Goal: Task Accomplishment & Management: Use online tool/utility

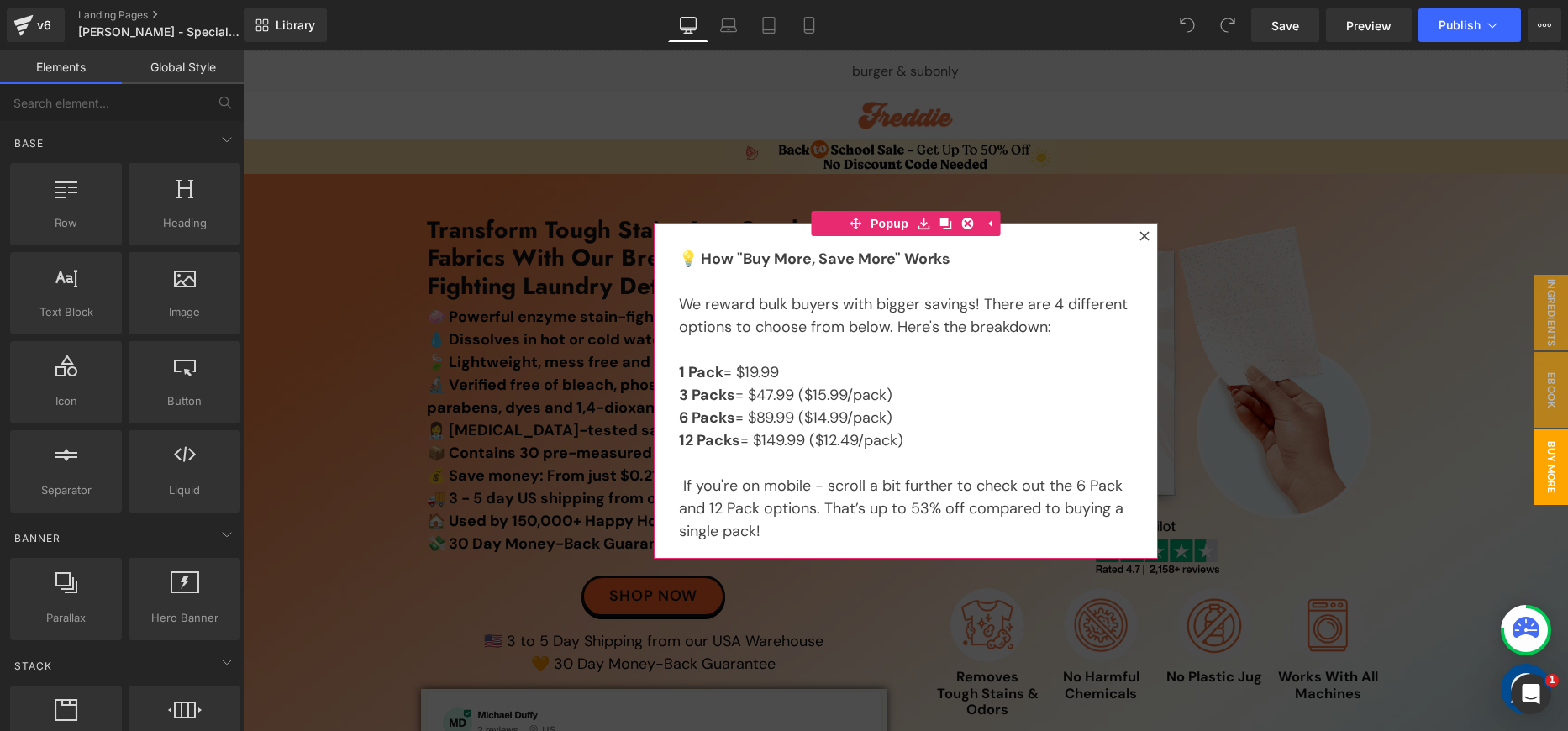
click at [1139, 232] on icon at bounding box center [1144, 236] width 10 height 10
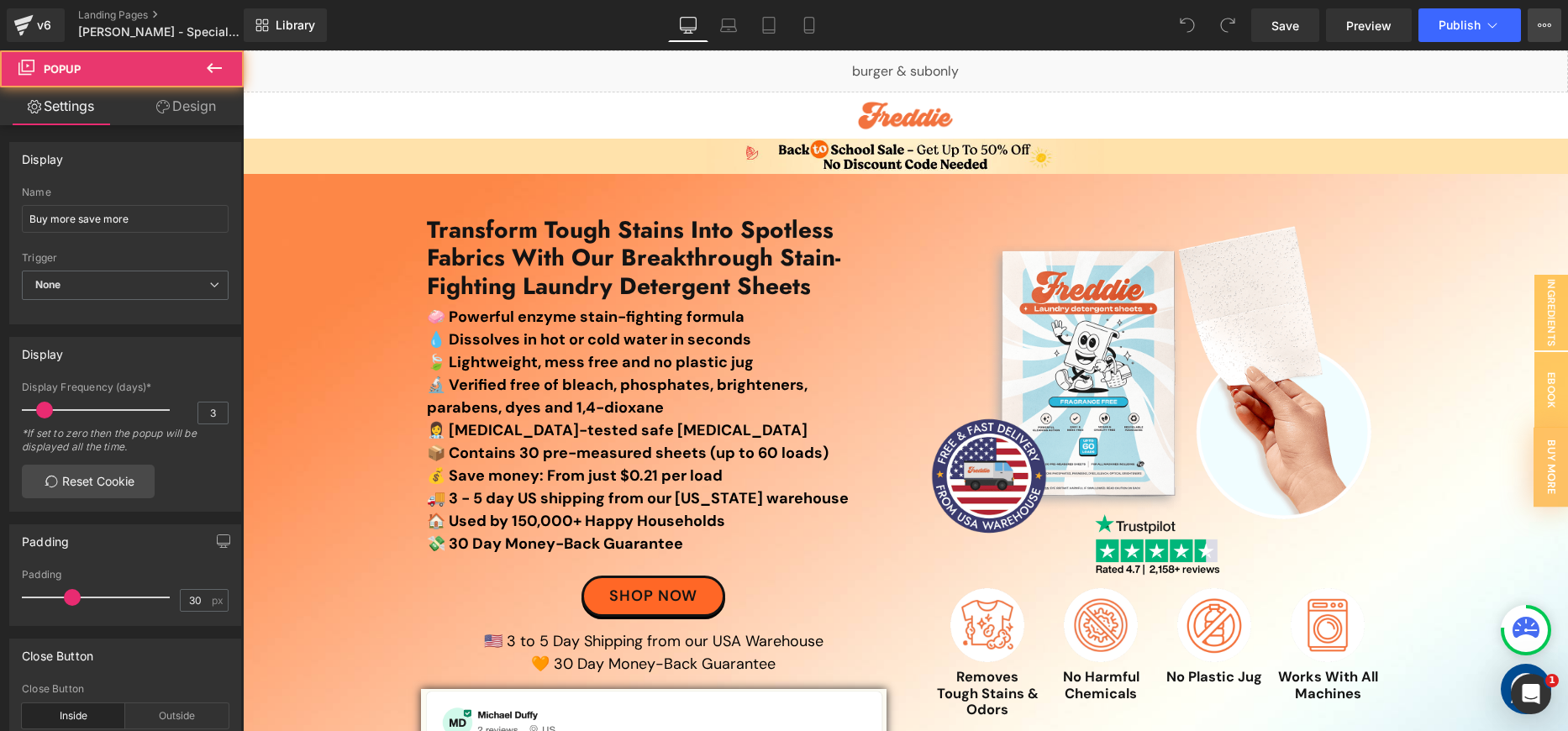
click at [1541, 26] on icon at bounding box center [1544, 26] width 14 height 14
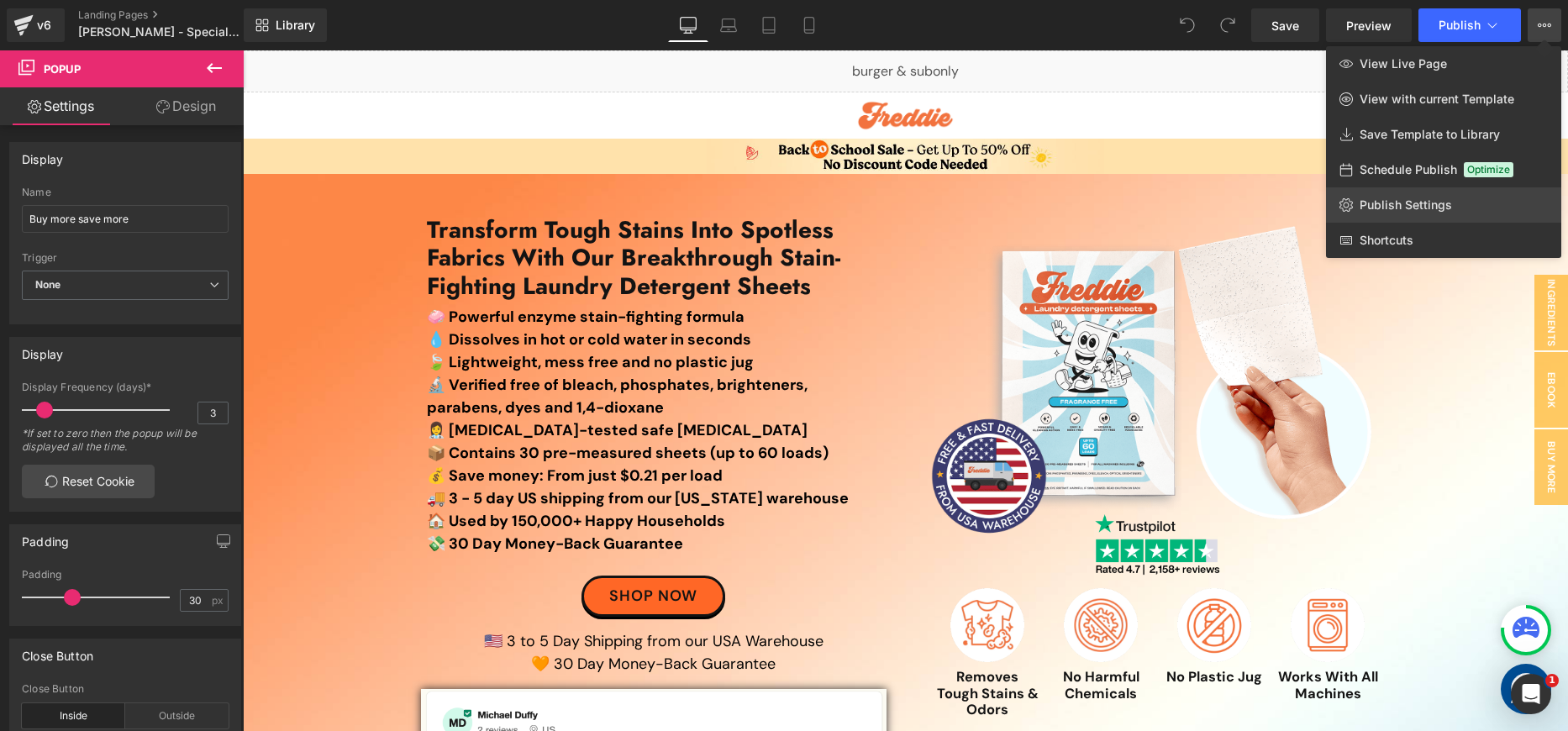
click at [1493, 192] on link "Publish Settings" at bounding box center [1443, 205] width 235 height 35
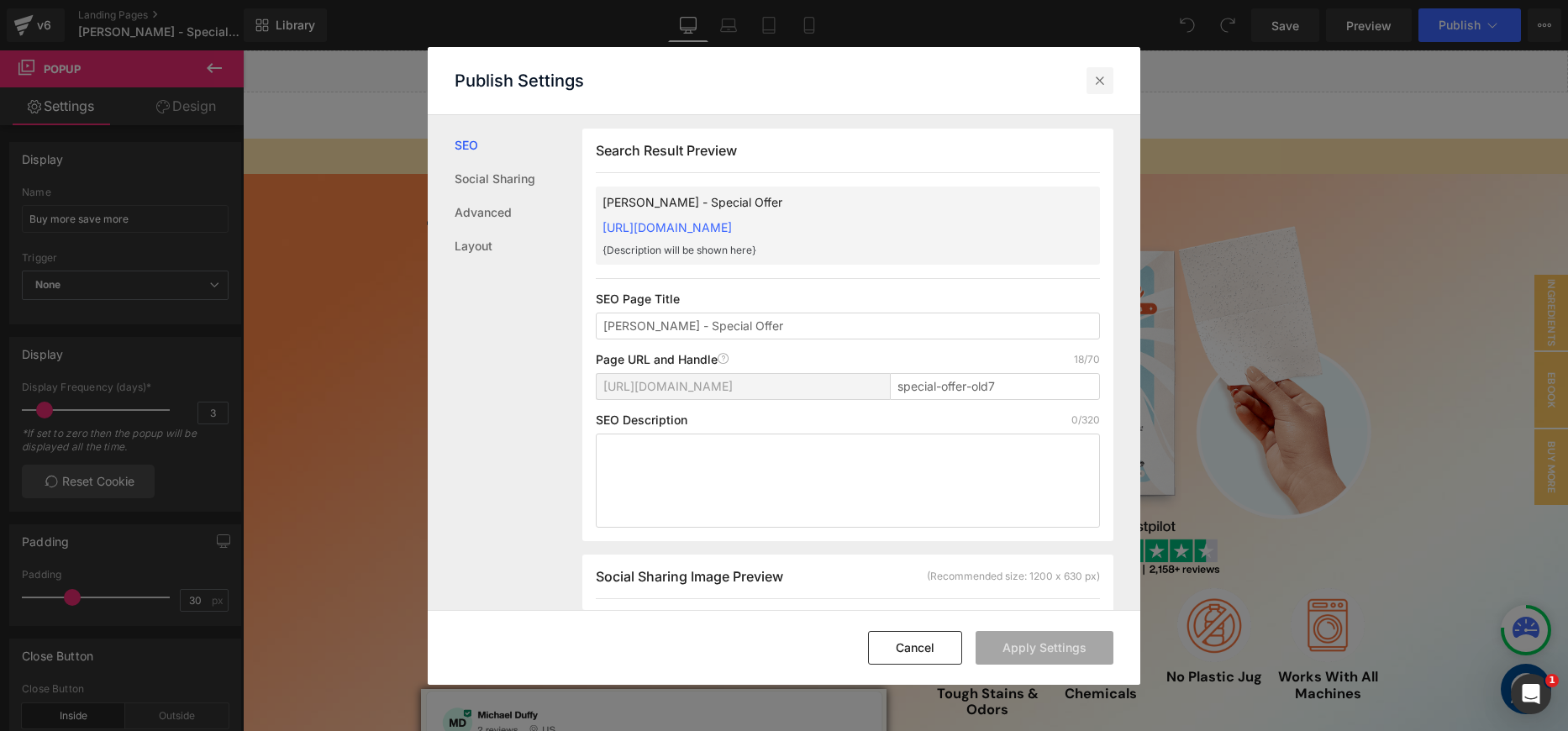
scroll to position [1, 0]
click at [1102, 77] on icon at bounding box center [1099, 80] width 17 height 17
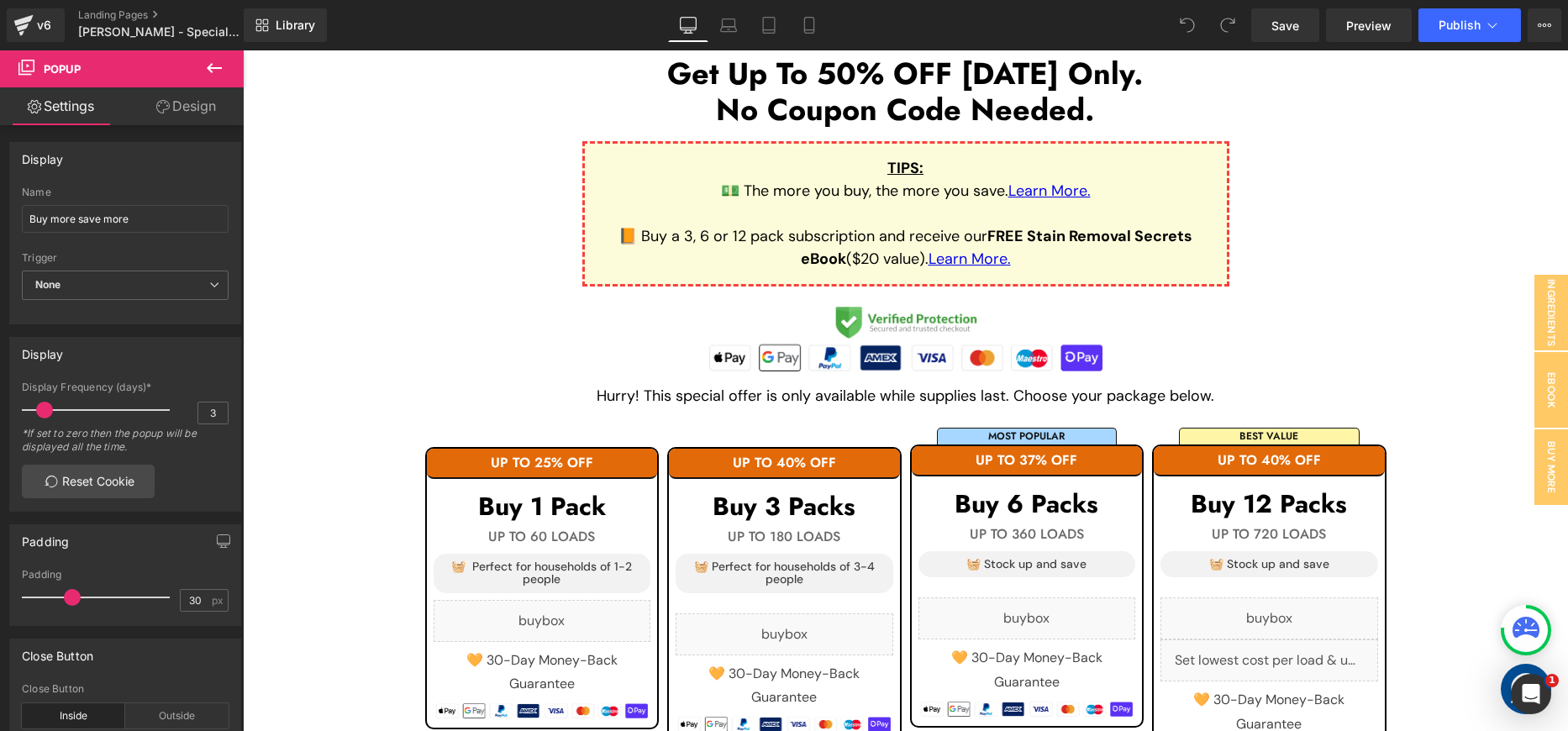
scroll to position [2232, 0]
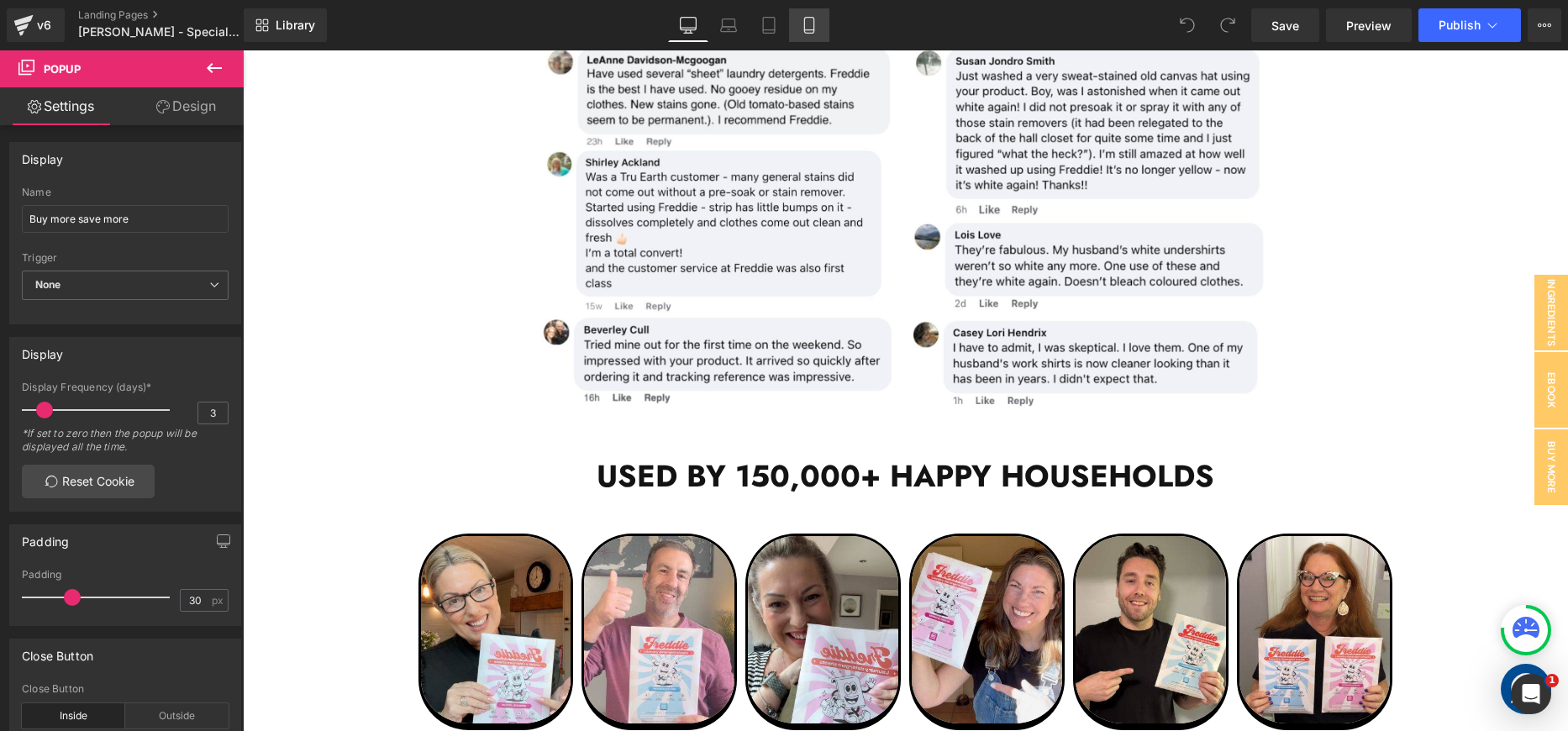
click at [813, 30] on icon at bounding box center [809, 25] width 17 height 17
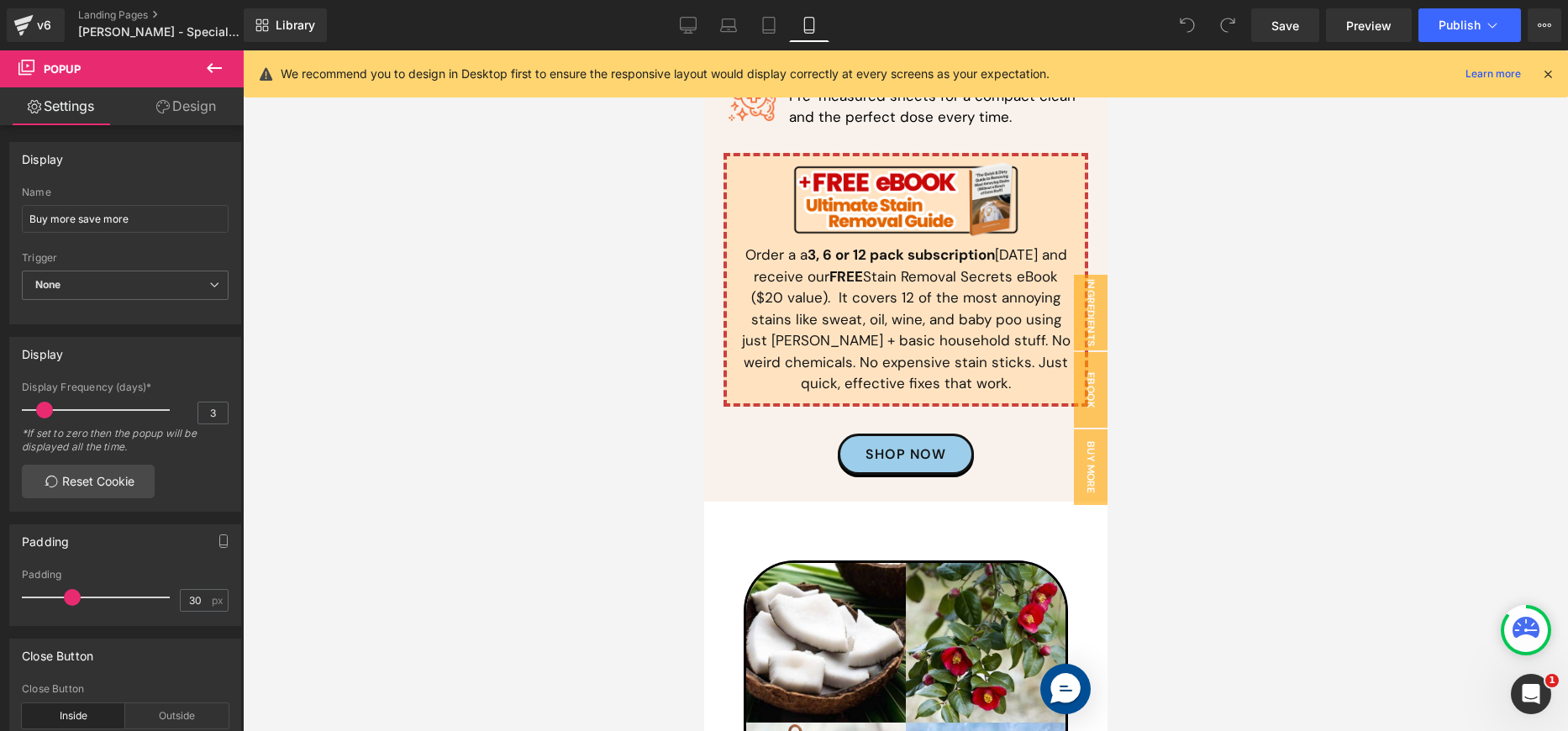
scroll to position [5302, 0]
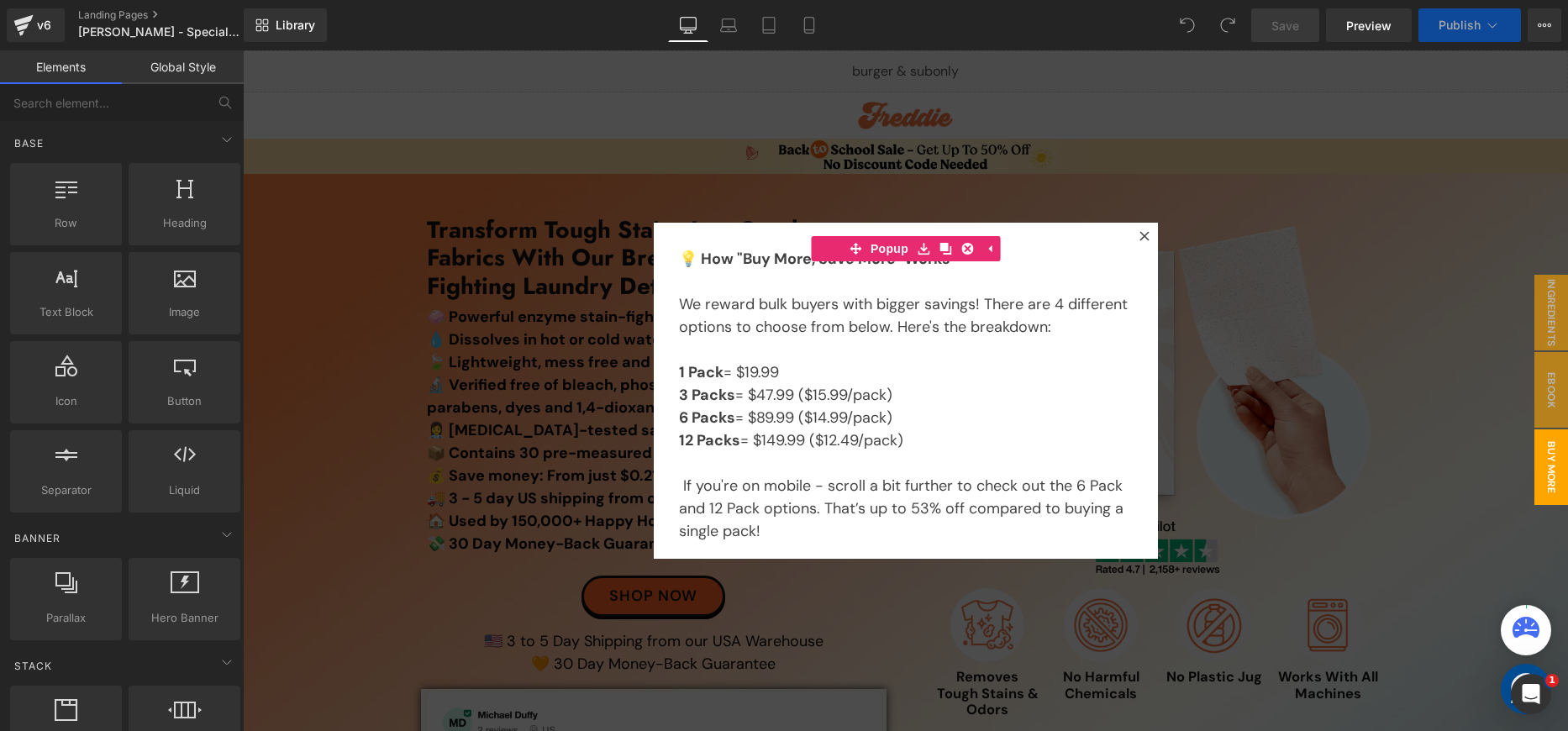
click at [1142, 237] on div at bounding box center [1144, 235] width 21 height 21
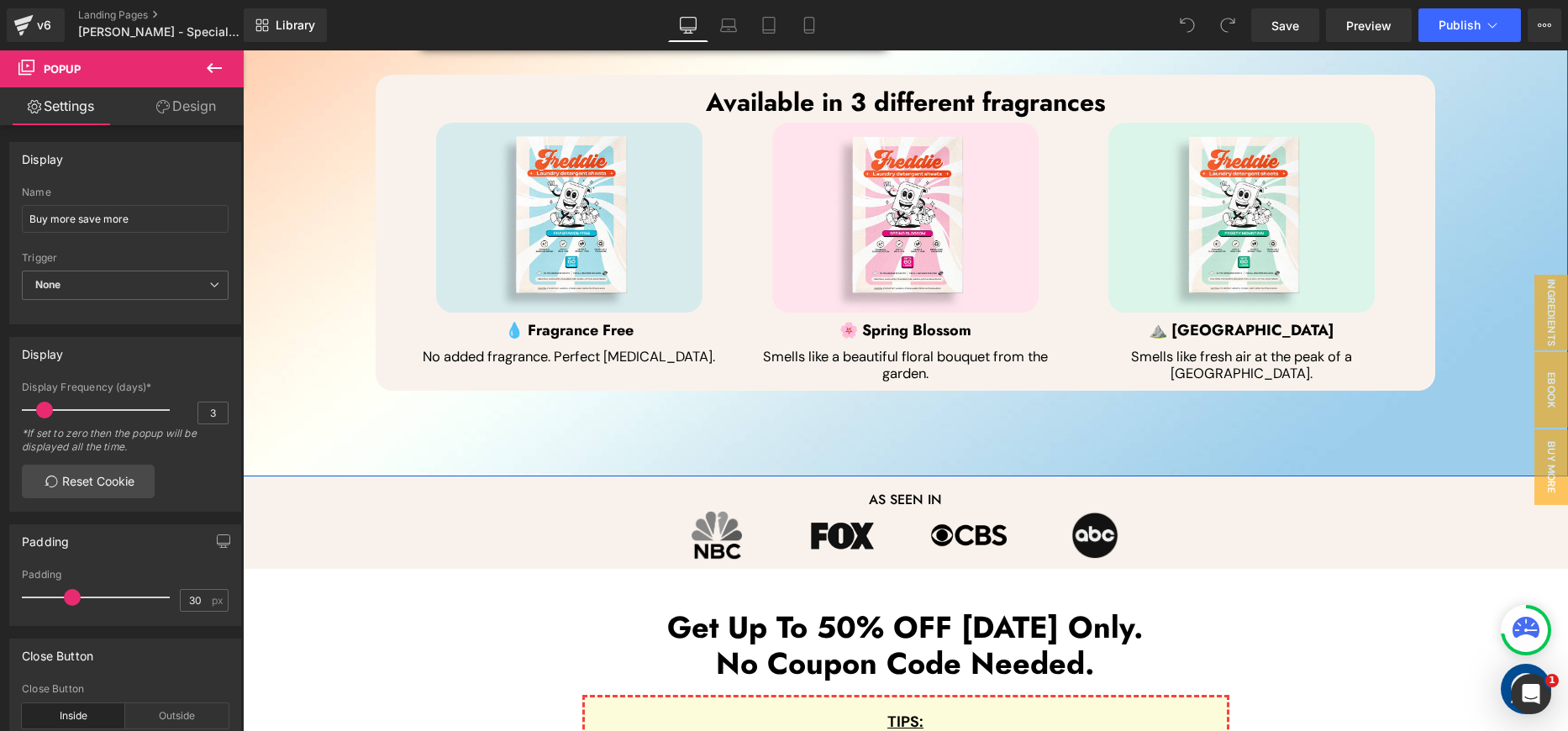
scroll to position [1715, 0]
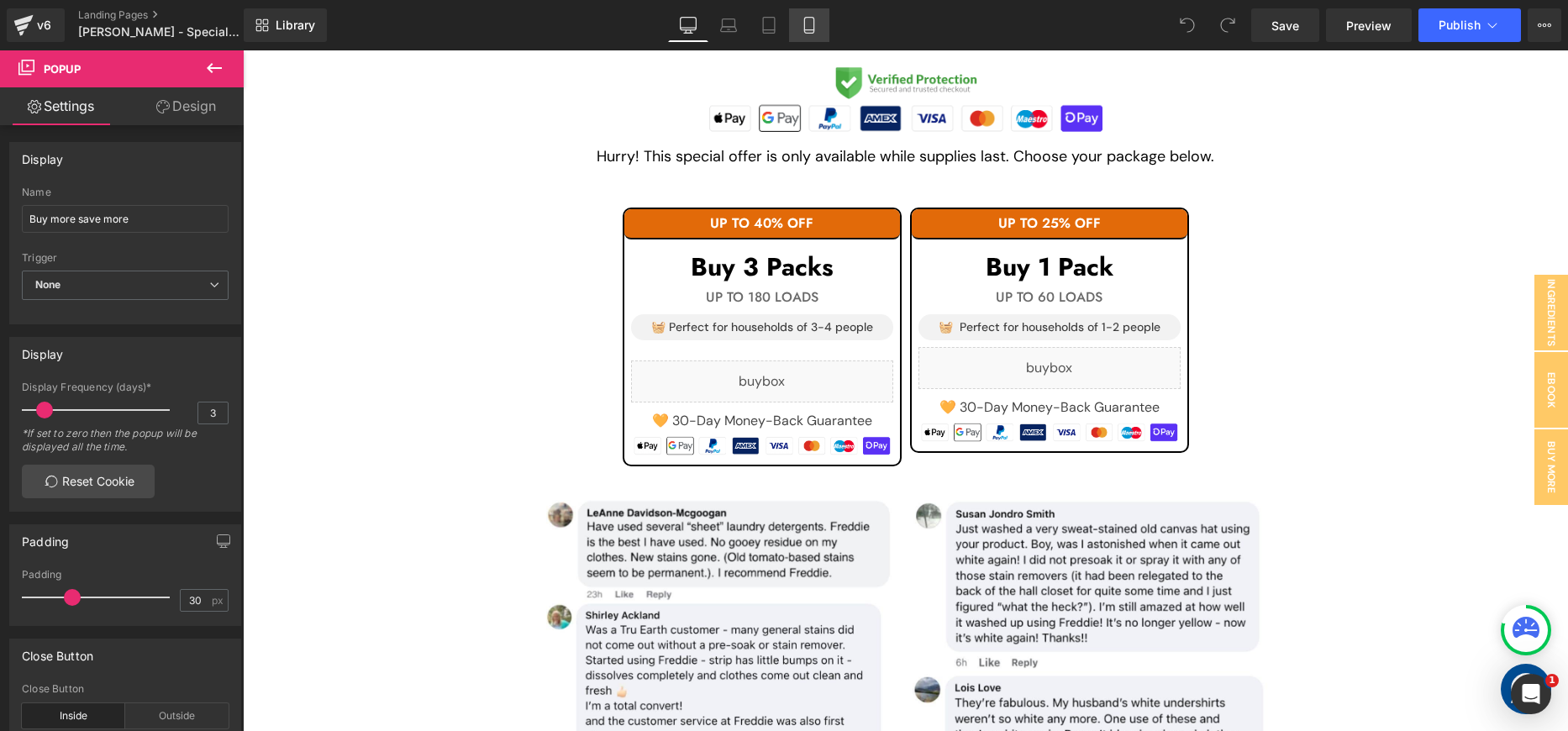
click at [805, 30] on icon at bounding box center [808, 26] width 9 height 16
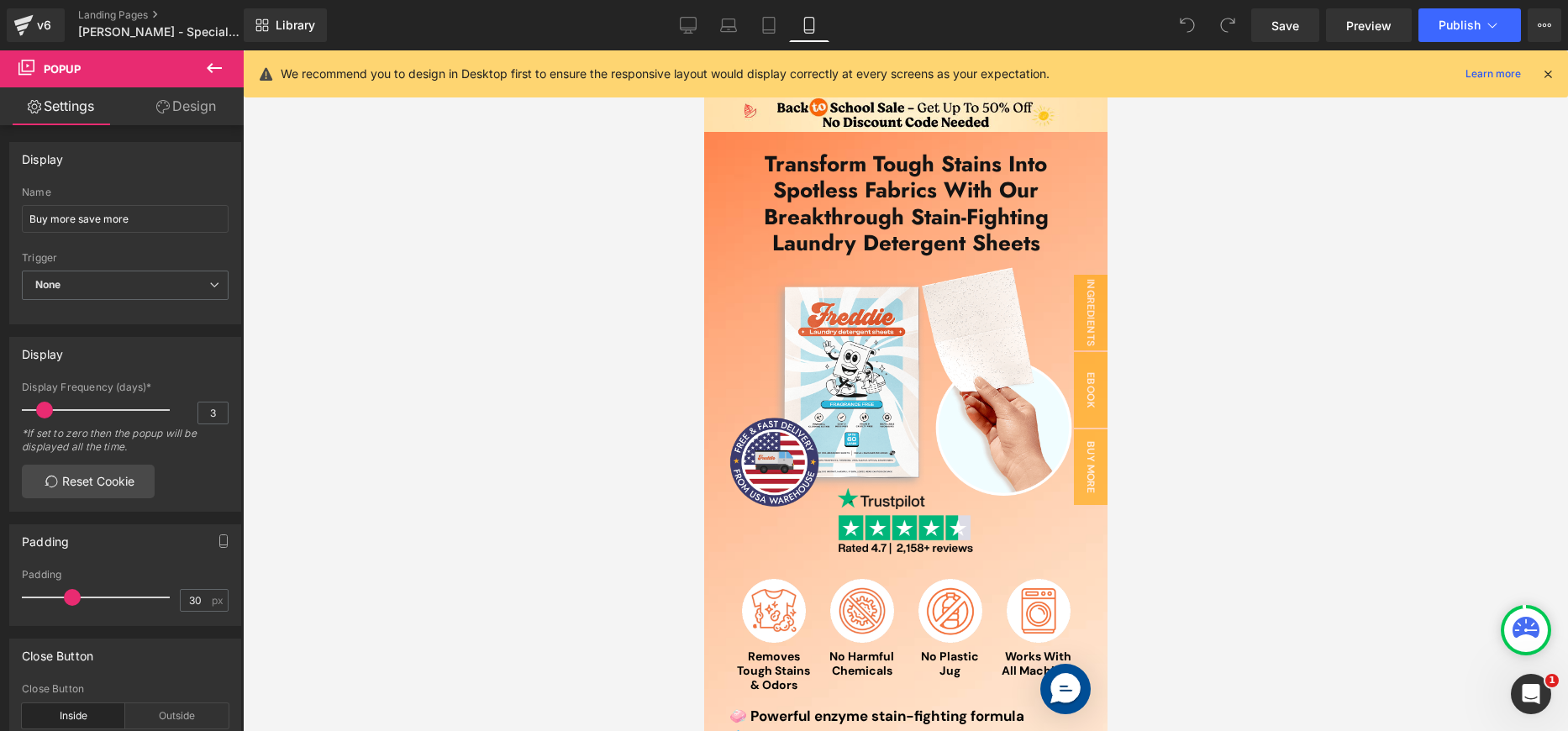
scroll to position [0, 0]
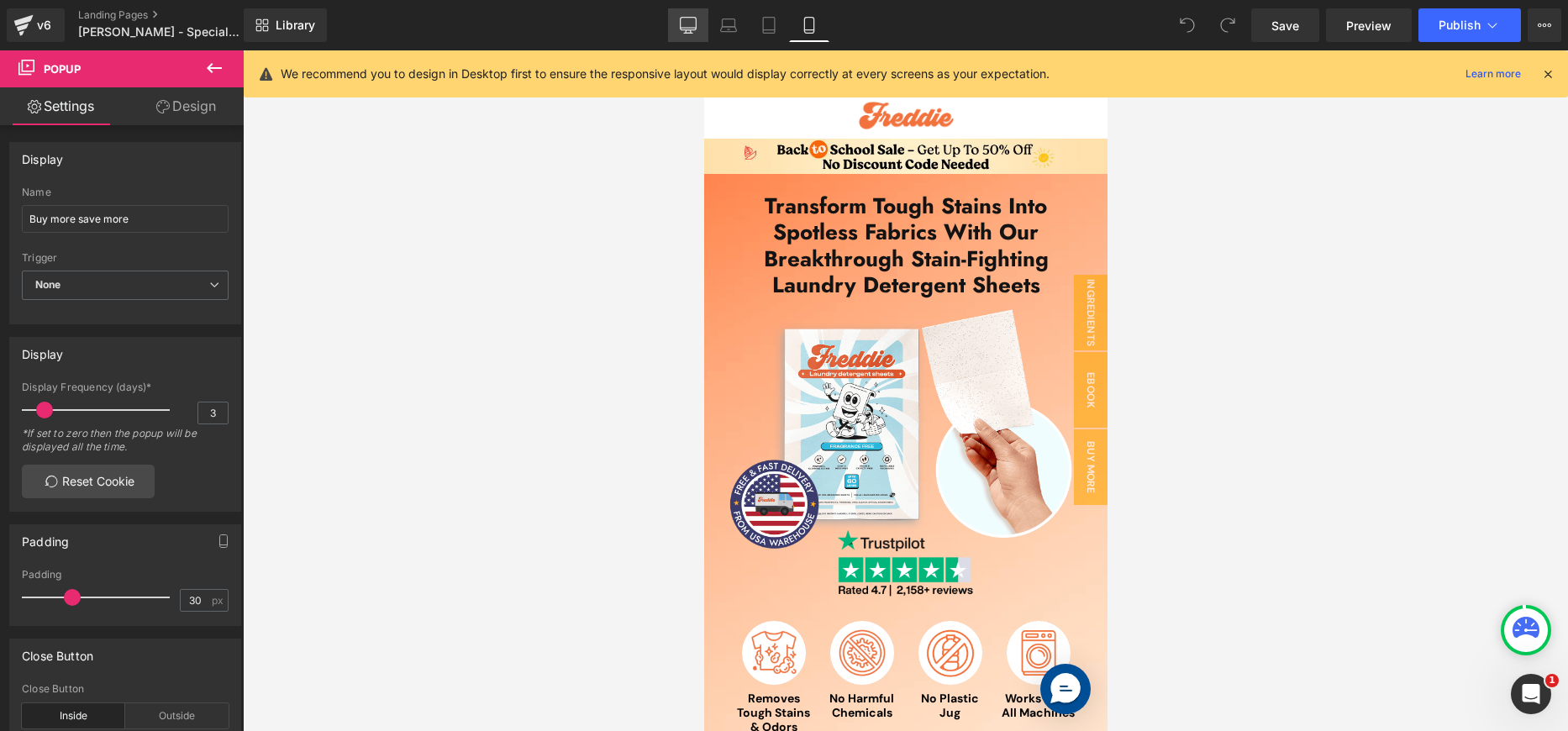
click at [690, 30] on icon at bounding box center [687, 31] width 5 height 3
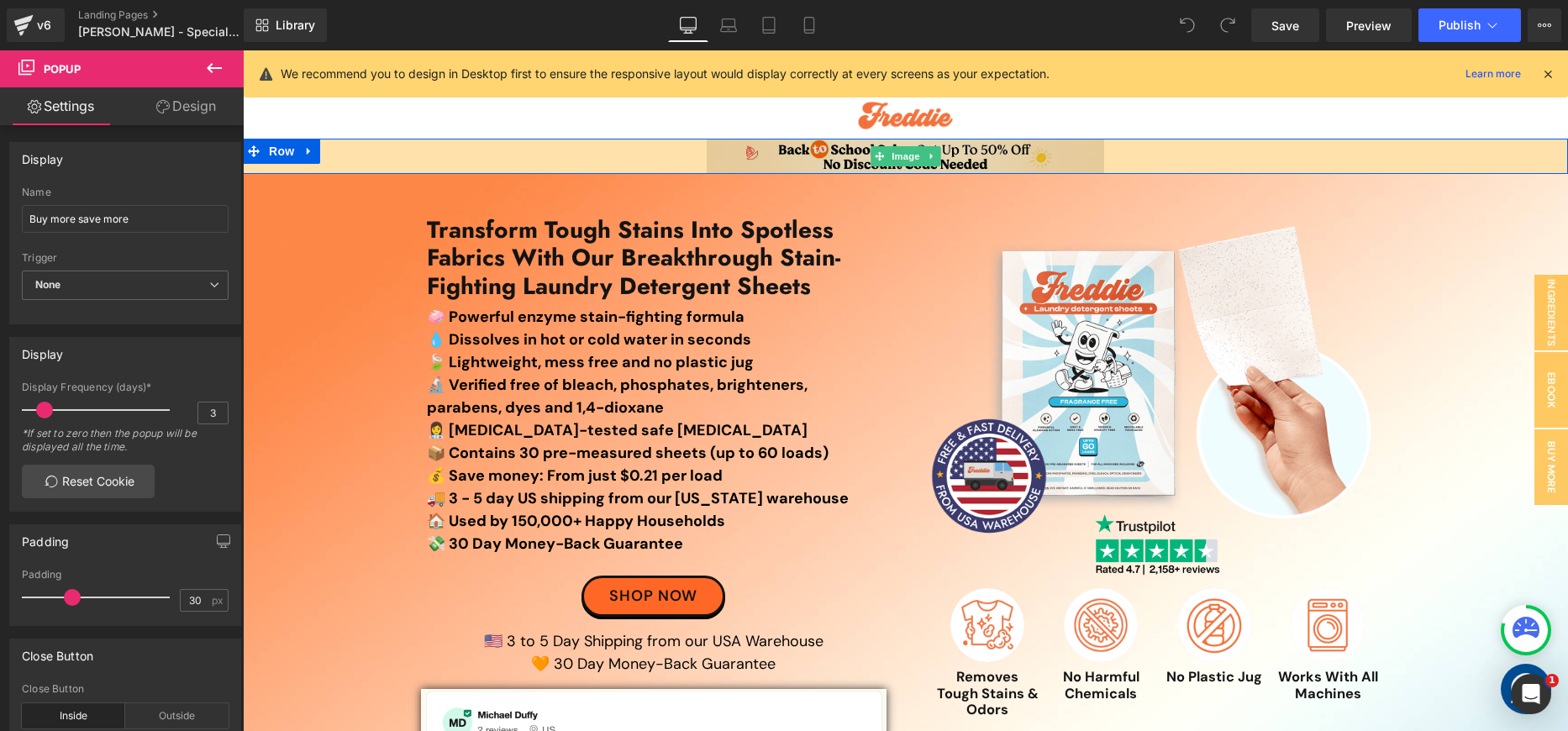
click at [971, 159] on img at bounding box center [905, 155] width 397 height 34
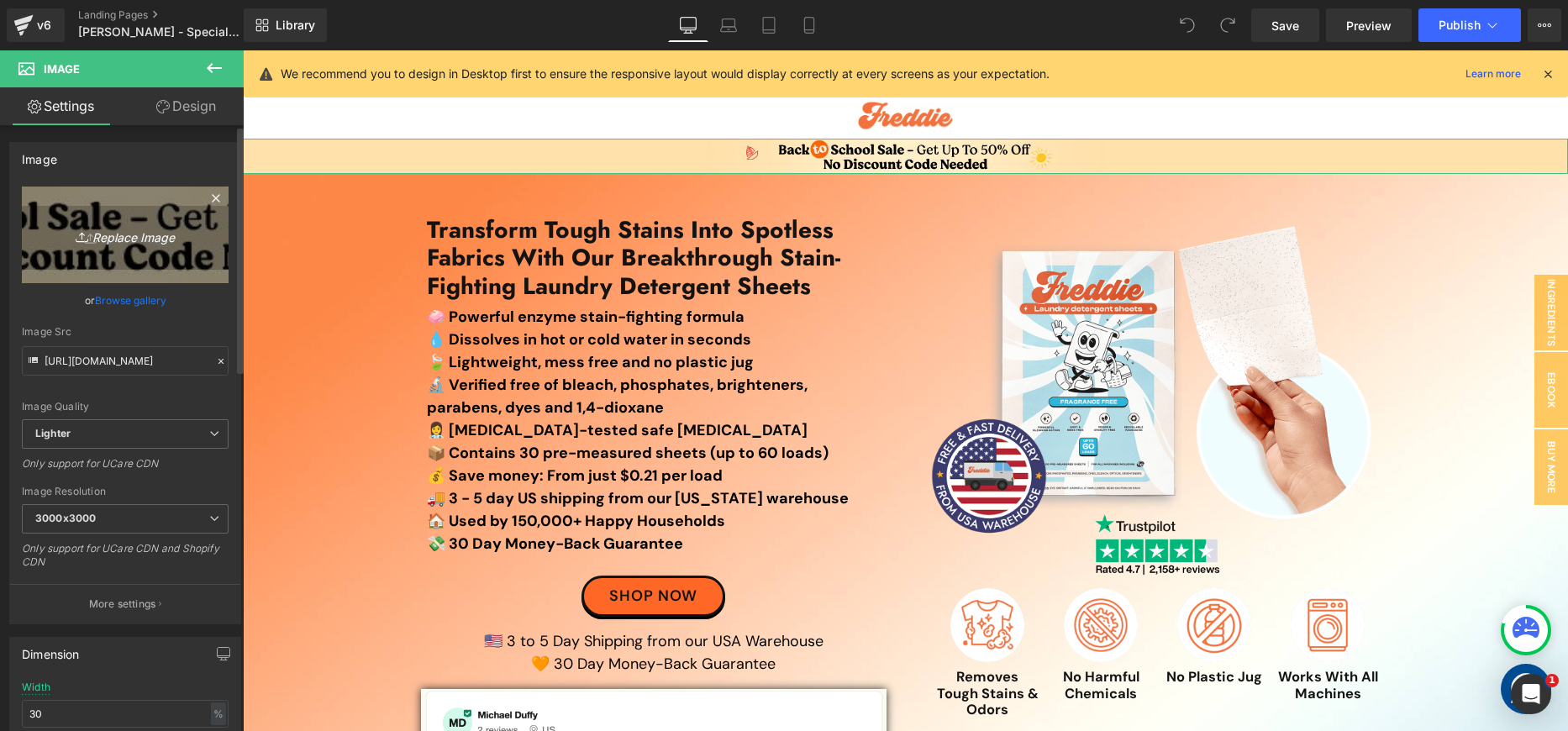
click at [123, 233] on icon "Replace Image" at bounding box center [125, 235] width 134 height 21
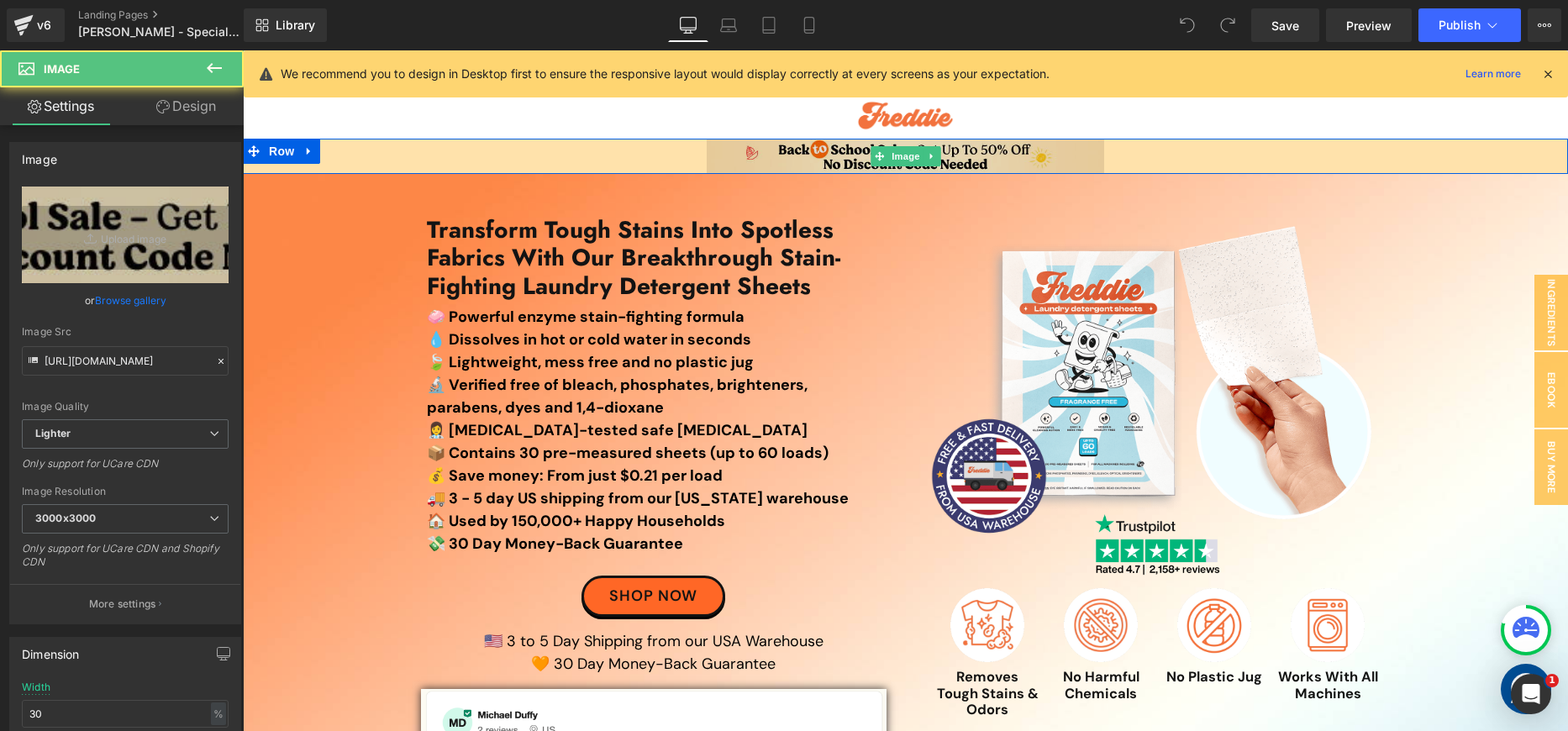
click at [998, 154] on img at bounding box center [905, 155] width 397 height 34
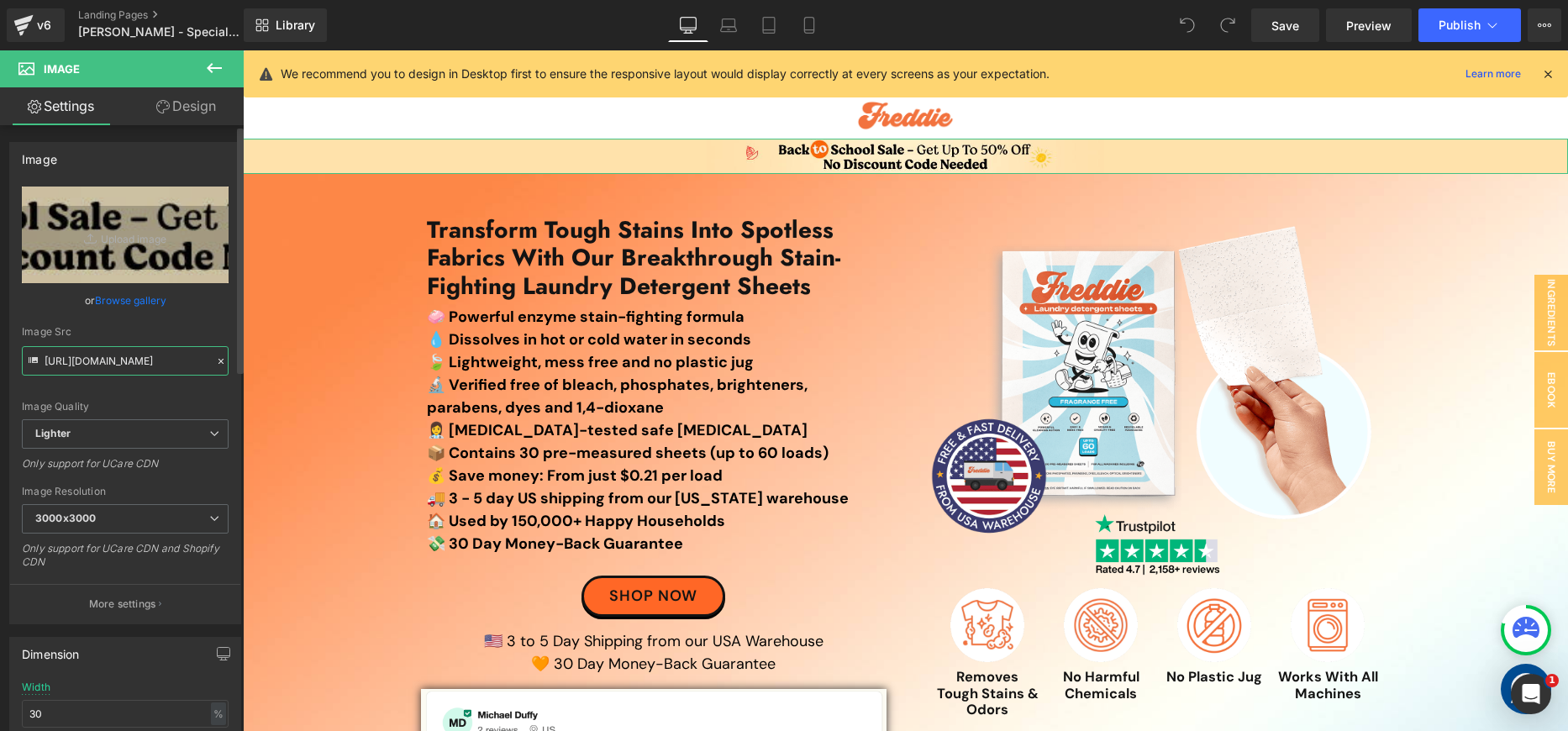
click at [116, 368] on input "[URL][DOMAIN_NAME]" at bounding box center [125, 361] width 207 height 29
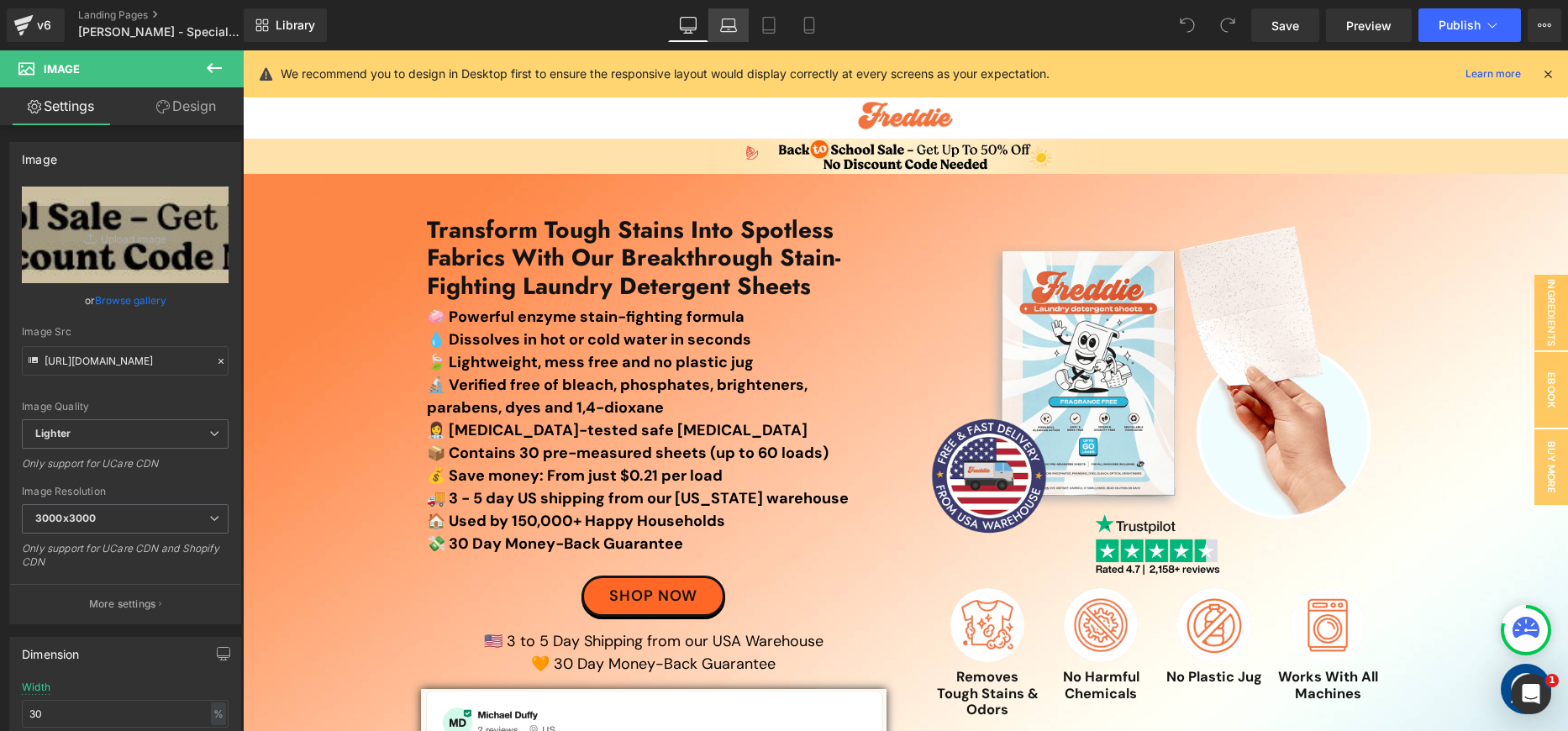
click at [718, 28] on link "Laptop" at bounding box center [728, 26] width 40 height 33
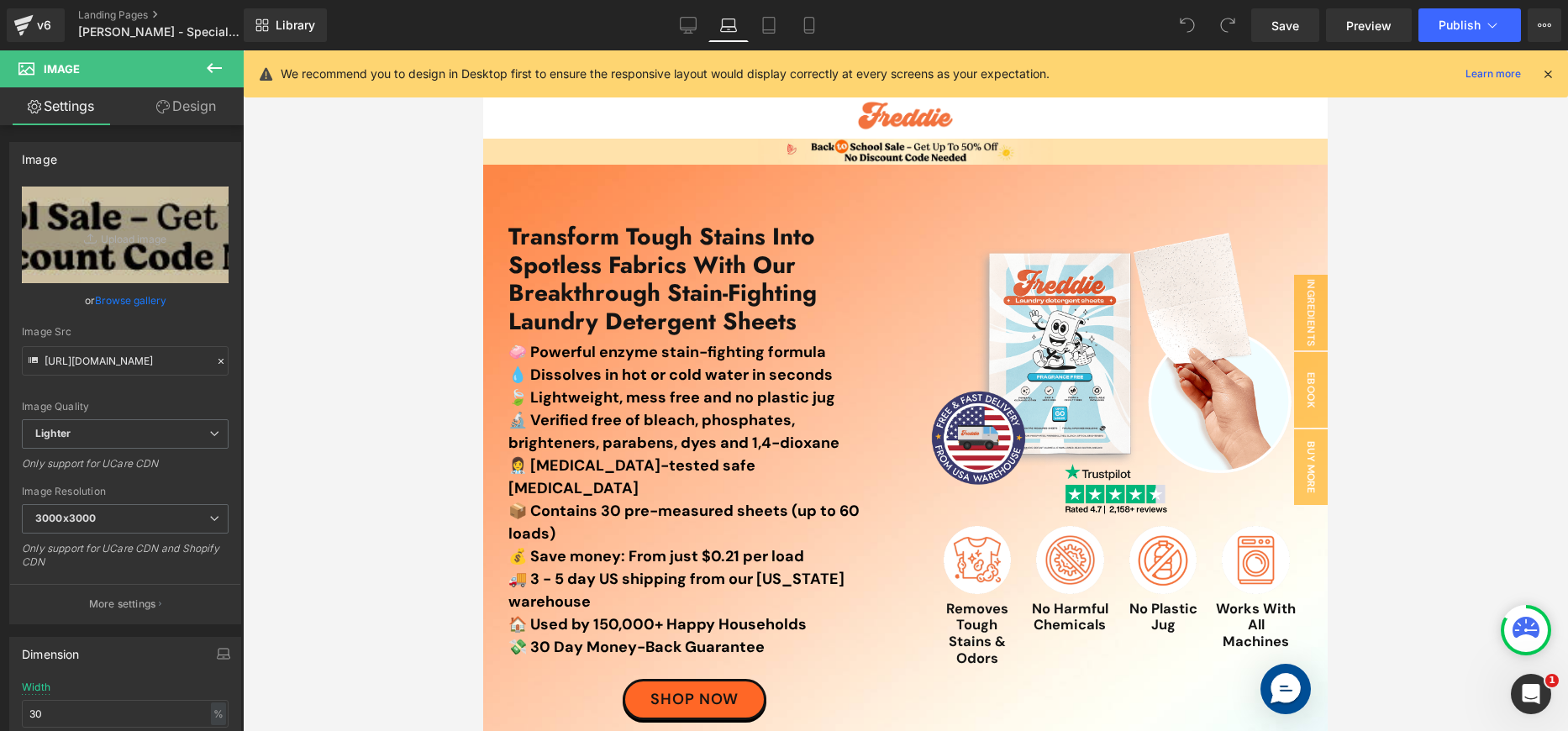
click at [747, 22] on link "Laptop" at bounding box center [728, 26] width 40 height 33
click at [670, 27] on link "Desktop" at bounding box center [687, 26] width 40 height 33
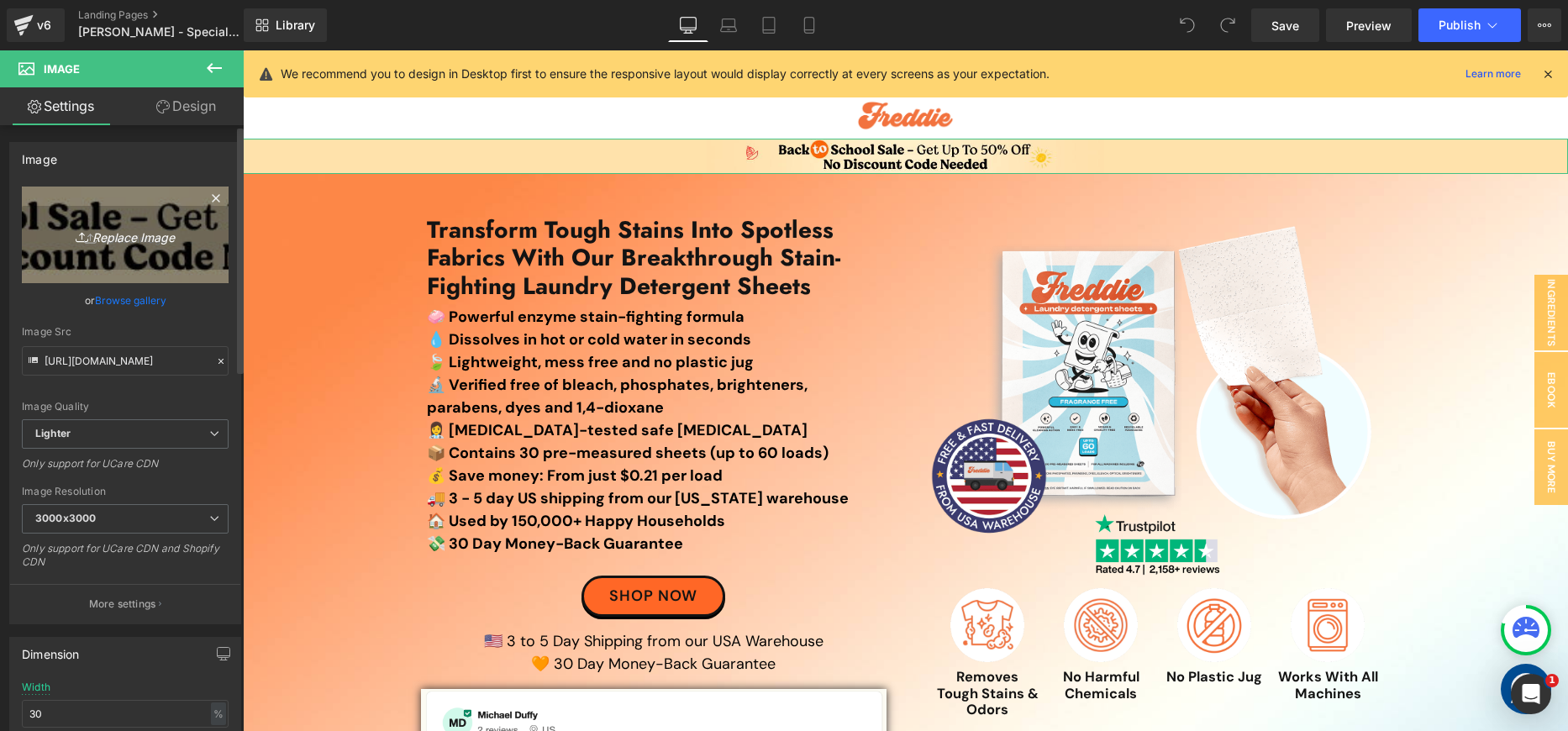
click at [82, 248] on link "Replace Image" at bounding box center [125, 235] width 207 height 97
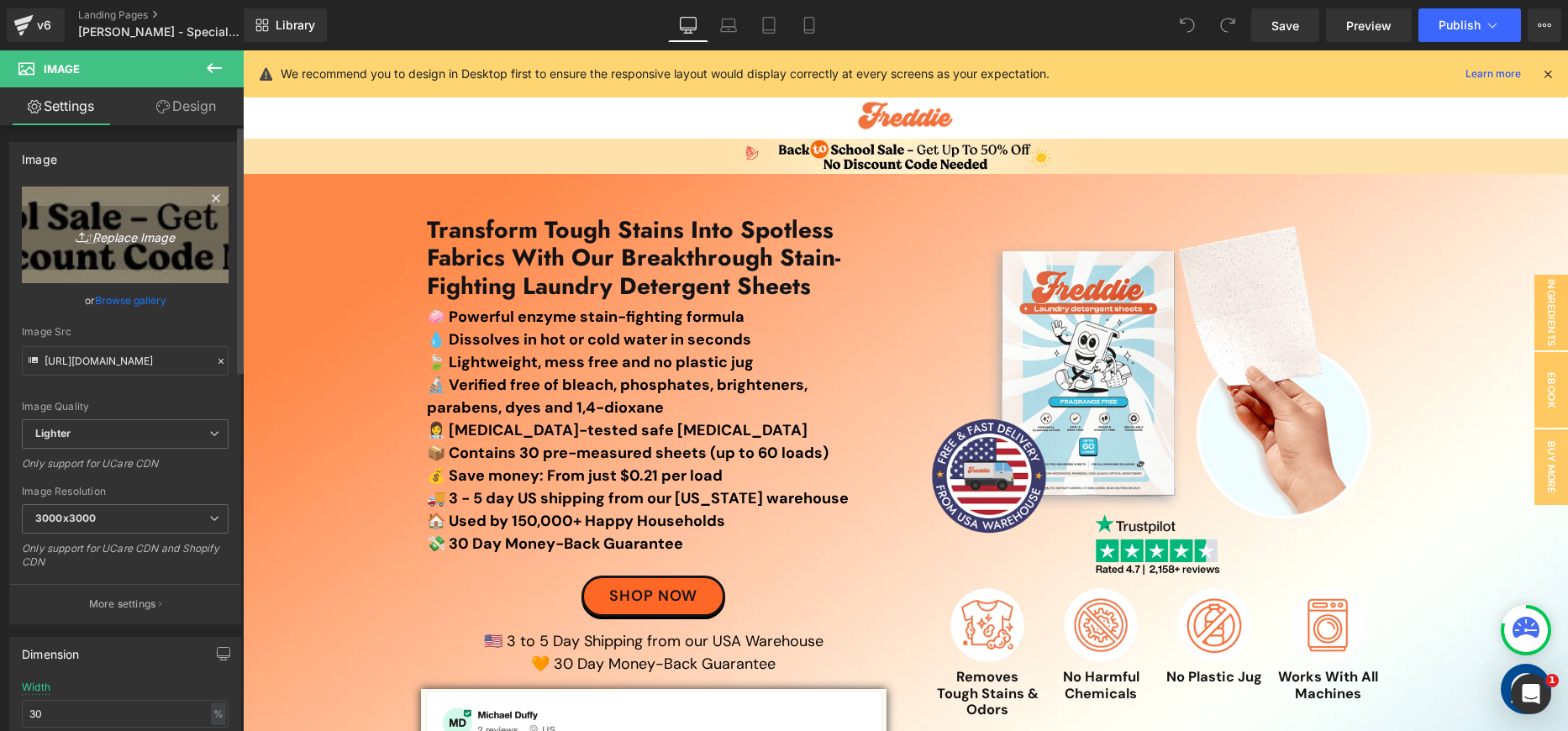
type input "C:\fakepath\Back-To-School-Top-Banner-(40)-min.jpg"
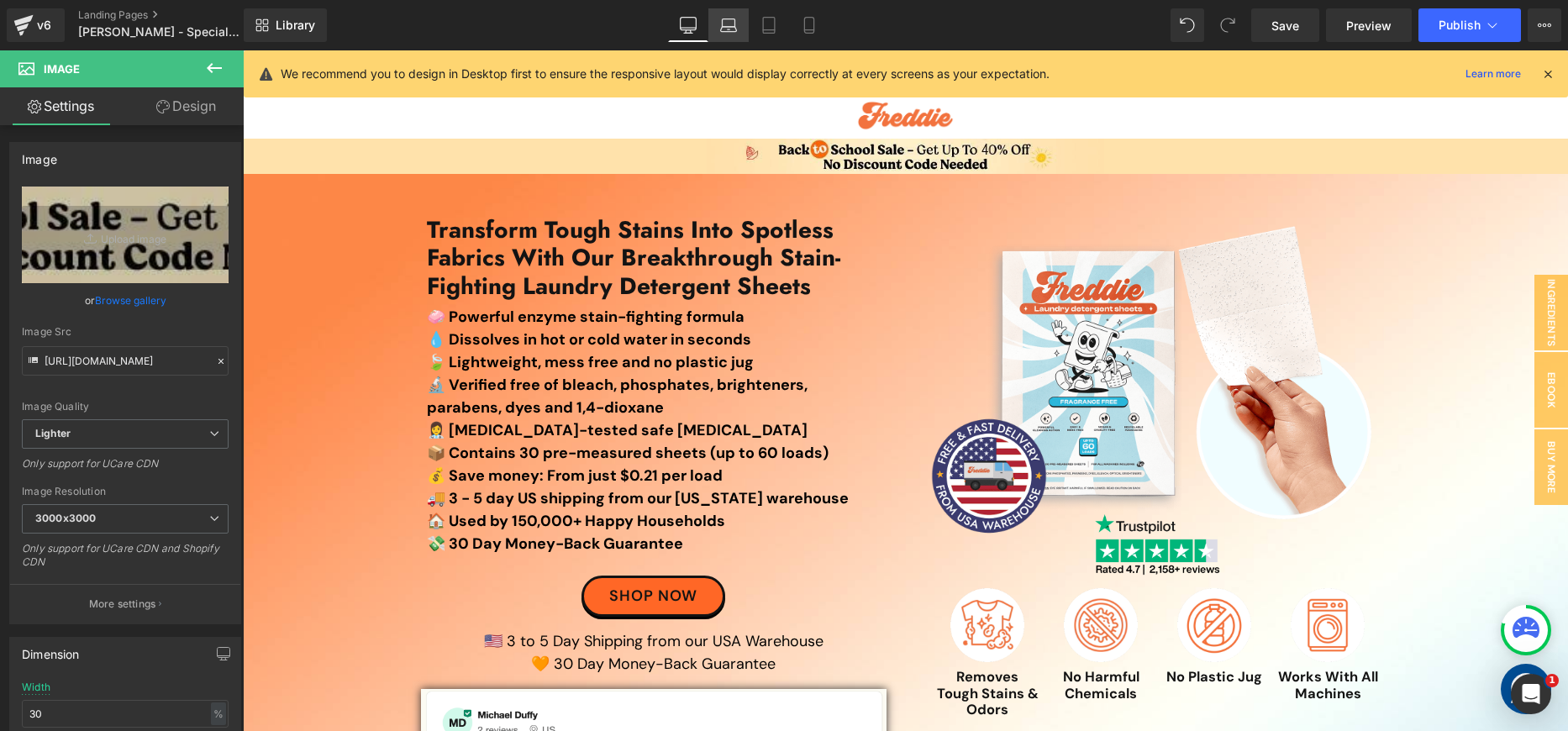
click at [731, 32] on icon at bounding box center [728, 25] width 17 height 17
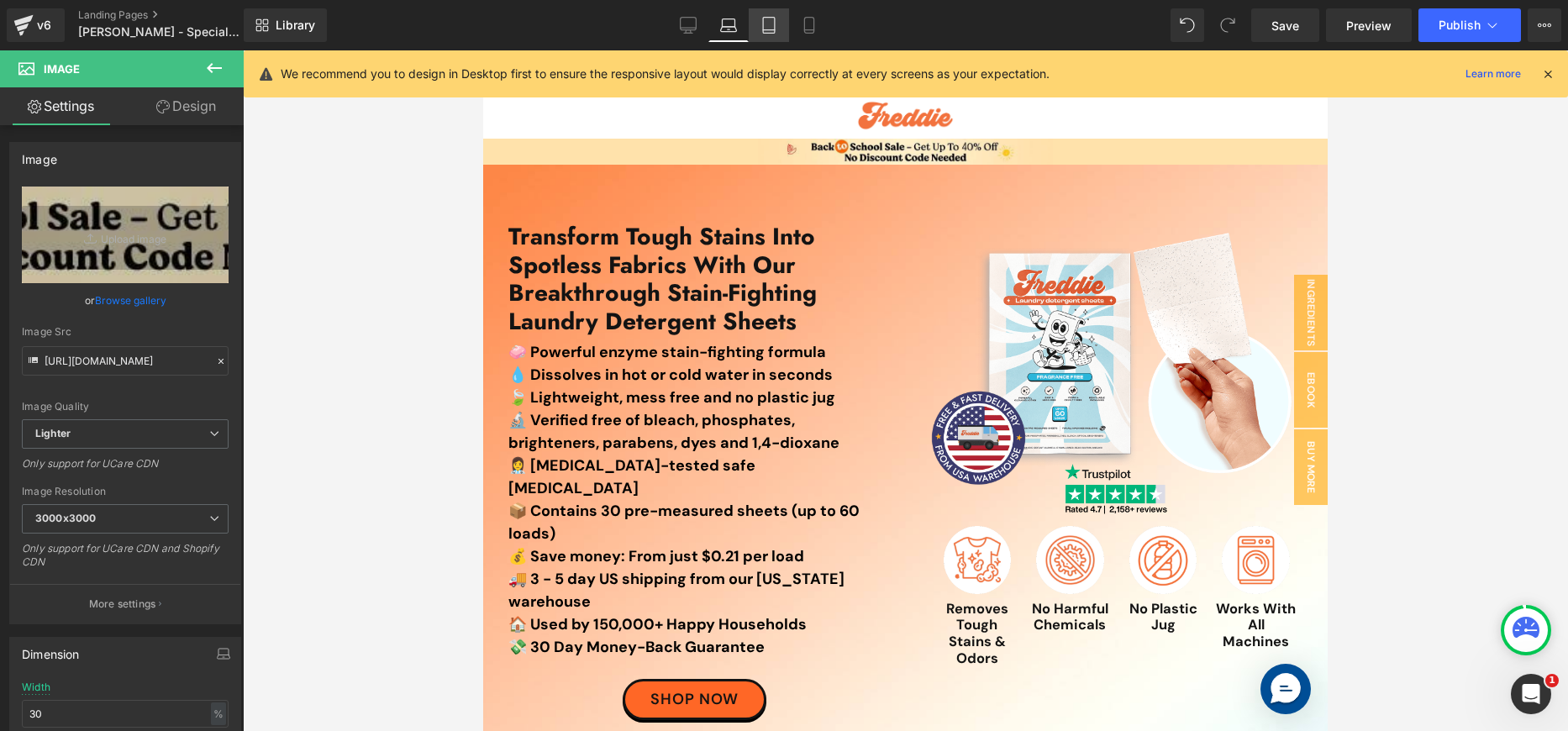
click at [763, 29] on icon at bounding box center [769, 26] width 12 height 16
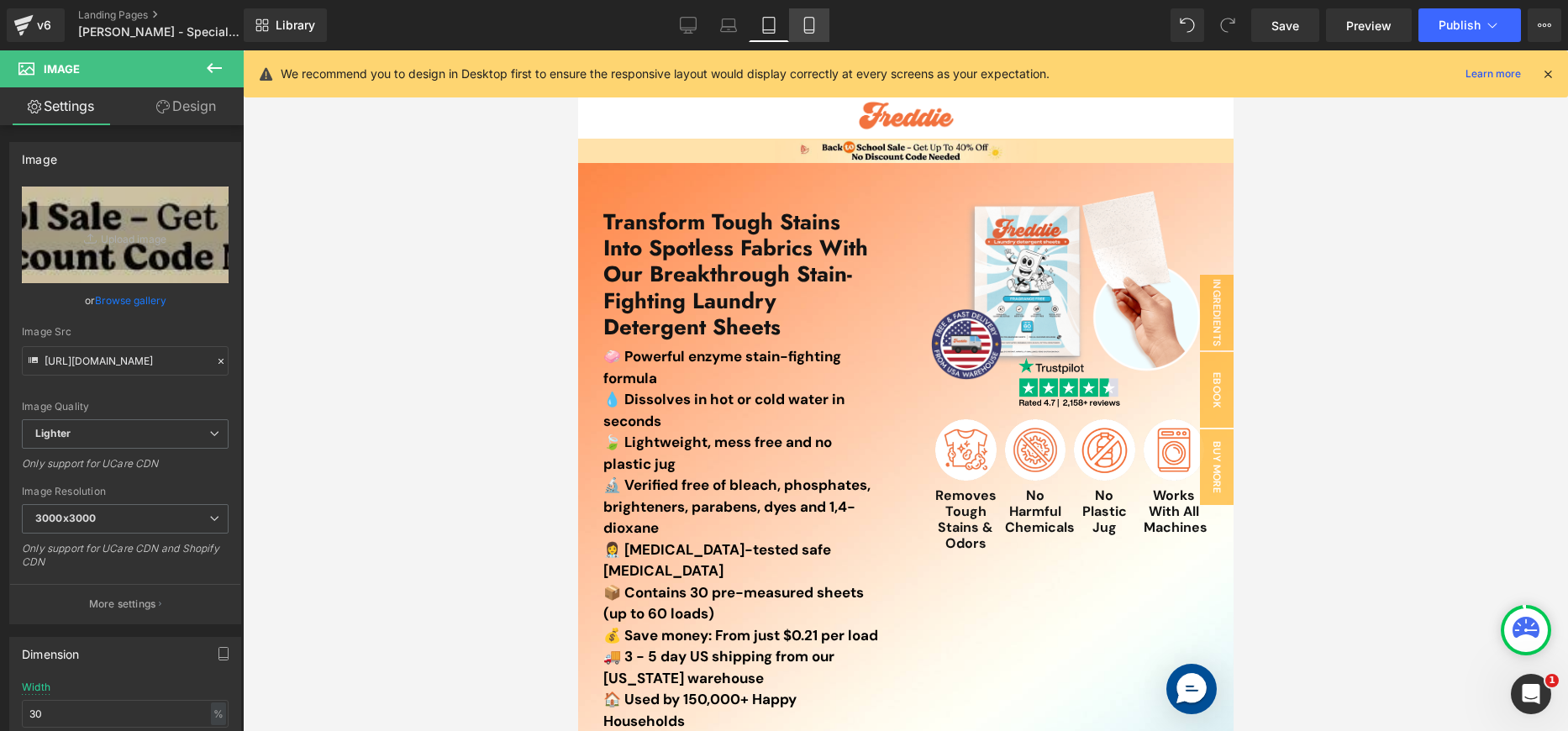
click at [811, 26] on icon at bounding box center [809, 25] width 17 height 17
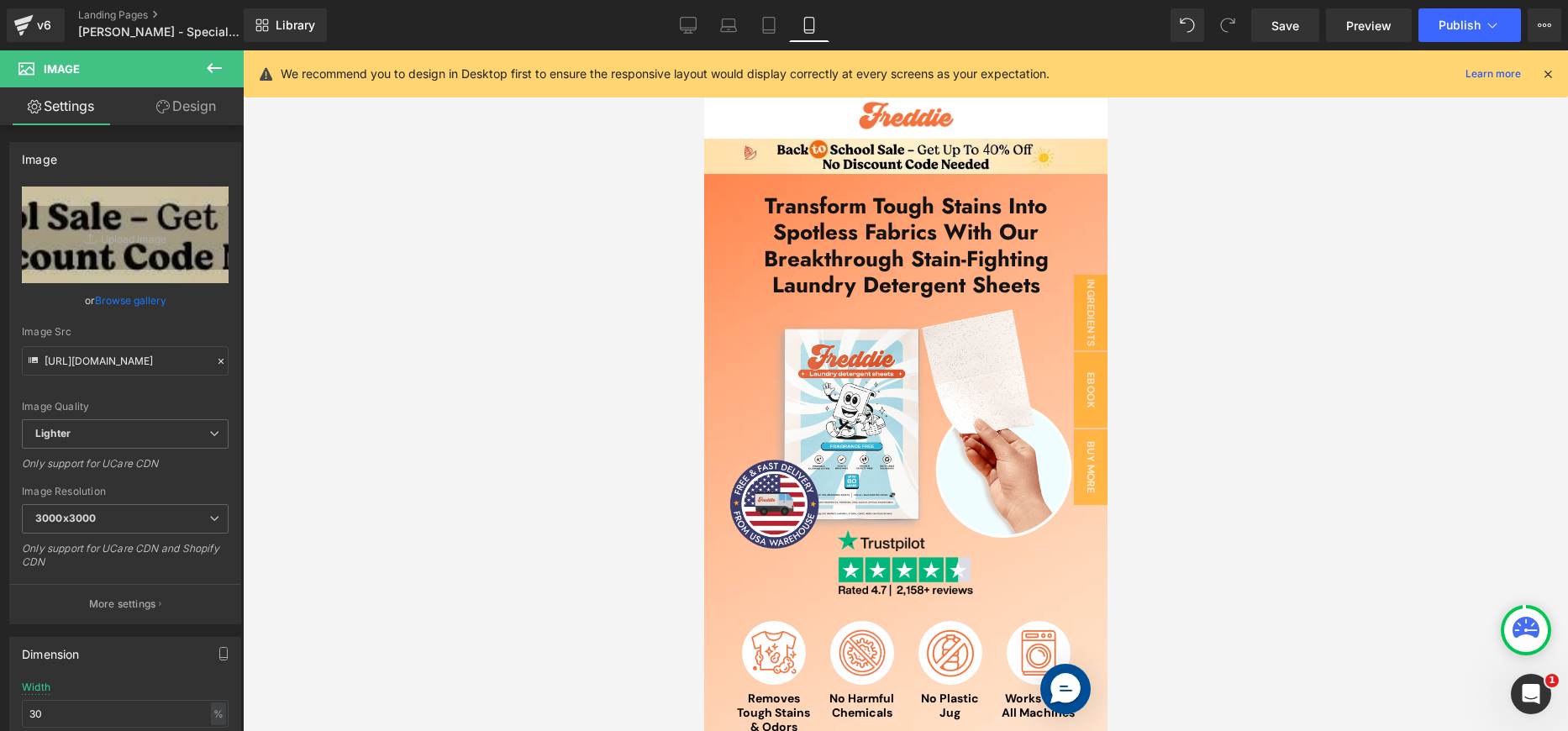
click at [1546, 70] on icon at bounding box center [1547, 74] width 15 height 15
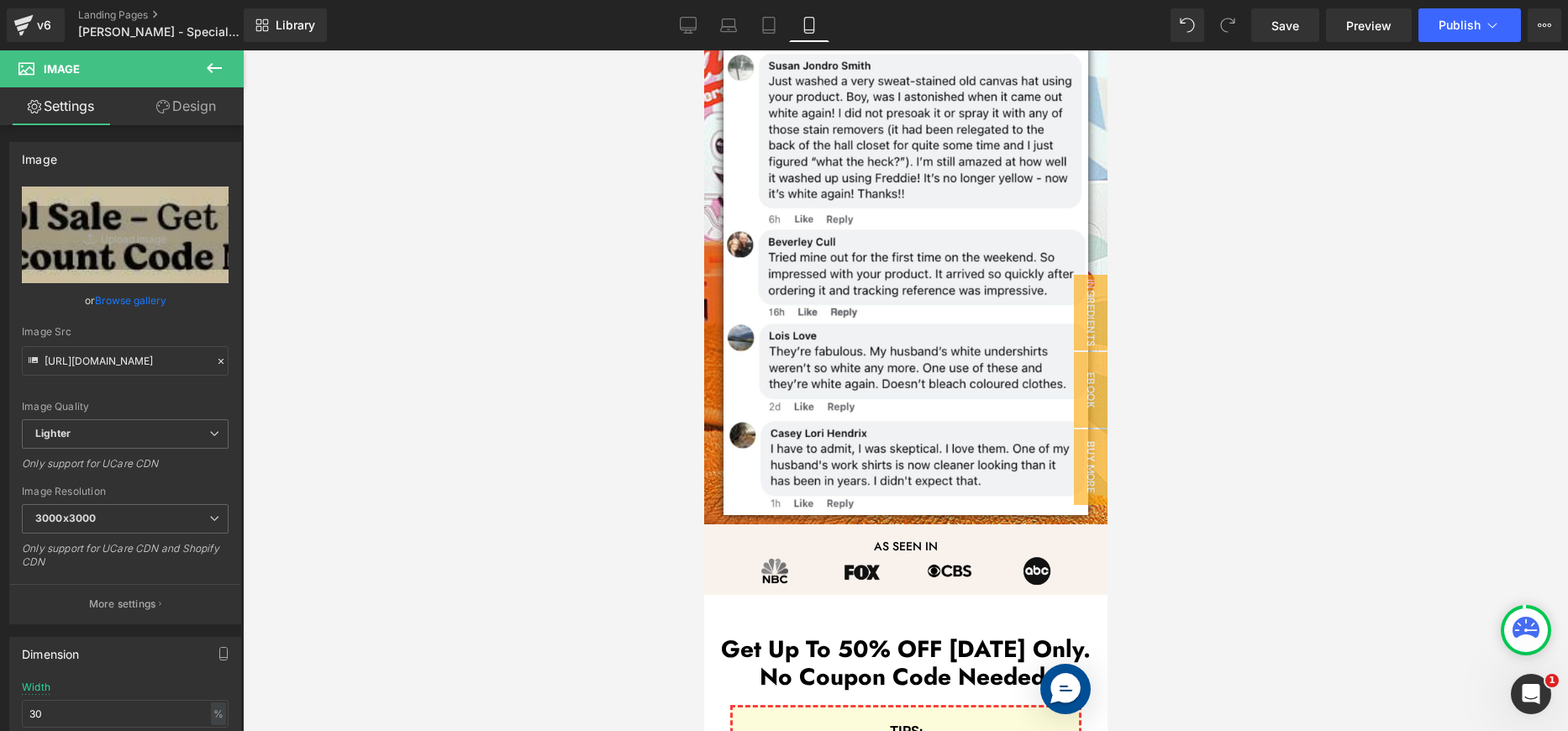
scroll to position [2139, 0]
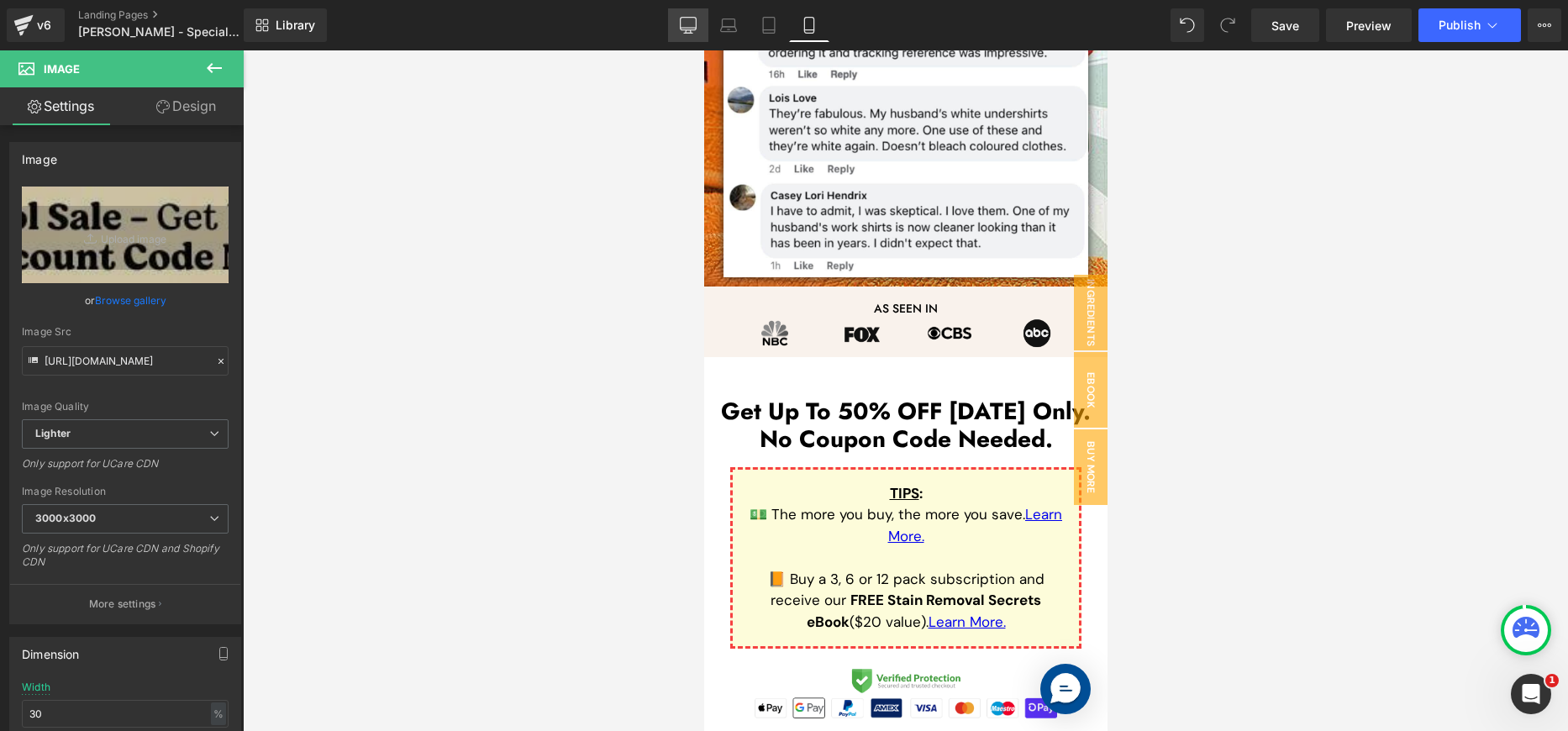
click at [692, 24] on icon at bounding box center [687, 25] width 17 height 17
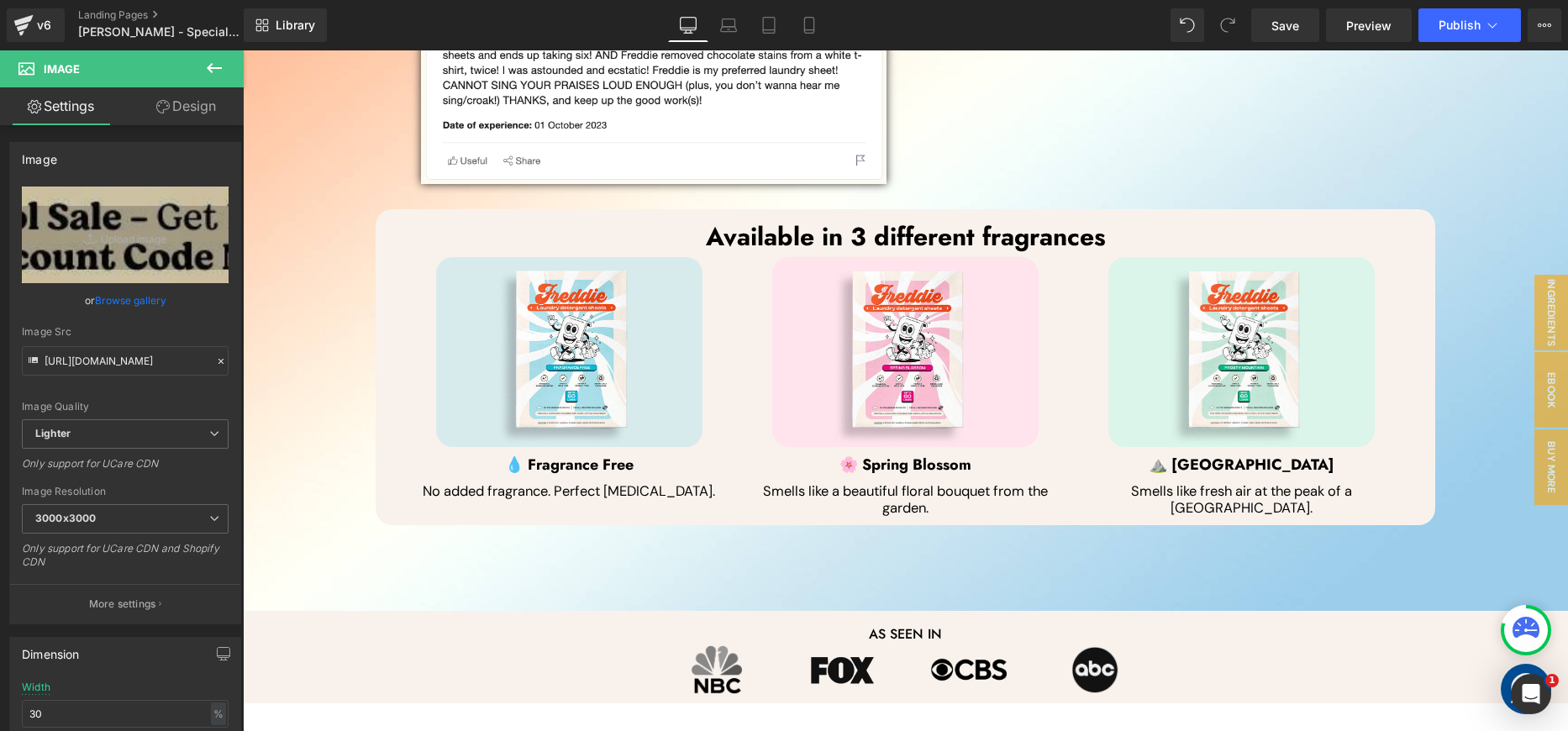
scroll to position [1143, 0]
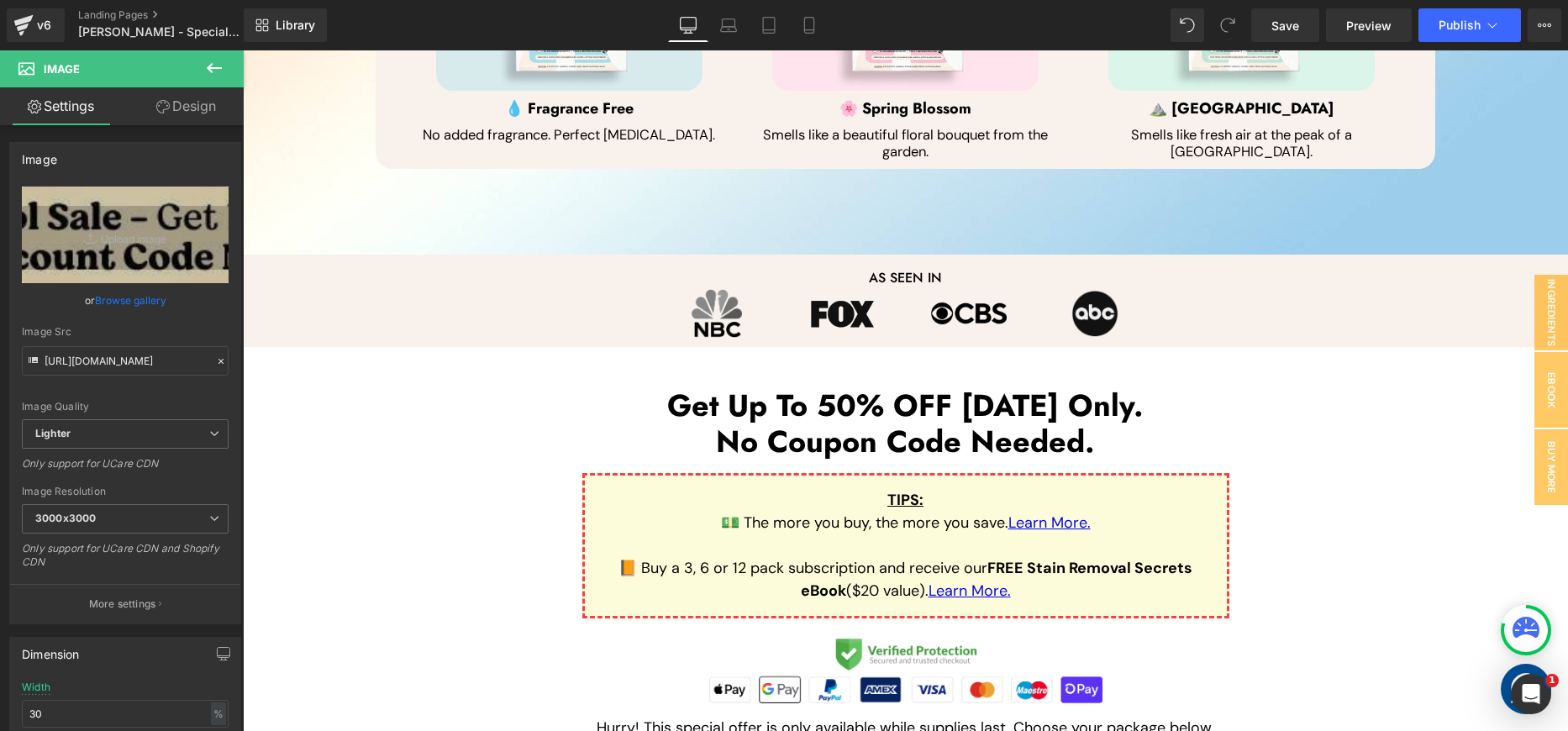
click at [837, 408] on h1 "Get Up To 50% OFF [DATE] Only." at bounding box center [905, 405] width 984 height 36
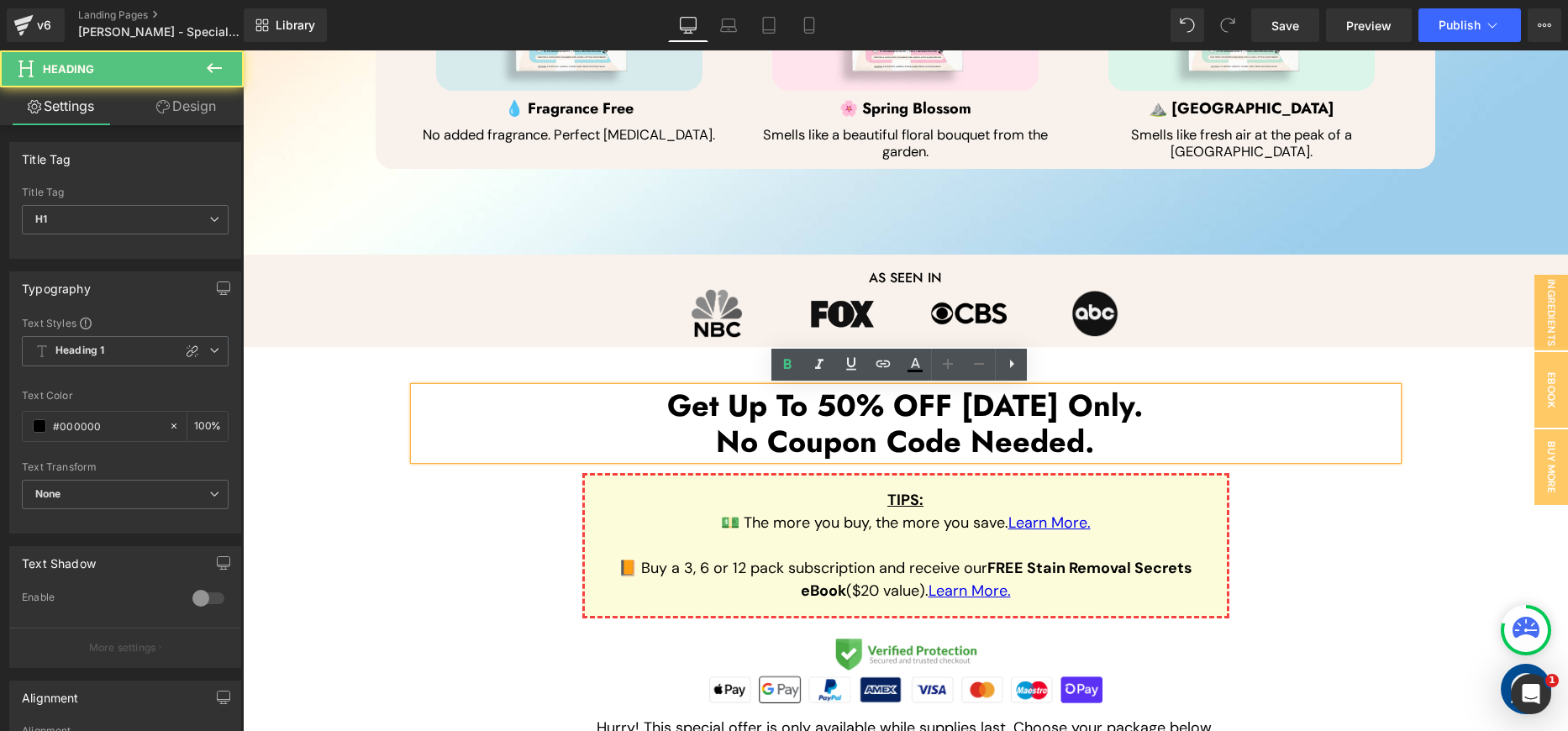
click at [832, 408] on h1 "Get Up To 50% OFF [DATE] Only." at bounding box center [905, 405] width 984 height 36
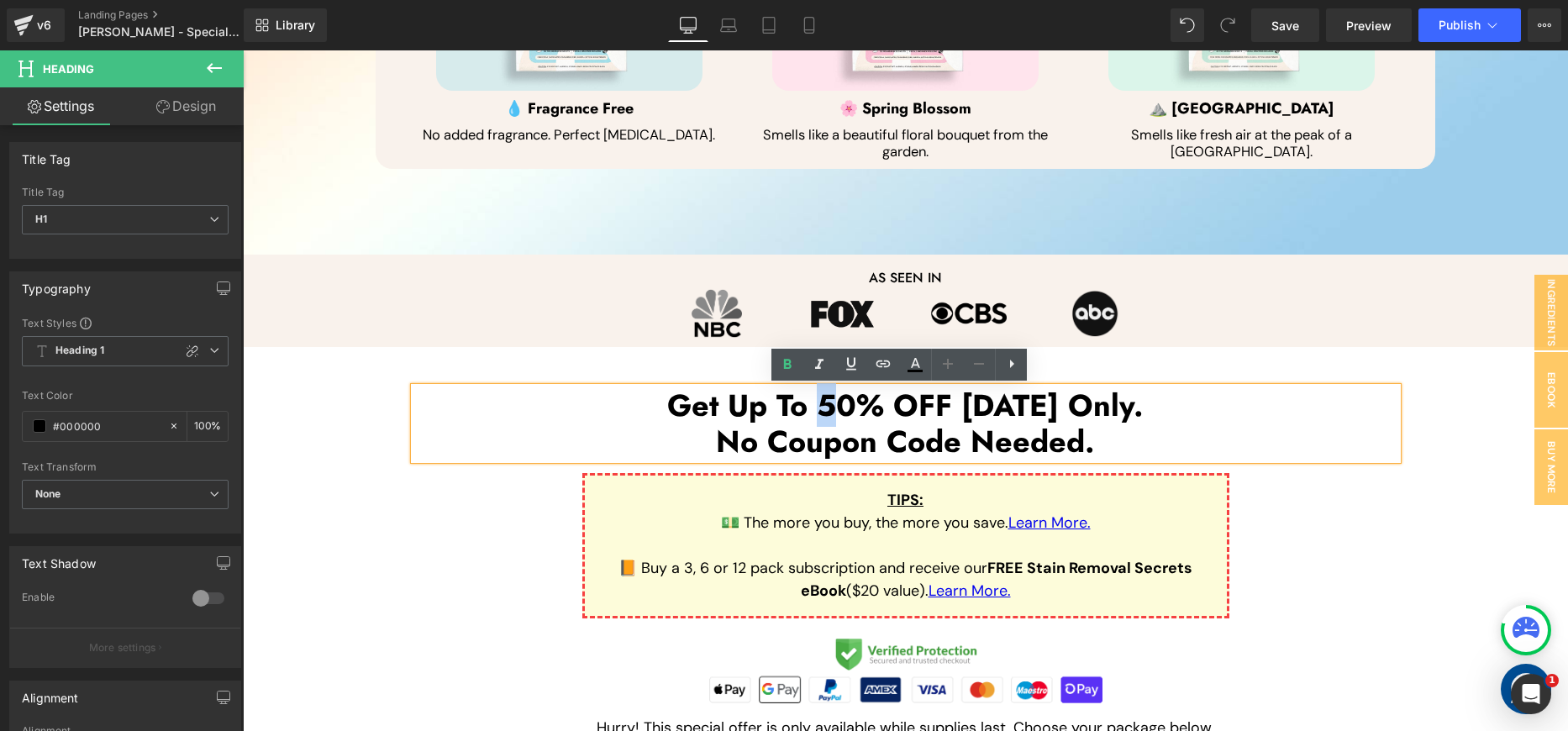
drag, startPoint x: 814, startPoint y: 407, endPoint x: 826, endPoint y: 407, distance: 12.0
click at [826, 407] on h1 "Get Up To 50% OFF [DATE] Only." at bounding box center [905, 405] width 984 height 36
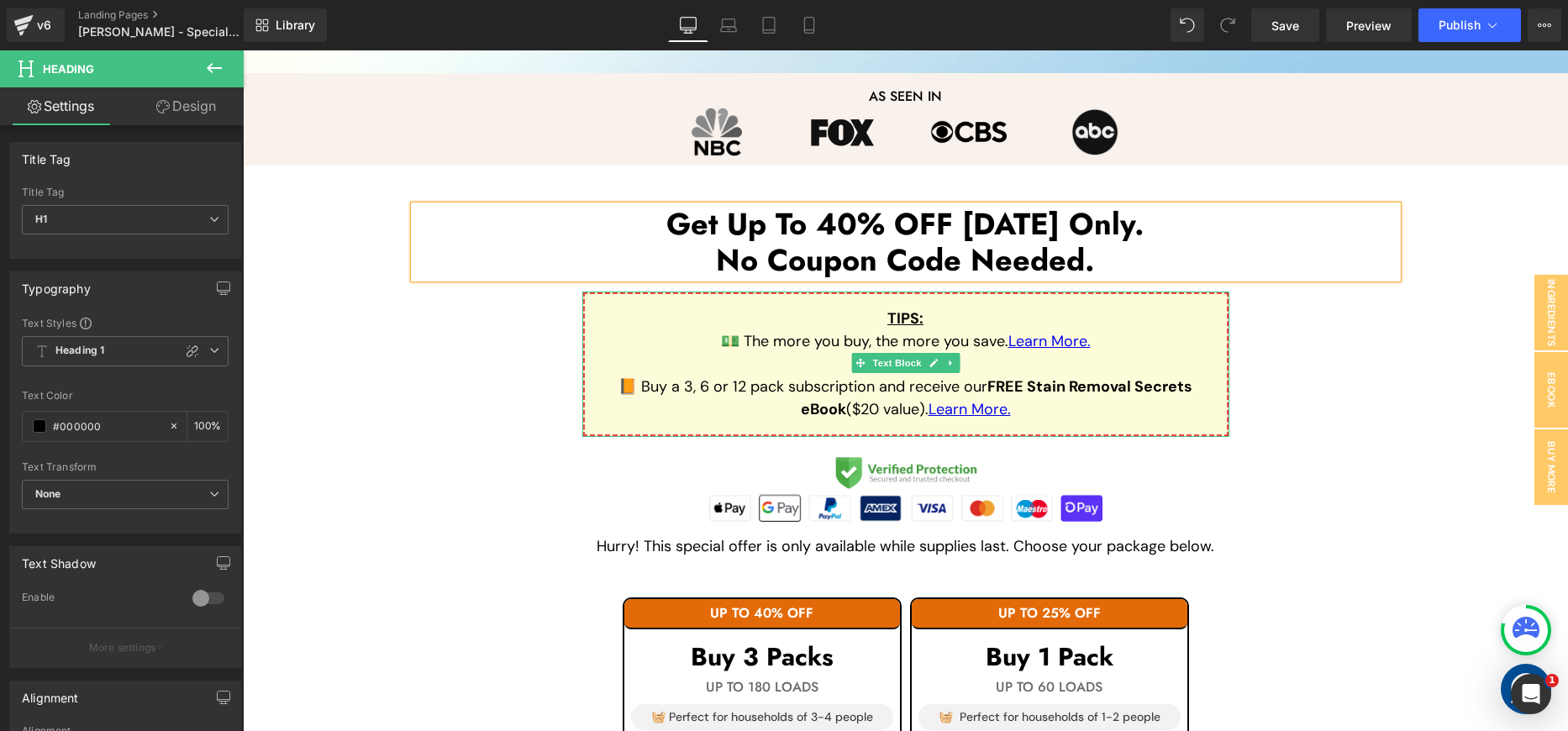
scroll to position [1368, 0]
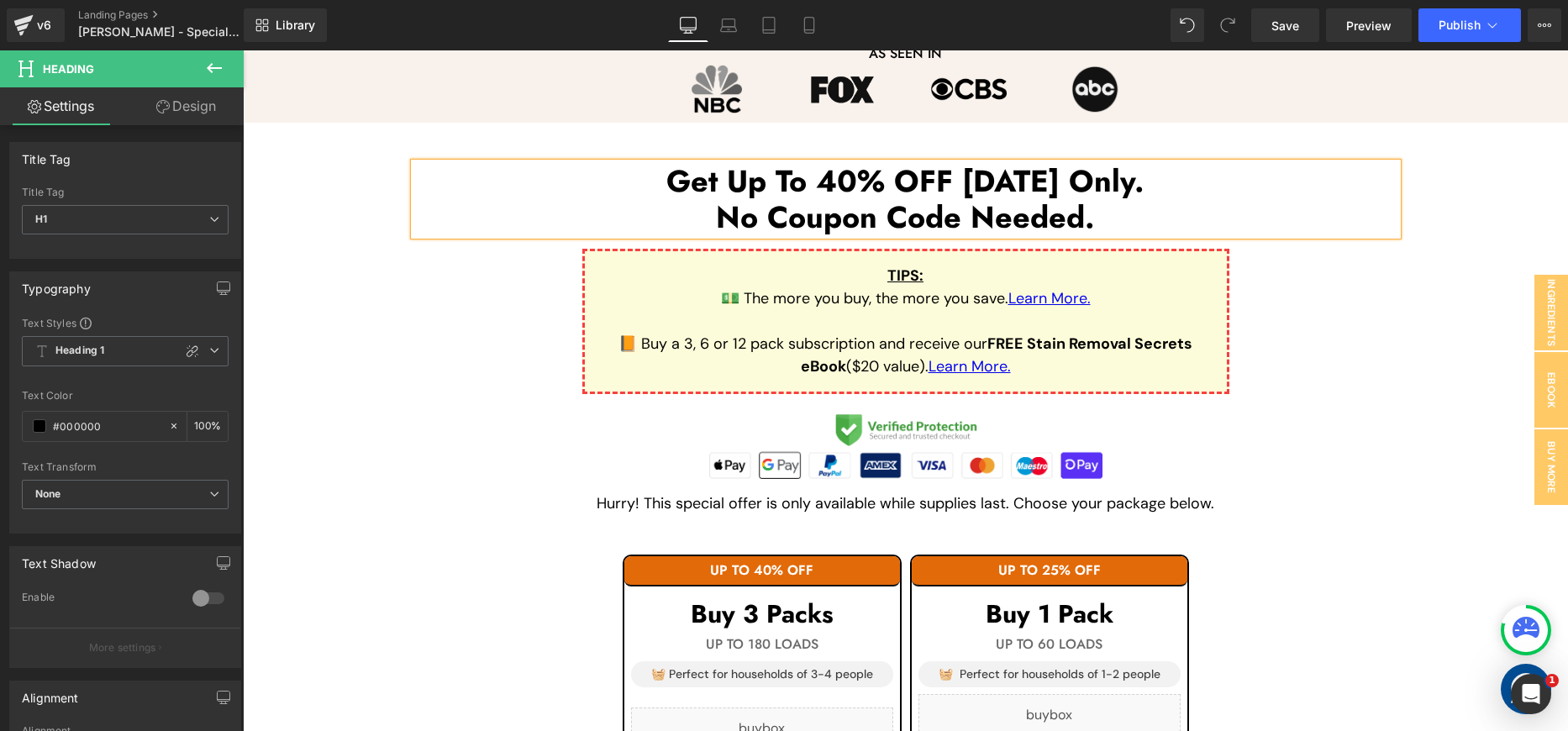
click at [1366, 350] on div "Get Up To 40% OFF [DATE] Only. No Coupon Code Needed. Heading TIPS : 💵 The more…" at bounding box center [906, 493] width 1008 height 659
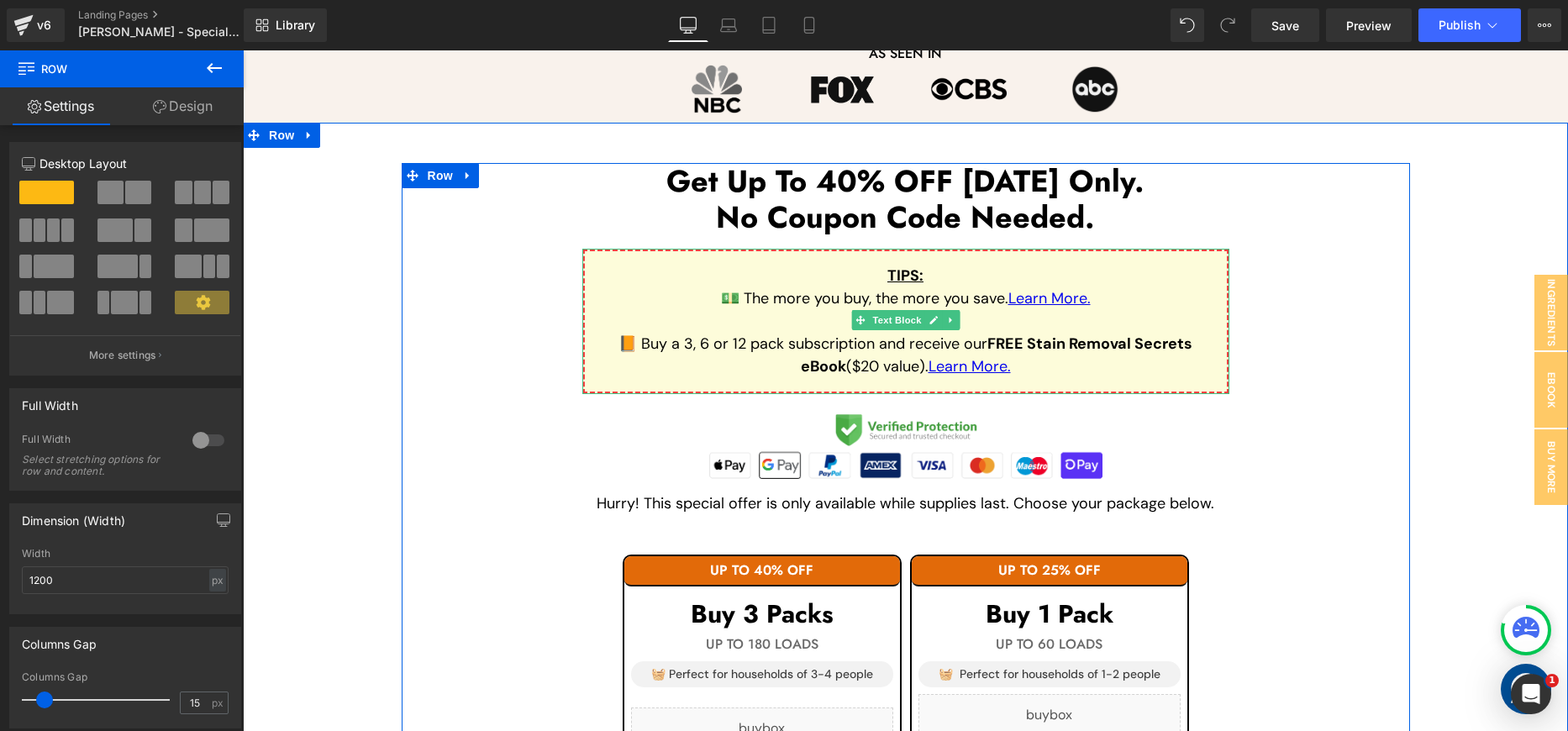
click at [772, 319] on p at bounding box center [905, 321] width 615 height 23
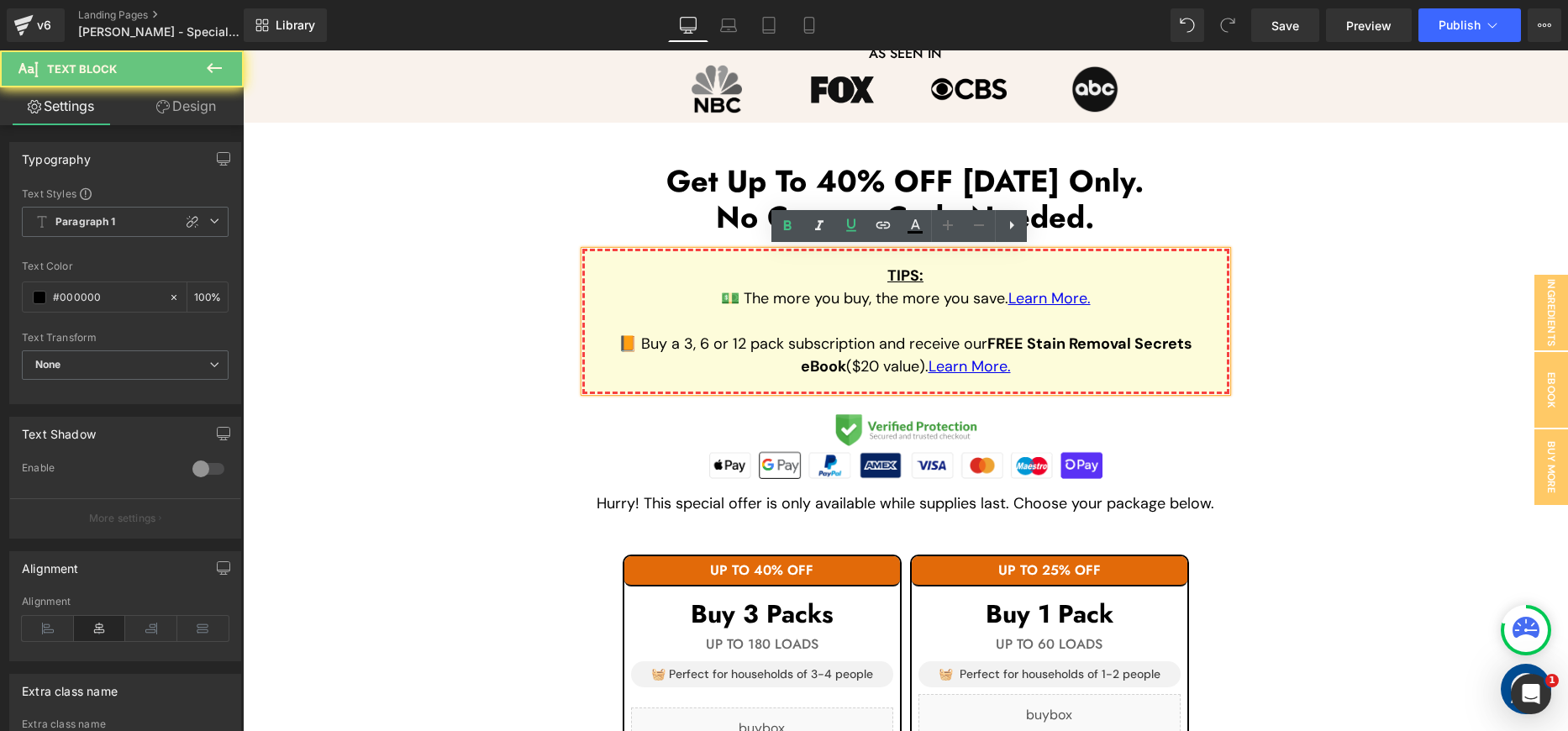
click at [730, 339] on p "📙 Buy a 3, 6 or 12 pack subscription and receive our FREE Stain Removal Secrets…" at bounding box center [905, 355] width 615 height 45
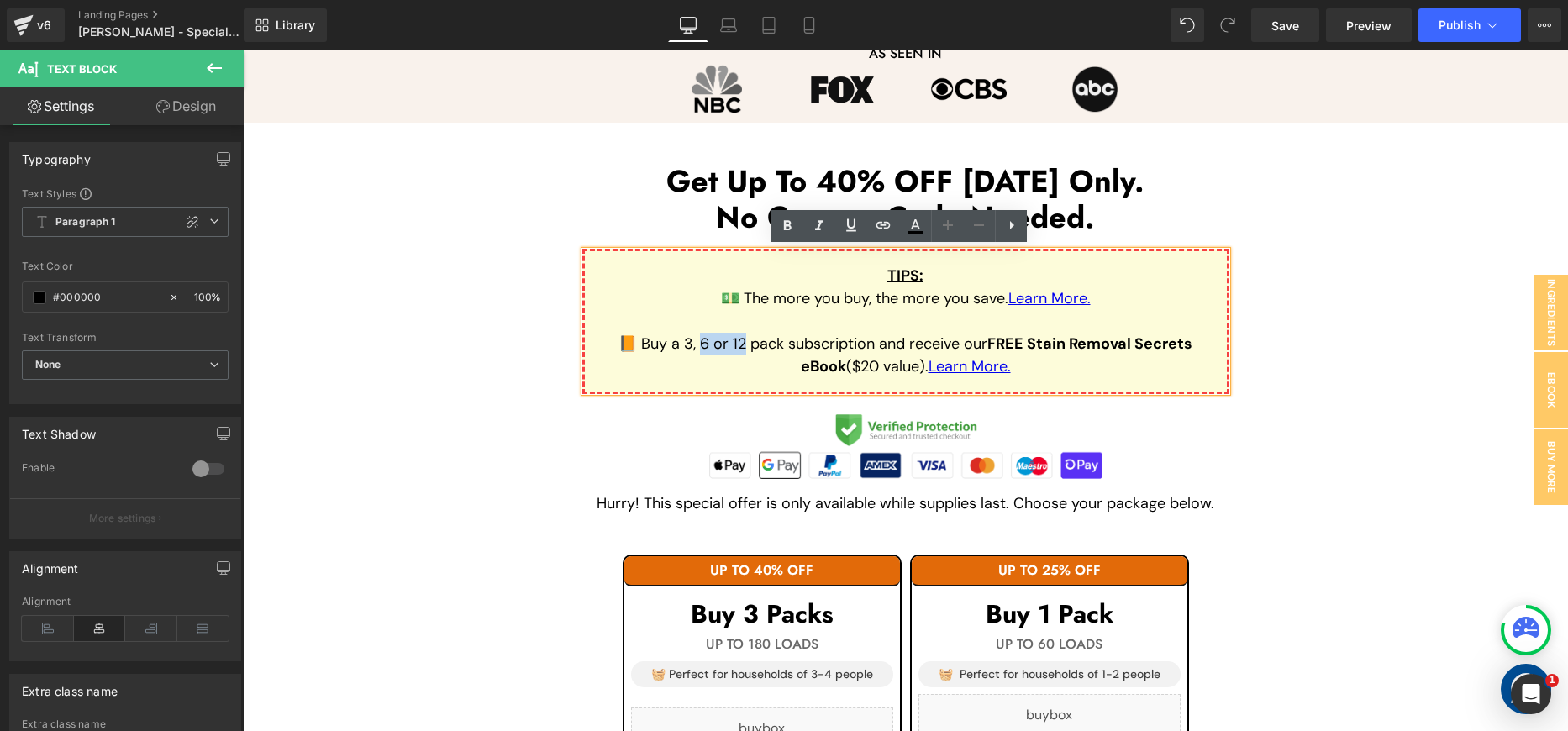
drag, startPoint x: 690, startPoint y: 344, endPoint x: 736, endPoint y: 349, distance: 46.3
click at [736, 349] on p "📙 Buy a 3, 6 or 12 pack subscription and receive our FREE Stain Removal Secrets…" at bounding box center [905, 355] width 615 height 45
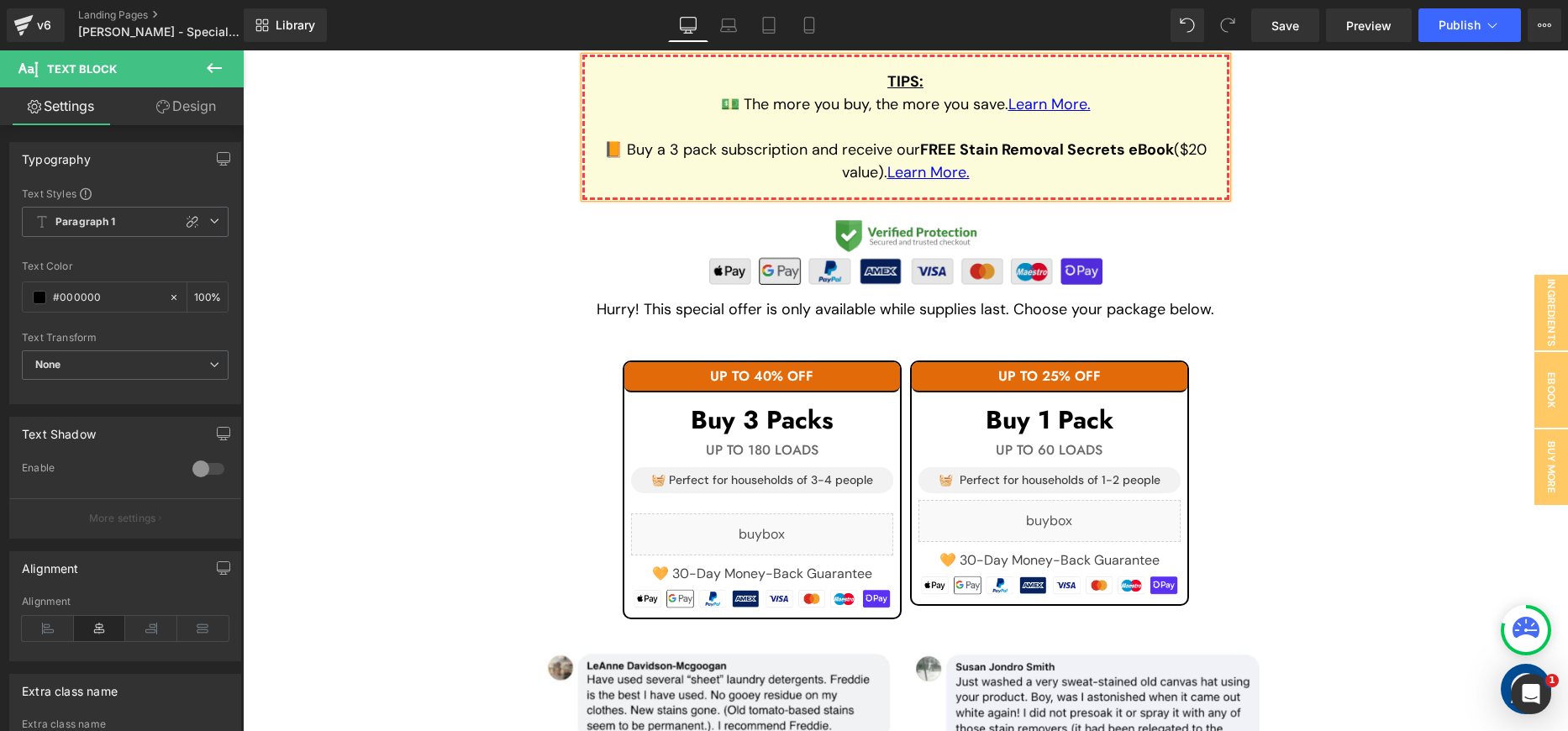
scroll to position [1562, 0]
drag, startPoint x: 1114, startPoint y: 106, endPoint x: 1002, endPoint y: 104, distance: 112.0
click at [1002, 104] on p "💵 The more you buy, the more you save. Learn More." at bounding box center [905, 104] width 615 height 23
click at [813, 26] on icon at bounding box center [809, 25] width 17 height 17
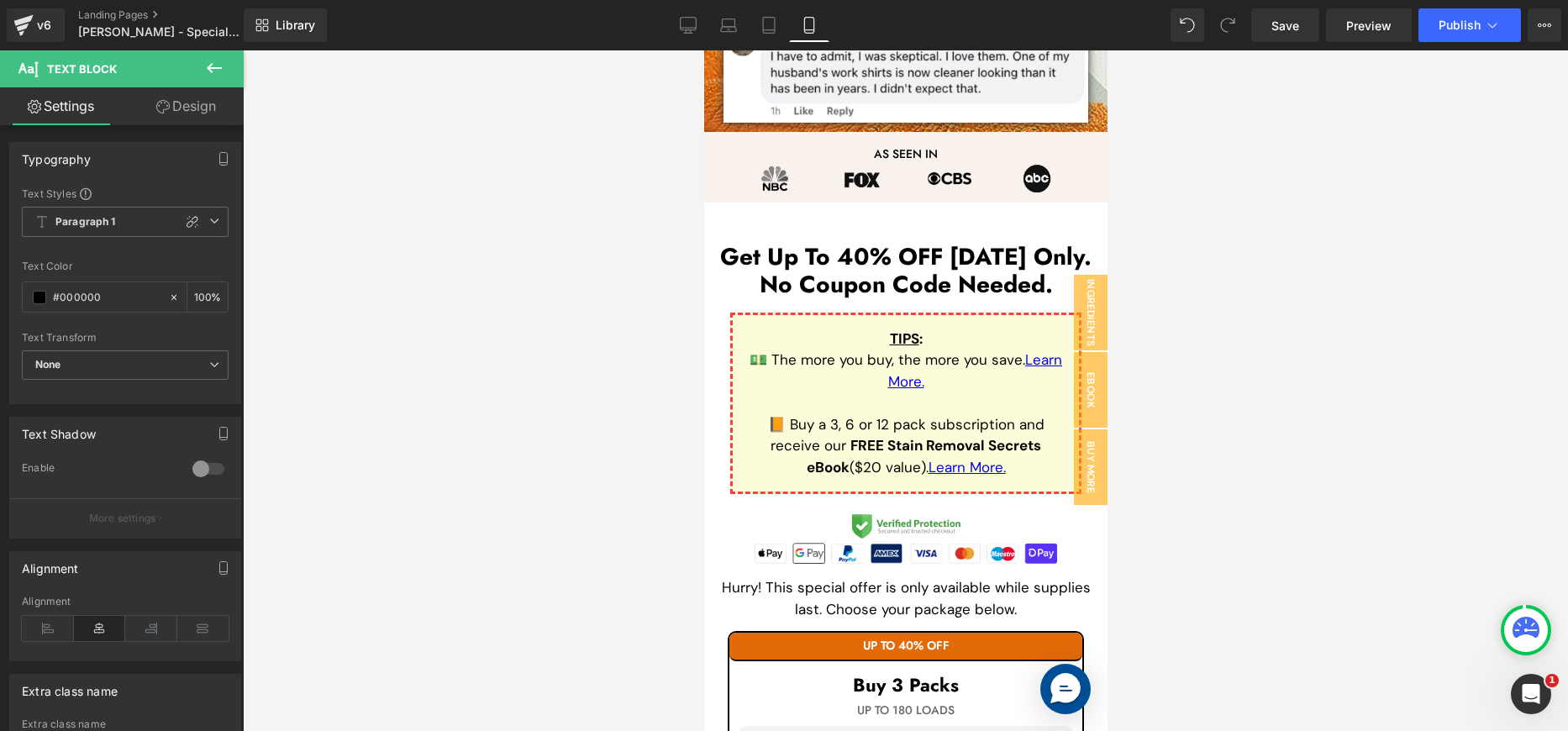
scroll to position [2294, 0]
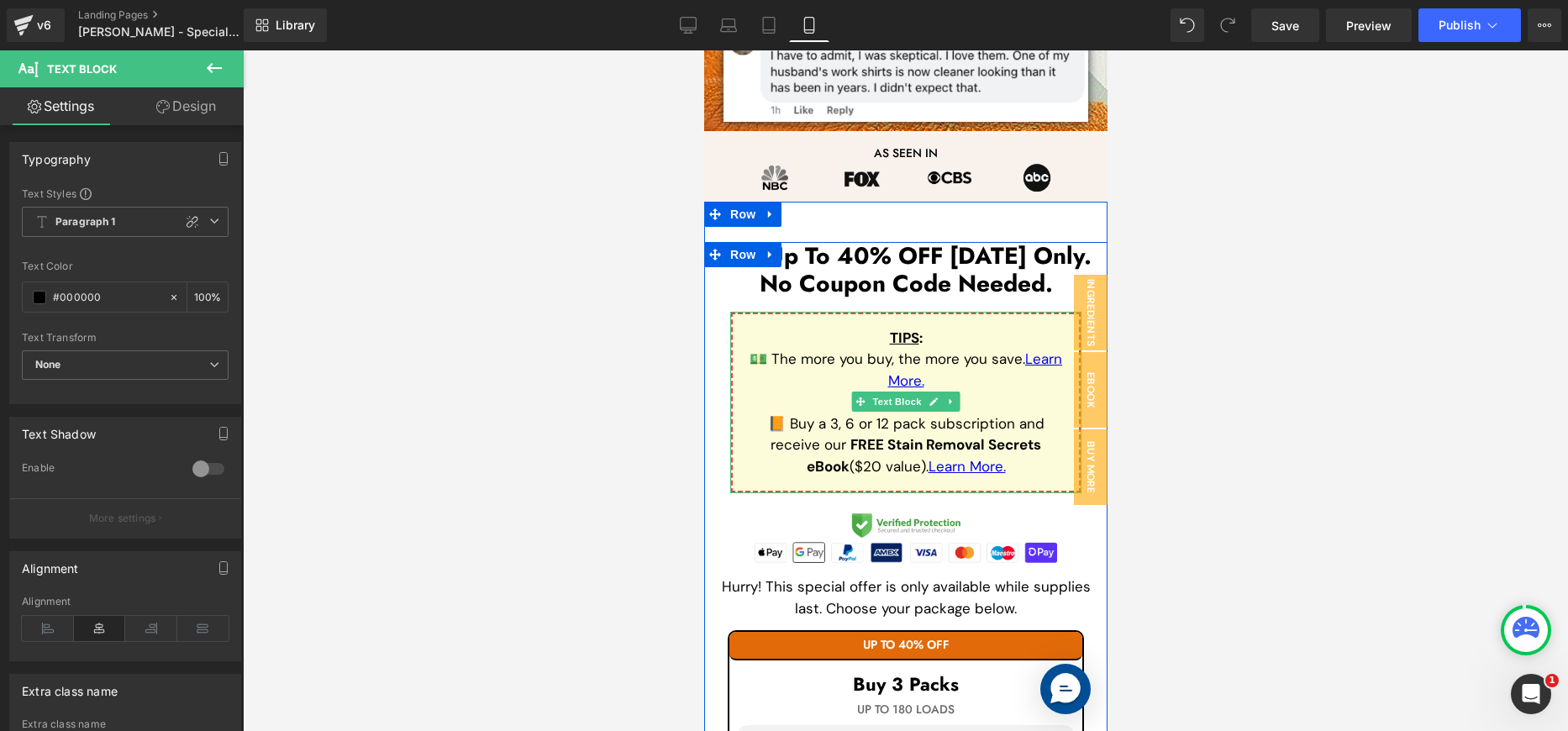
click at [968, 385] on p "💵 The more you buy, the more you save. Learn More." at bounding box center [905, 382] width 320 height 65
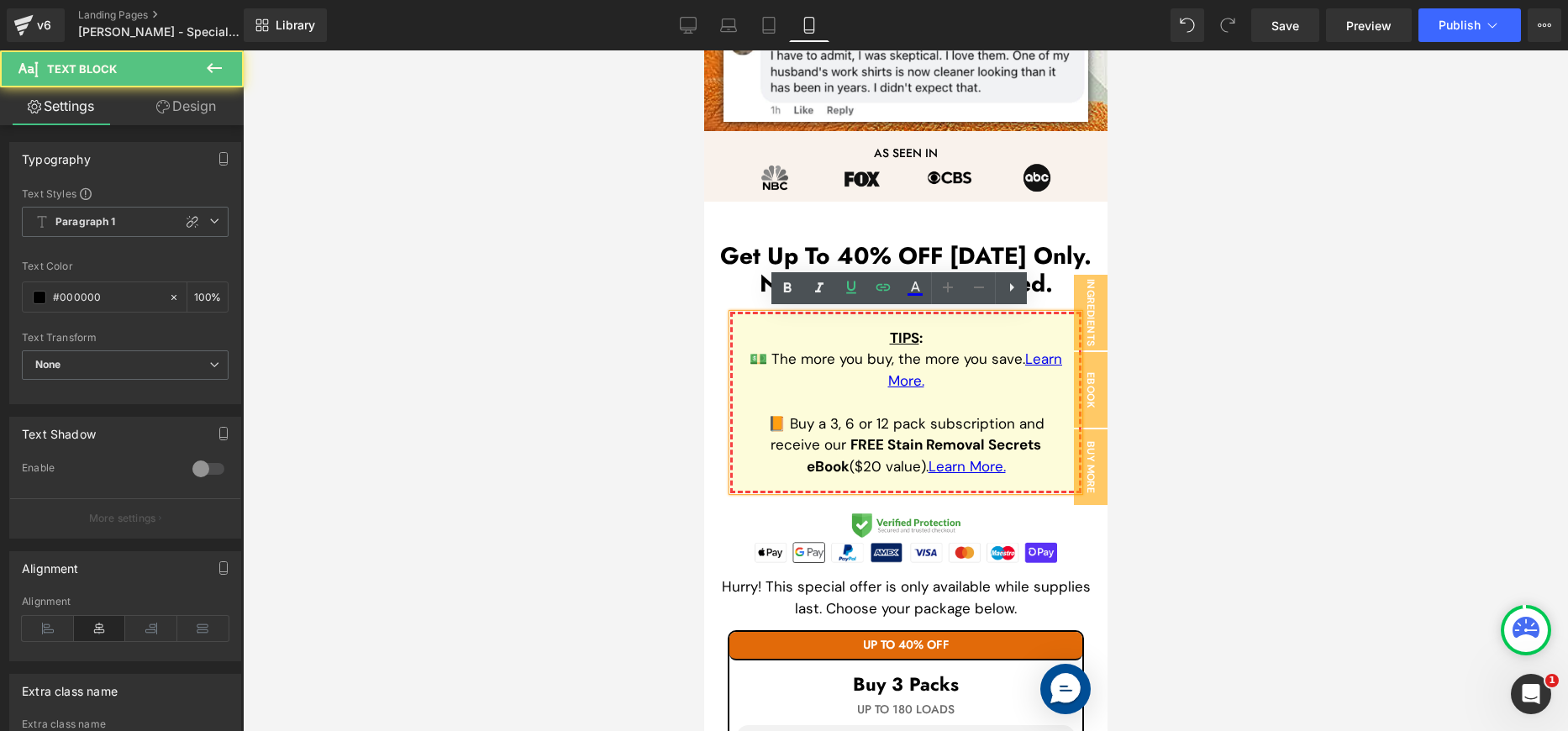
click at [948, 379] on p "💵 The more you buy, the more you save. Learn More." at bounding box center [905, 382] width 320 height 65
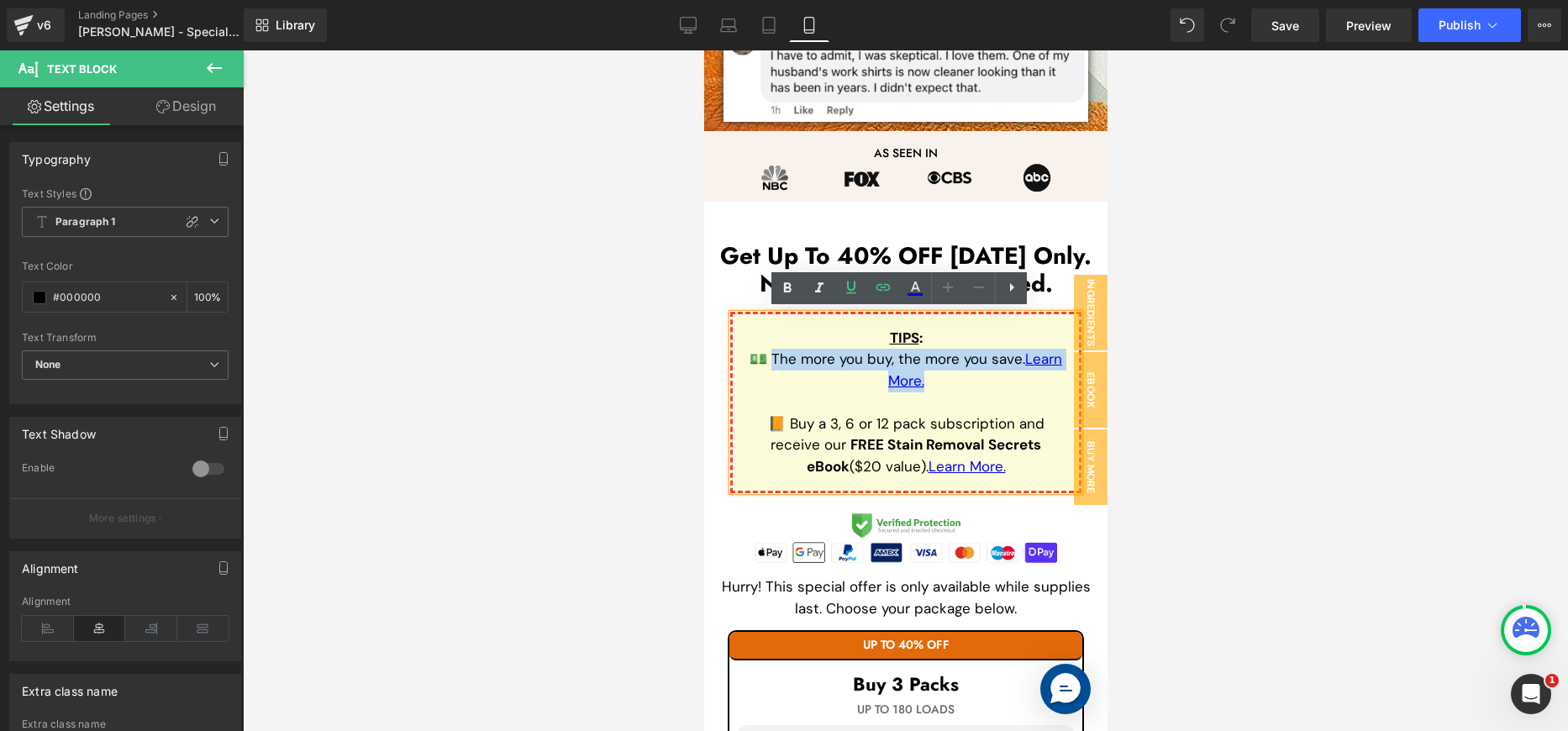
drag, startPoint x: 960, startPoint y: 379, endPoint x: 766, endPoint y: 363, distance: 194.7
click at [766, 363] on p "💵 The more you buy, the more you save. Learn More." at bounding box center [905, 382] width 320 height 65
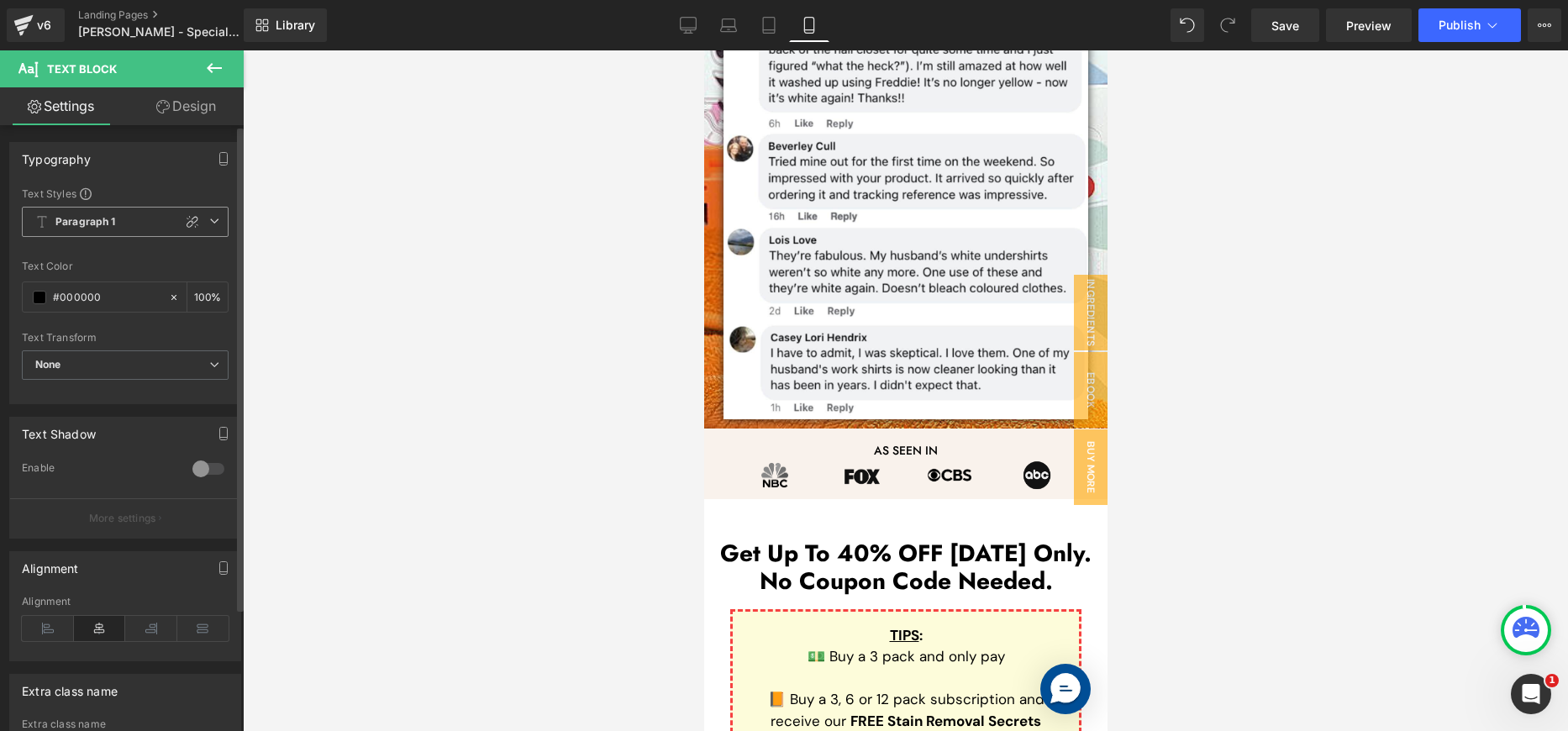
scroll to position [2146, 0]
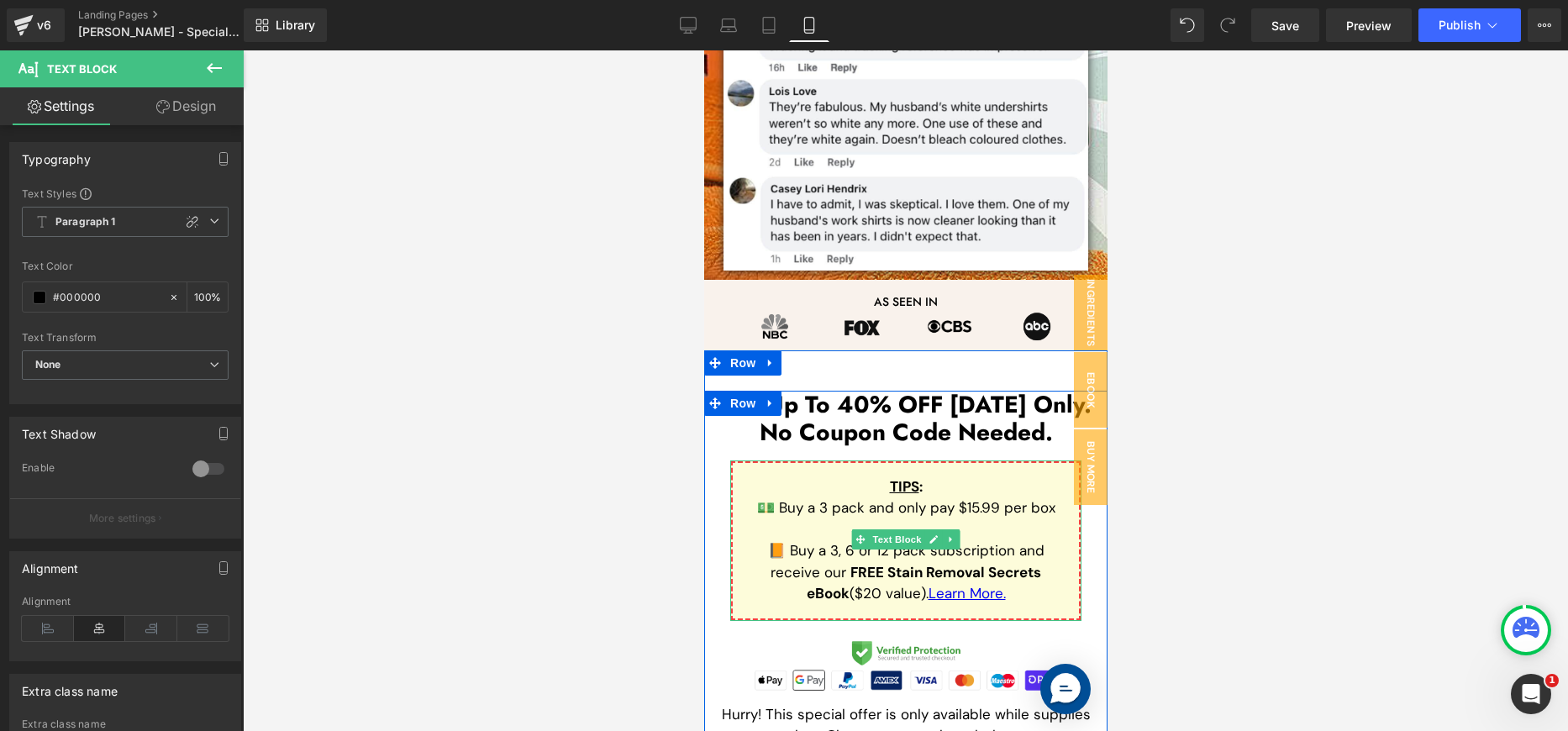
click at [1034, 512] on span "💵 Buy a 3 pack and only pay $15.99 per box" at bounding box center [905, 507] width 298 height 19
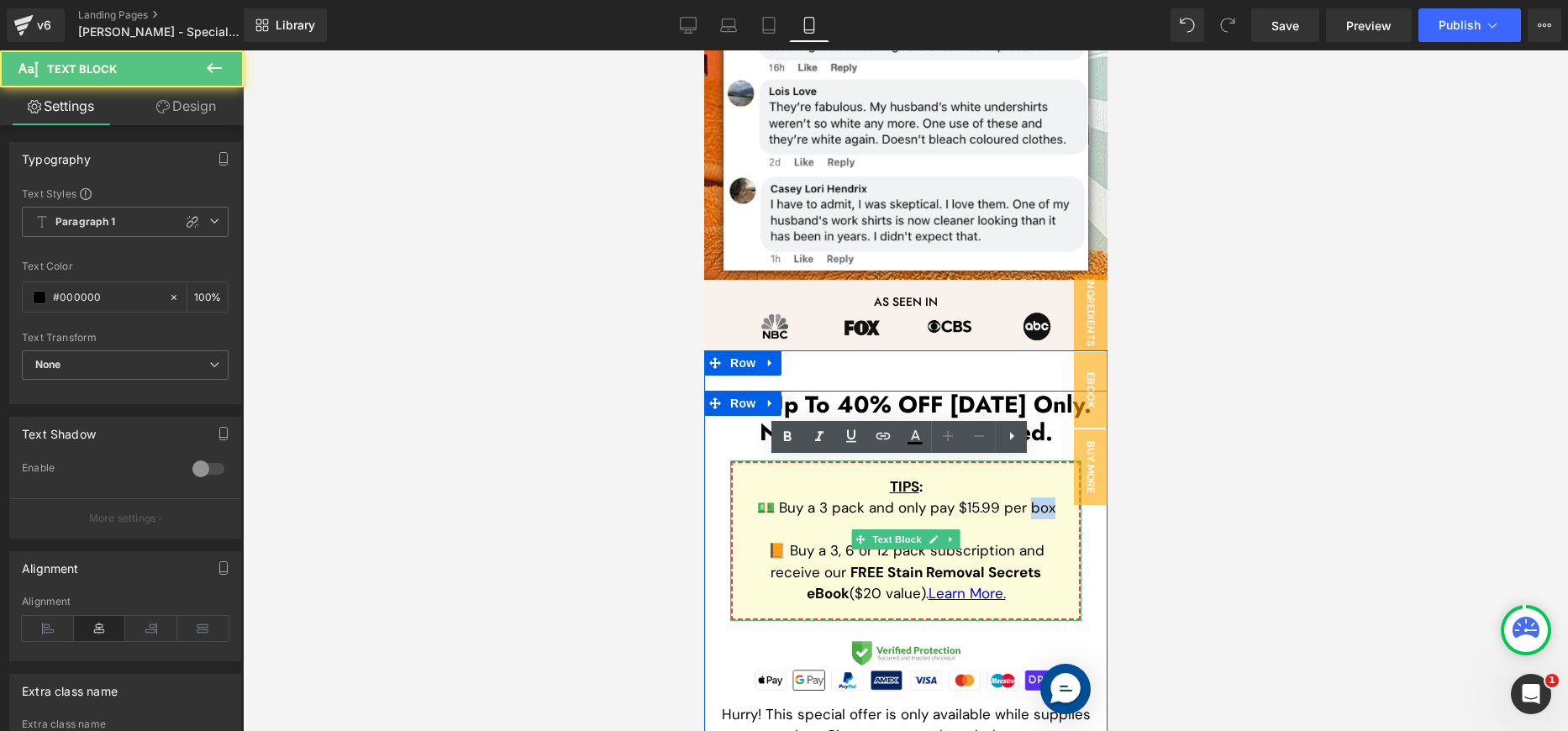
click at [1034, 512] on span "💵 Buy a 3 pack and only pay $15.99 per box" at bounding box center [905, 507] width 298 height 19
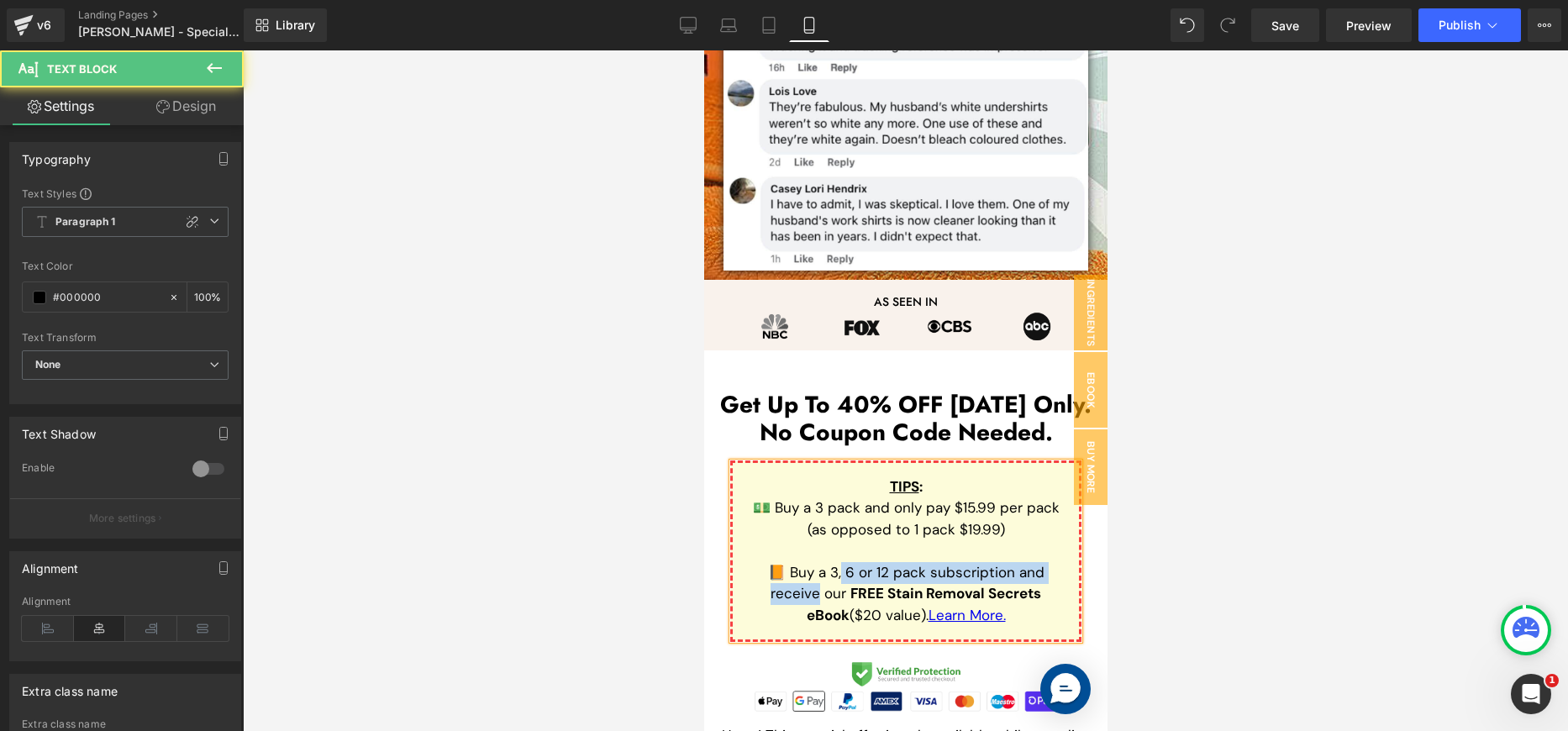
drag, startPoint x: 807, startPoint y: 573, endPoint x: 1057, endPoint y: 573, distance: 250.0
click at [1043, 573] on span "📙 Buy a 3, 6 or 12 pack subscription and receive our" at bounding box center [905, 583] width 277 height 40
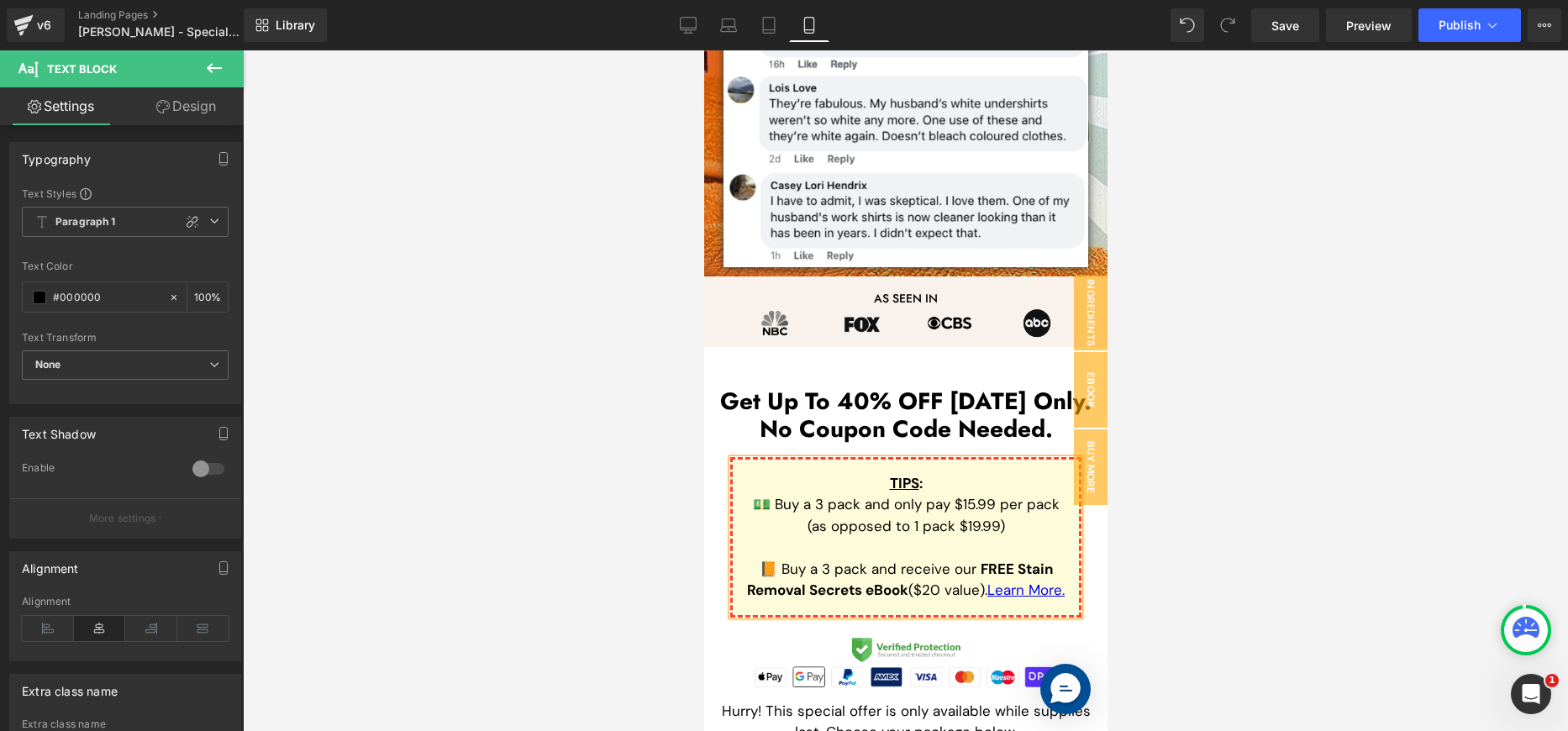
scroll to position [2149, 0]
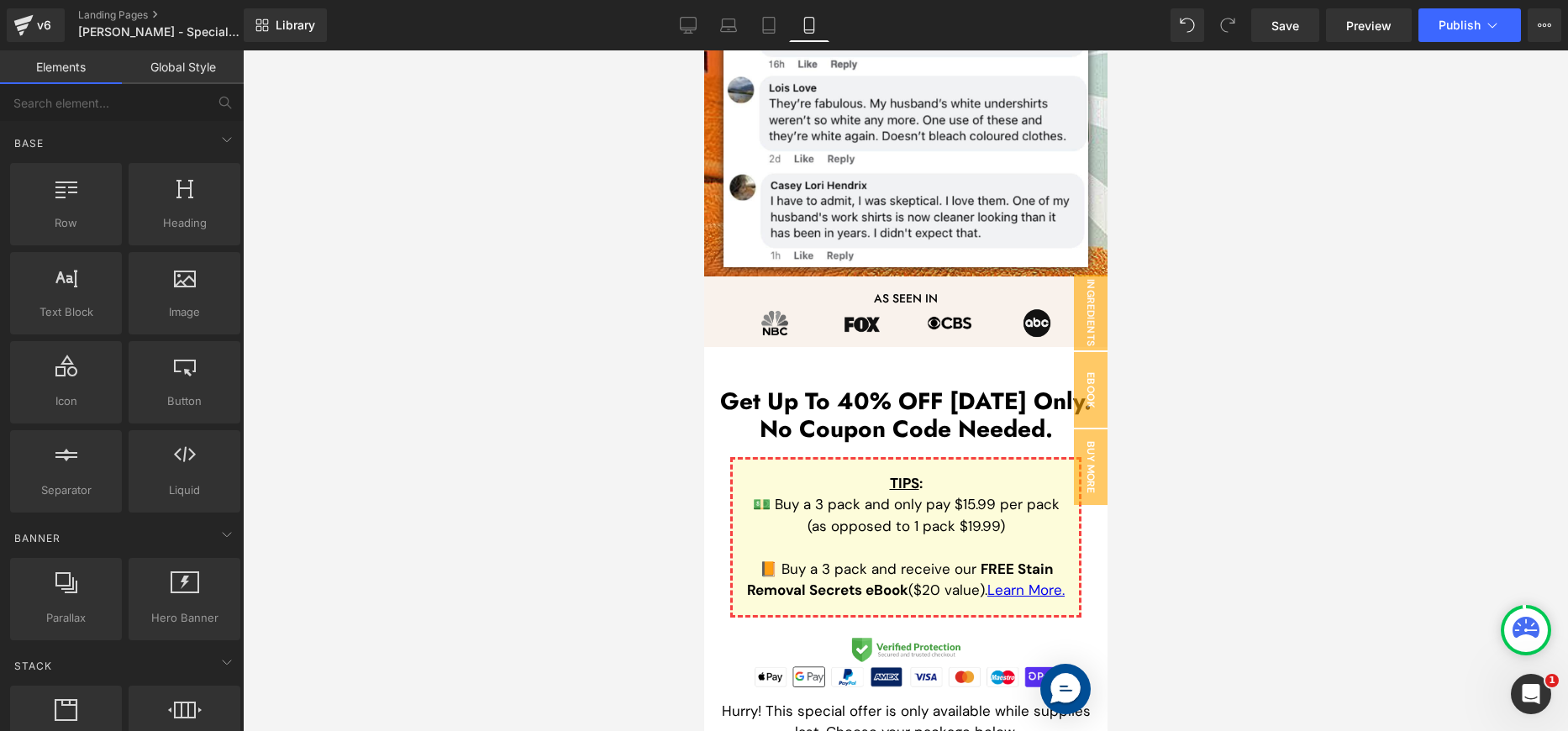
click at [1175, 532] on div at bounding box center [905, 391] width 1325 height 681
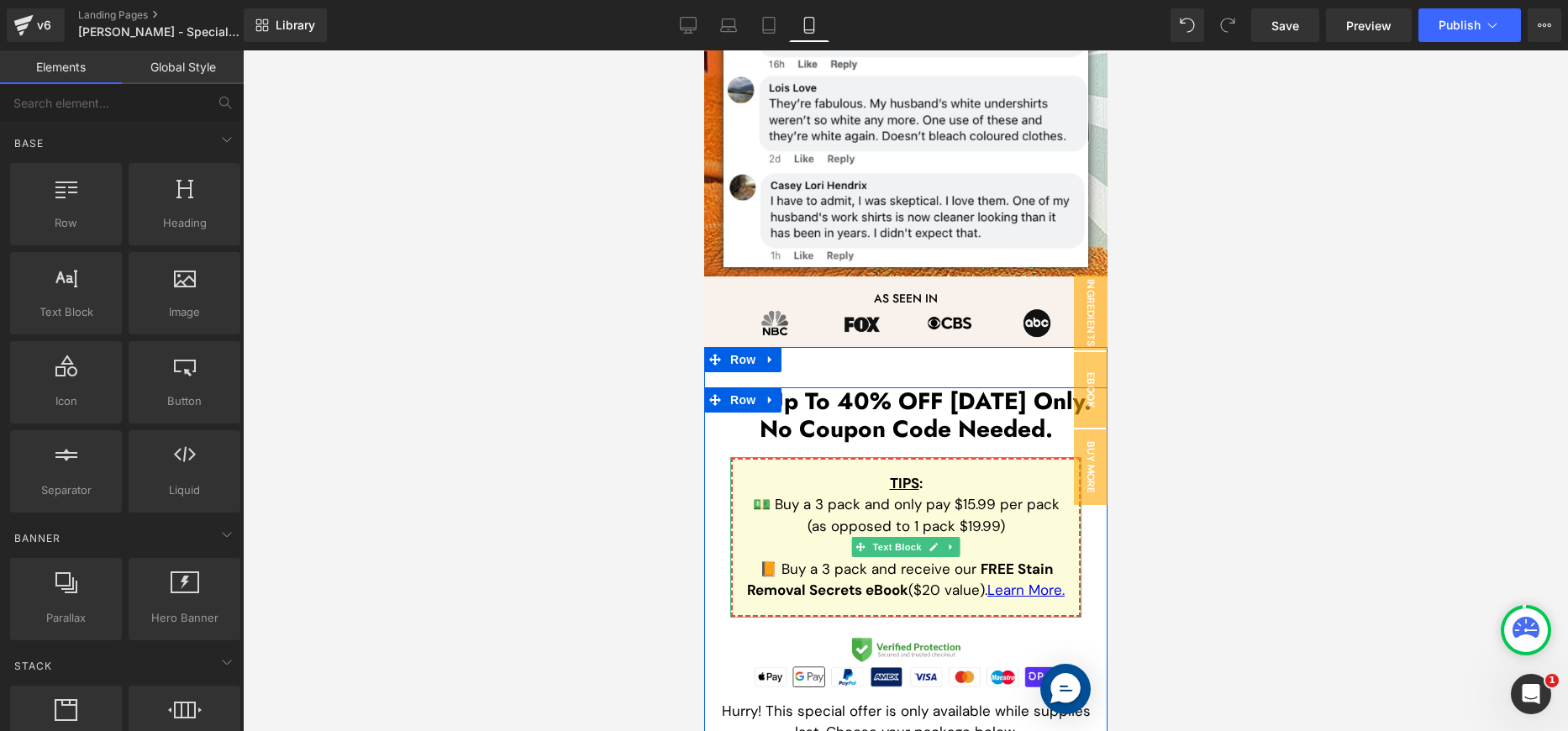
click at [982, 565] on strong "FREE Stain Removal Secrets eBook" at bounding box center [899, 580] width 306 height 40
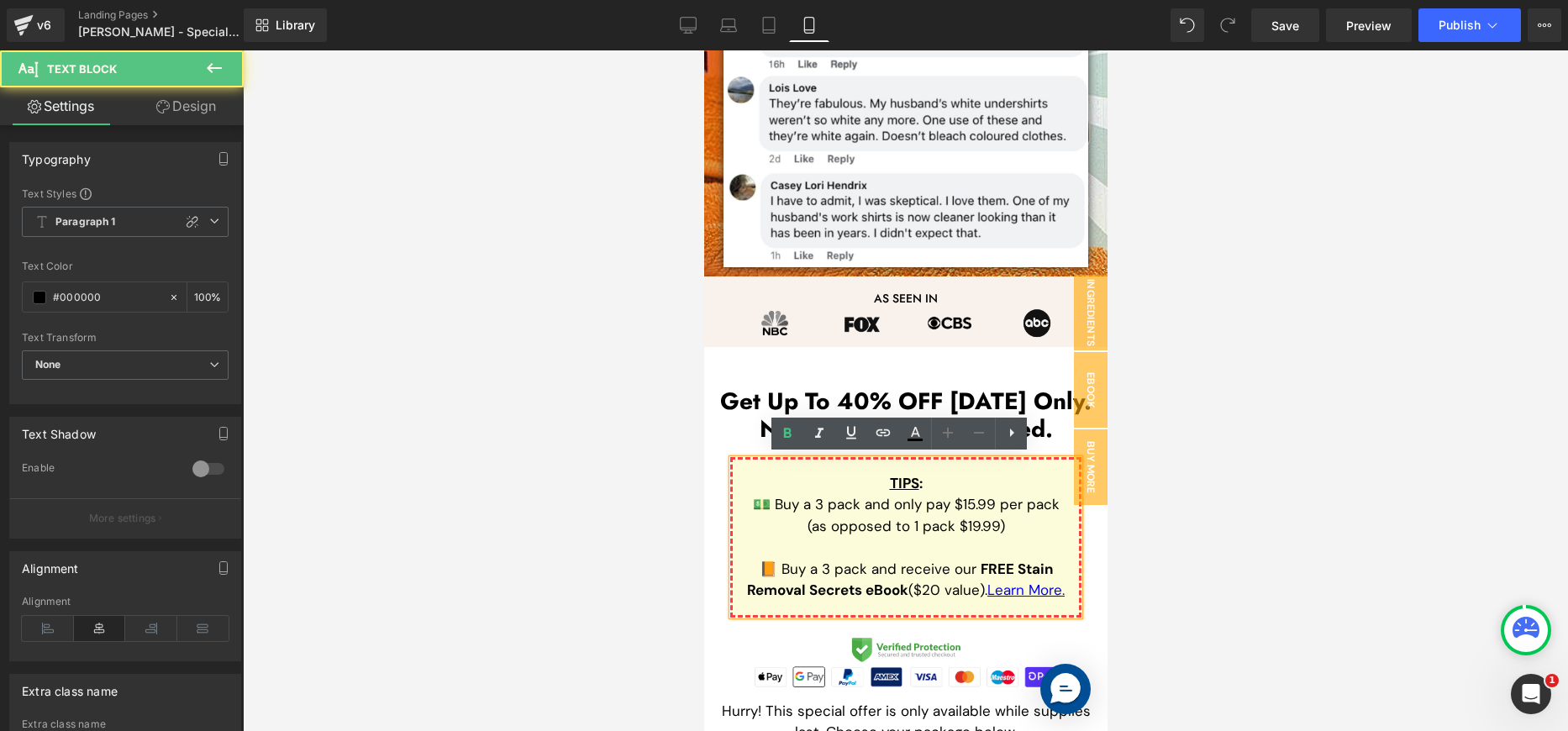
click at [1006, 536] on p "💵 Buy a 3 pack and only pay $15.99 per pack (as opposed to 1 pack $19.99)" at bounding box center [905, 527] width 320 height 65
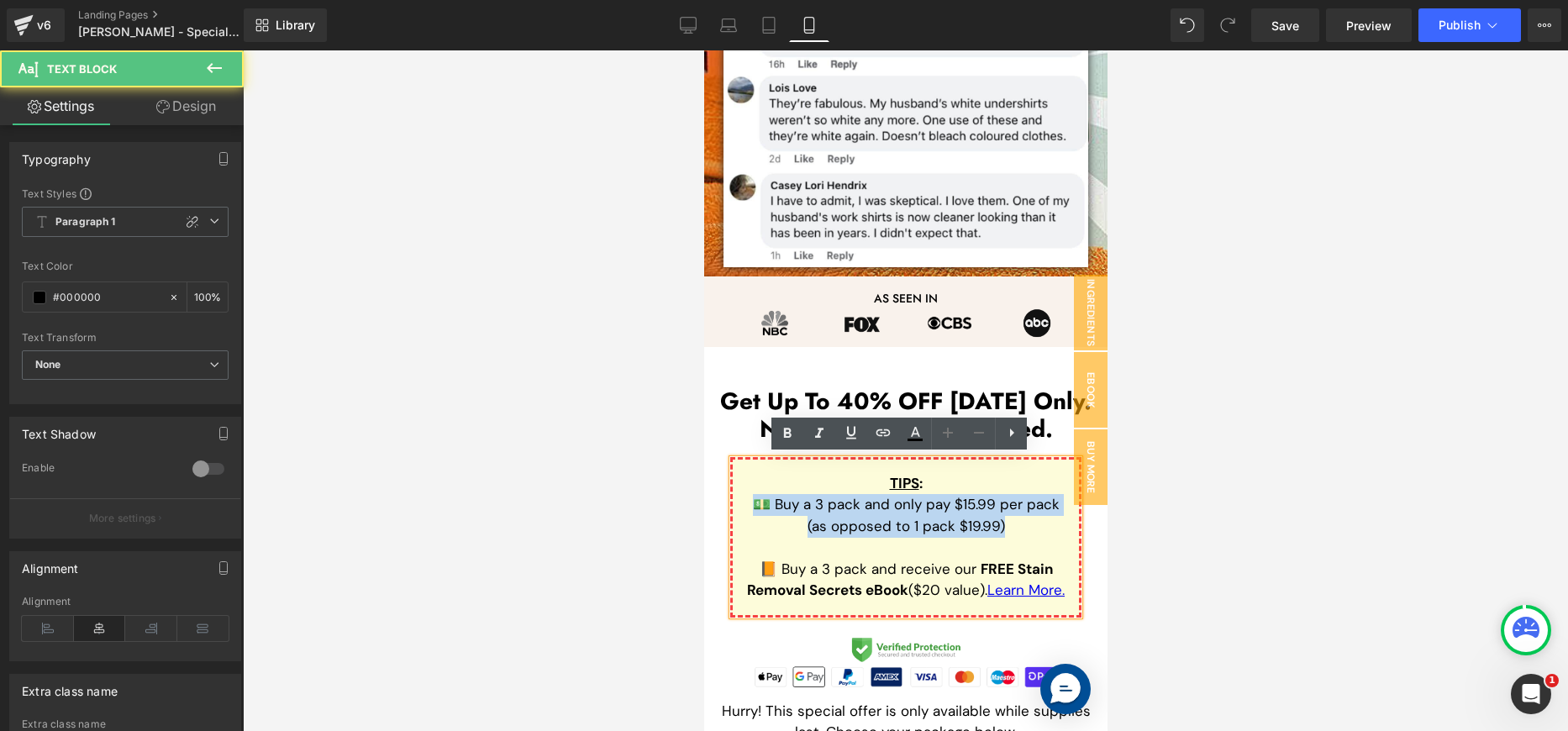
drag, startPoint x: 901, startPoint y: 526, endPoint x: 727, endPoint y: 504, distance: 175.4
click at [730, 504] on div "TIPS : 💵 Buy a 3 pack and only pay $15.99 per pack (as opposed to 1 pack $19.99…" at bounding box center [905, 538] width 351 height 161
click at [871, 502] on span "💵 Buy a 3 pack and only pay $15.99 per pack (as opposed to 1 pack $19.99)" at bounding box center [905, 515] width 307 height 40
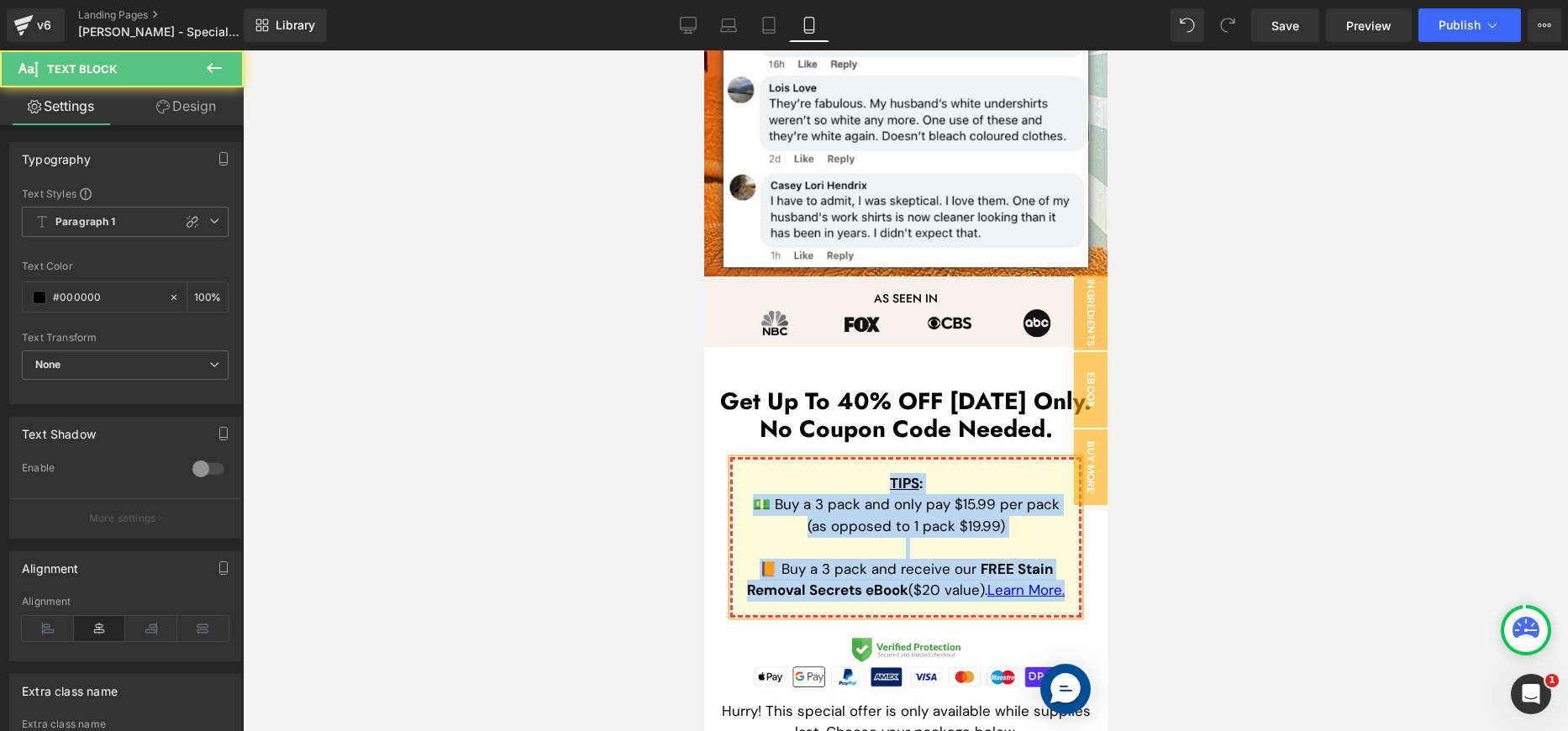
copy div "TIPS : 💵 Buy a 3 pack and only pay $15.99 per pack (as opposed to 1 pack $19.99…"
click at [885, 514] on p "💵 Buy a 3 pack and only pay $15.99 per pack (as opposed to 1 pack $19.99)" at bounding box center [905, 527] width 320 height 65
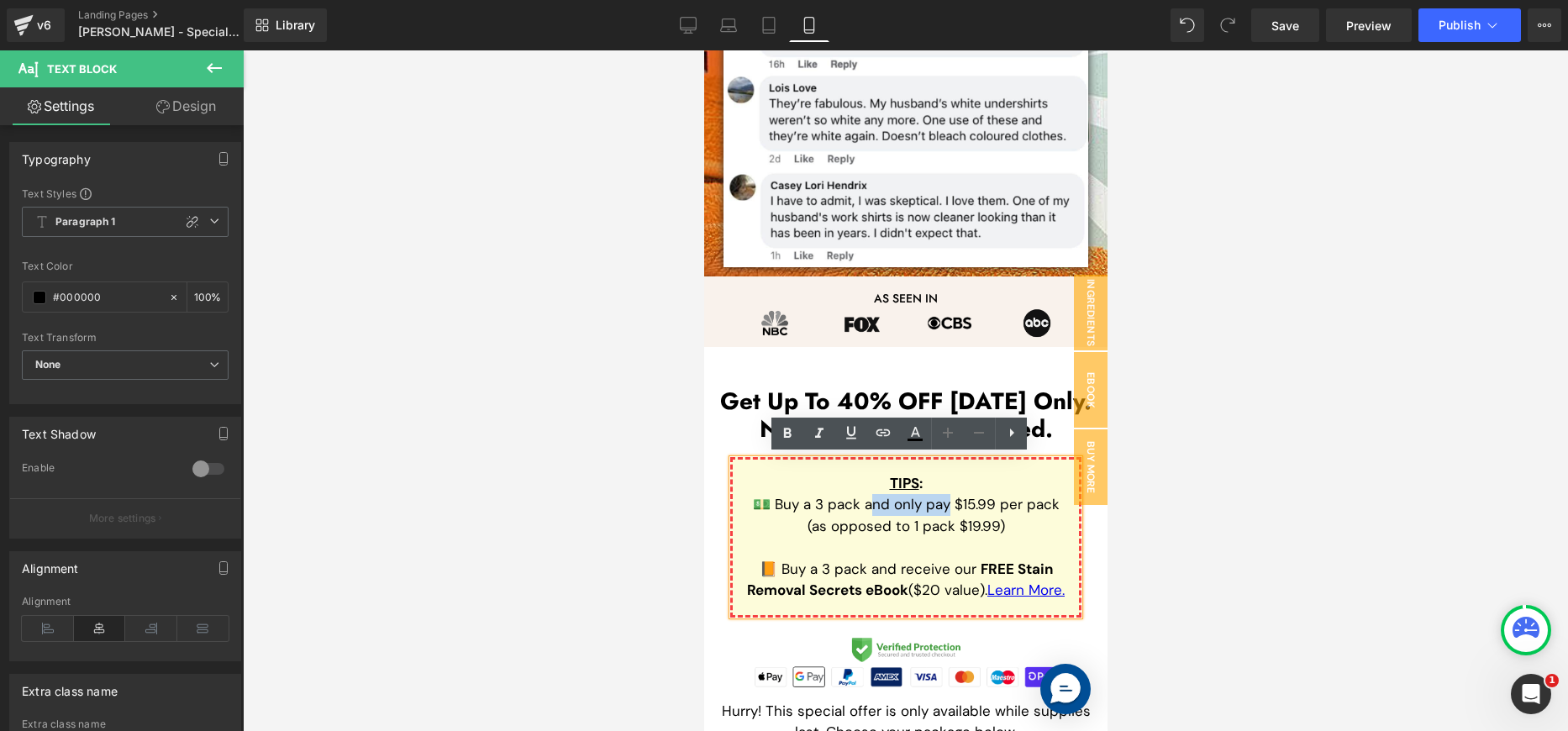
drag, startPoint x: 860, startPoint y: 510, endPoint x: 937, endPoint y: 508, distance: 77.0
click at [937, 508] on span "💵 Buy a 3 pack and only pay $15.99 per pack (as opposed to 1 pack $19.99)" at bounding box center [905, 515] width 307 height 40
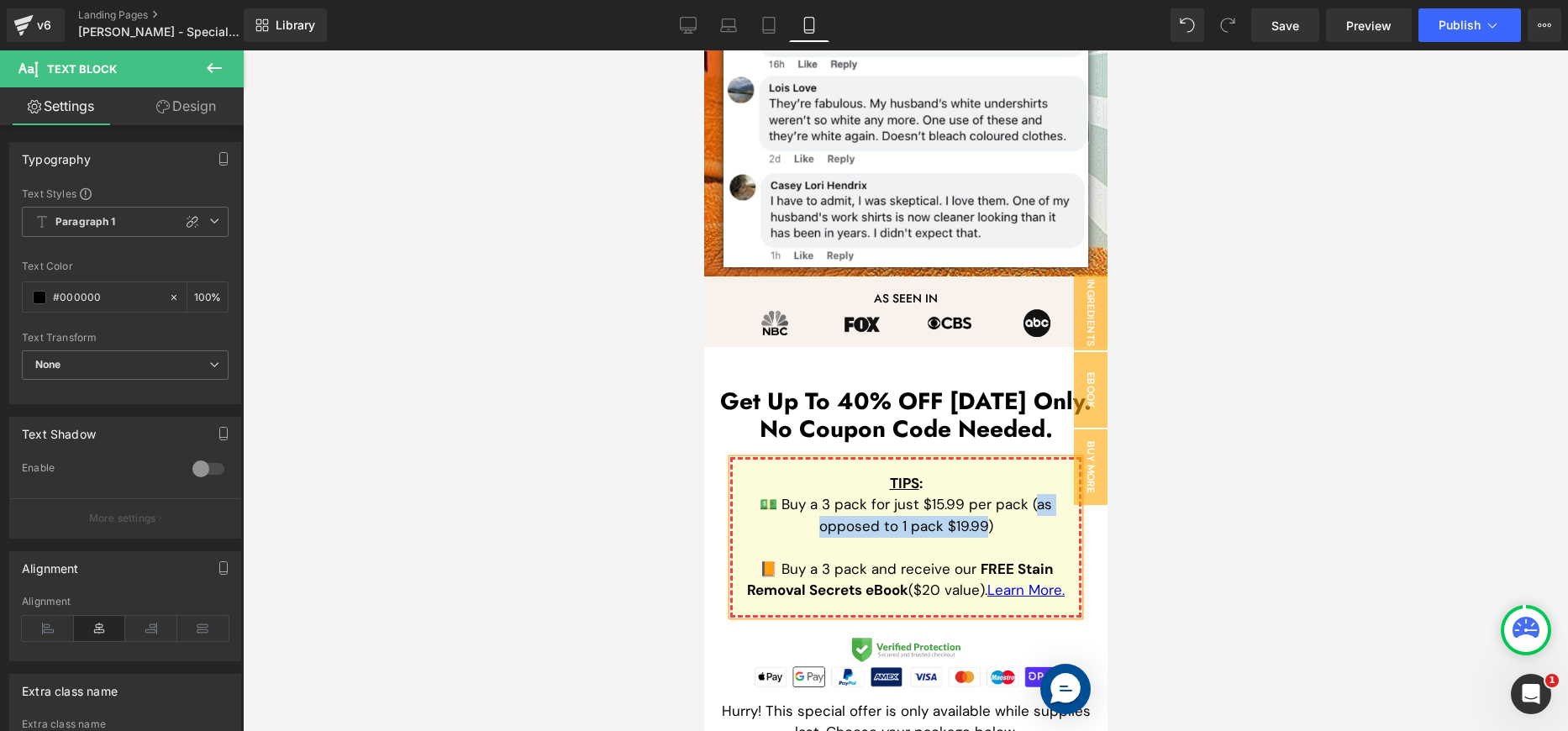
drag, startPoint x: 1024, startPoint y: 506, endPoint x: 981, endPoint y: 526, distance: 47.4
click at [981, 526] on span "💵 Buy a 3 pack for just $15.99 per pack (as opposed to 1 pack $19.99)" at bounding box center [905, 515] width 292 height 40
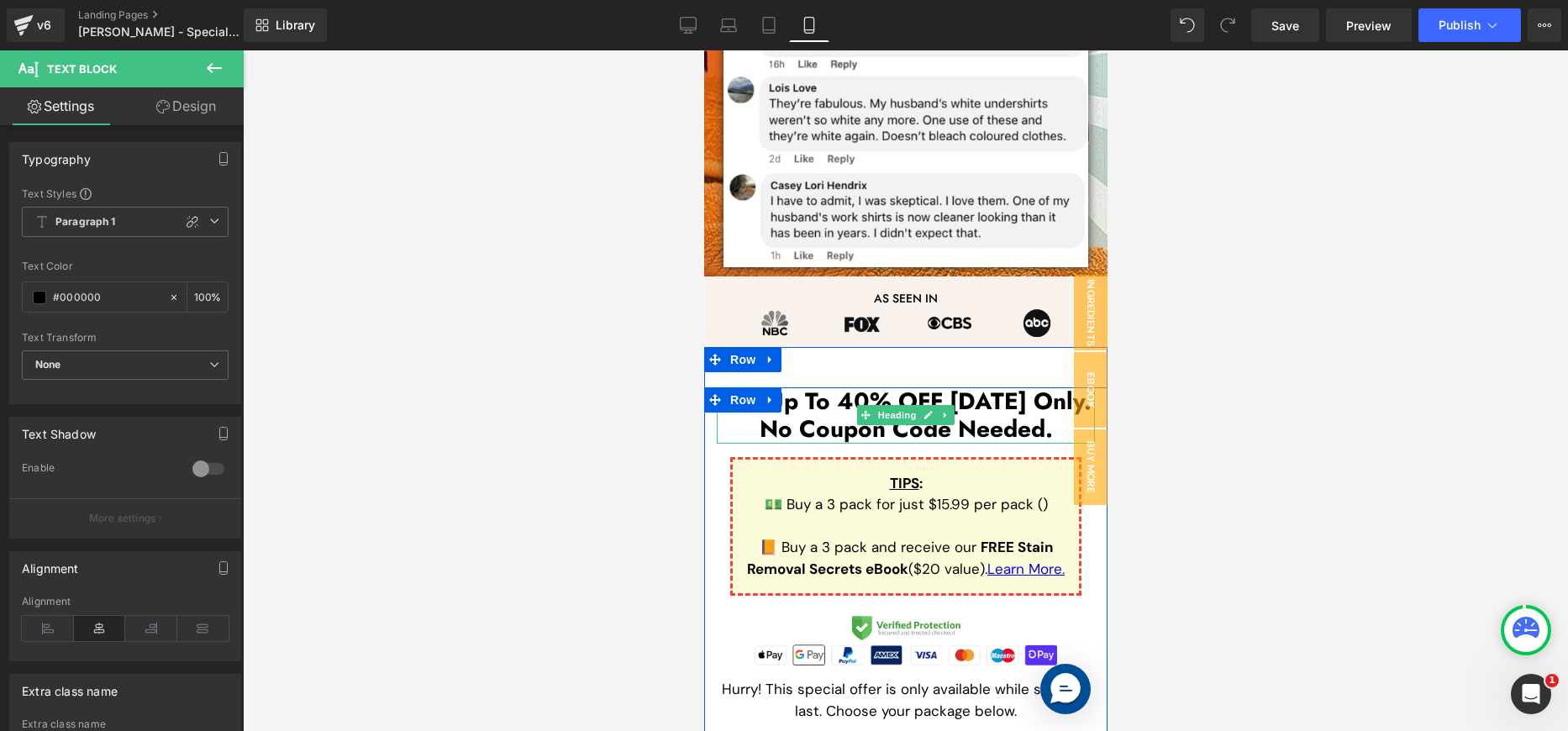
click at [969, 402] on h1 "Get Up To 40% OFF [DATE] Only." at bounding box center [905, 401] width 379 height 28
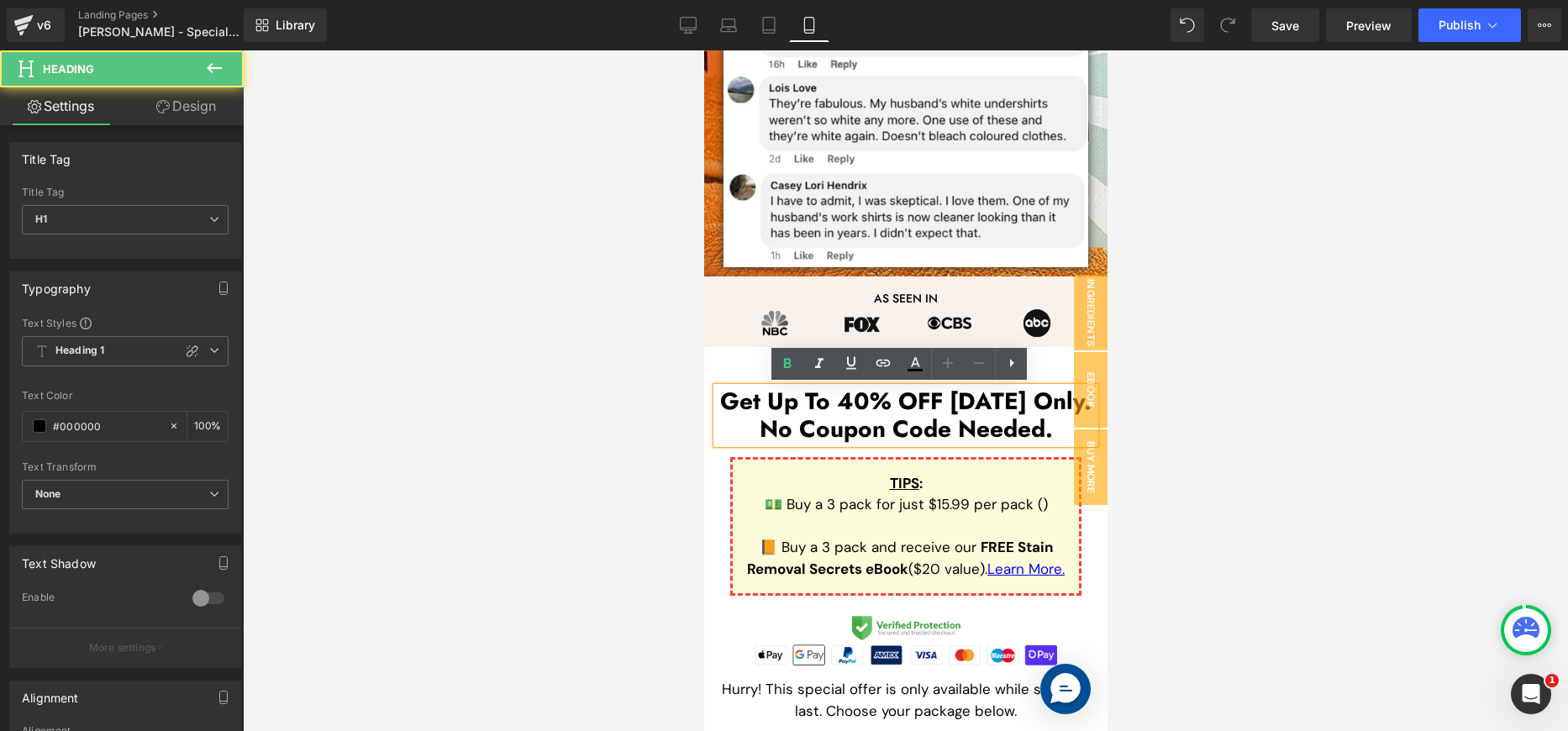
click at [1029, 408] on h1 "Get Up To 40% OFF [DATE] Only." at bounding box center [905, 401] width 379 height 28
click at [1030, 408] on h1 "Get Up To 40% OFF [DATE] Only." at bounding box center [905, 401] width 379 height 28
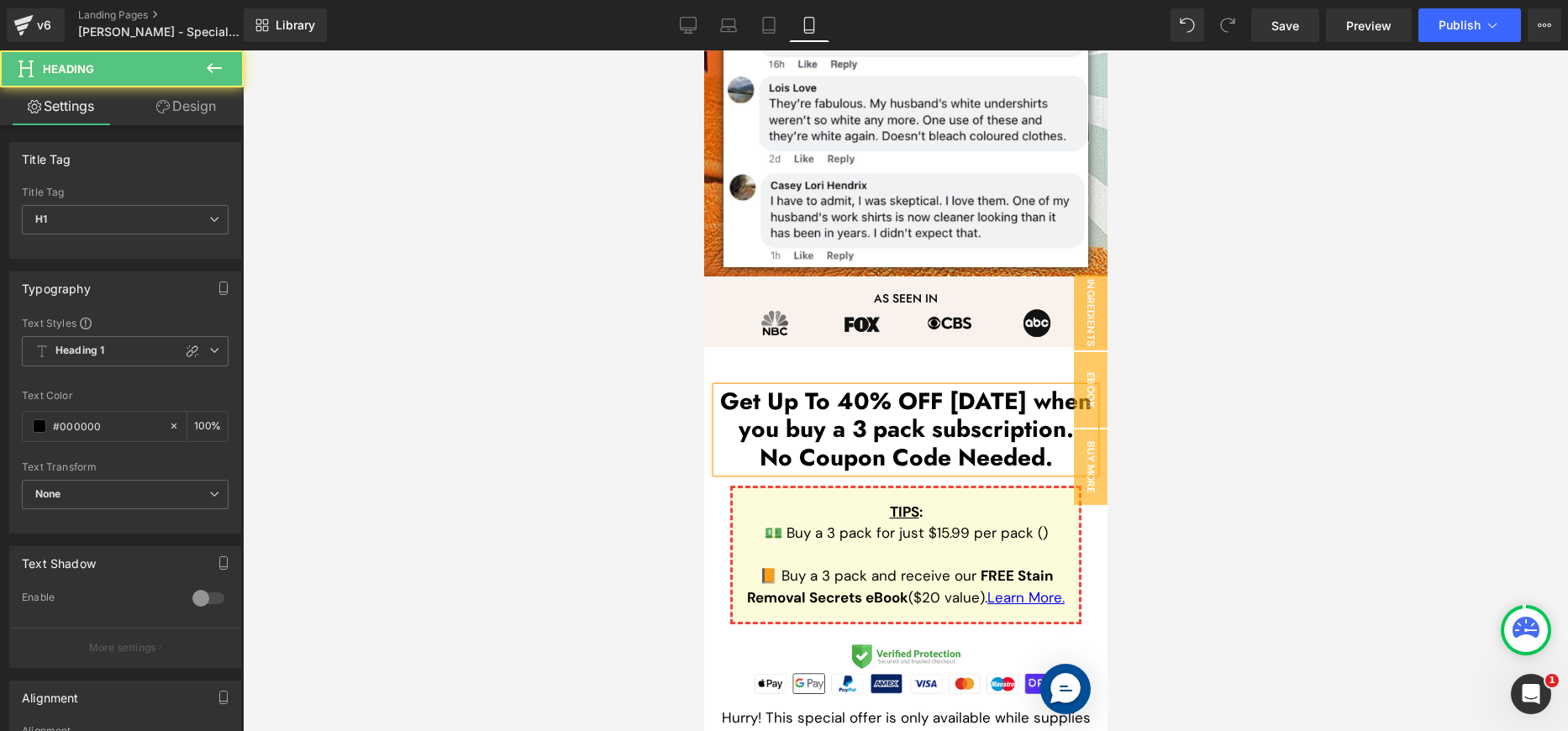
click at [1024, 461] on h1 "No Coupon Code Needed." at bounding box center [905, 457] width 379 height 28
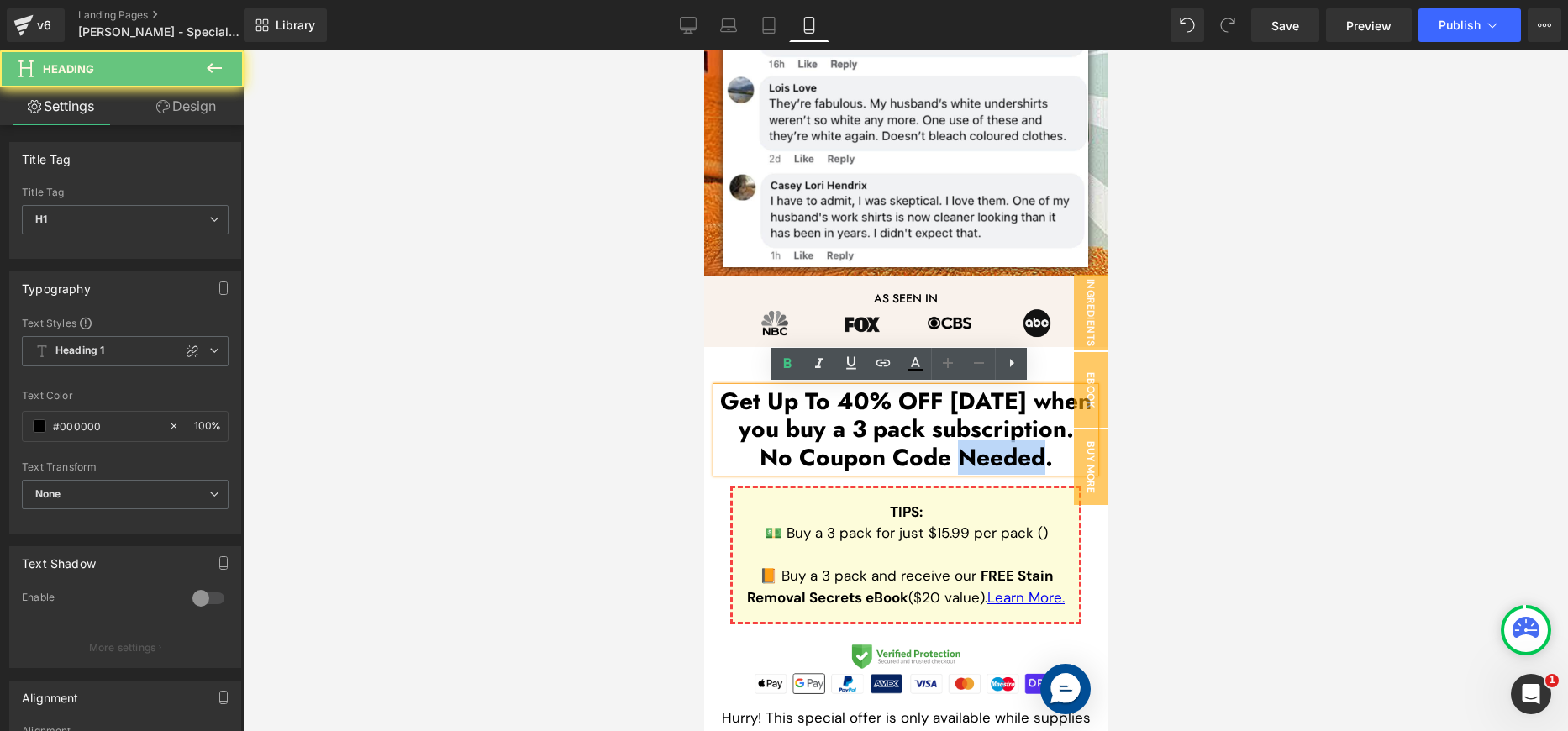
click at [1024, 461] on h1 "No Coupon Code Needed." at bounding box center [905, 457] width 379 height 28
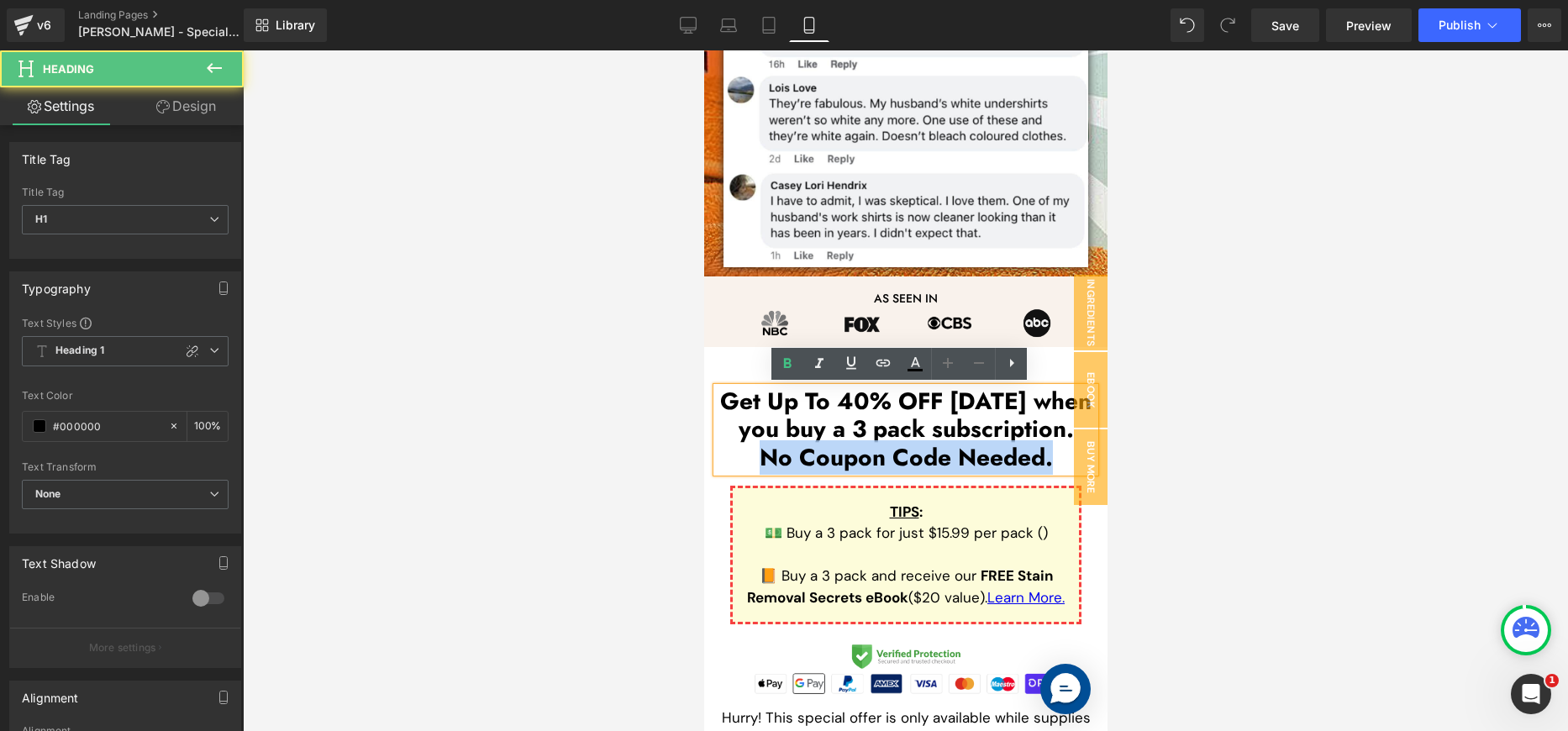
click at [1001, 449] on h1 "No Coupon Code Needed." at bounding box center [905, 457] width 379 height 28
click at [1238, 425] on div at bounding box center [905, 391] width 1325 height 681
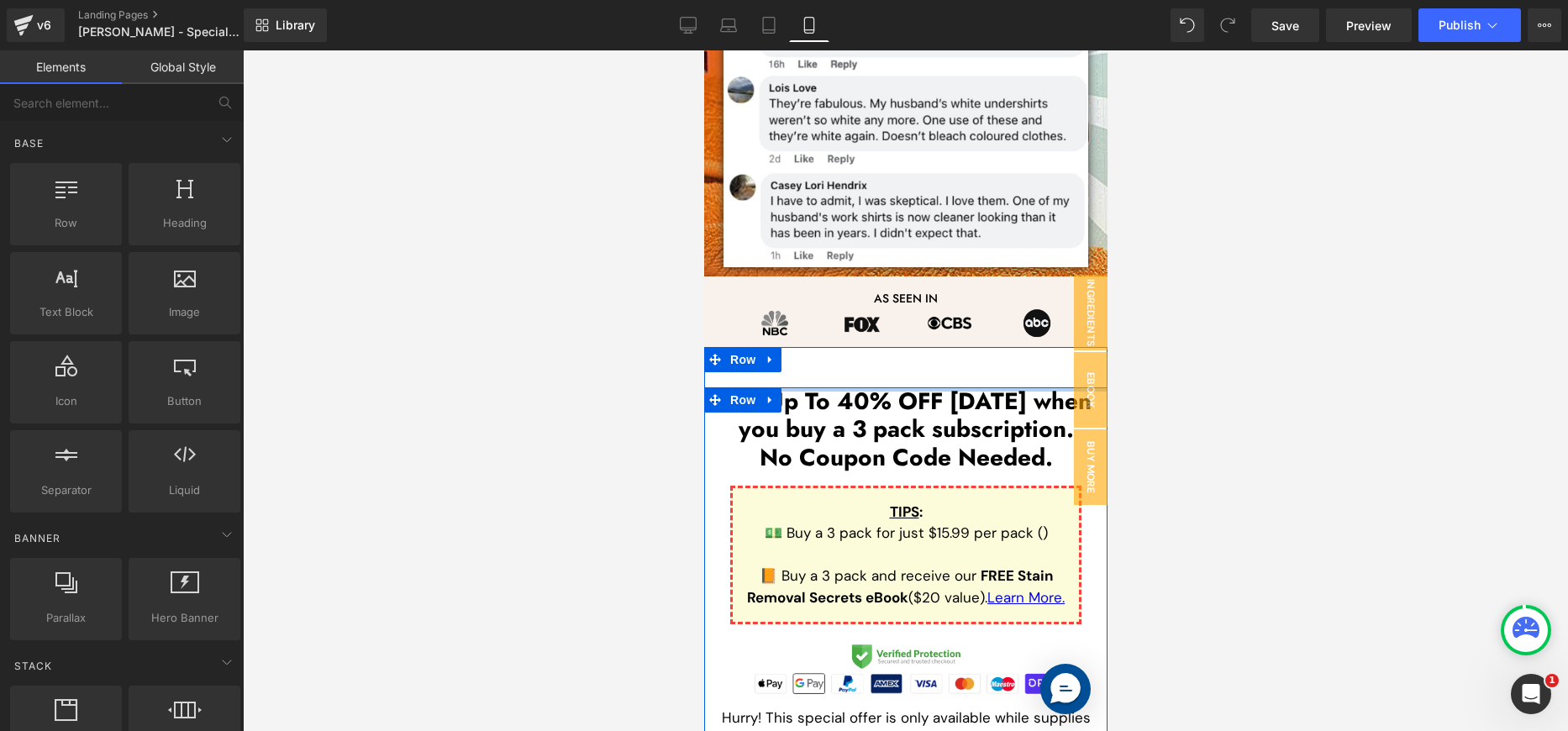
click at [901, 398] on h1 "Get Up To 40% OFF [DATE] when you buy a 3 pack subscription." at bounding box center [905, 415] width 379 height 56
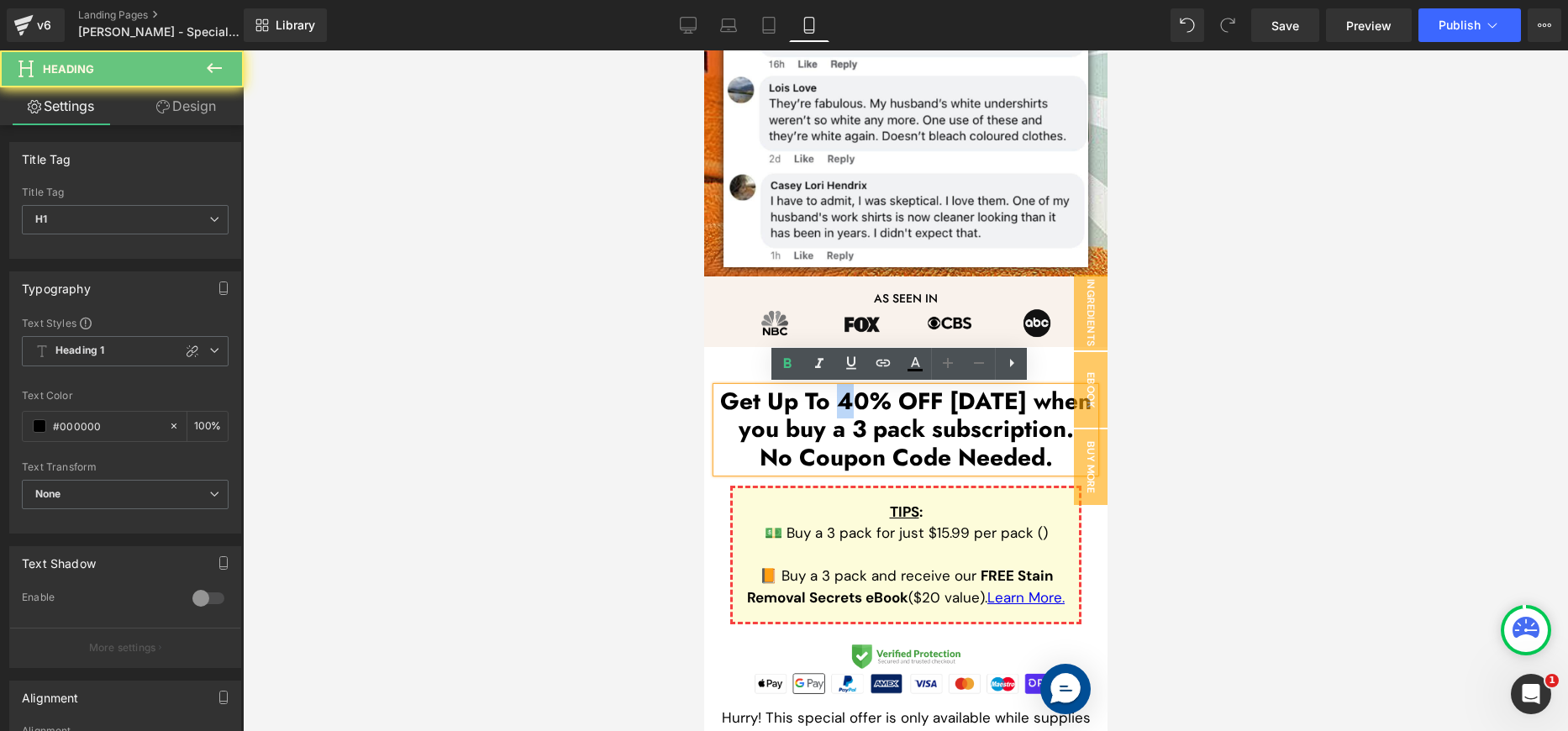
drag, startPoint x: 851, startPoint y: 401, endPoint x: 835, endPoint y: 402, distance: 16.0
click at [835, 402] on h1 "Get Up To 40% OFF [DATE] when you buy a 3 pack subscription." at bounding box center [905, 415] width 379 height 56
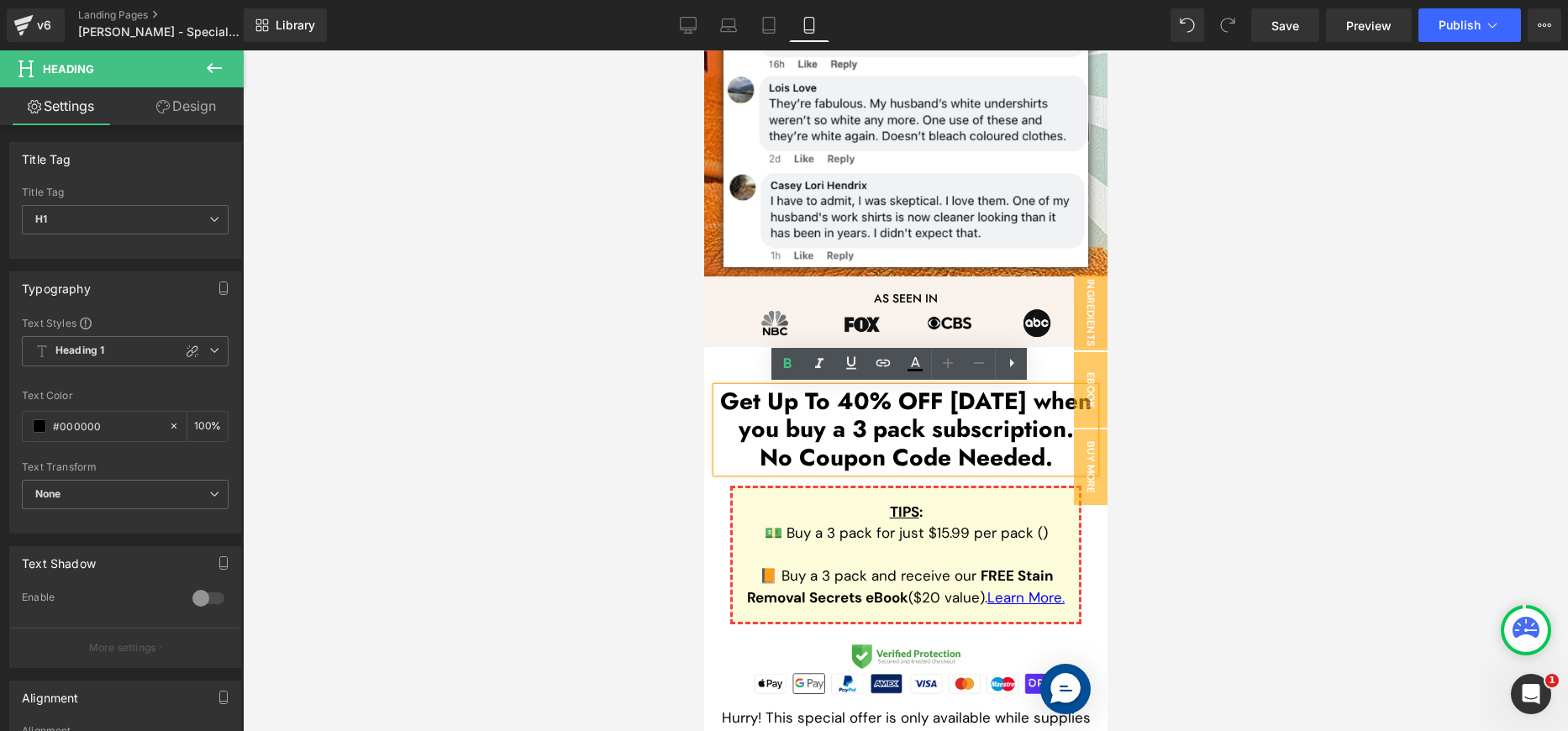
click at [831, 403] on h1 "Get Up To 40% OFF [DATE] when you buy a 3 pack subscription." at bounding box center [905, 415] width 379 height 56
drag, startPoint x: 836, startPoint y: 402, endPoint x: 774, endPoint y: 408, distance: 62.3
click at [774, 408] on h1 "Get Up To 40% OFF [DATE] when you buy a 3 pack subscription." at bounding box center [905, 415] width 379 height 56
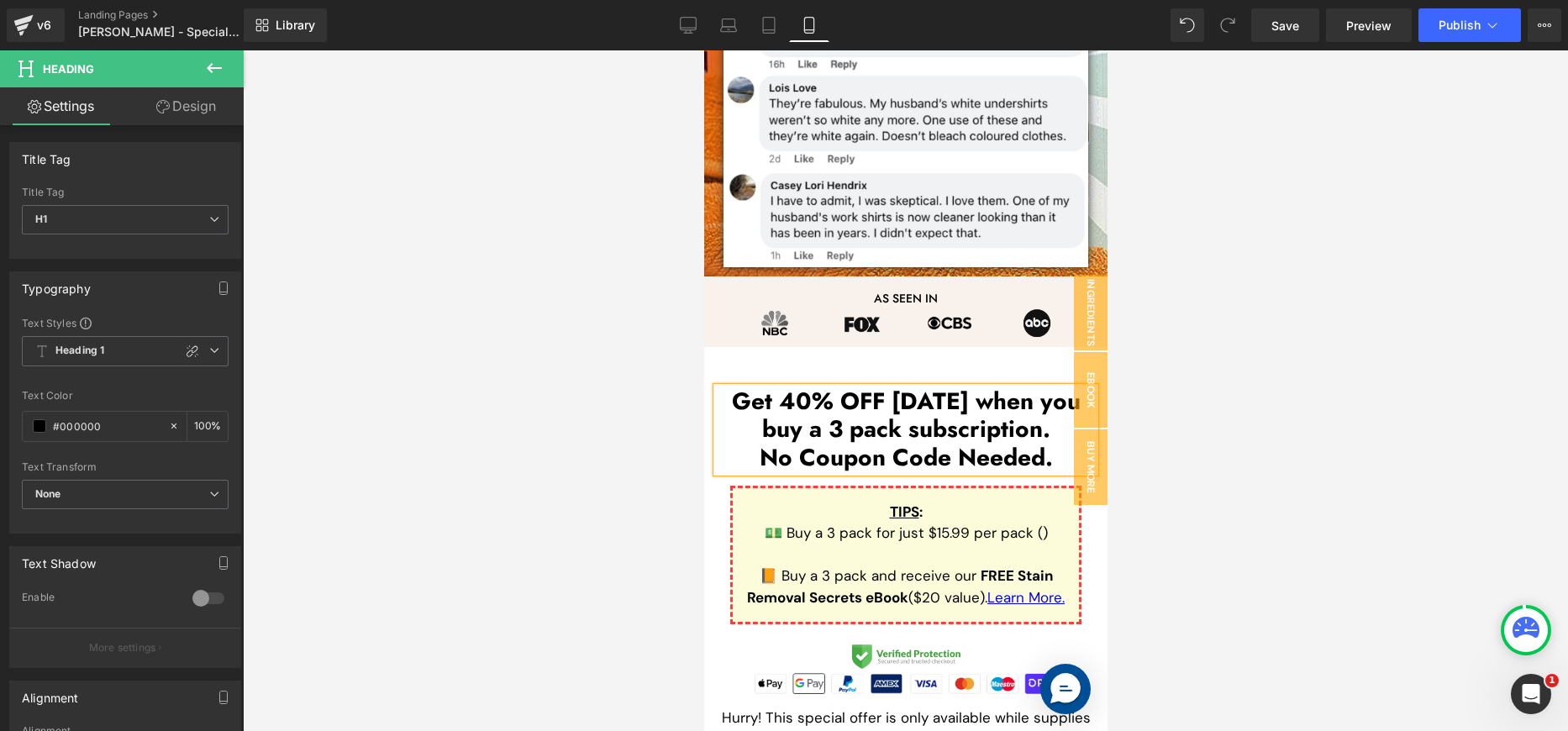
click at [872, 404] on h1 "Get 40% OFF [DATE] when you buy a 3 pack subscription." at bounding box center [905, 415] width 379 height 56
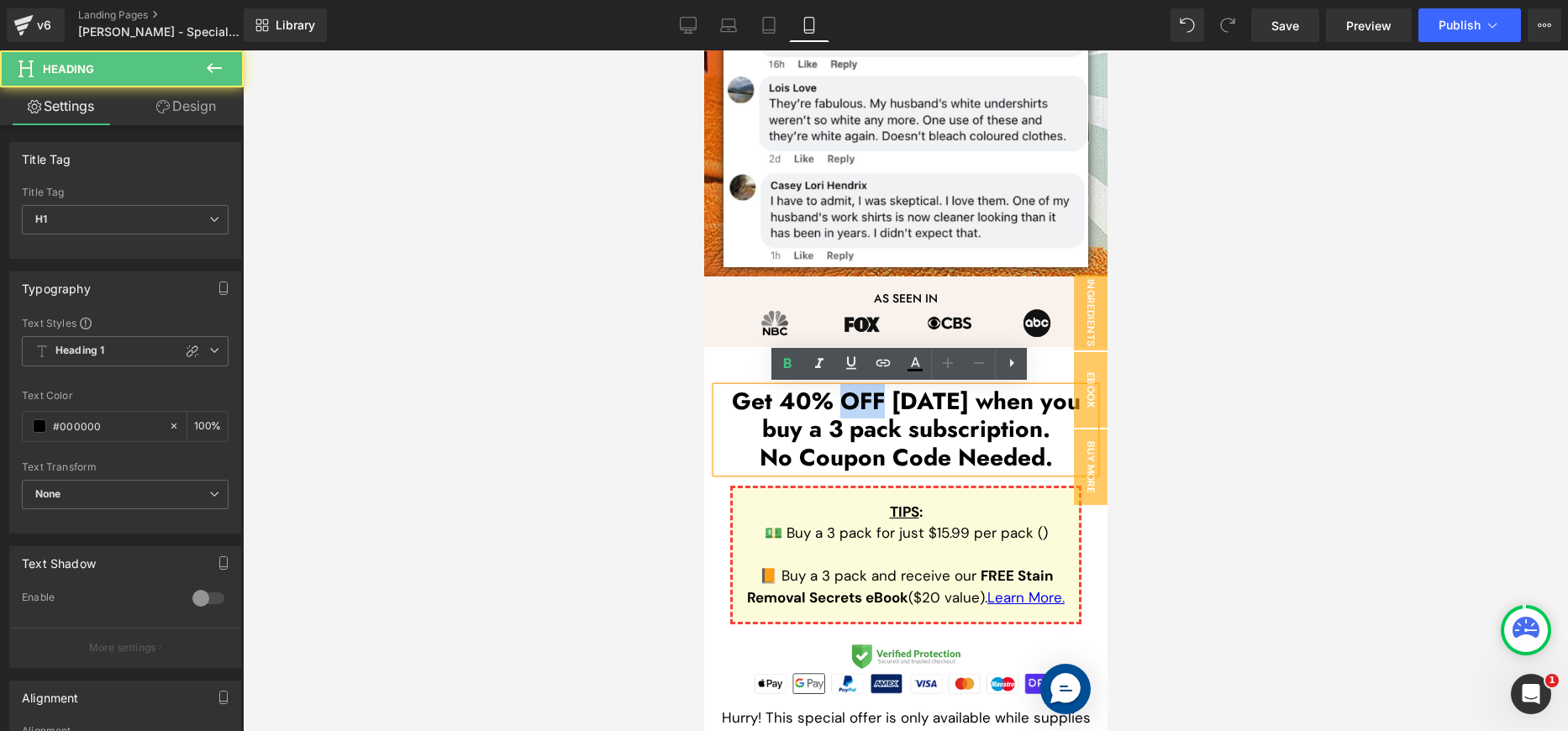
click at [872, 404] on h1 "Get 40% OFF [DATE] when you buy a 3 pack subscription." at bounding box center [905, 415] width 379 height 56
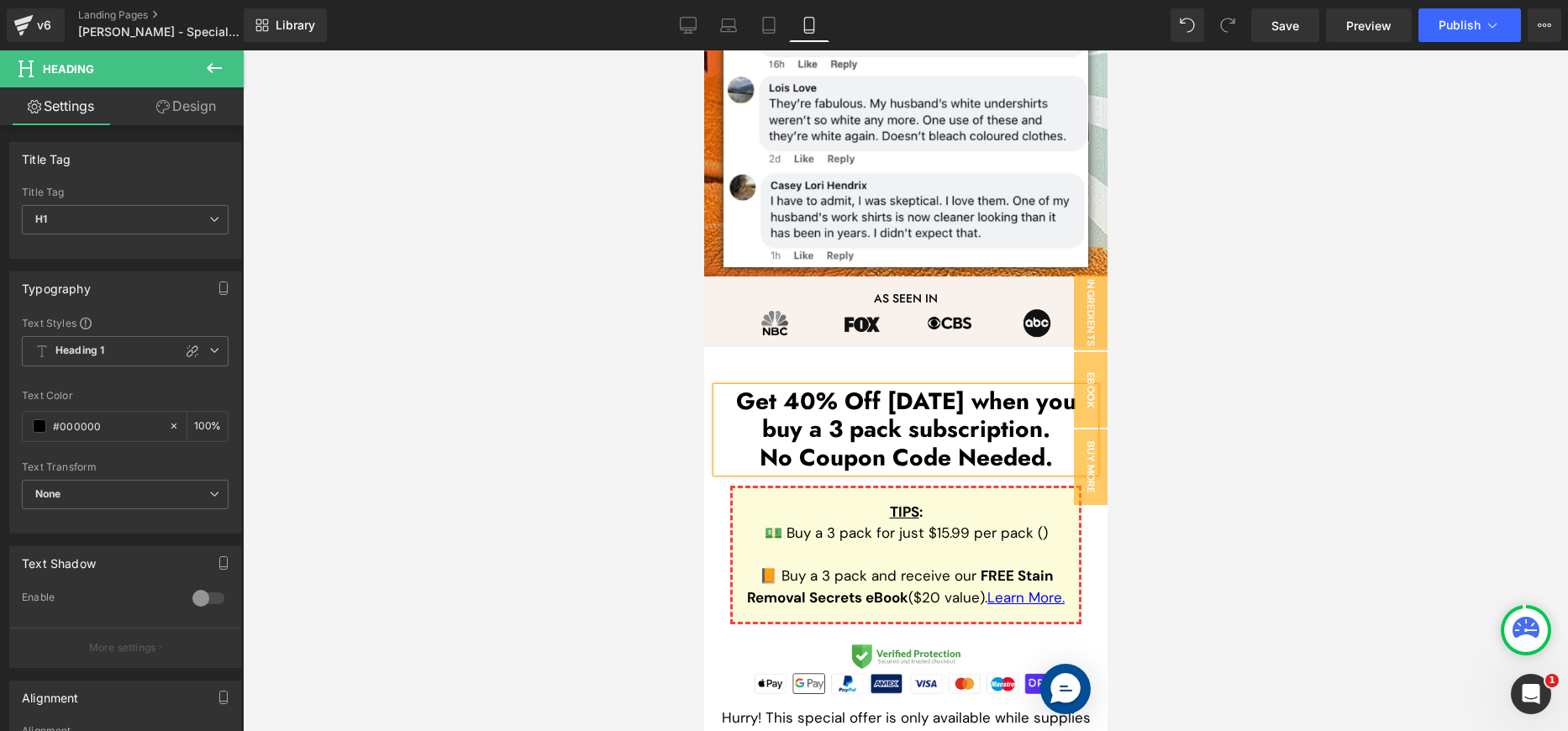
click at [889, 391] on h1 "Get 40% Off [DATE] when you buy a 3 pack subscription." at bounding box center [905, 415] width 379 height 56
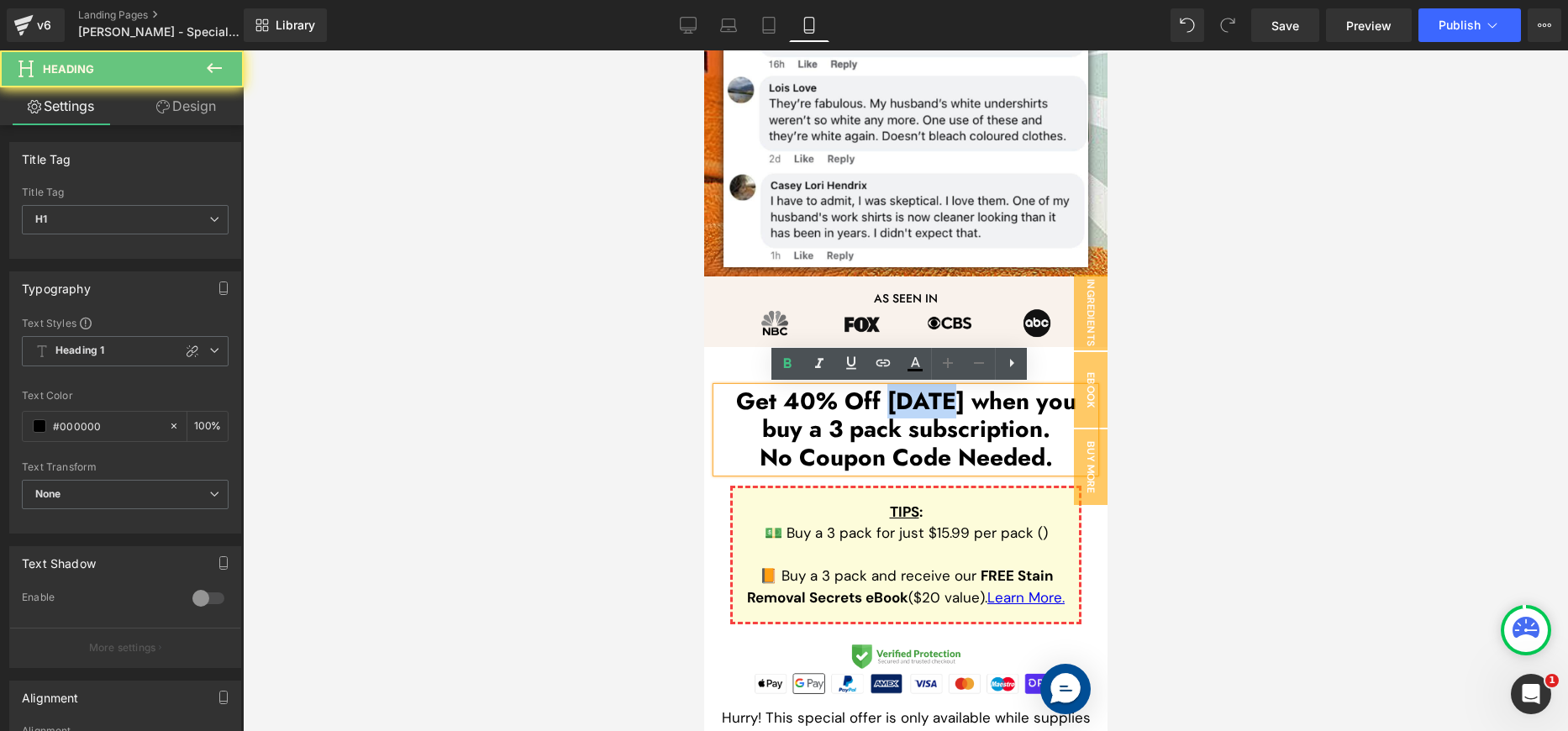
click at [889, 391] on h1 "Get 40% Off [DATE] when you buy a 3 pack subscription." at bounding box center [905, 415] width 379 height 56
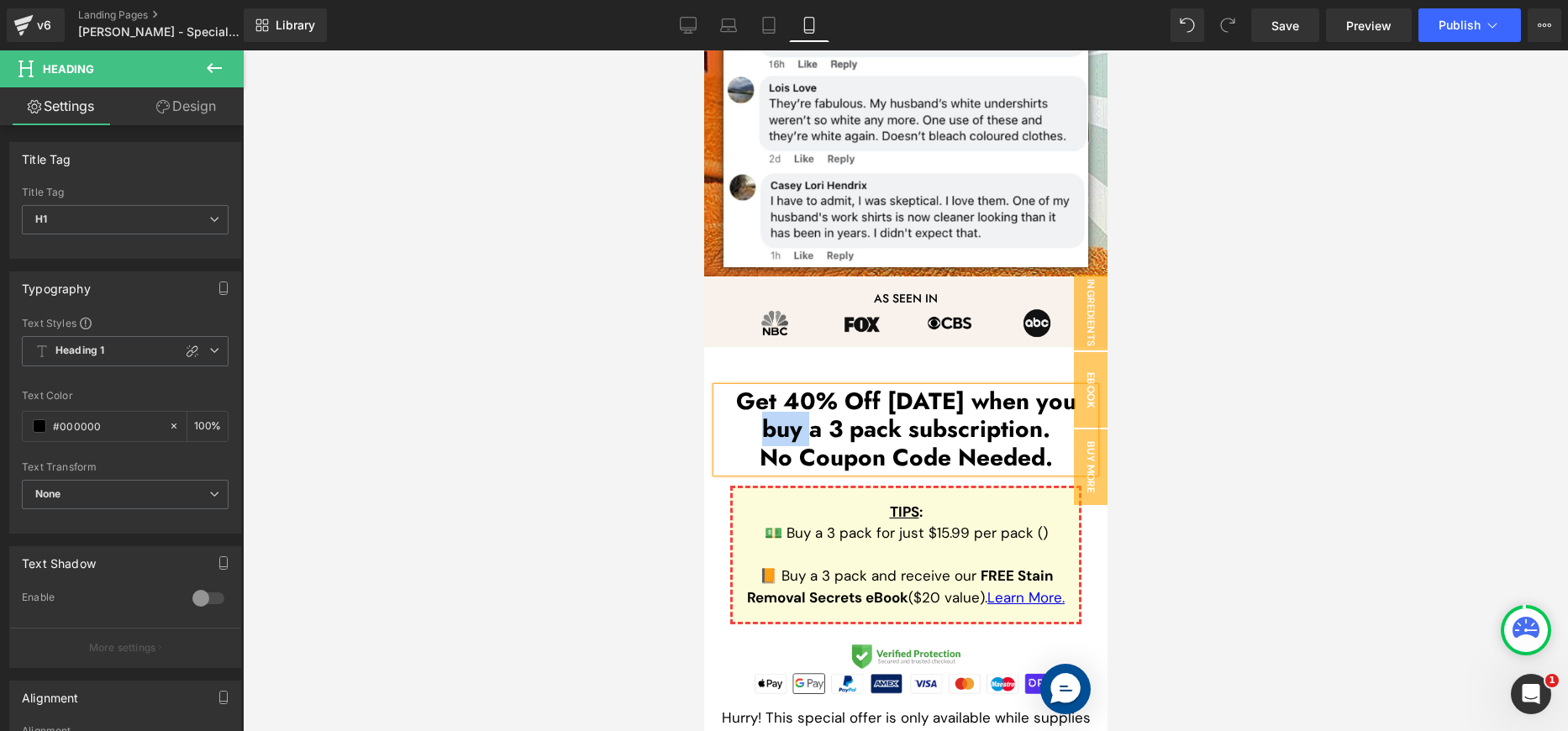
drag, startPoint x: 1044, startPoint y: 402, endPoint x: 784, endPoint y: 436, distance: 262.2
click at [784, 436] on h1 "Get 40% Off [DATE] when you buy a 3 pack subscription." at bounding box center [905, 415] width 379 height 56
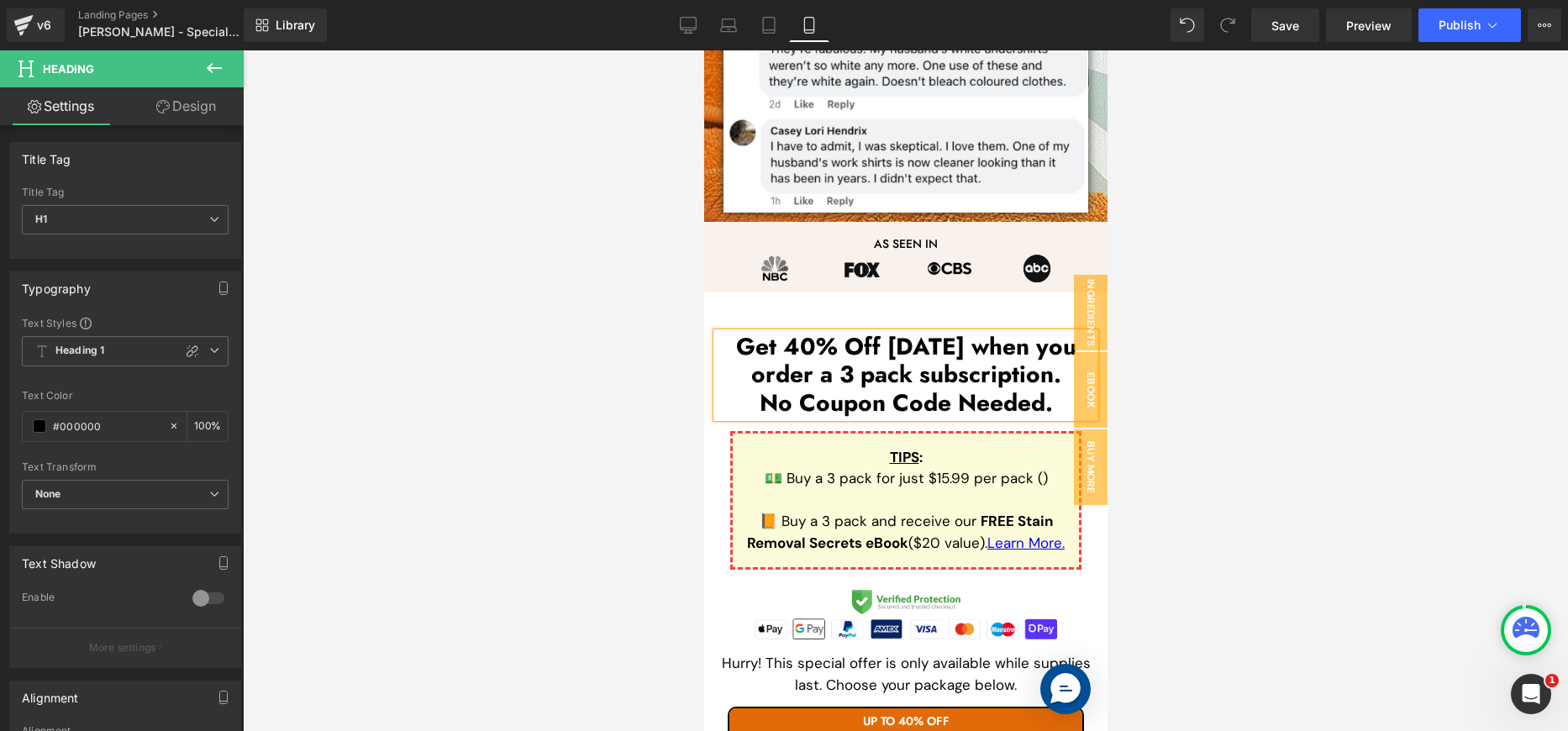
scroll to position [2297, 0]
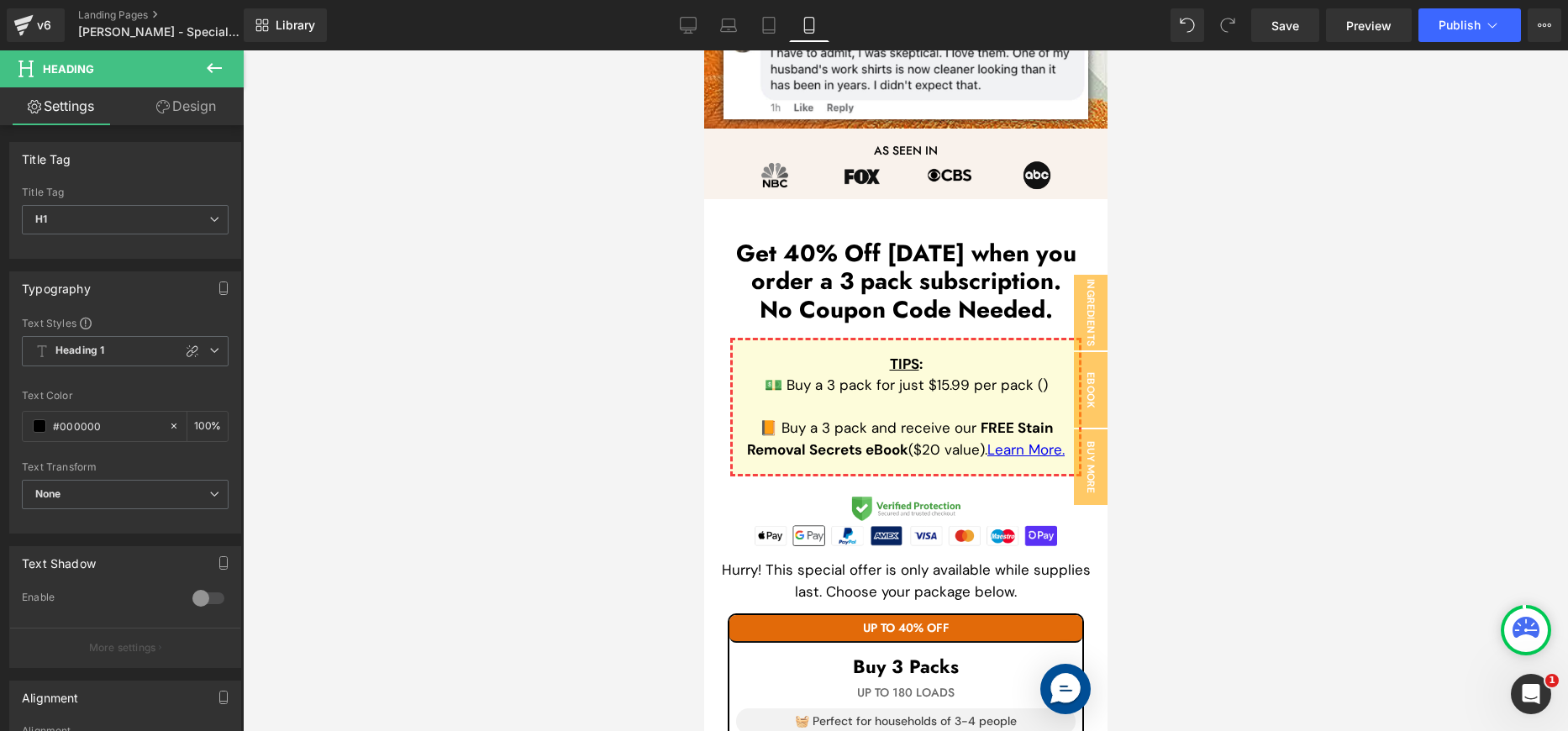
click at [1250, 446] on div at bounding box center [905, 391] width 1325 height 681
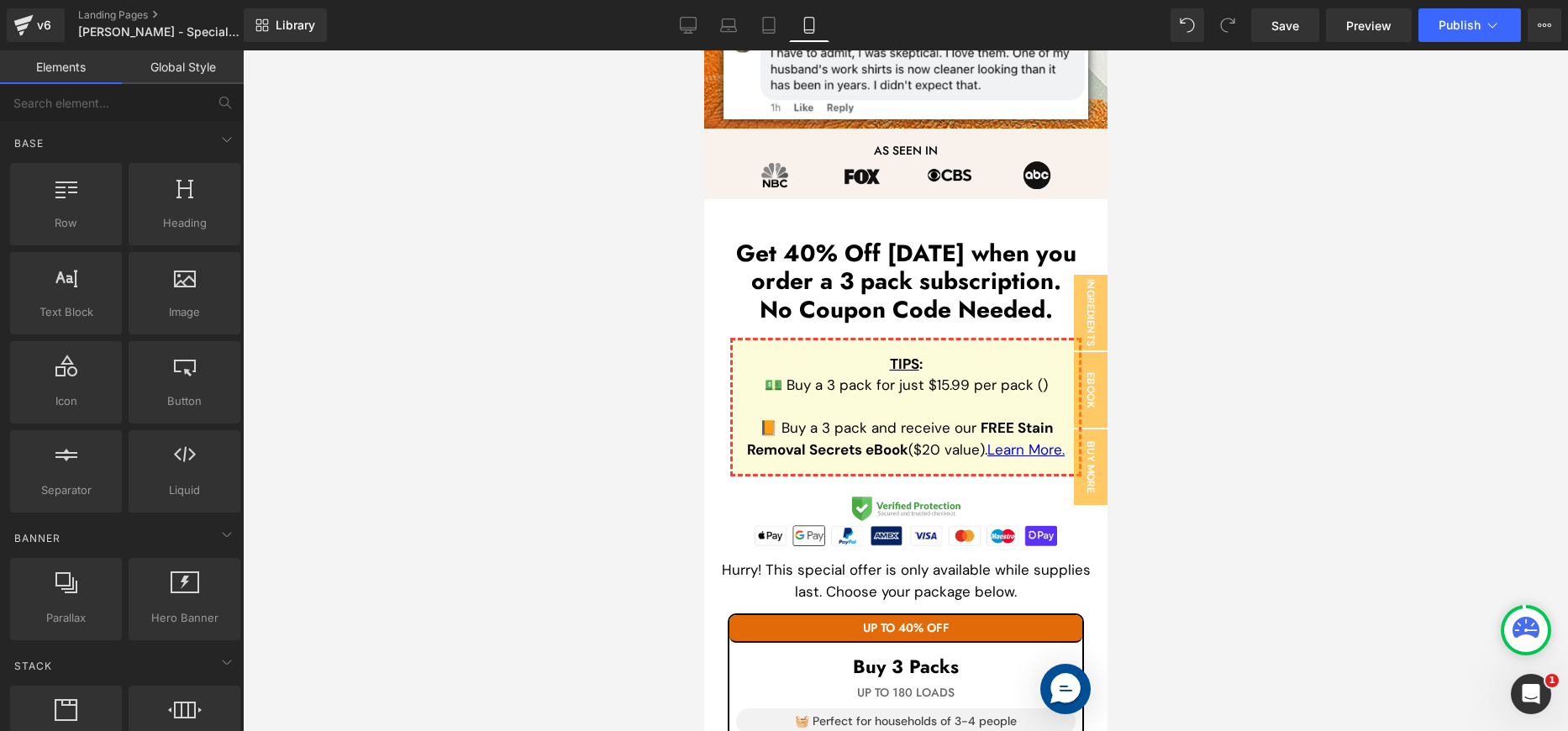
click at [896, 365] on u "TIPS" at bounding box center [904, 364] width 29 height 19
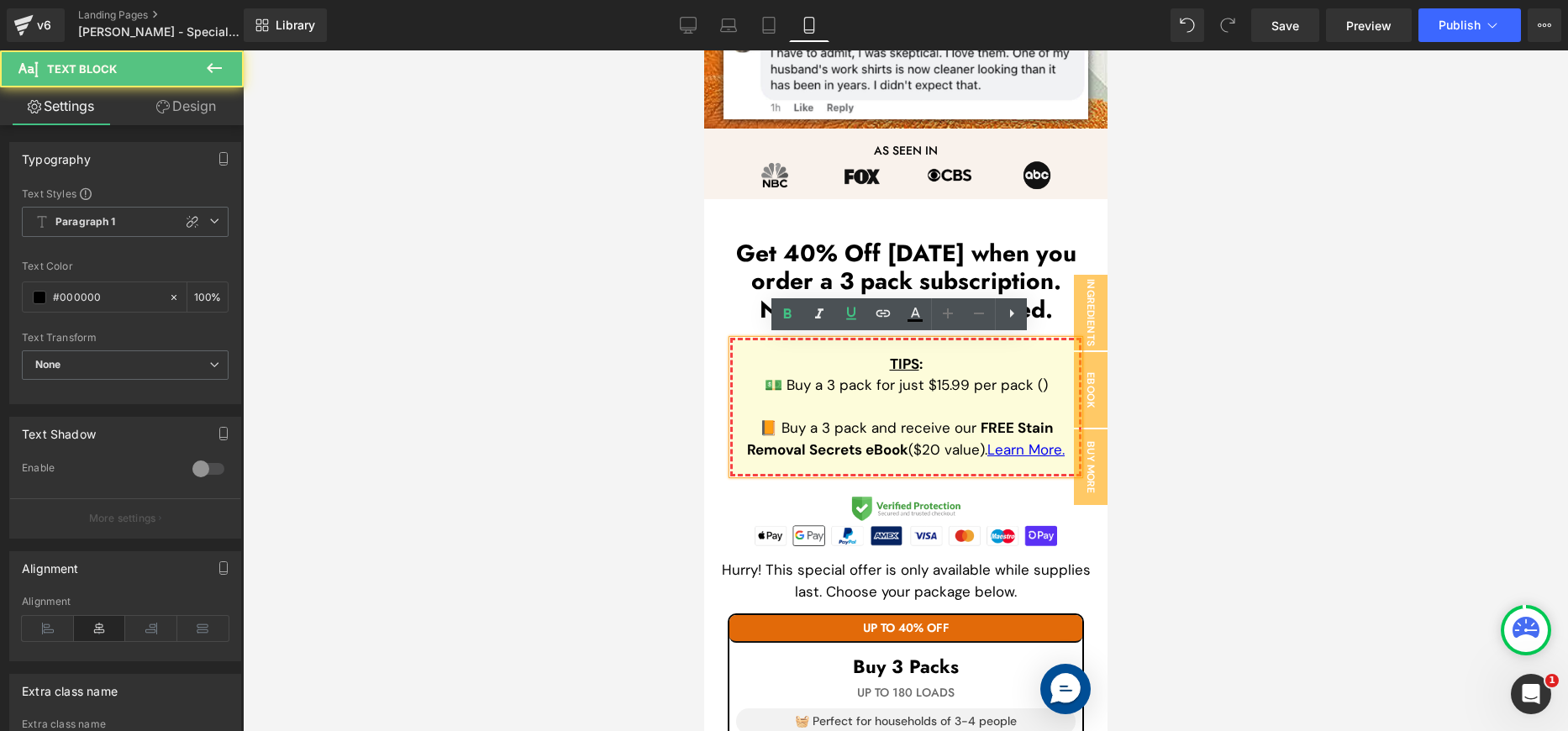
click at [891, 365] on u "TIPS" at bounding box center [904, 364] width 29 height 19
click at [895, 365] on u "TIPS" at bounding box center [904, 364] width 29 height 19
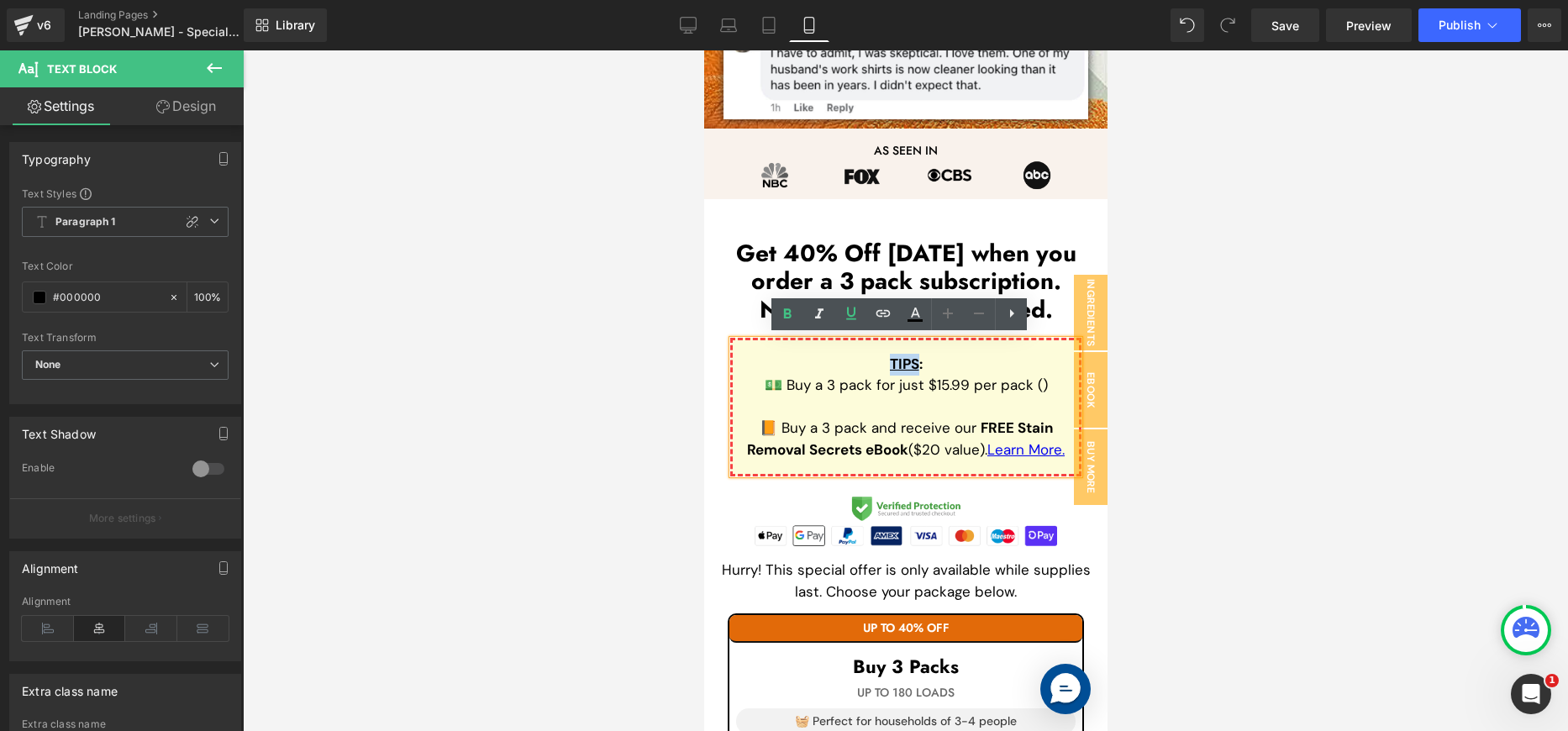
click at [895, 365] on u "TIPS" at bounding box center [904, 364] width 29 height 19
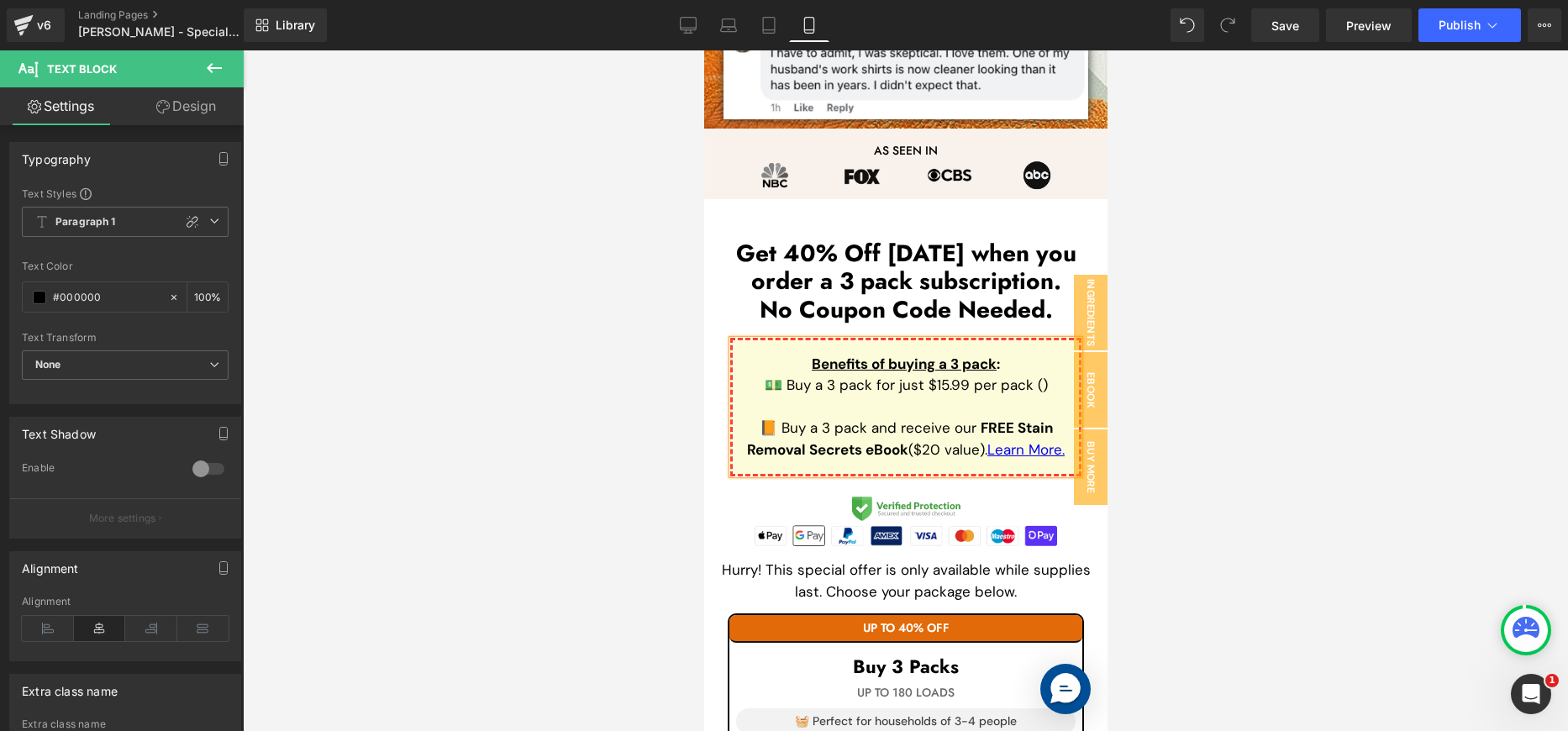
click at [1002, 366] on p "Benefits of buying a 3 pack :" at bounding box center [905, 365] width 320 height 22
click at [999, 379] on span "💵 Buy a 3 pack for just $15.99 per pack ()" at bounding box center [905, 385] width 283 height 19
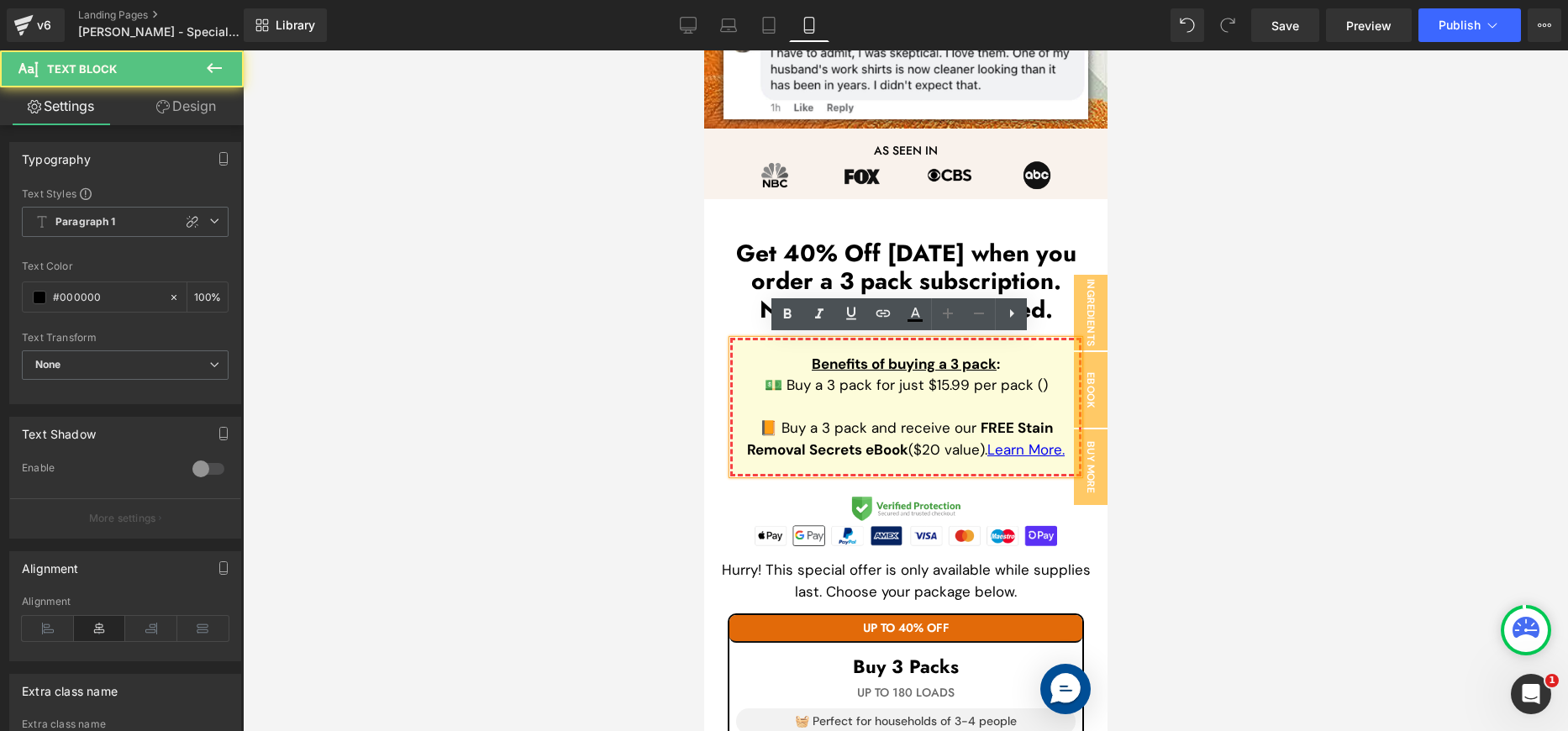
click at [991, 364] on b "Benefits of buying a 3 pack :" at bounding box center [905, 364] width 188 height 19
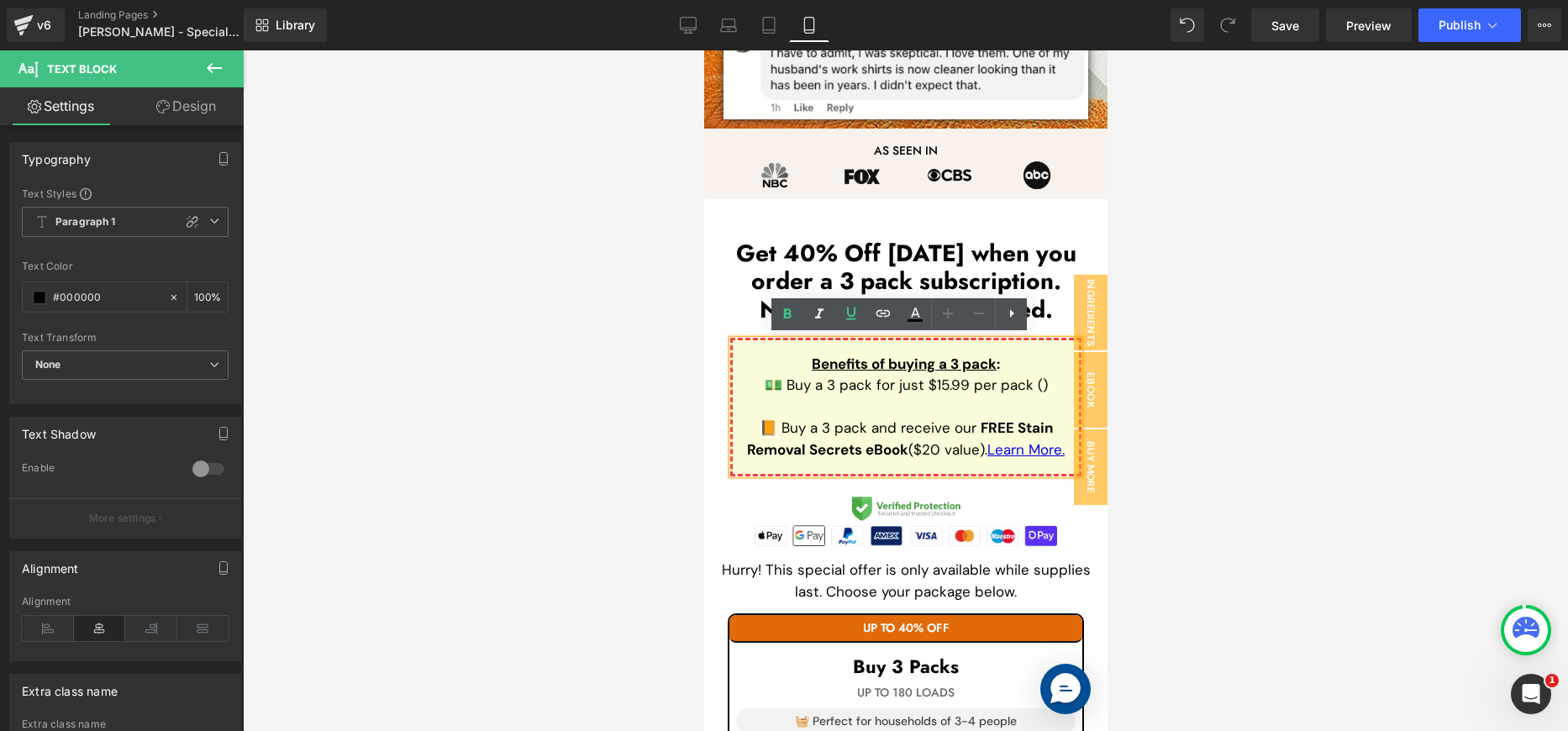
click at [1199, 217] on div at bounding box center [905, 391] width 1325 height 681
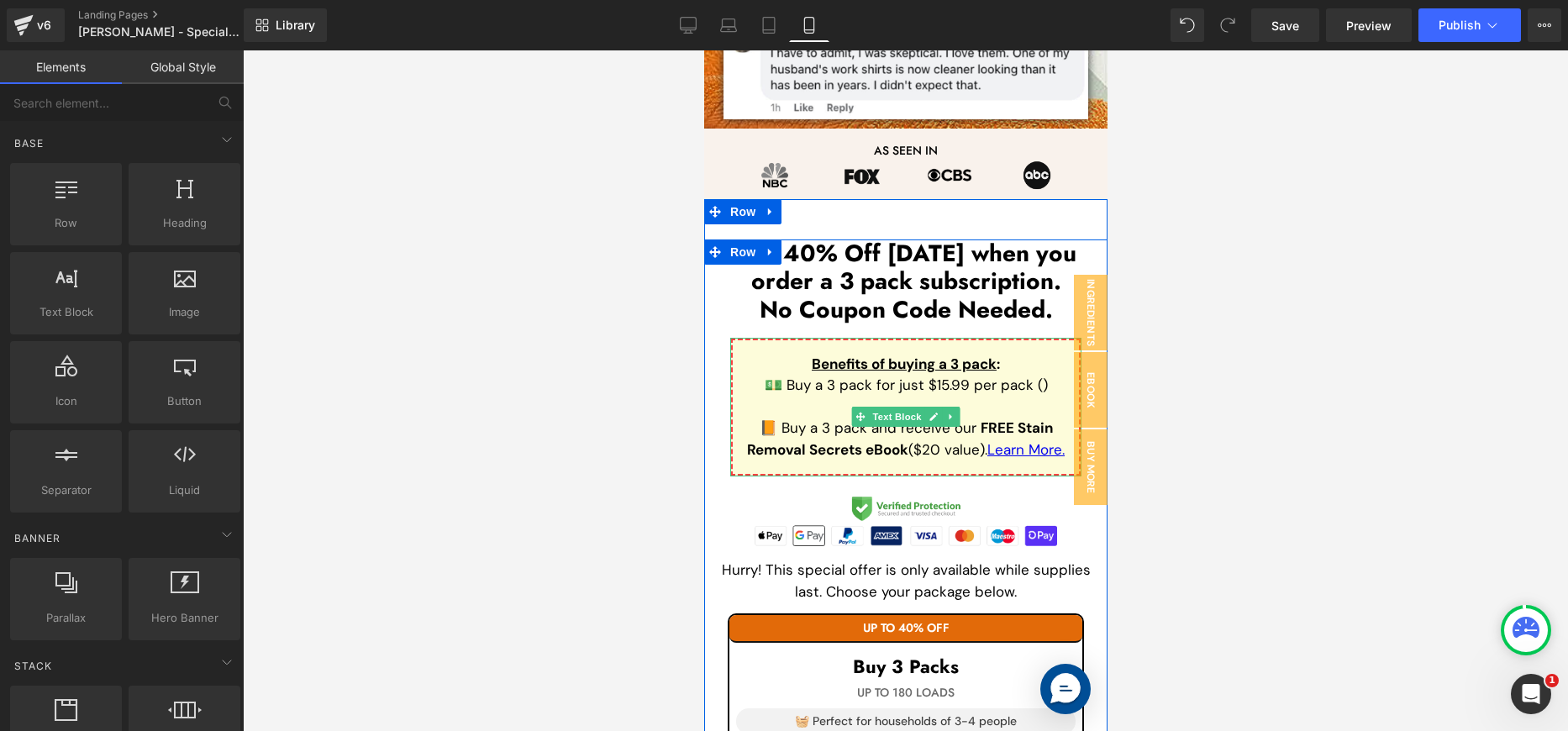
click at [989, 362] on u "Benefits of buying a 3 pack" at bounding box center [903, 364] width 185 height 19
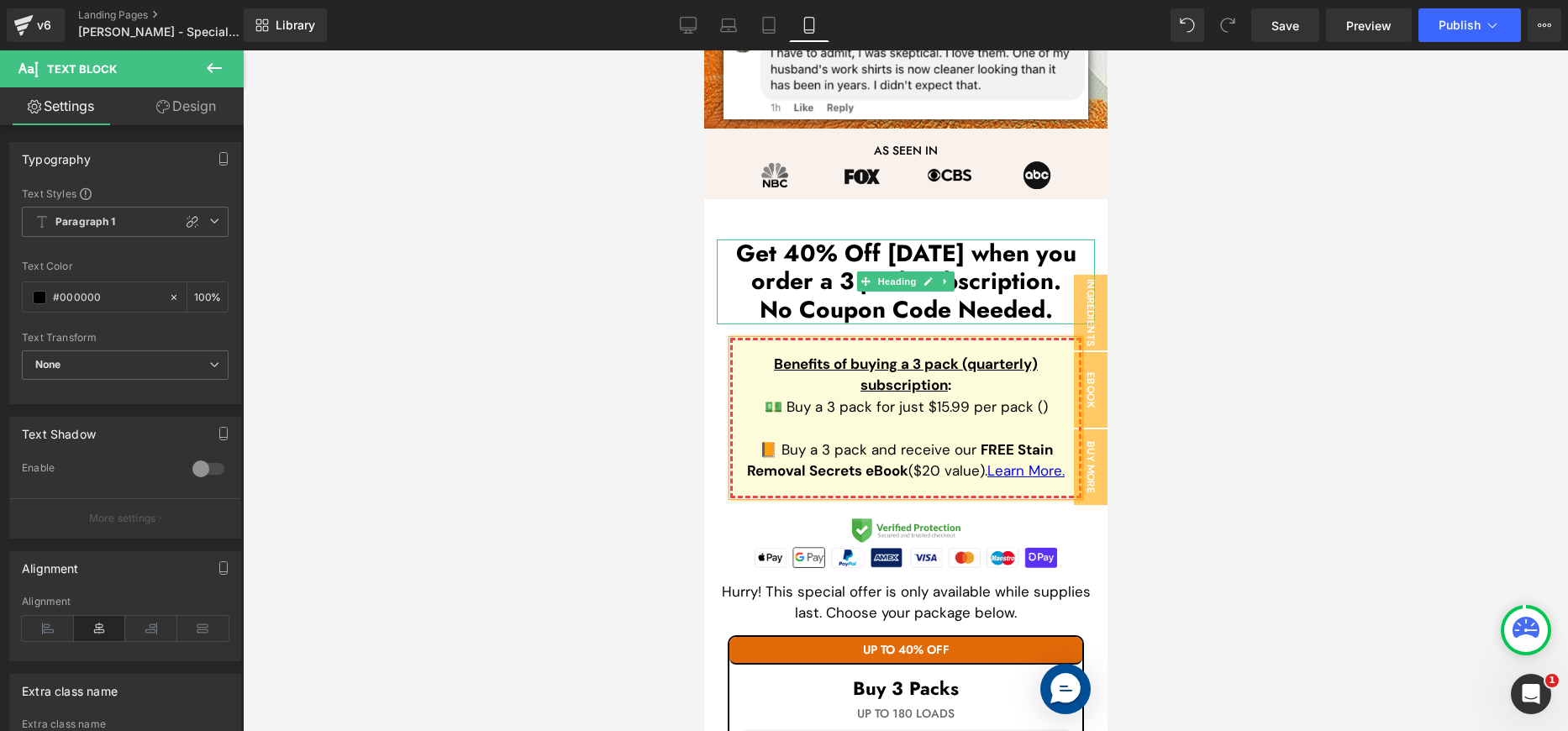
click at [959, 308] on h1 "No Coupon Code Needed." at bounding box center [905, 310] width 379 height 28
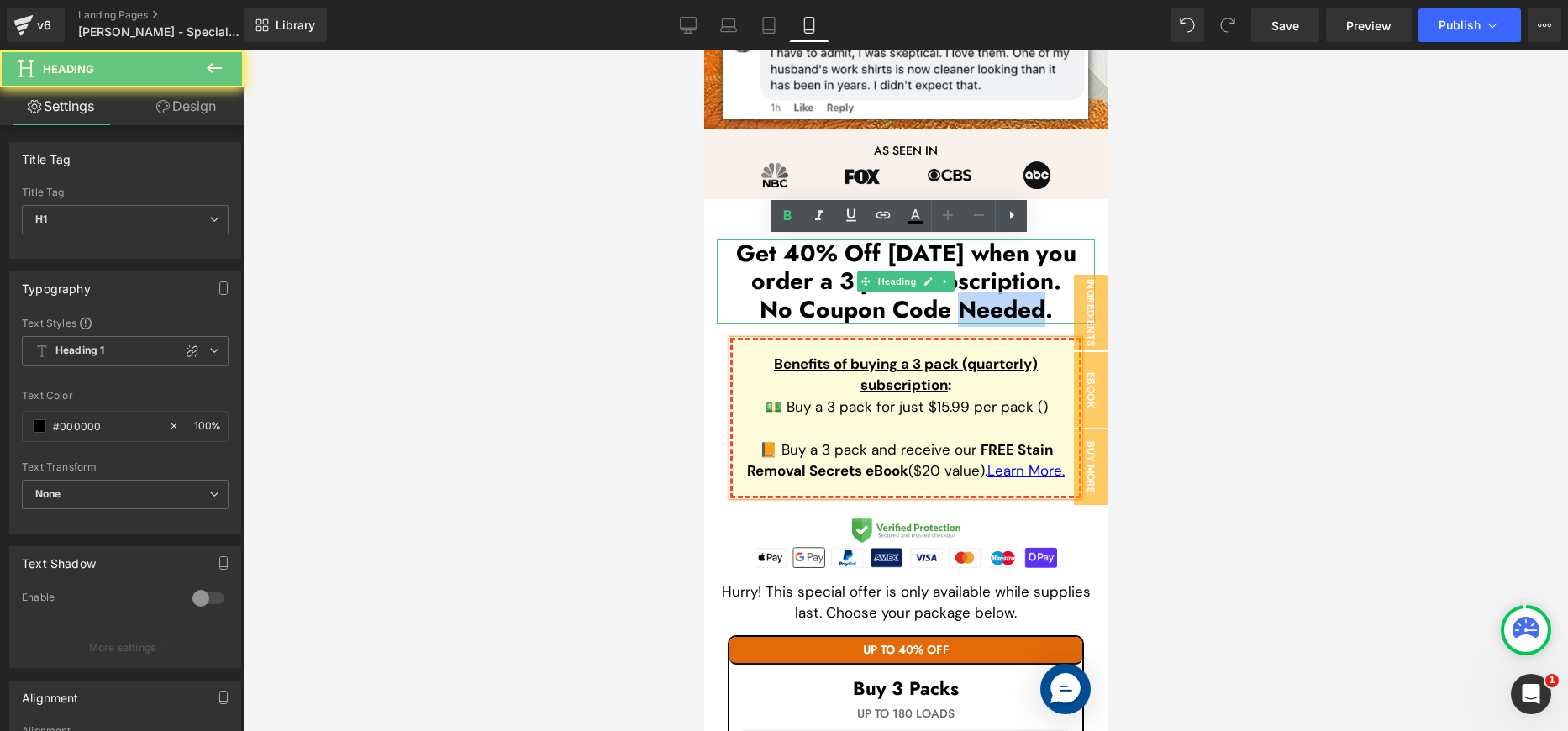
click at [959, 308] on h1 "No Coupon Code Needed." at bounding box center [905, 310] width 379 height 28
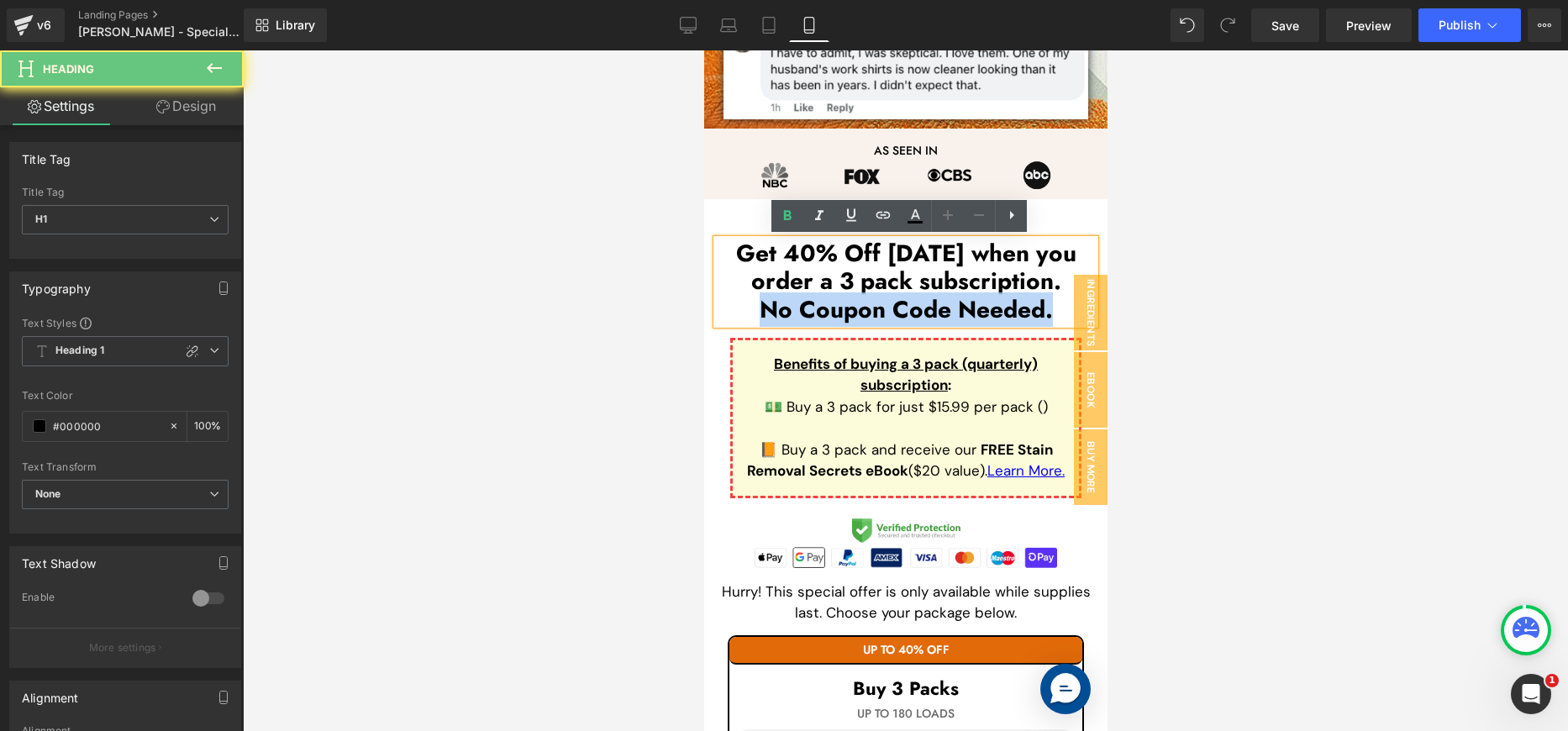
click at [959, 308] on h1 "No Coupon Code Needed." at bounding box center [905, 310] width 379 height 28
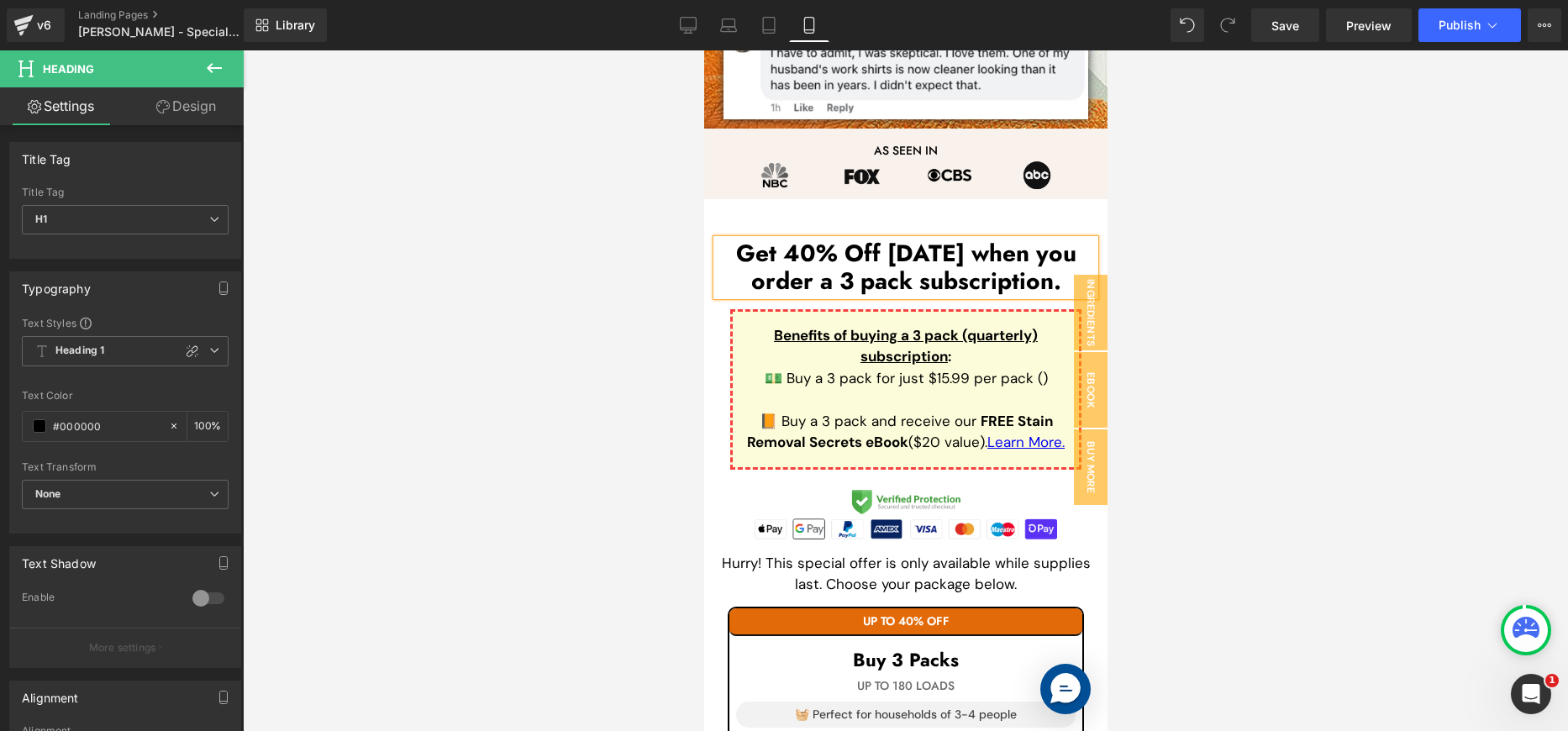
click at [1141, 187] on div at bounding box center [905, 391] width 1325 height 681
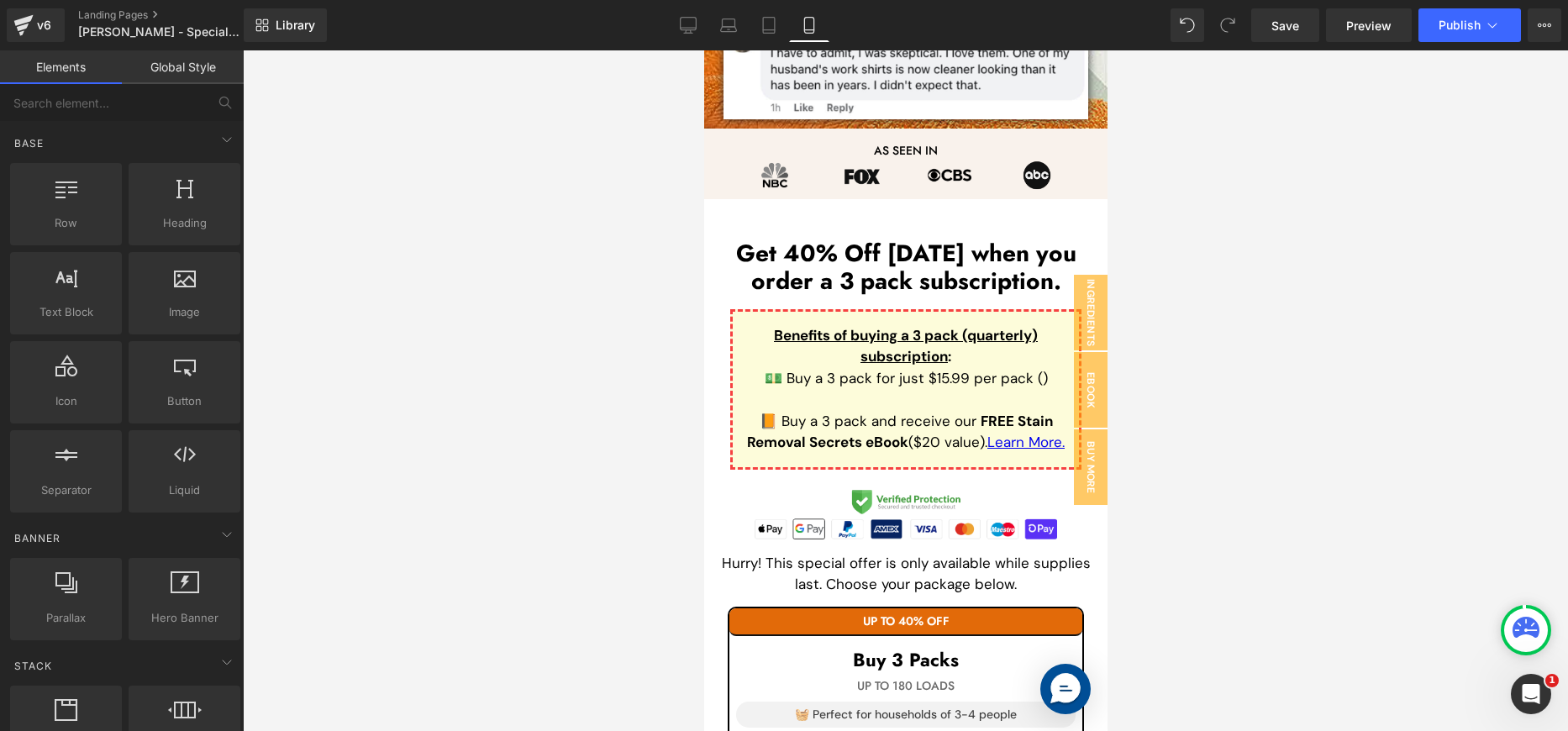
drag, startPoint x: 1183, startPoint y: 203, endPoint x: 232, endPoint y: 190, distance: 951.1
click at [1183, 203] on div at bounding box center [905, 391] width 1325 height 681
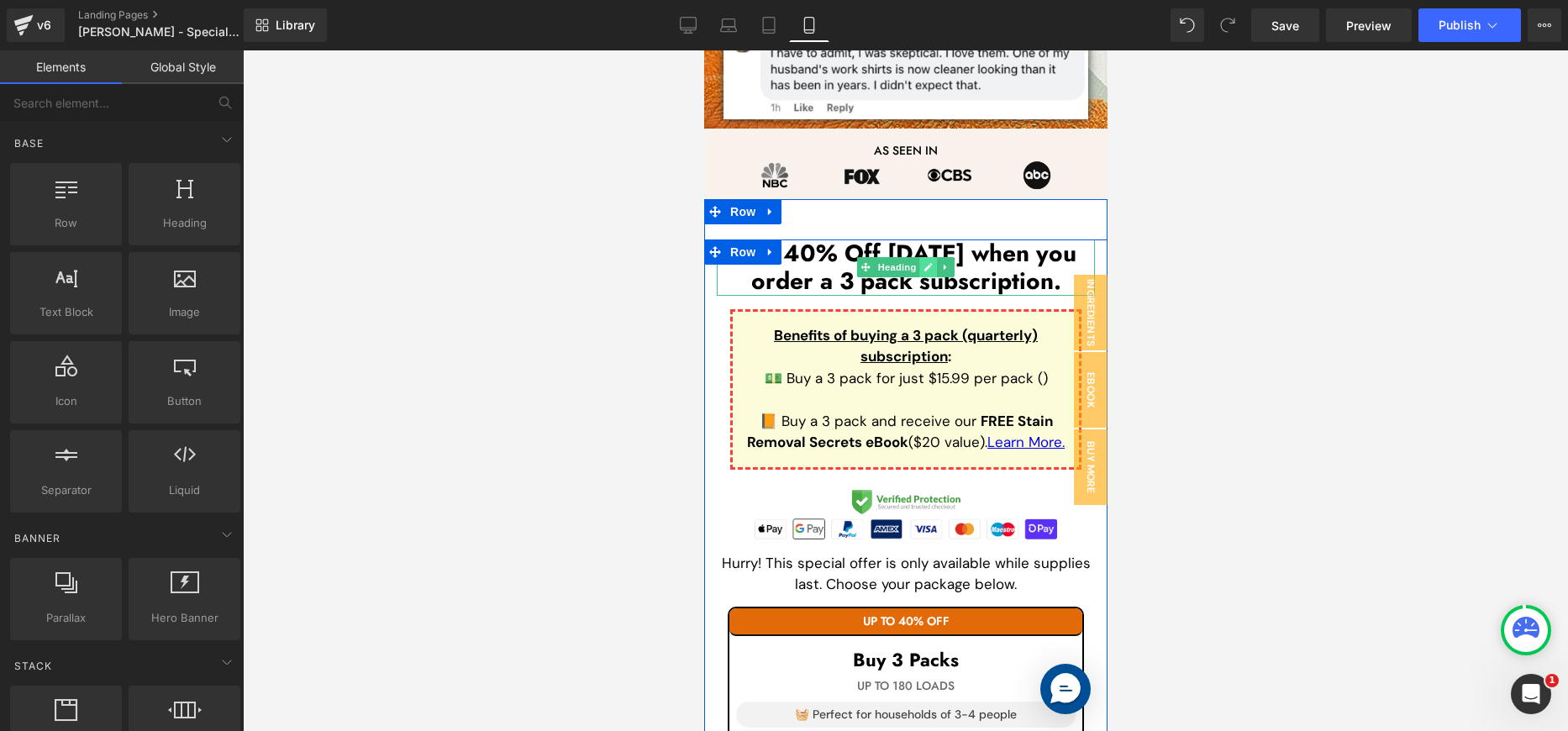
click at [919, 260] on link at bounding box center [928, 267] width 18 height 21
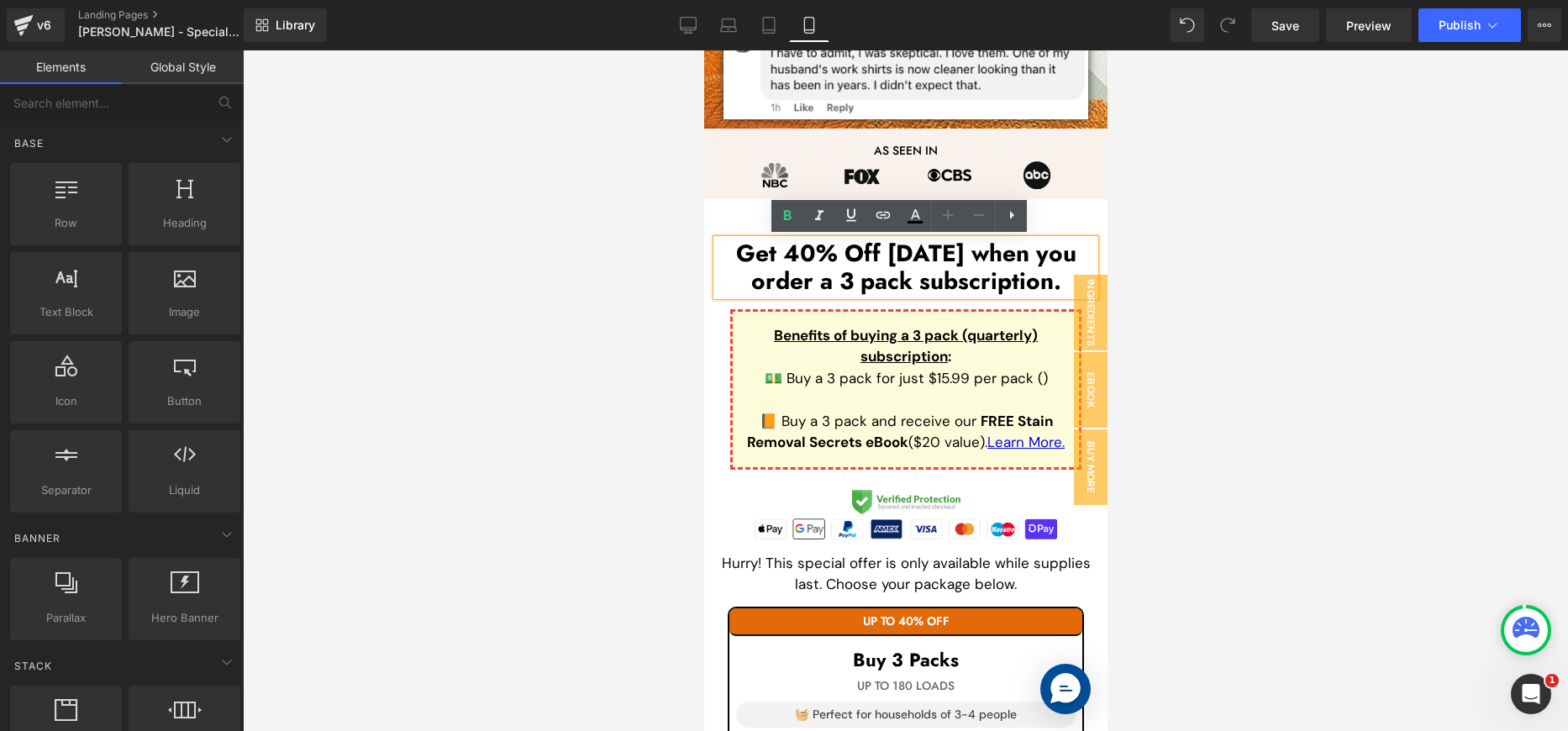
click at [866, 261] on h1 "Get 40% Off [DATE] when you order a 3 pack subscription." at bounding box center [905, 267] width 379 height 56
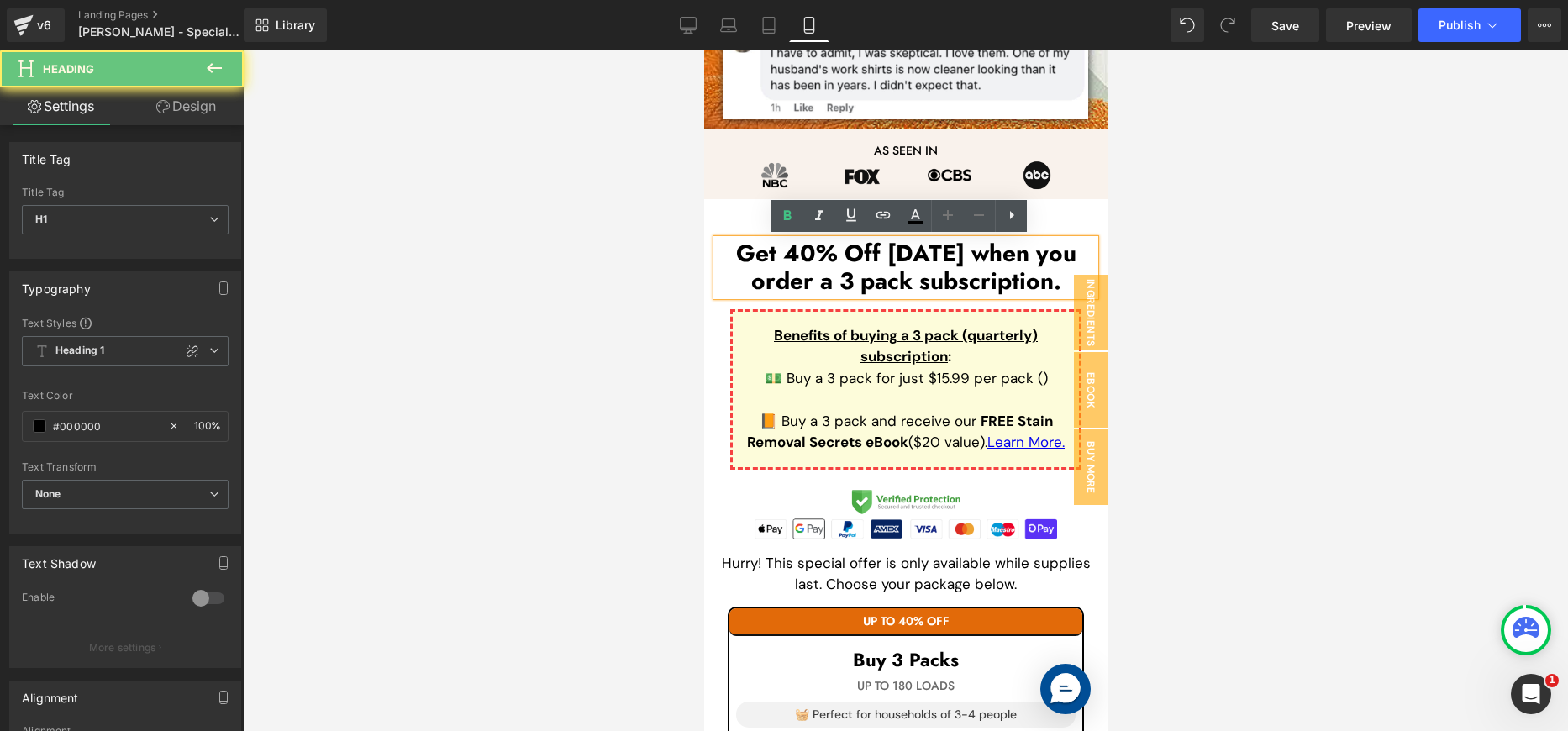
click at [860, 260] on h1 "Get 40% Off [DATE] when you order a 3 pack subscription." at bounding box center [905, 267] width 379 height 56
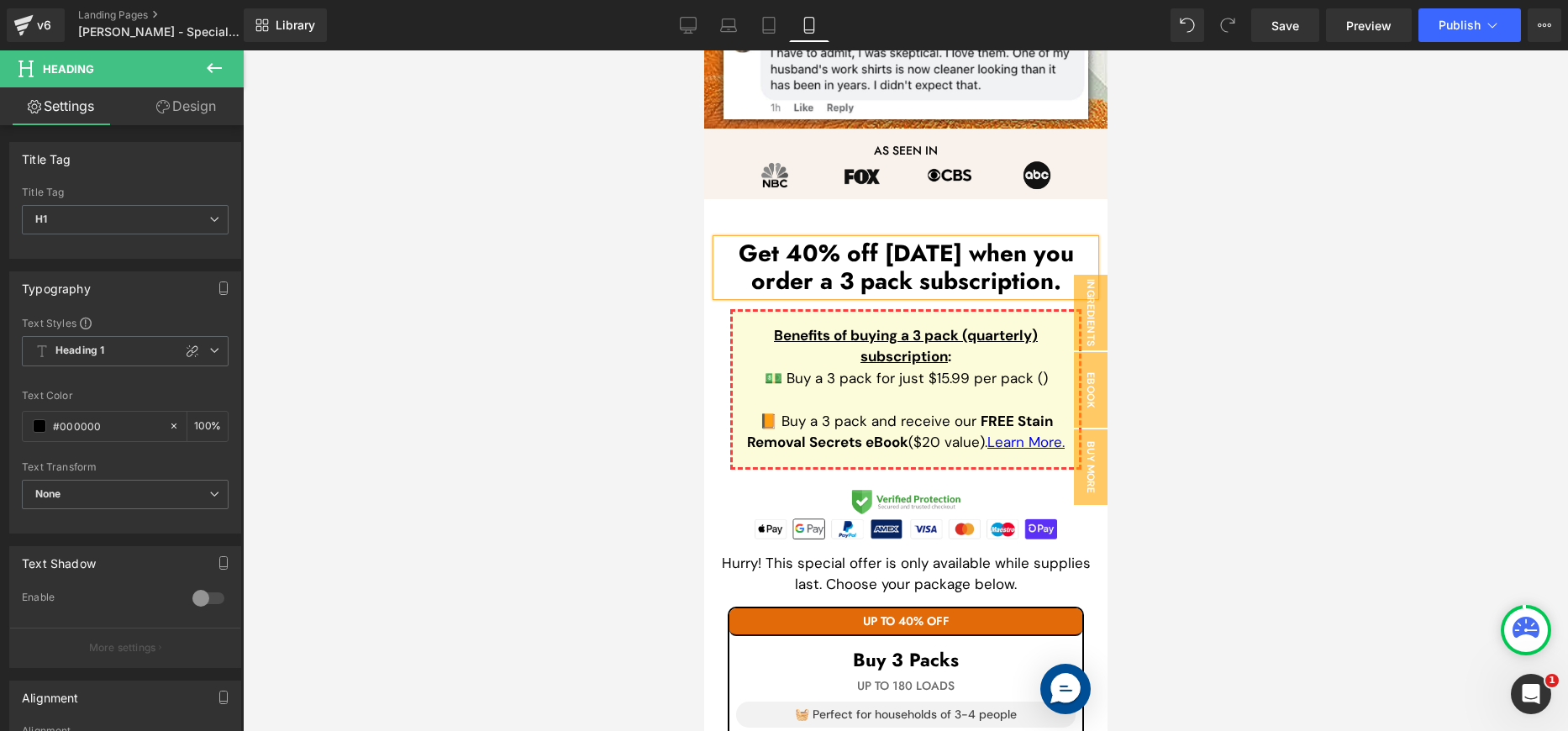
click at [897, 254] on h1 "Get 40% off [DATE] when you order a 3 pack subscription." at bounding box center [905, 267] width 379 height 56
click at [1242, 255] on div at bounding box center [905, 391] width 1325 height 681
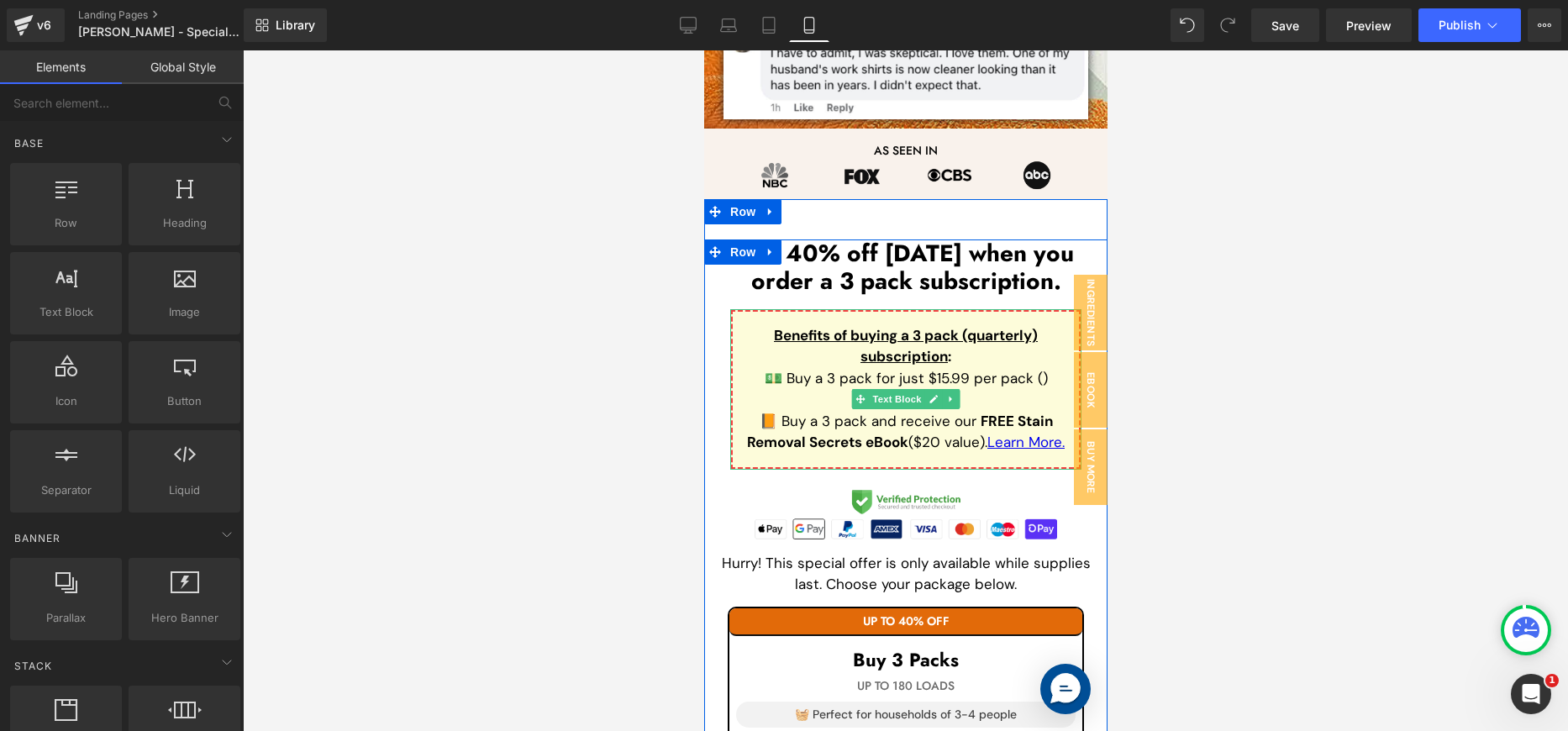
click at [976, 350] on p "Benefits of buying a 3 pack (quarterly) subscription :" at bounding box center [905, 347] width 320 height 43
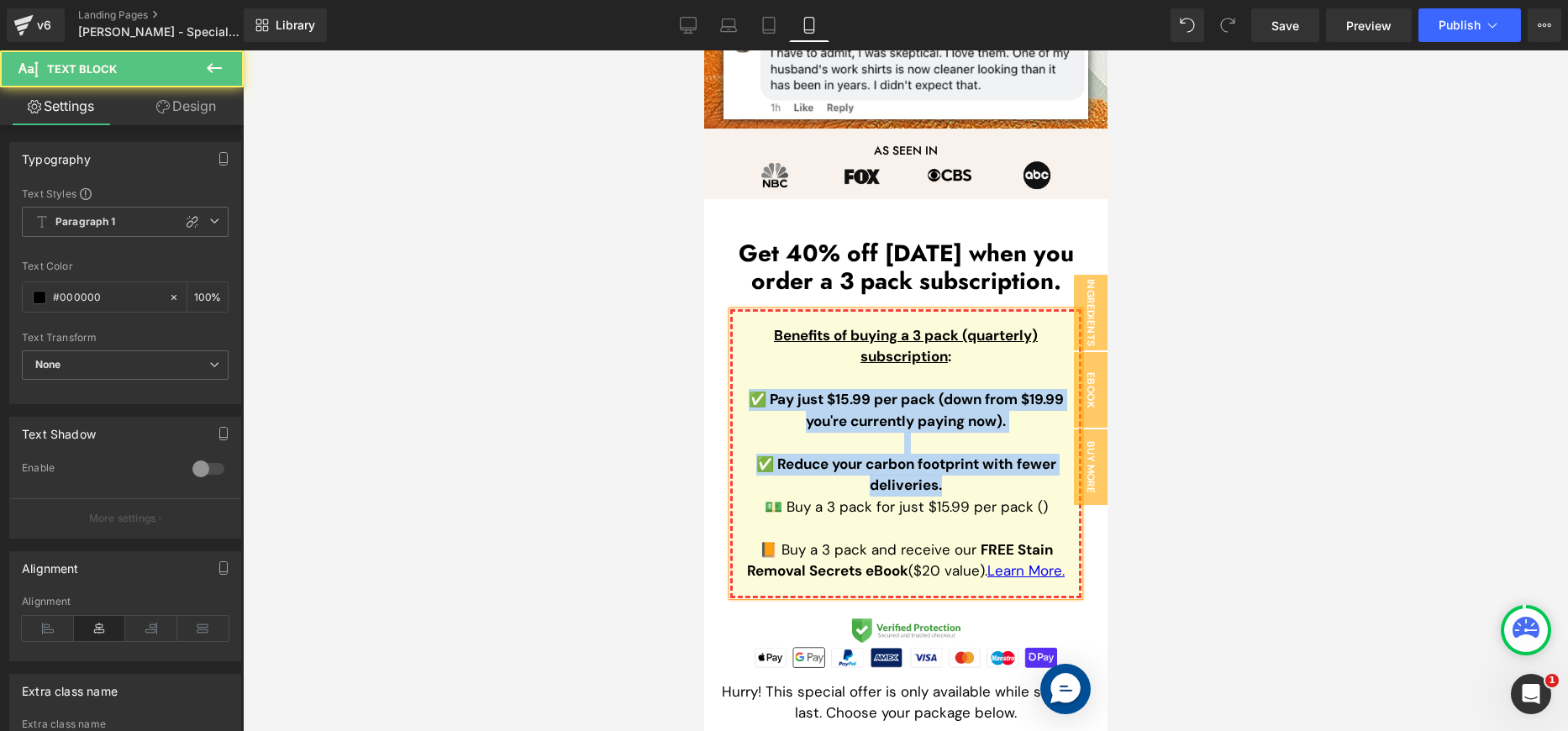
drag, startPoint x: 1006, startPoint y: 476, endPoint x: 736, endPoint y: 396, distance: 281.6
click at [736, 396] on div "Benefits of buying a 3 pack (quarterly) subscription : ✅ Pay just $15.99 per pa…" at bounding box center [905, 453] width 351 height 289
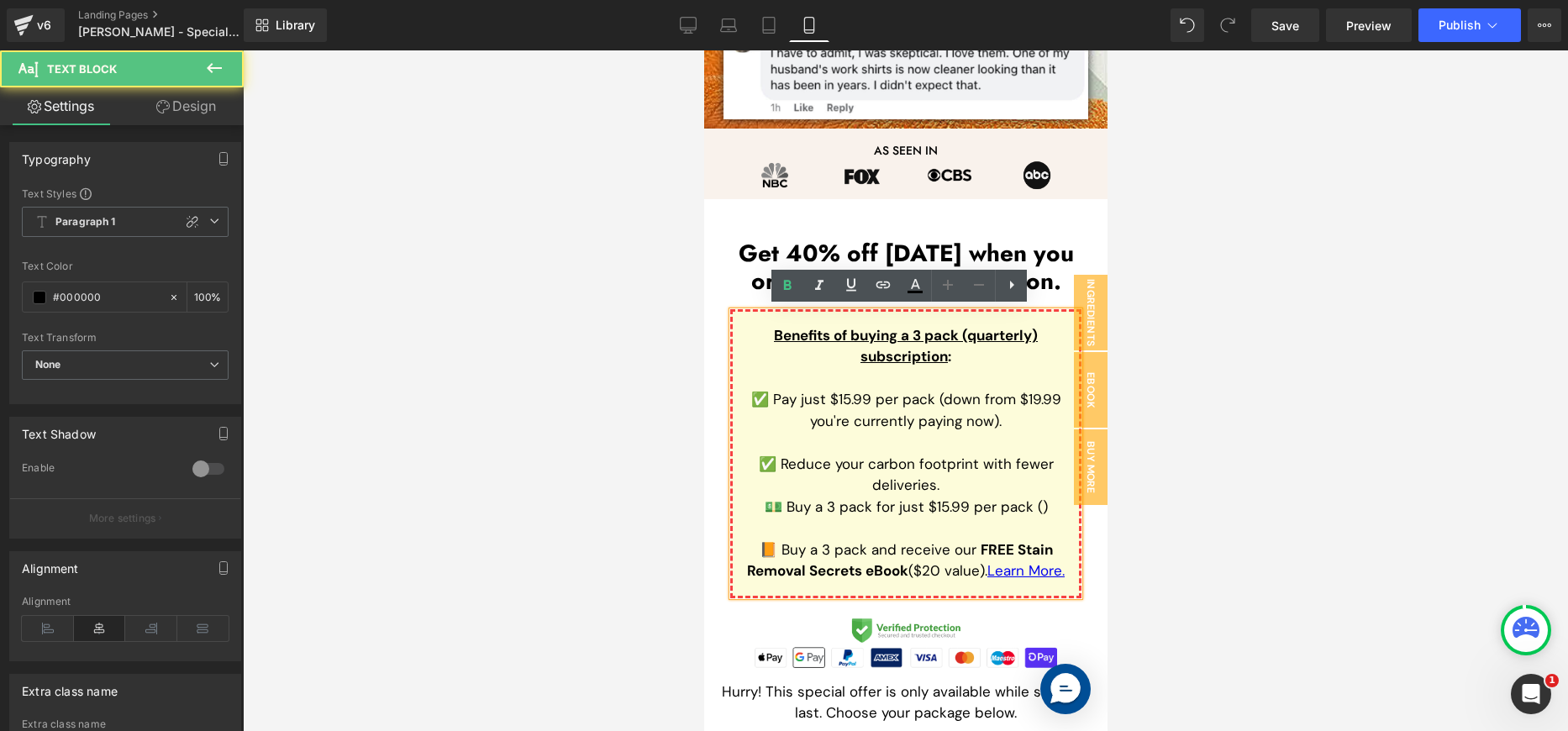
click at [911, 416] on span "✅ Pay just $15.99 per pack (down from $19.99 you're currently paying now)." at bounding box center [905, 410] width 310 height 40
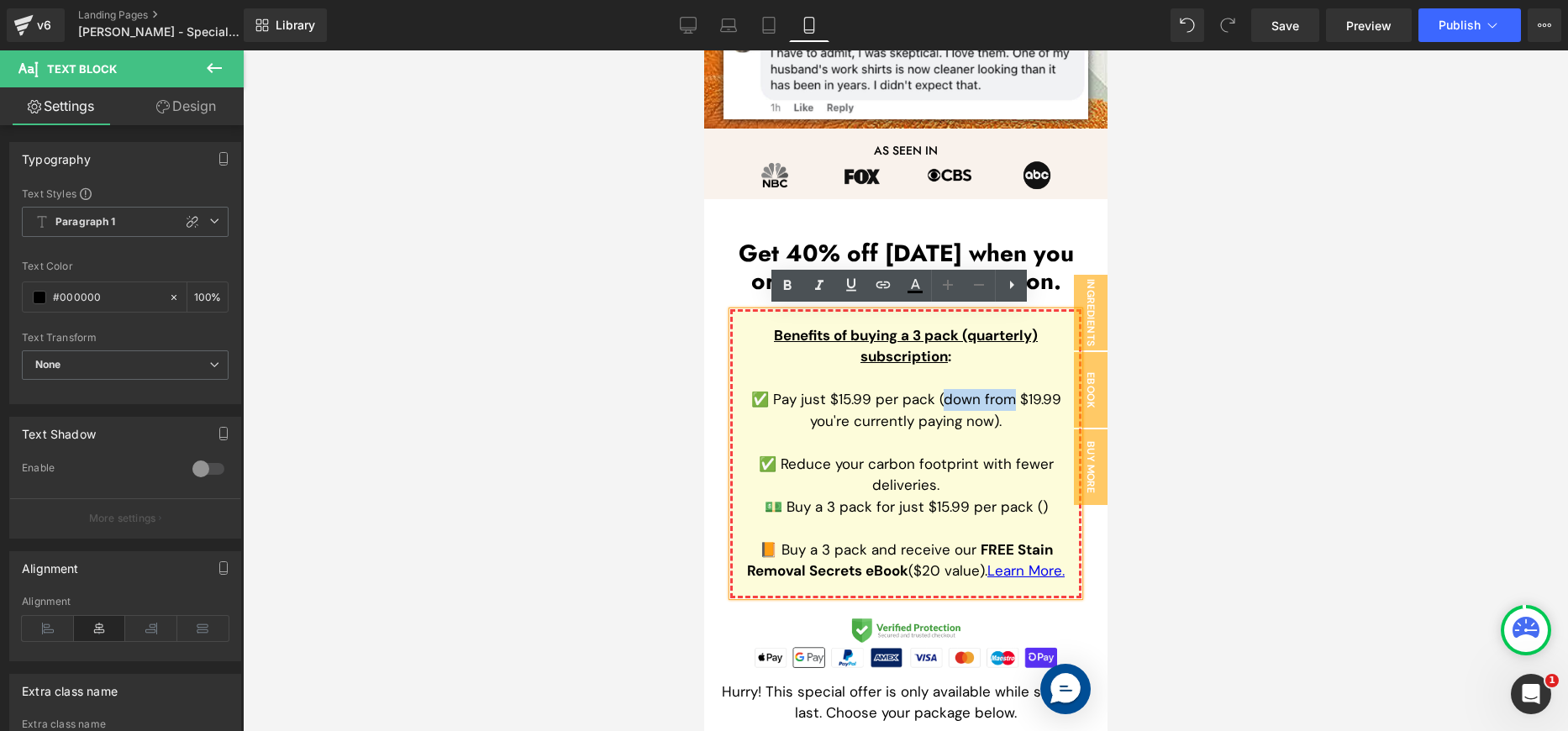
drag, startPoint x: 1001, startPoint y: 398, endPoint x: 933, endPoint y: 398, distance: 68.0
click at [933, 398] on span "✅ Pay just $15.99 per pack (down from $19.99 you're currently paying now)." at bounding box center [905, 410] width 310 height 40
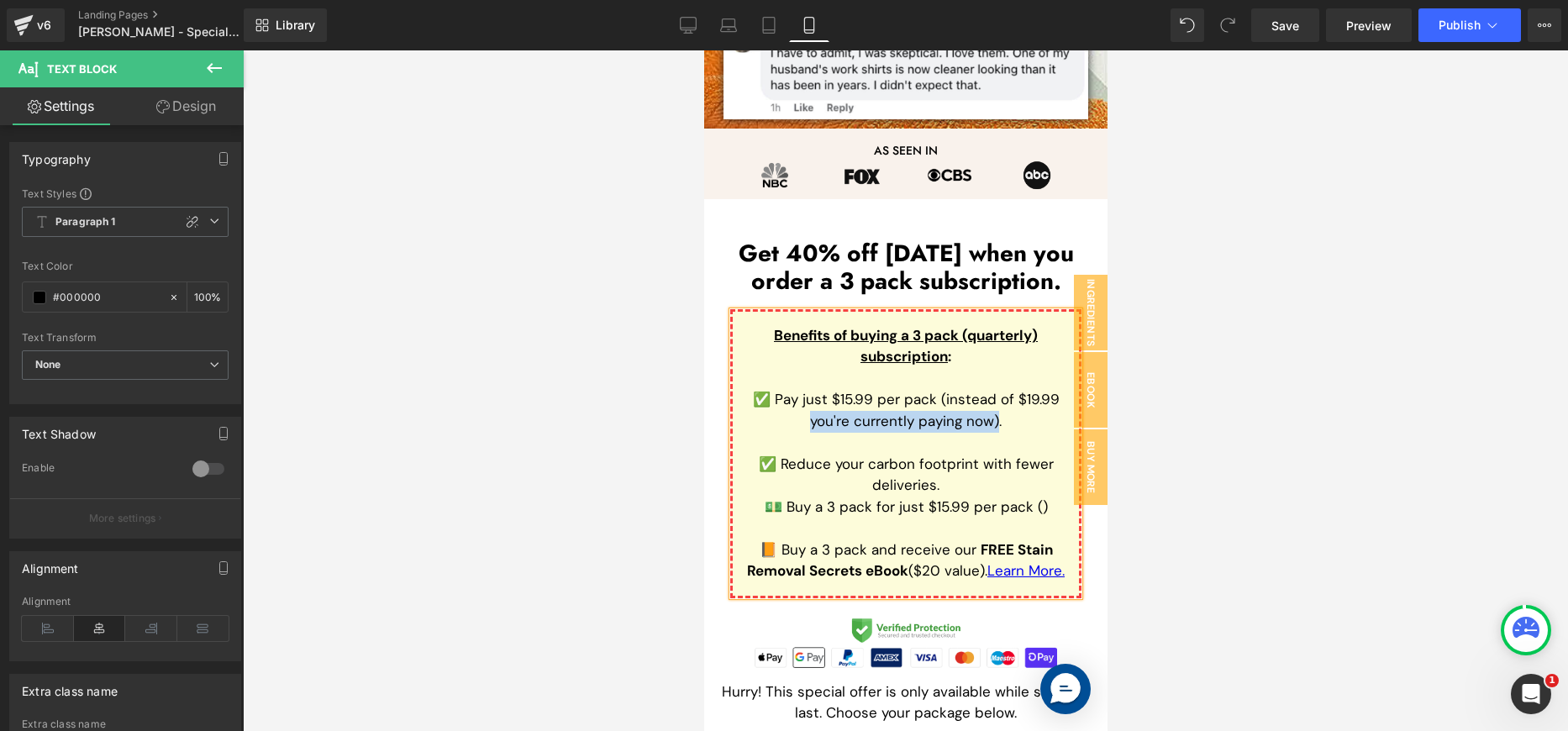
drag, startPoint x: 989, startPoint y: 419, endPoint x: 797, endPoint y: 428, distance: 192.2
click at [797, 428] on p "✅ Pay just $15.99 per pack (instead of $19.99 you're currently paying now)." at bounding box center [905, 411] width 320 height 43
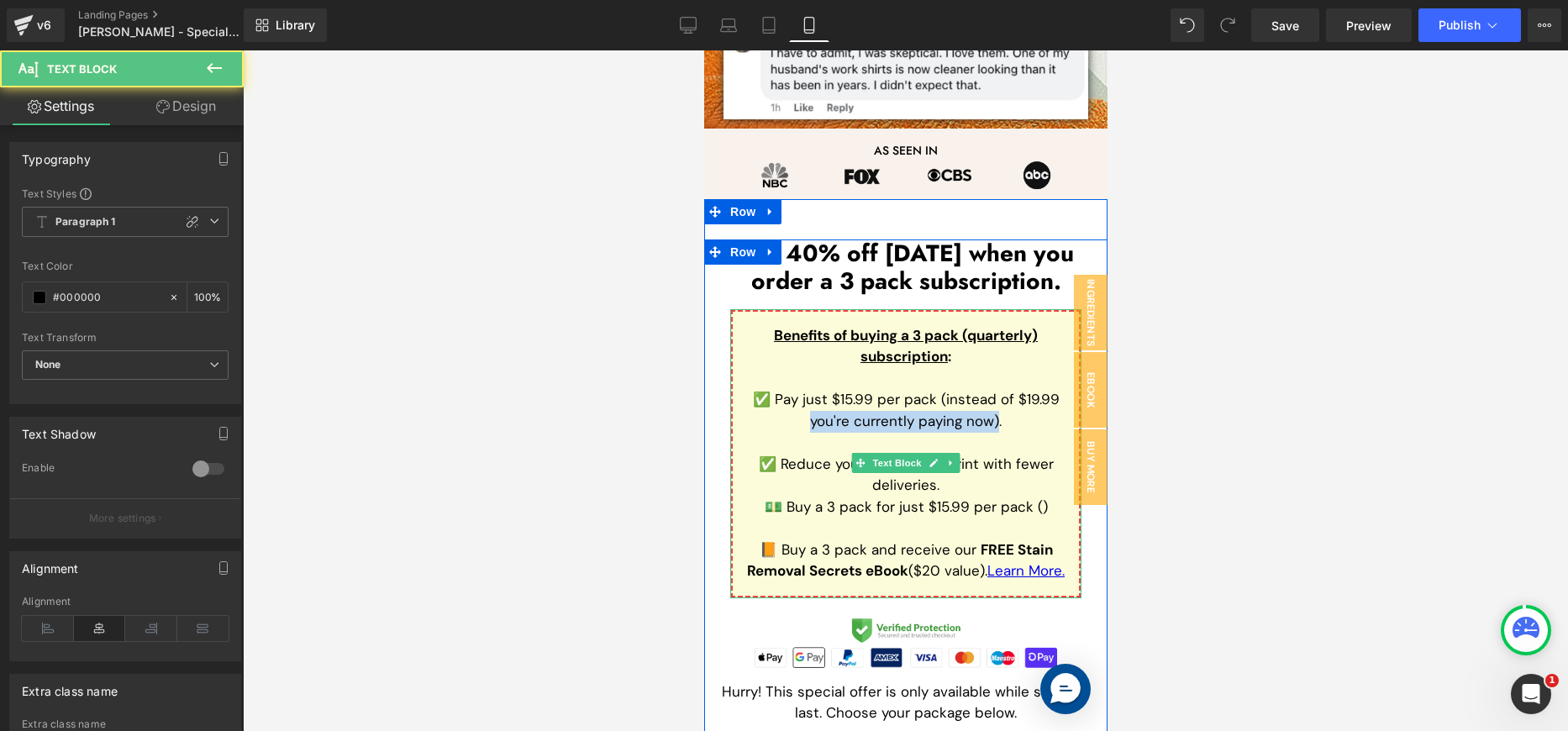
click at [982, 420] on span "✅ Pay just $15.99 per pack (instead of $19.99 you're currently paying now)." at bounding box center [905, 410] width 307 height 40
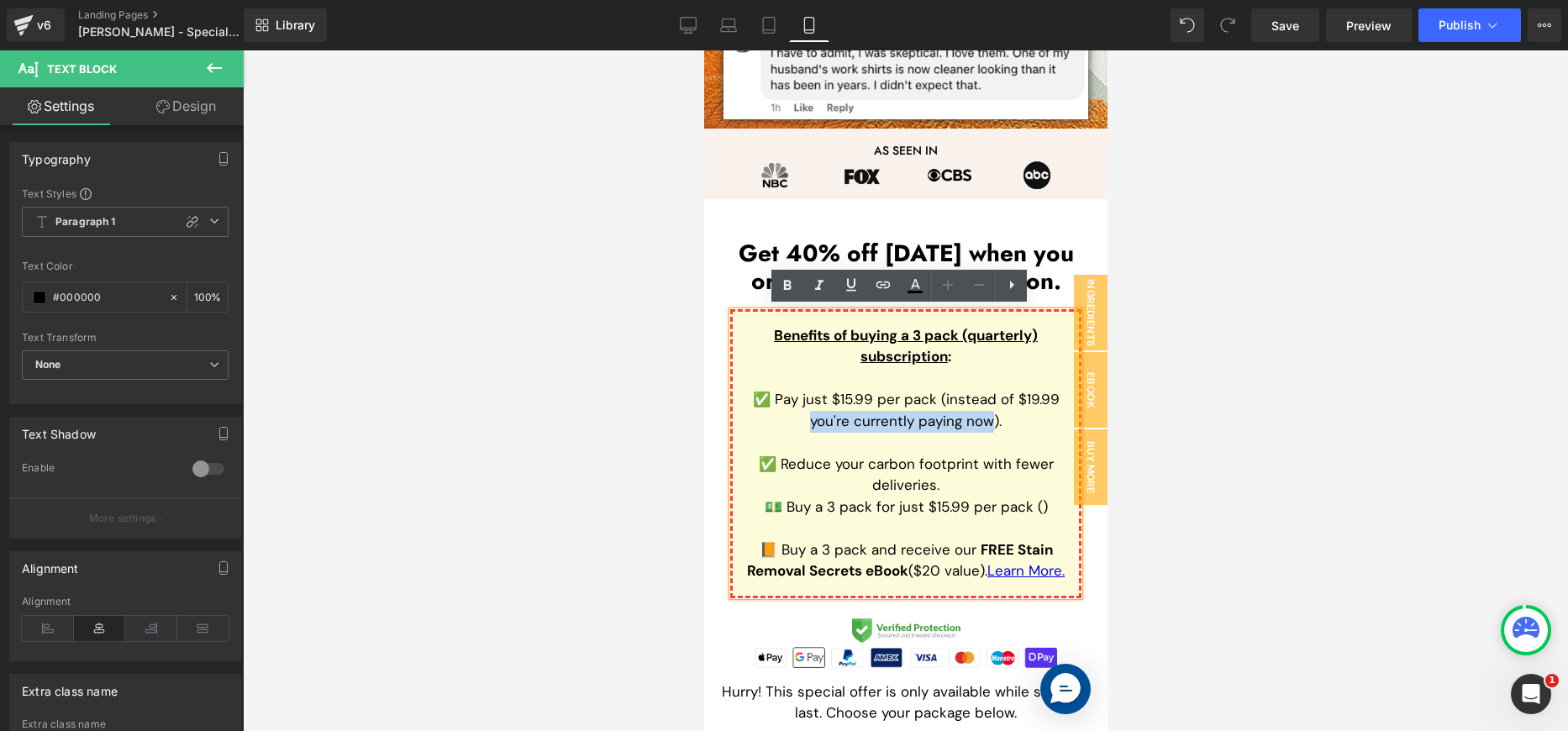
drag, startPoint x: 984, startPoint y: 420, endPoint x: 795, endPoint y: 414, distance: 189.1
click at [794, 415] on p "✅ Pay just $15.99 per pack (instead of $19.99 you're currently paying now)." at bounding box center [905, 411] width 320 height 43
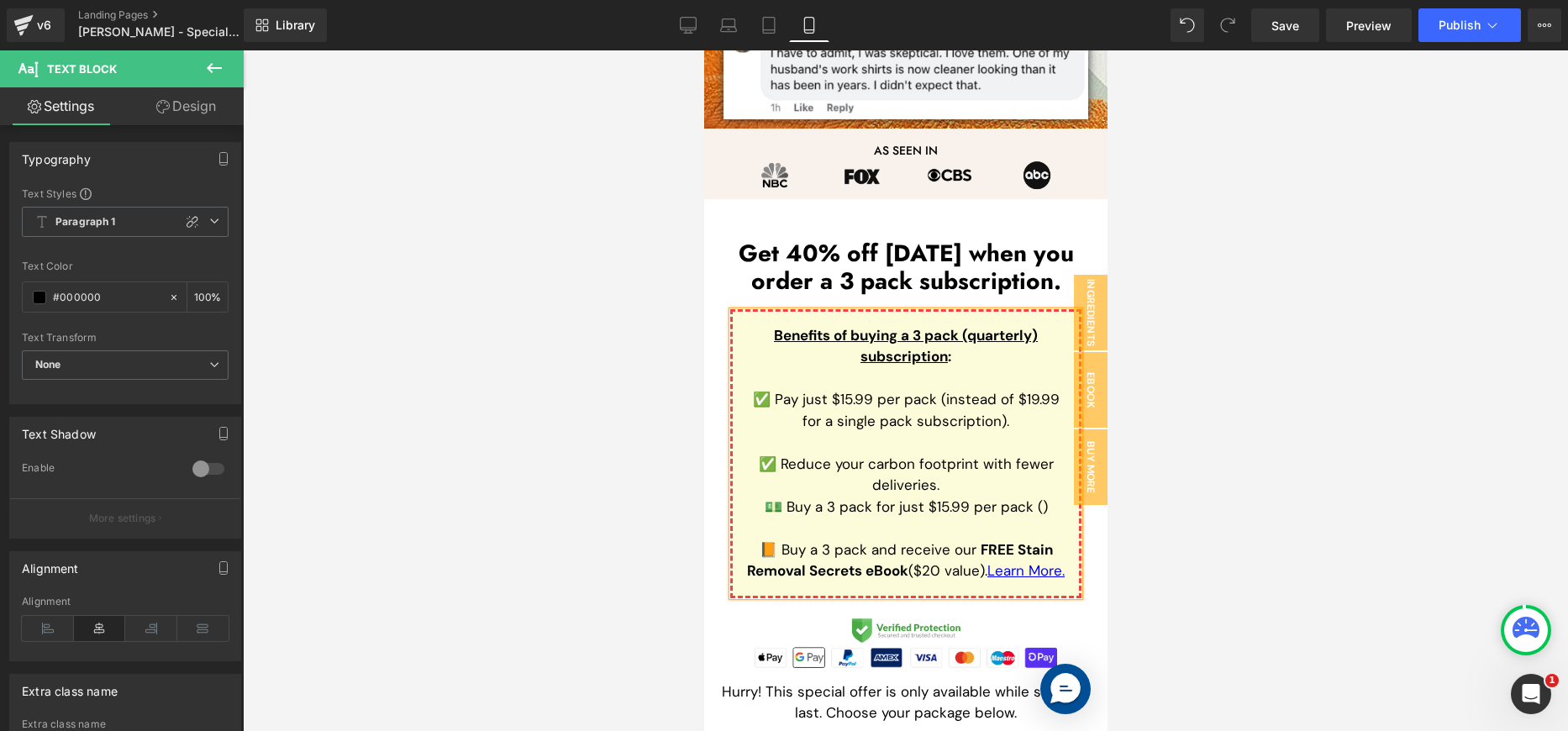
click at [945, 485] on p "✅ Reduce your carbon footprint with fewer deliveries." at bounding box center [905, 476] width 320 height 43
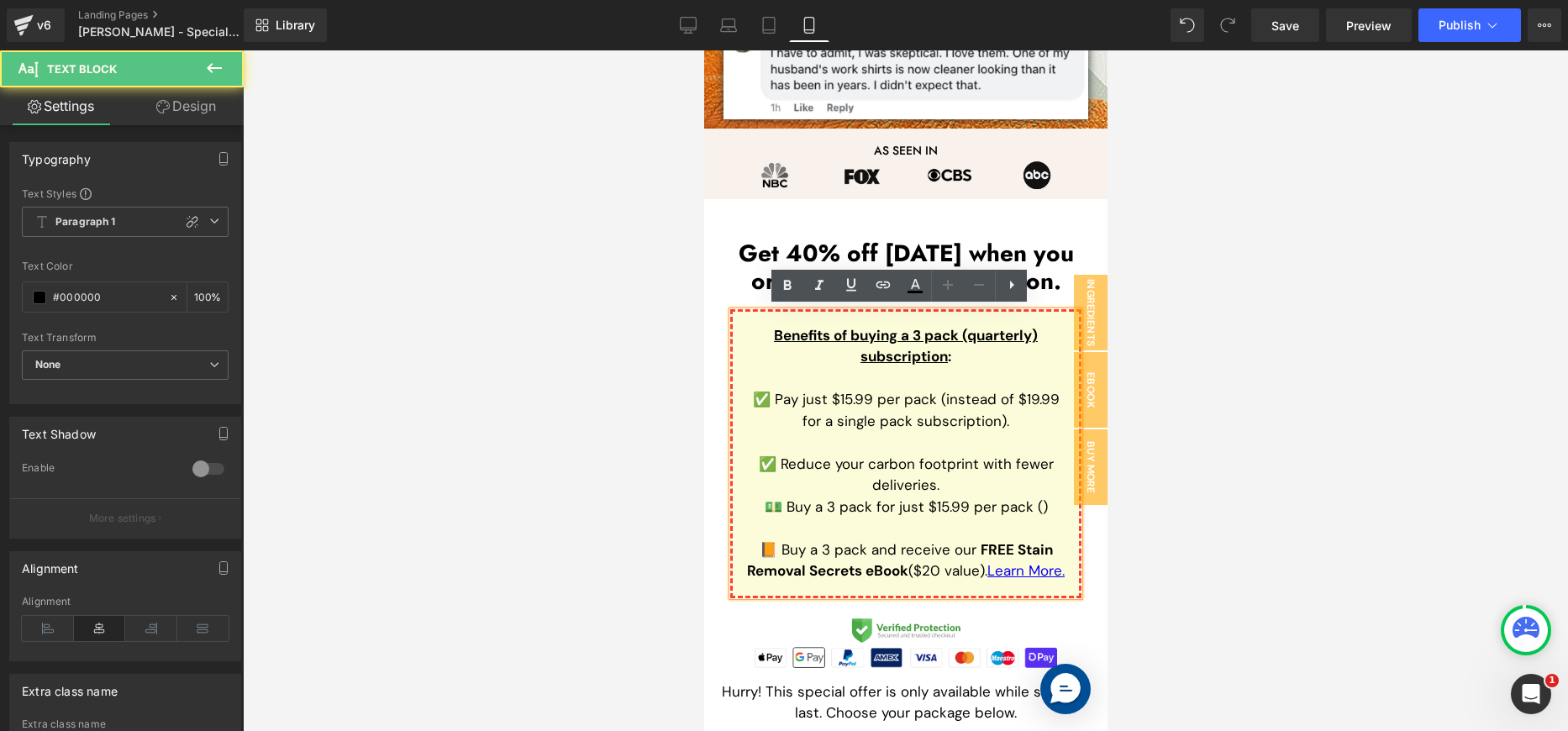
click at [925, 483] on span "✅ Reduce your carbon footprint with fewer deliveries." at bounding box center [905, 475] width 295 height 40
click at [929, 480] on span "✅ Reduce your carbon footprint with fewer deliveries." at bounding box center [905, 475] width 295 height 40
click at [975, 475] on p "✅ Reduce your carbon footprint with fewer deliveries." at bounding box center [905, 476] width 320 height 43
click at [990, 421] on p "✅ Pay just $15.99 per pack (instead of $19.99 for a single pack subscription)." at bounding box center [905, 411] width 320 height 43
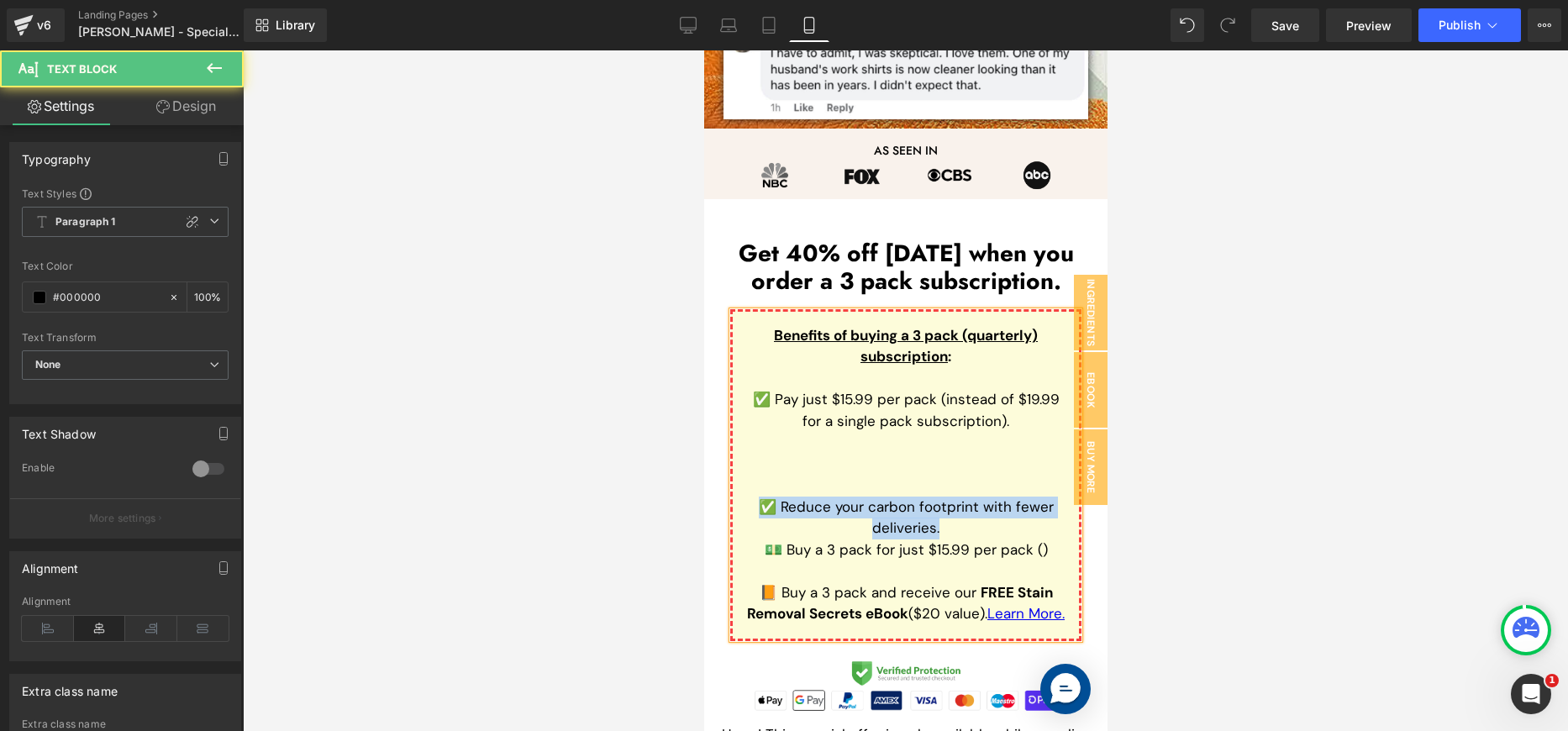
drag, startPoint x: 942, startPoint y: 520, endPoint x: 737, endPoint y: 514, distance: 205.1
click at [745, 514] on p "✅ Reduce your carbon footprint with fewer deliveries." at bounding box center [905, 518] width 320 height 43
click at [795, 456] on p at bounding box center [905, 465] width 320 height 22
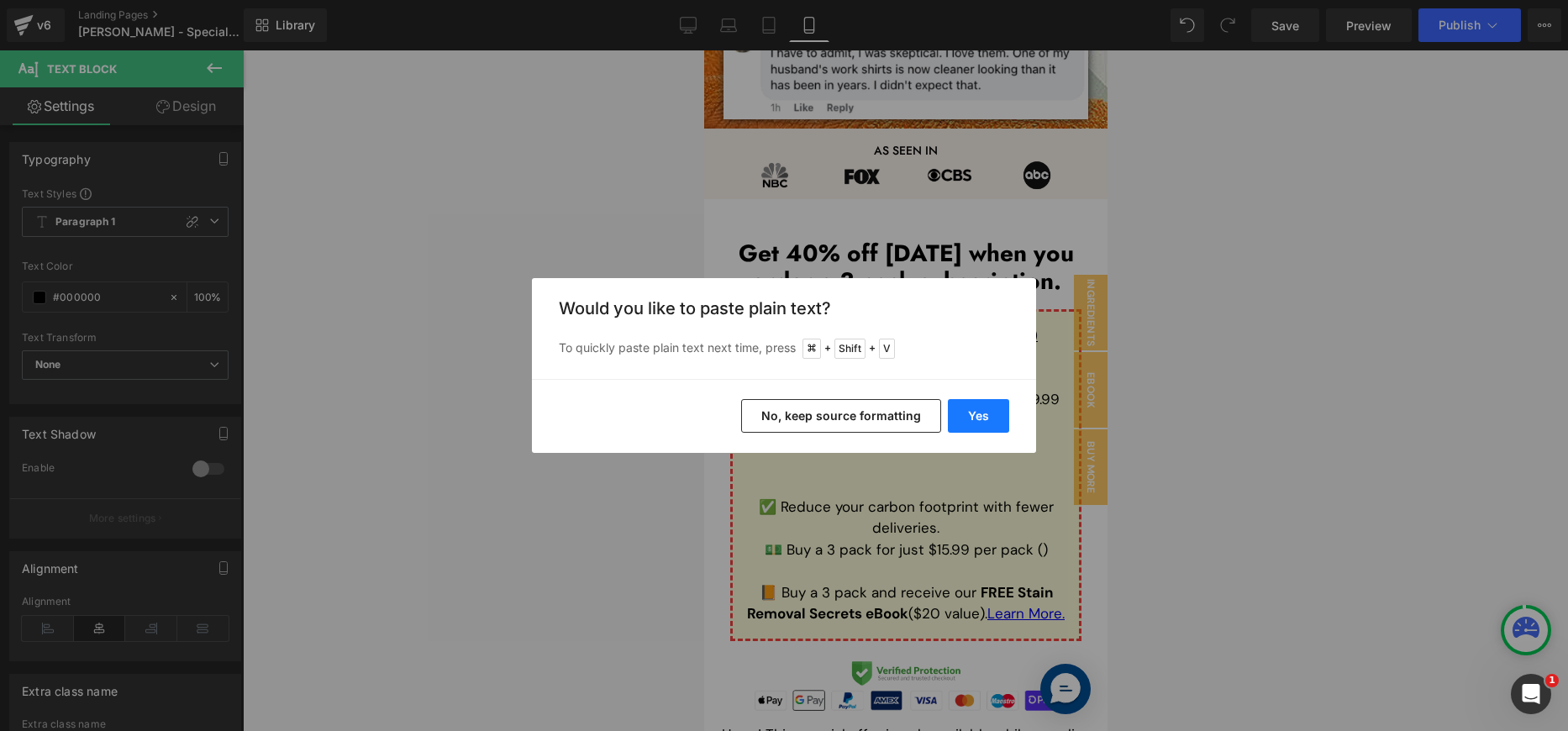
click at [986, 415] on button "Yes" at bounding box center [979, 416] width 62 height 33
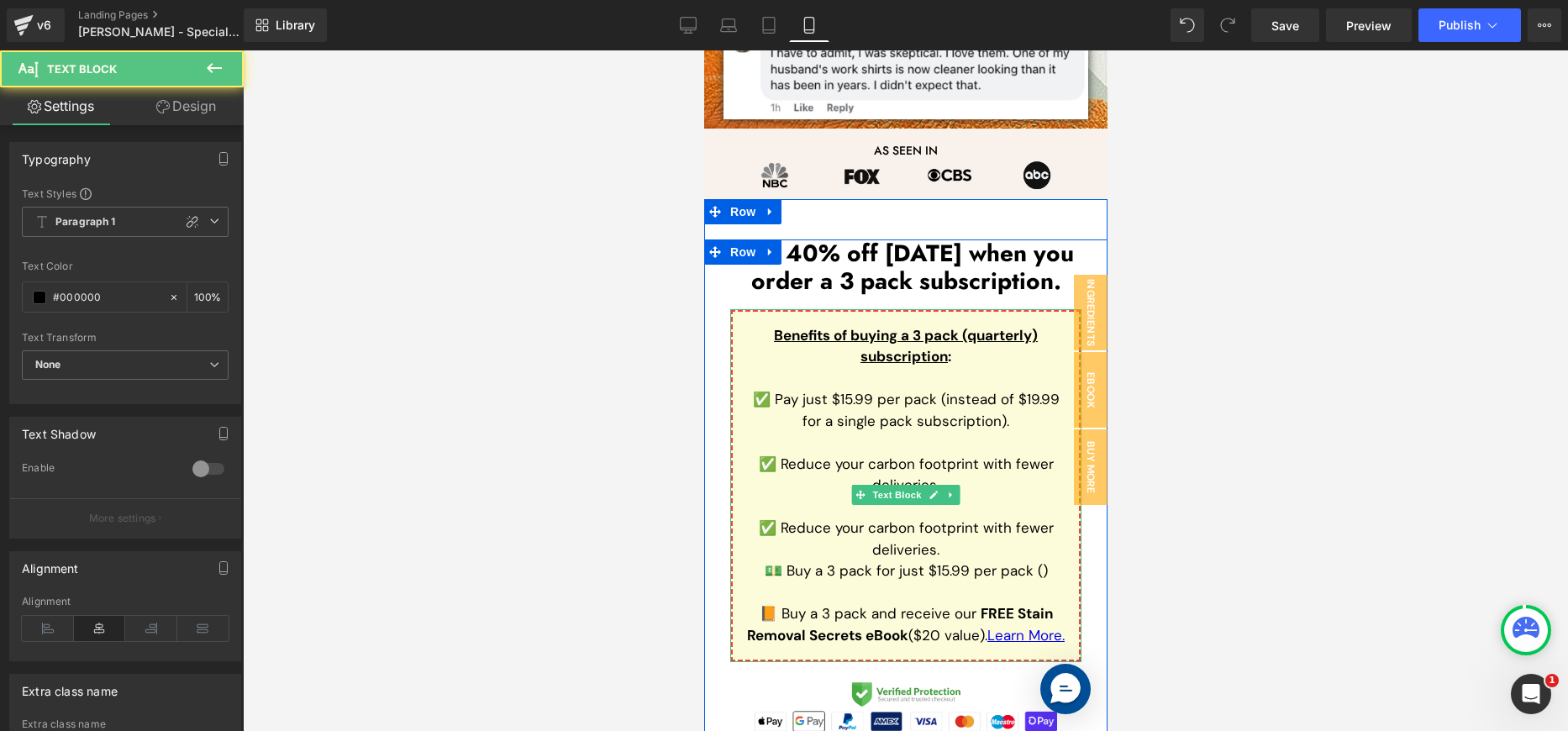
click at [998, 461] on span "✅ Reduce your carbon footprint with fewer deliveries." at bounding box center [905, 475] width 295 height 40
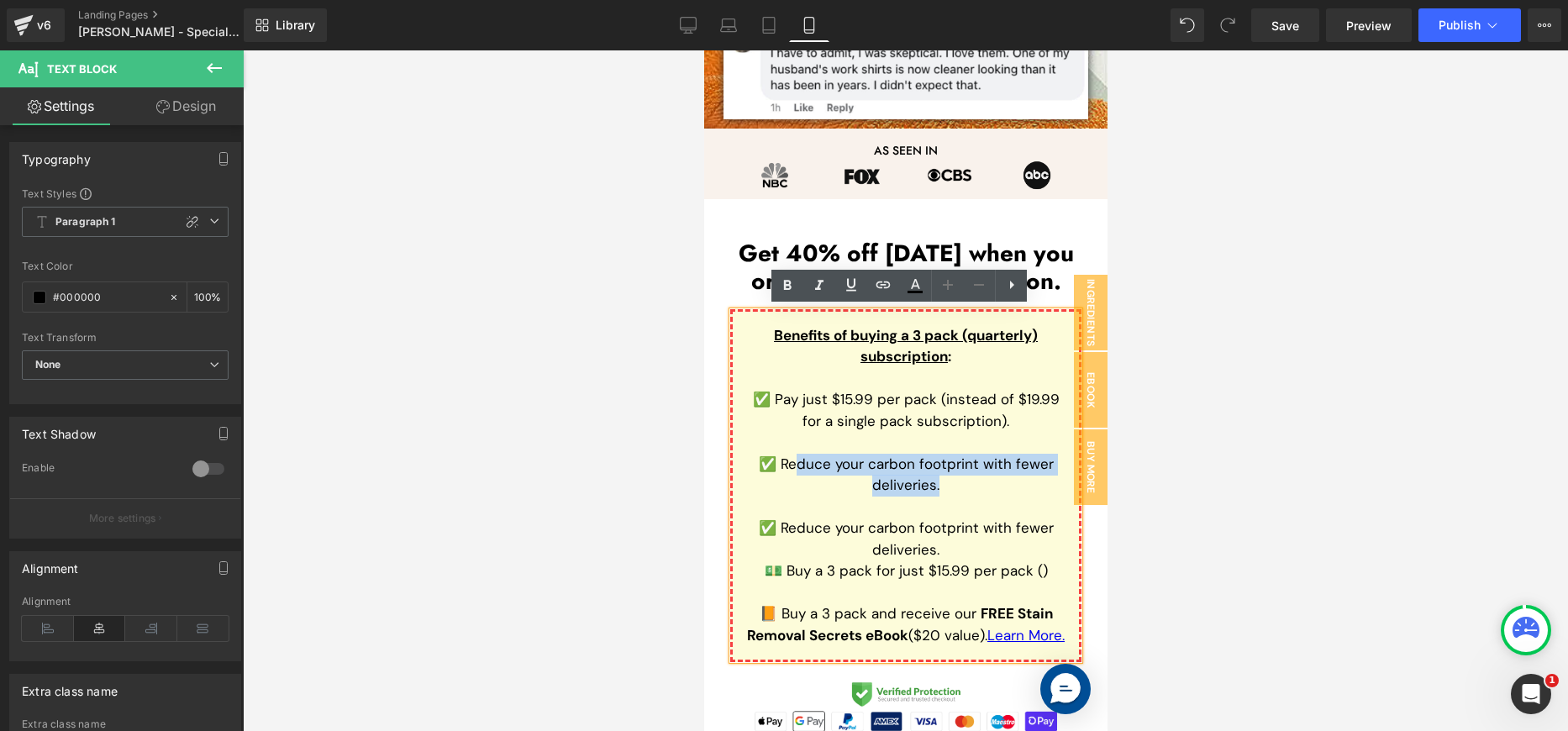
drag, startPoint x: 943, startPoint y: 491, endPoint x: 790, endPoint y: 463, distance: 155.5
click at [790, 463] on p "✅ Reduce your carbon footprint with fewer deliveries." at bounding box center [905, 476] width 320 height 43
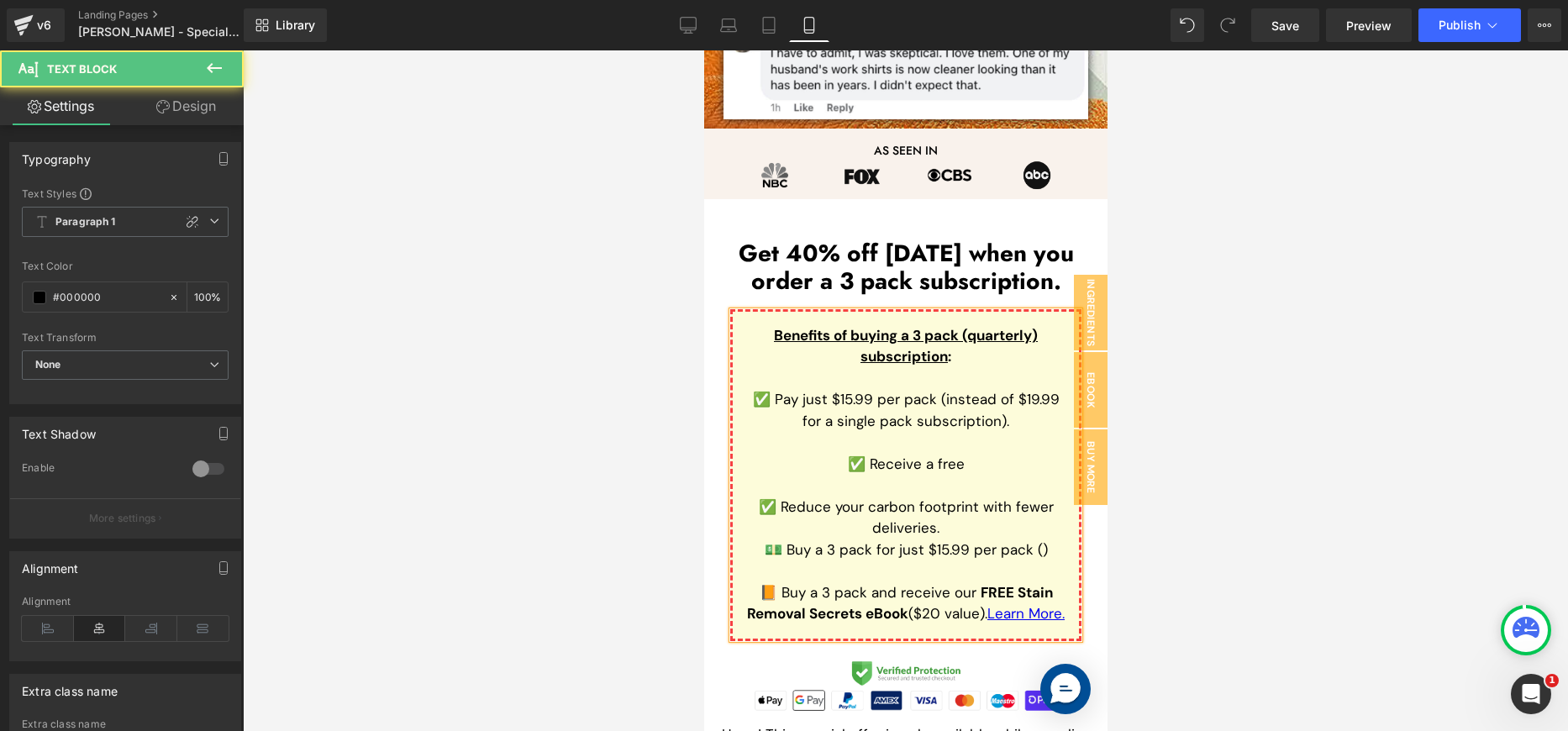
click at [921, 461] on span "✅ Receive a free" at bounding box center [905, 464] width 117 height 19
click at [938, 463] on span "✅ Receive our free" at bounding box center [905, 464] width 131 height 19
click at [938, 463] on span "✅ Receive our fFRree" at bounding box center [905, 464] width 147 height 19
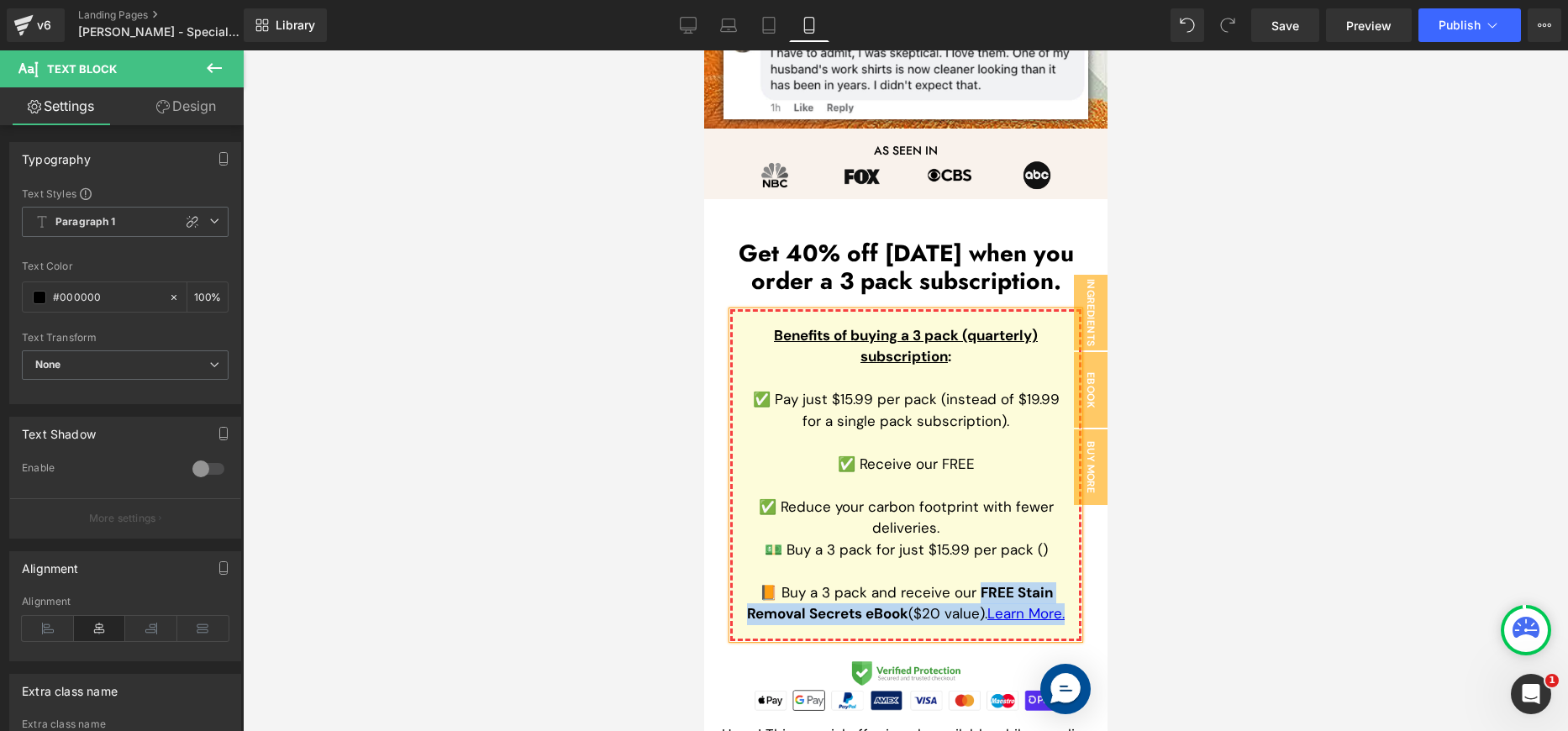
drag, startPoint x: 968, startPoint y: 591, endPoint x: 1007, endPoint y: 627, distance: 53.1
click at [1007, 625] on p "📙 Buy a 3 pack and receive our FREE Stain Removal Secrets eBook ($20 value). Le…" at bounding box center [905, 604] width 320 height 43
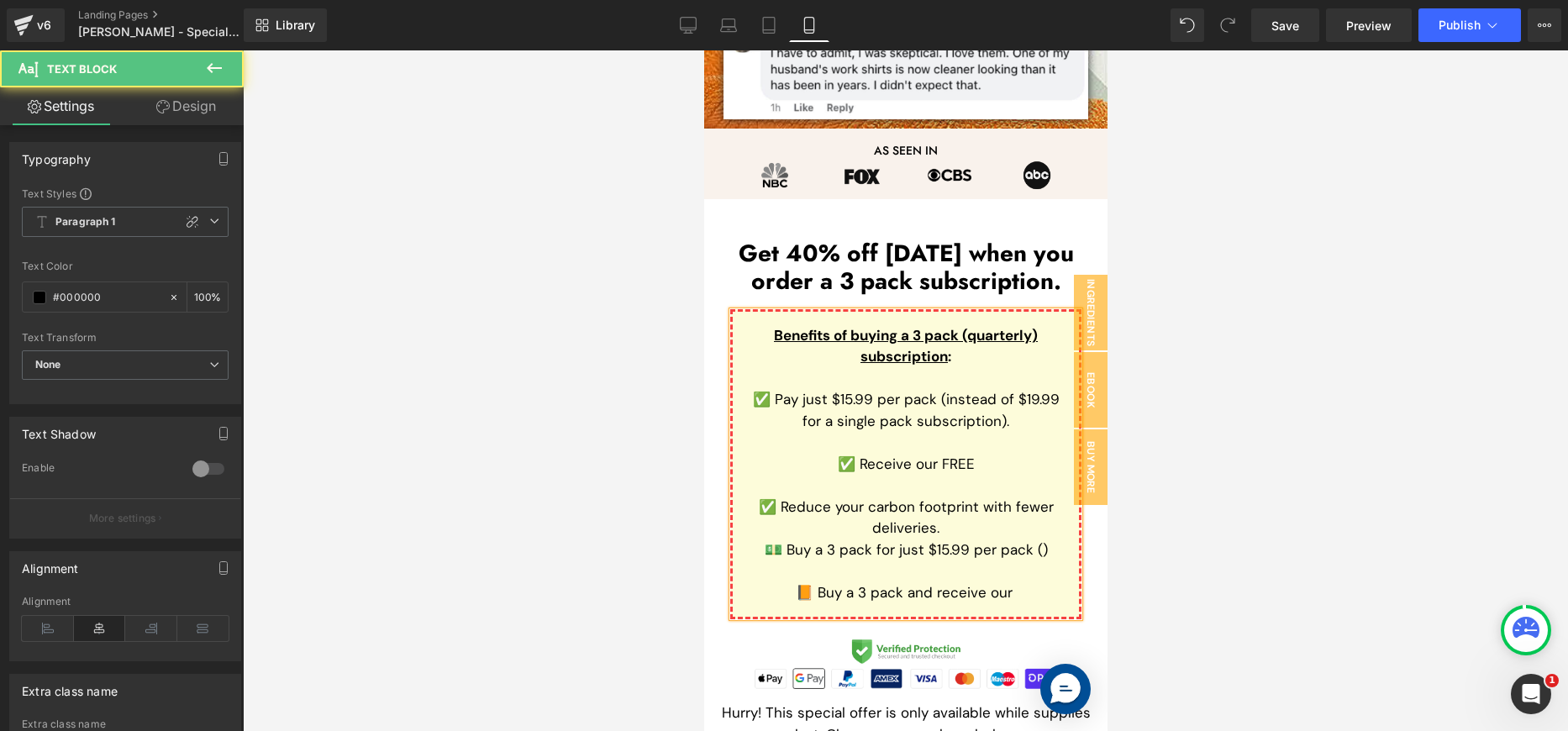
click at [982, 464] on p "✅ Receive our FREE" at bounding box center [905, 465] width 320 height 22
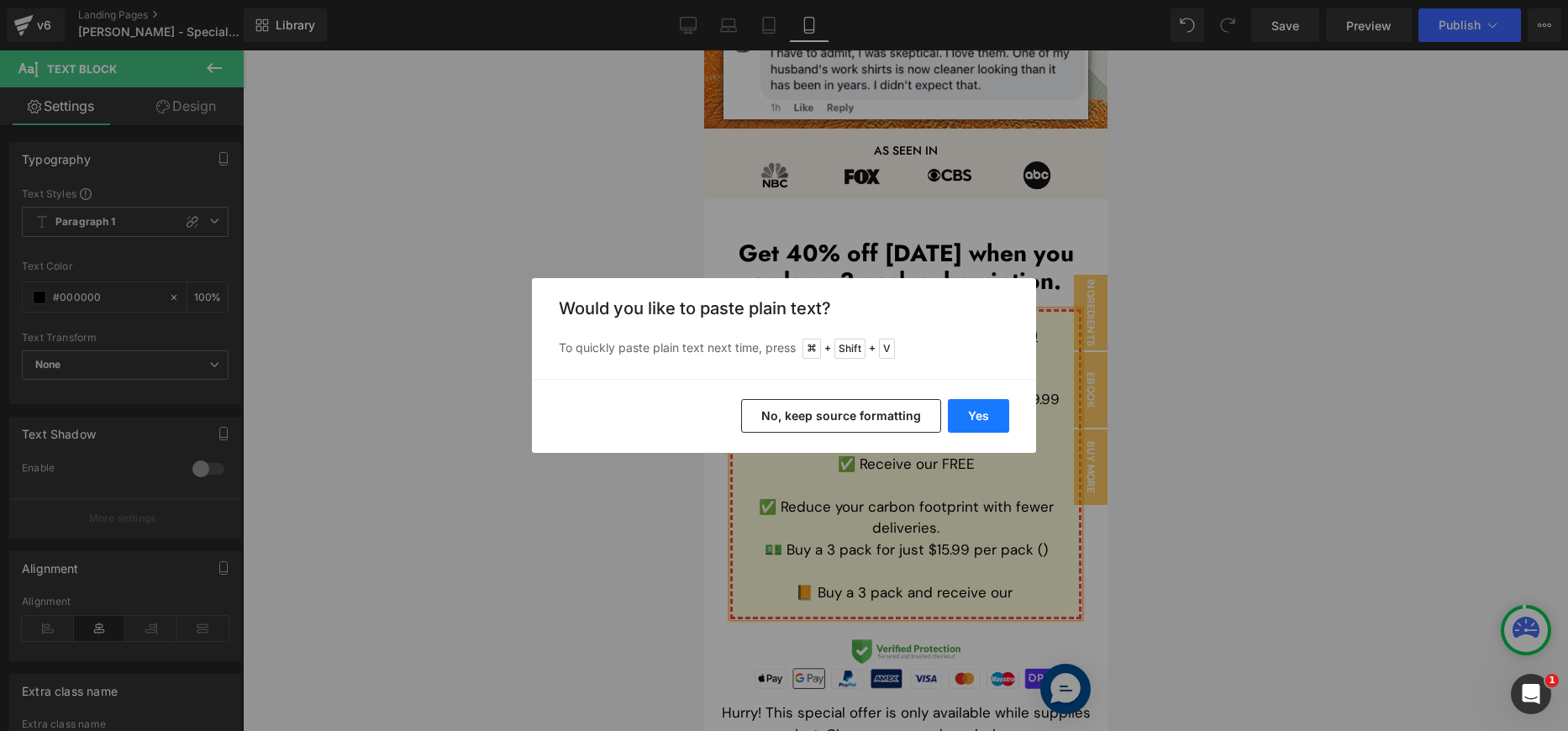
click at [975, 426] on button "Yes" at bounding box center [979, 416] width 62 height 33
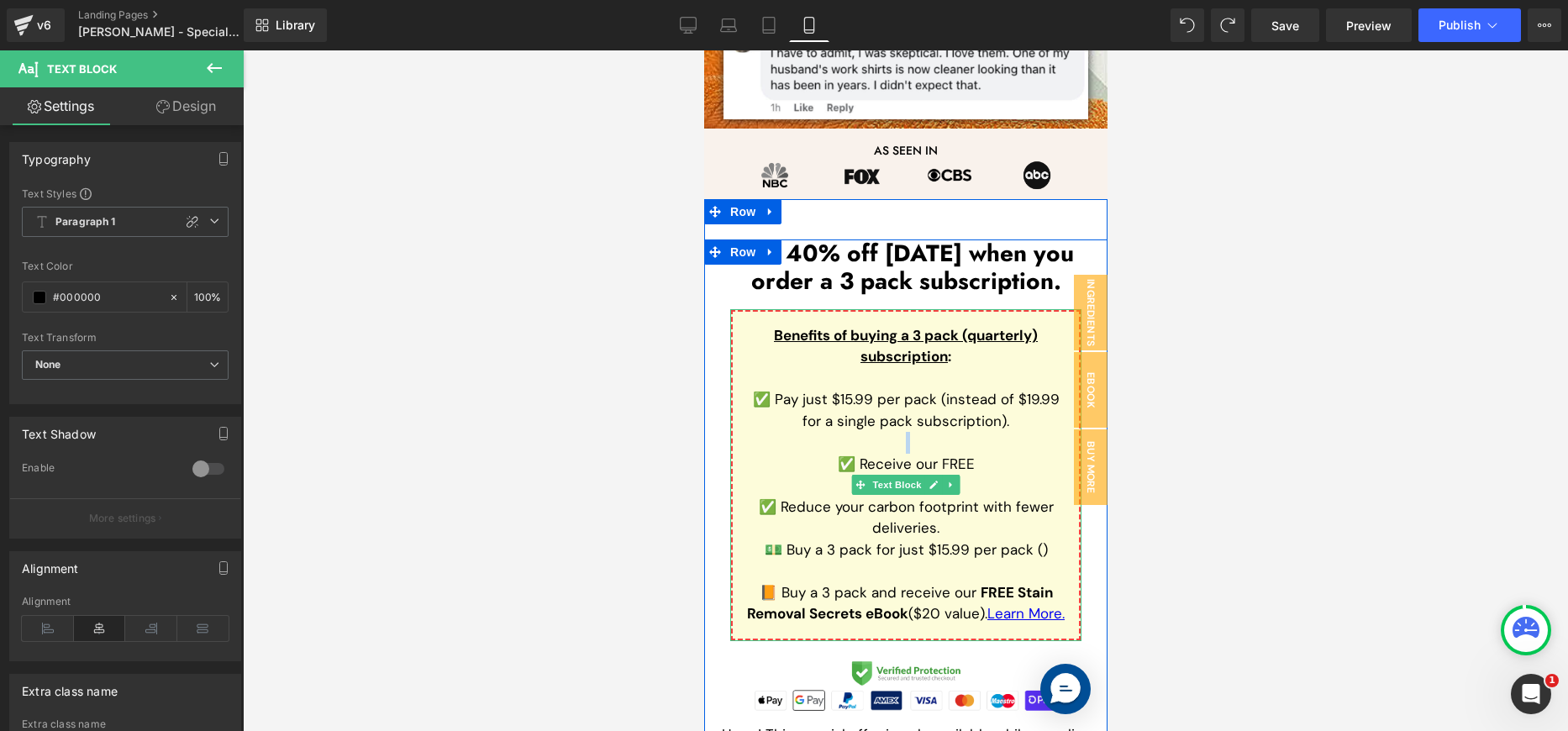
click at [995, 451] on div "Benefits of buying a 3 pack (quarterly) subscription : ✅ Pay just $15.99 per pa…" at bounding box center [905, 475] width 351 height 332
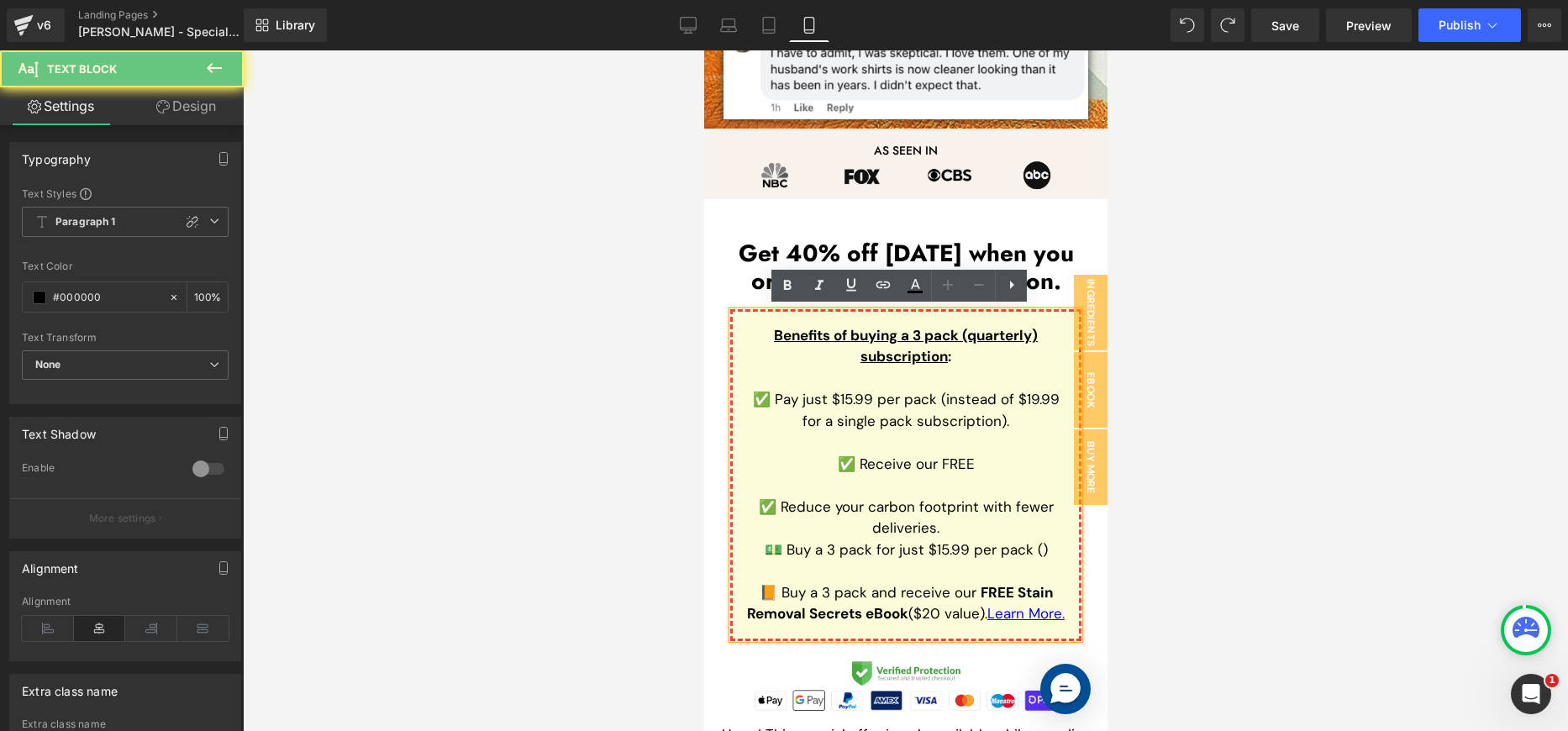
click at [992, 462] on p "✅ Receive our FREE" at bounding box center [905, 465] width 320 height 22
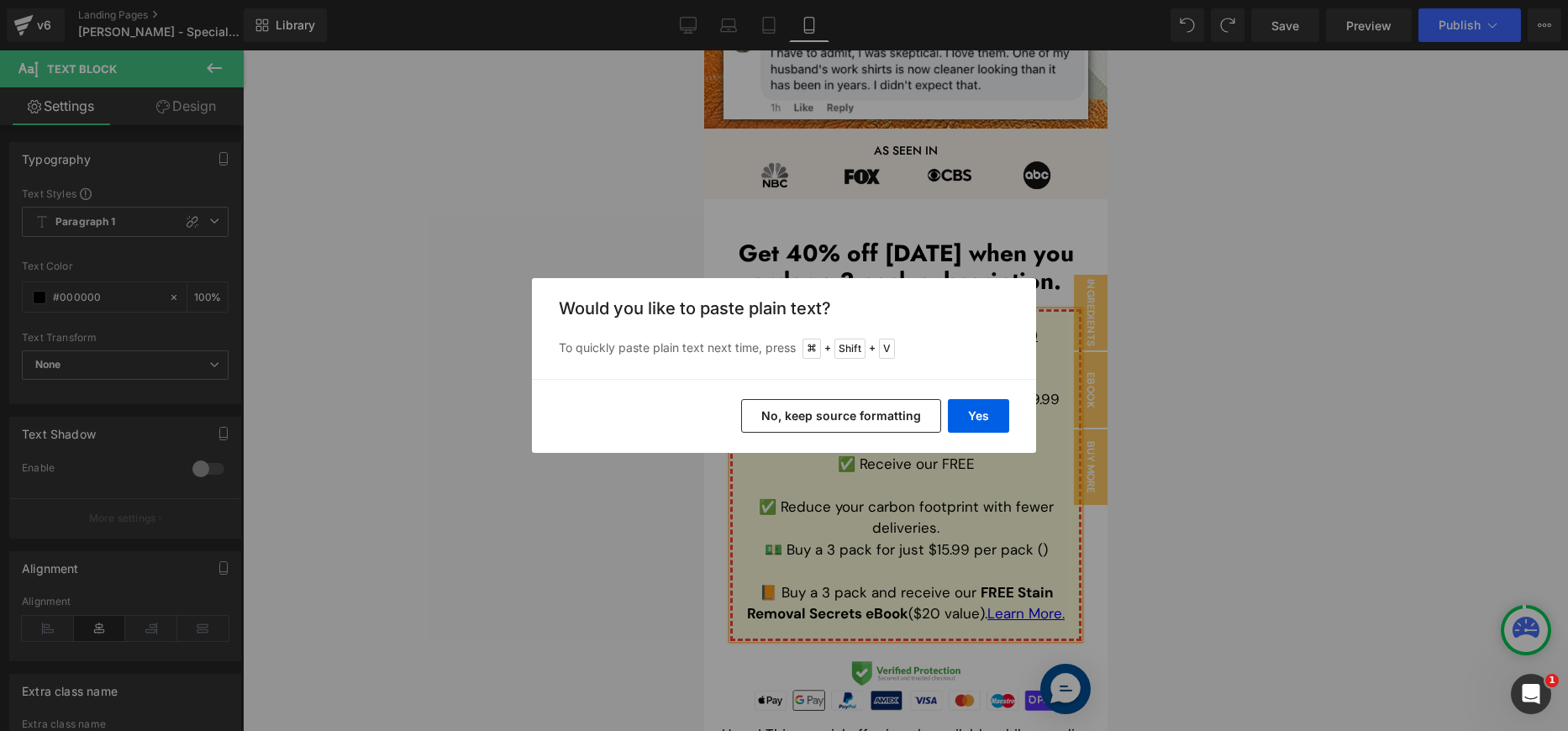
click at [901, 437] on div "Yes No, keep source formatting" at bounding box center [784, 415] width 504 height 74
click at [898, 424] on button "No, keep source formatting" at bounding box center [841, 416] width 200 height 33
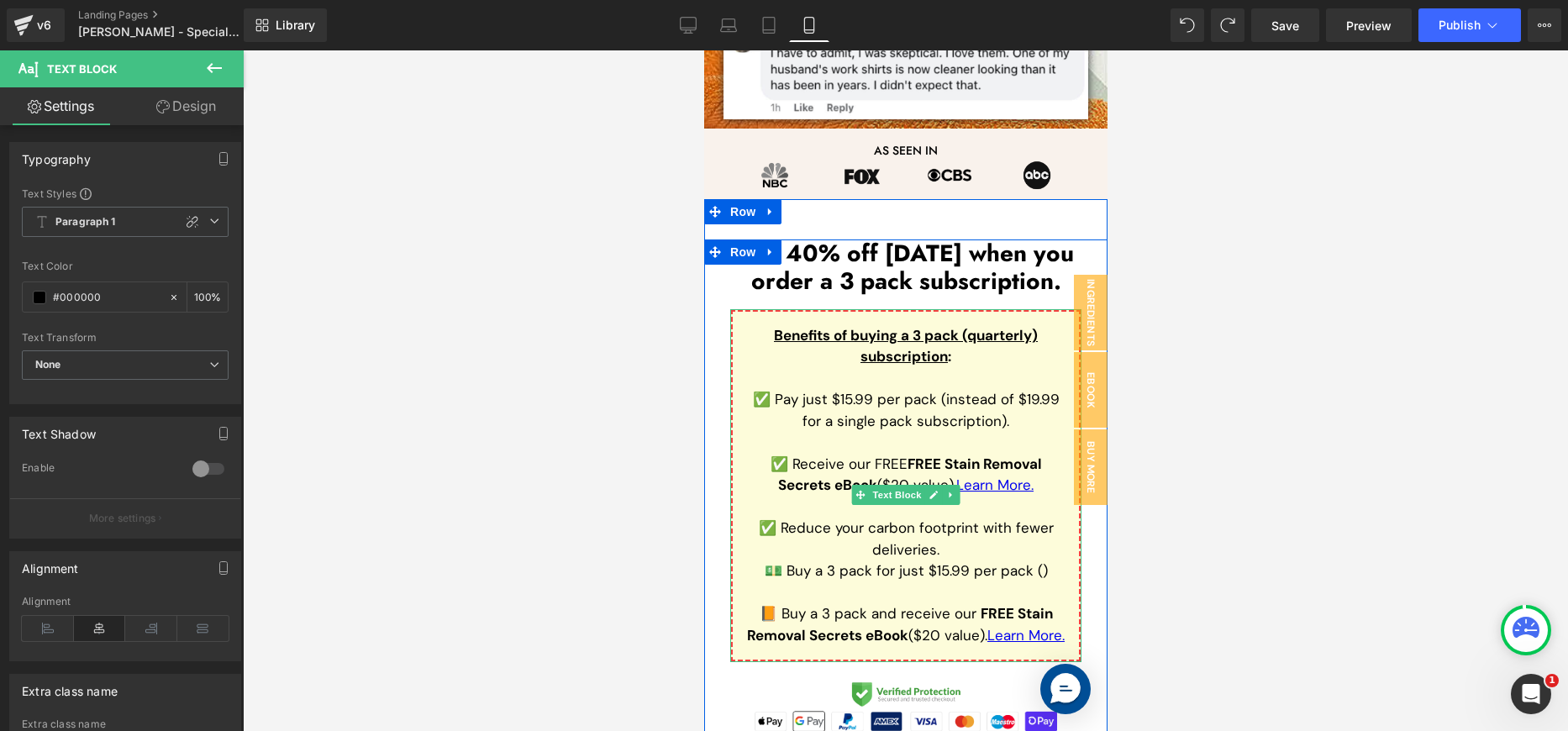
click at [882, 462] on span "✅ Receive our FREE" at bounding box center [838, 464] width 137 height 19
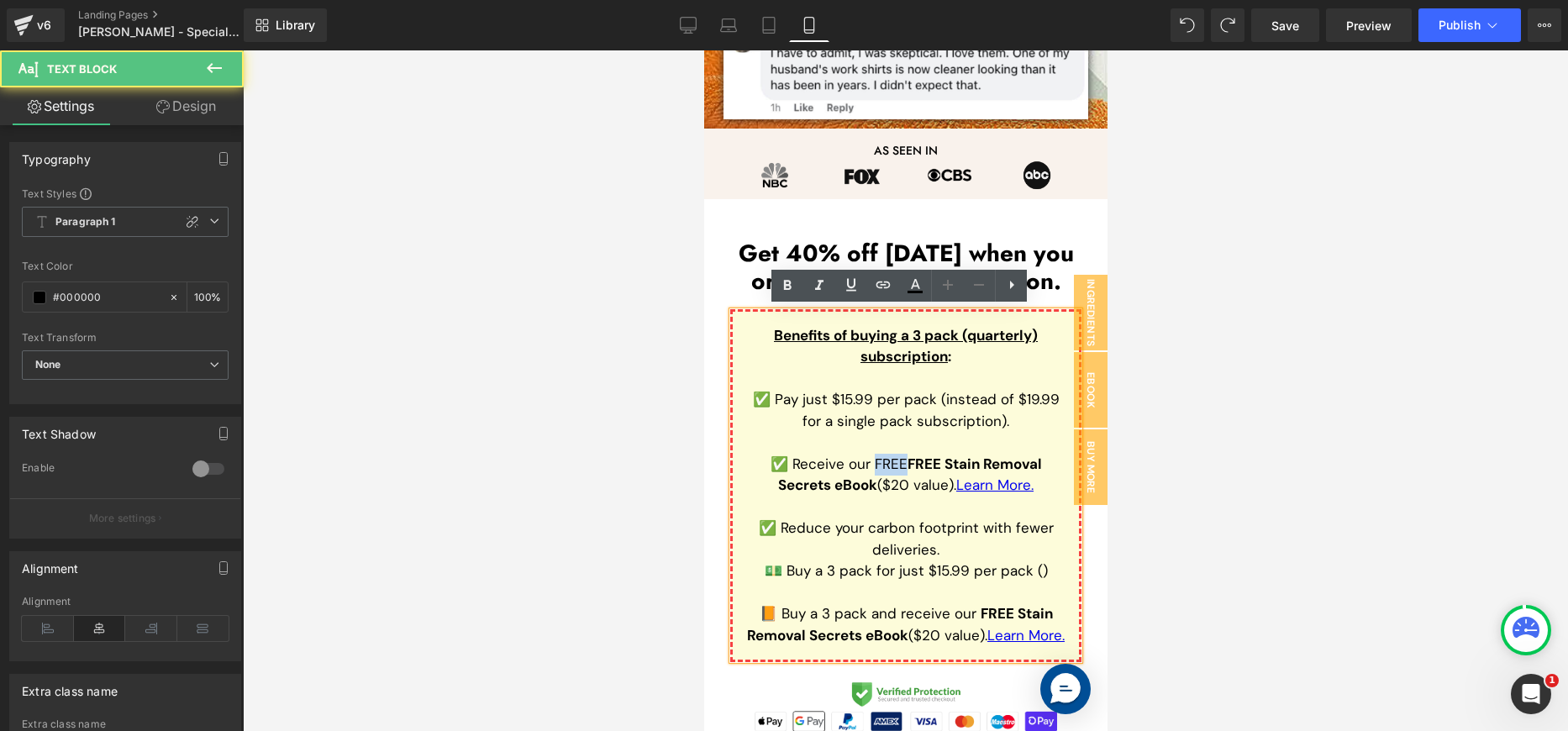
click at [882, 462] on span "✅ Receive our FREE" at bounding box center [838, 464] width 137 height 19
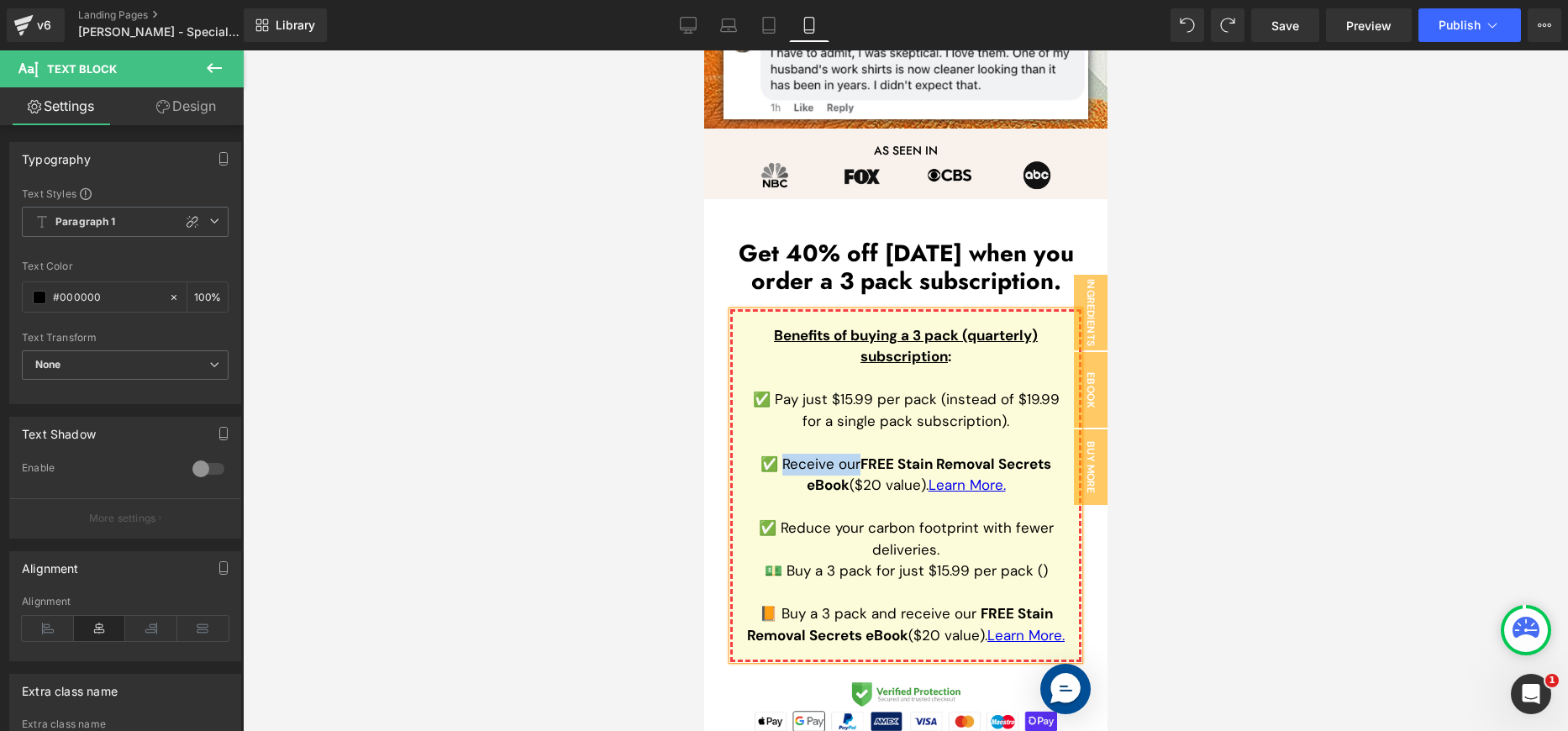
drag, startPoint x: 849, startPoint y: 466, endPoint x: 775, endPoint y: 466, distance: 74.0
click at [775, 466] on span "✅ Receive our" at bounding box center [810, 464] width 100 height 19
click at [780, 467] on strong "FREE Stain Removal Secrets eBook" at bounding box center [898, 464] width 237 height 19
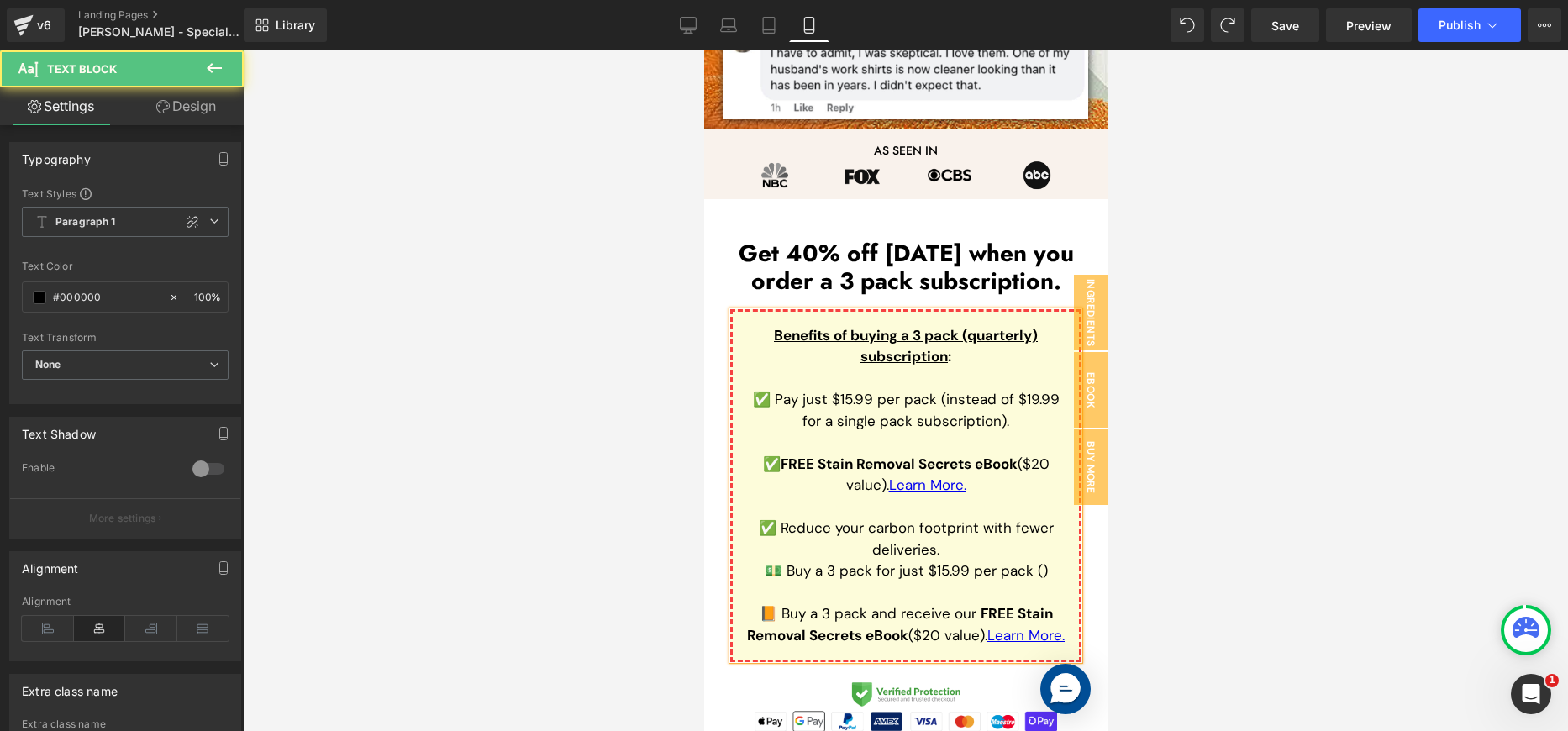
click at [803, 465] on strong "FREE Stain Removal Secrets eBook" at bounding box center [898, 464] width 237 height 19
drag, startPoint x: 873, startPoint y: 469, endPoint x: 837, endPoint y: 487, distance: 40.2
click at [837, 487] on strong "FREE BONUS: Stain Removal Secrets eBook" at bounding box center [913, 475] width 246 height 40
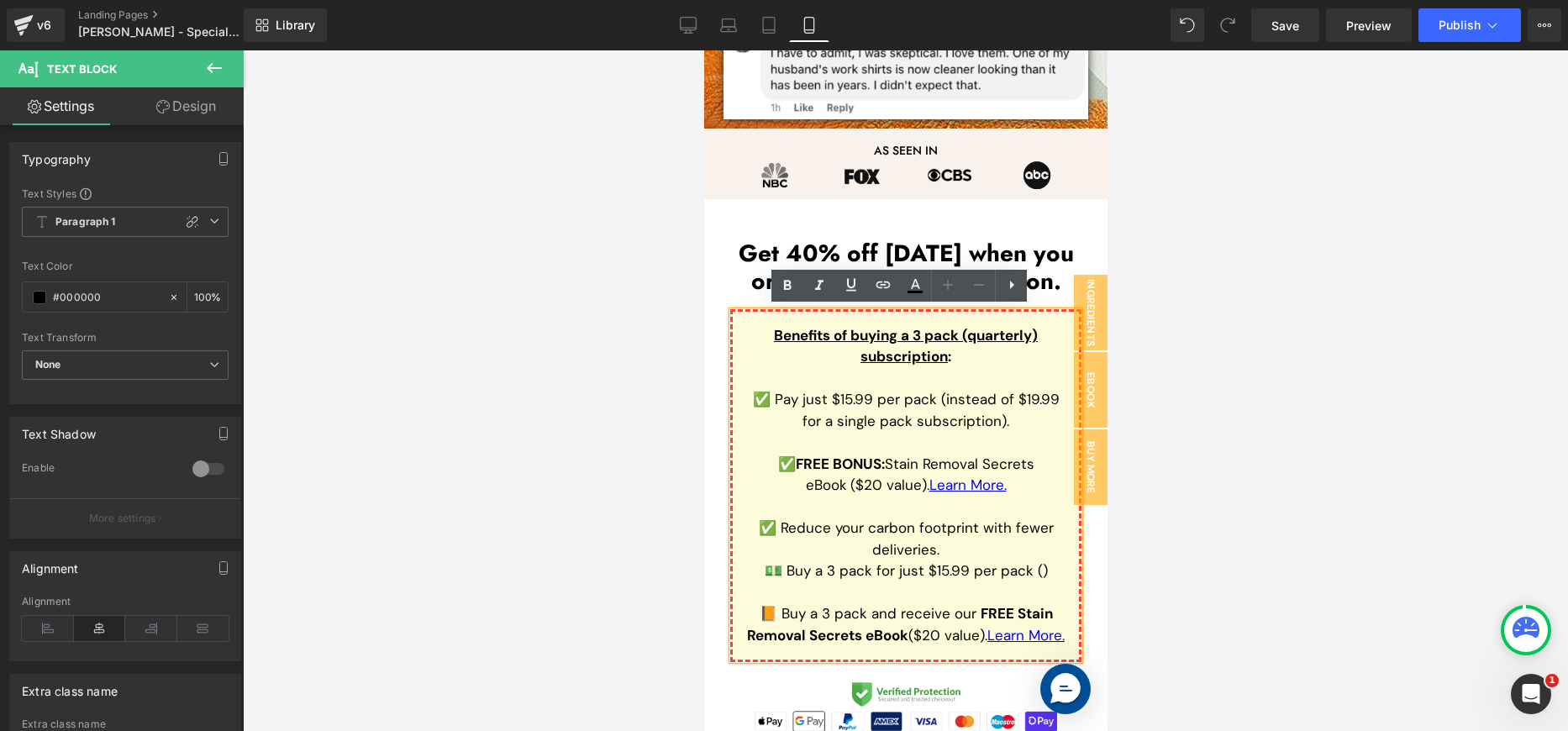
click at [1028, 479] on p "✅ FREE BONUS: Stain Removal Secrets eBook ($20 value). Learn More." at bounding box center [905, 476] width 320 height 43
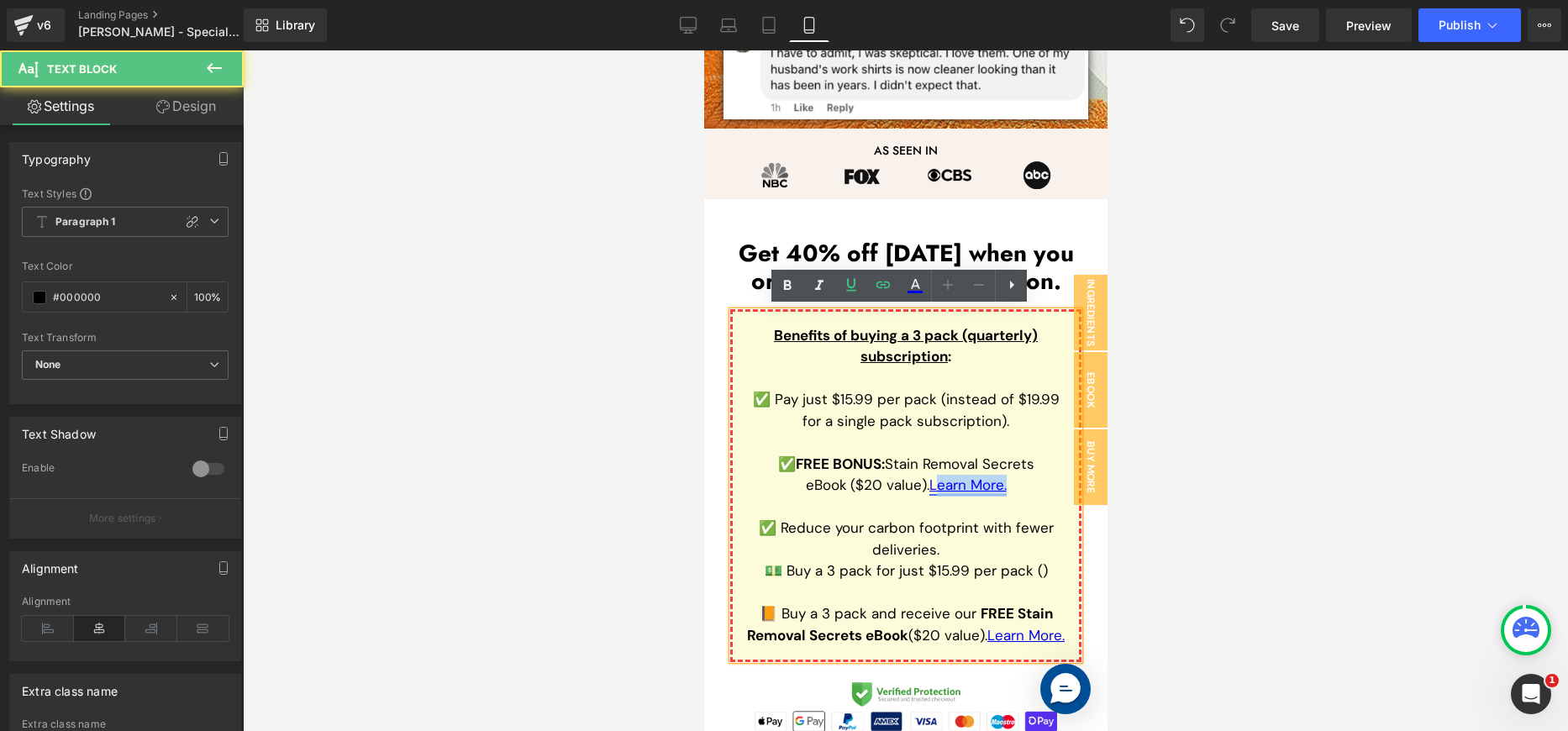
drag, startPoint x: 984, startPoint y: 487, endPoint x: 933, endPoint y: 488, distance: 51.0
click at [933, 488] on p "✅ FREE BONUS: Stain Removal Secrets eBook ($20 value). Learn More." at bounding box center [905, 476] width 320 height 43
click at [948, 488] on link "Learn More." at bounding box center [967, 485] width 77 height 19
click at [1024, 445] on p at bounding box center [905, 443] width 320 height 22
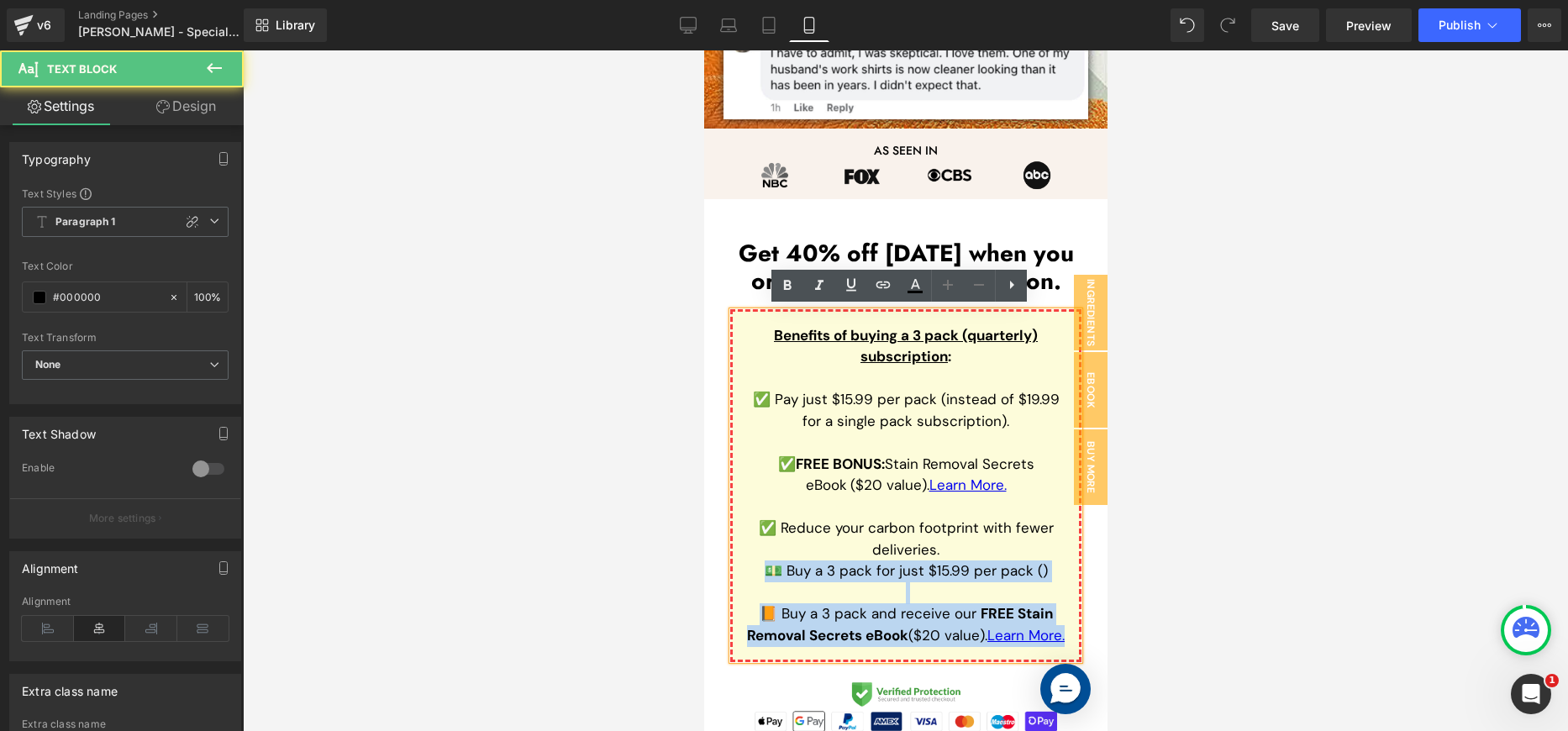
drag, startPoint x: 756, startPoint y: 567, endPoint x: 970, endPoint y: 654, distance: 231.0
click at [970, 654] on div "Benefits of buying a 3 pack (quarterly) subscription : ✅ Pay just $15.99 per pa…" at bounding box center [905, 486] width 351 height 354
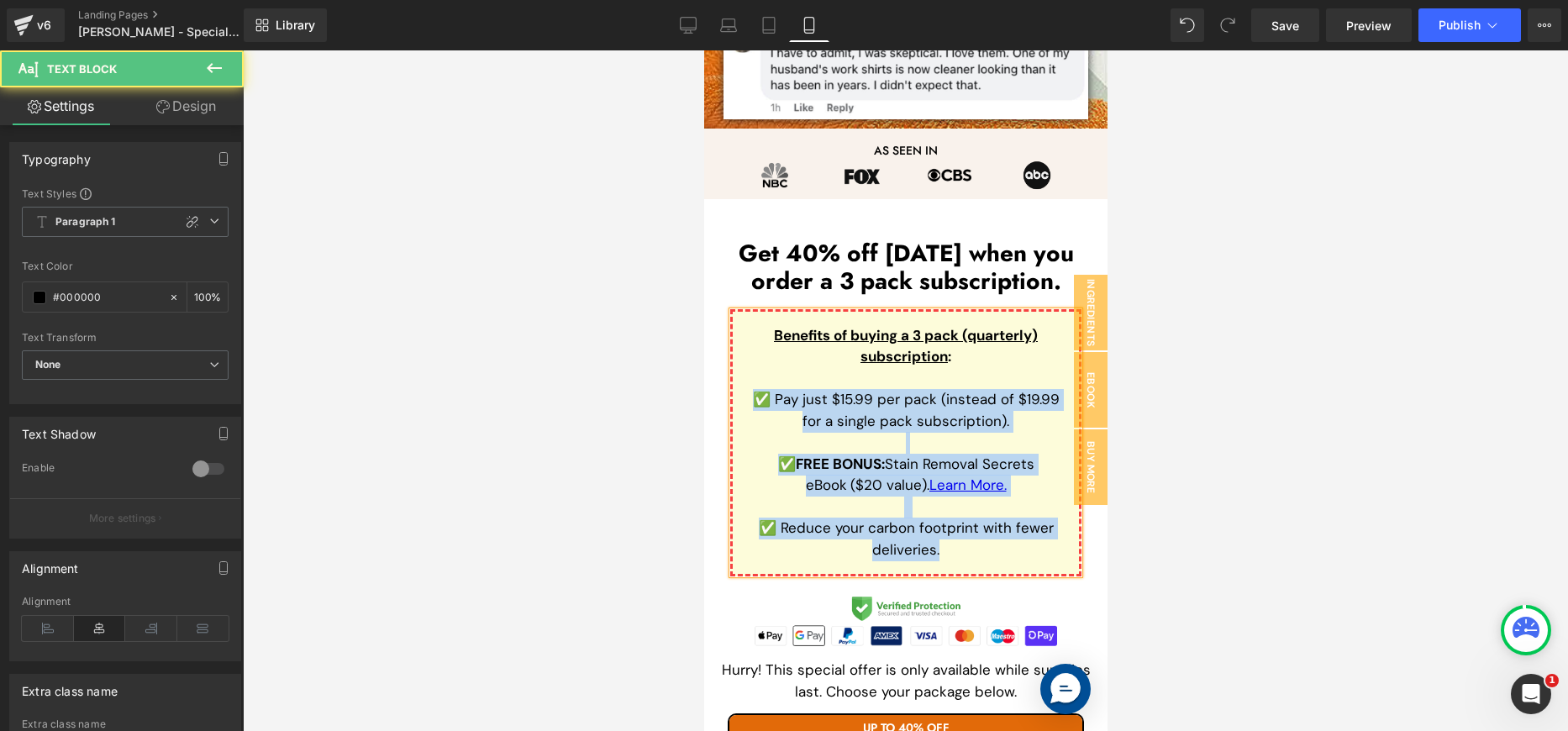
drag, startPoint x: 979, startPoint y: 557, endPoint x: 714, endPoint y: 390, distance: 313.2
click at [716, 390] on div "Get 40% off [DATE] when you order a 3 pack subscription. Heading Benefits of bu…" at bounding box center [904, 726] width 403 height 973
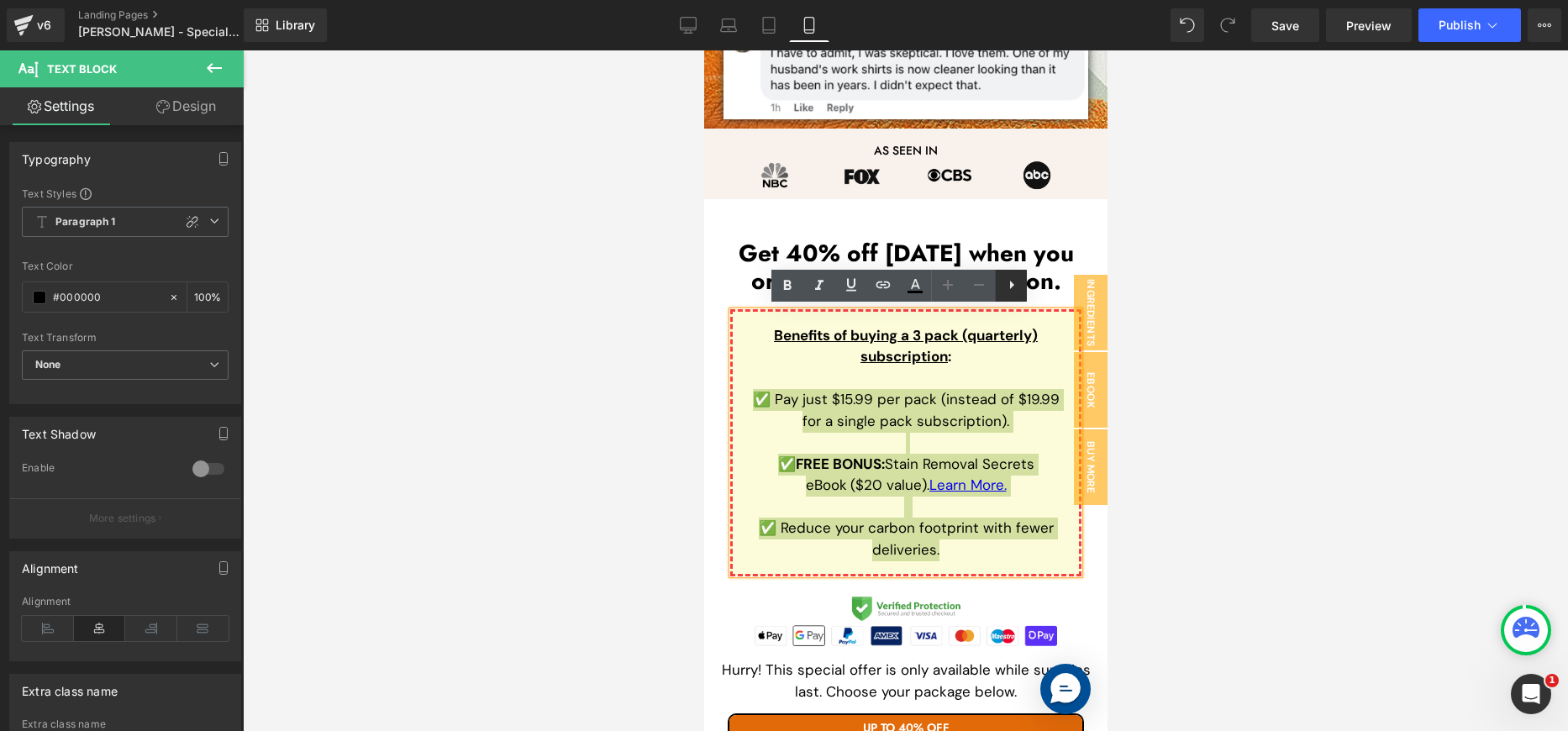
click at [1007, 285] on icon at bounding box center [1011, 285] width 21 height 21
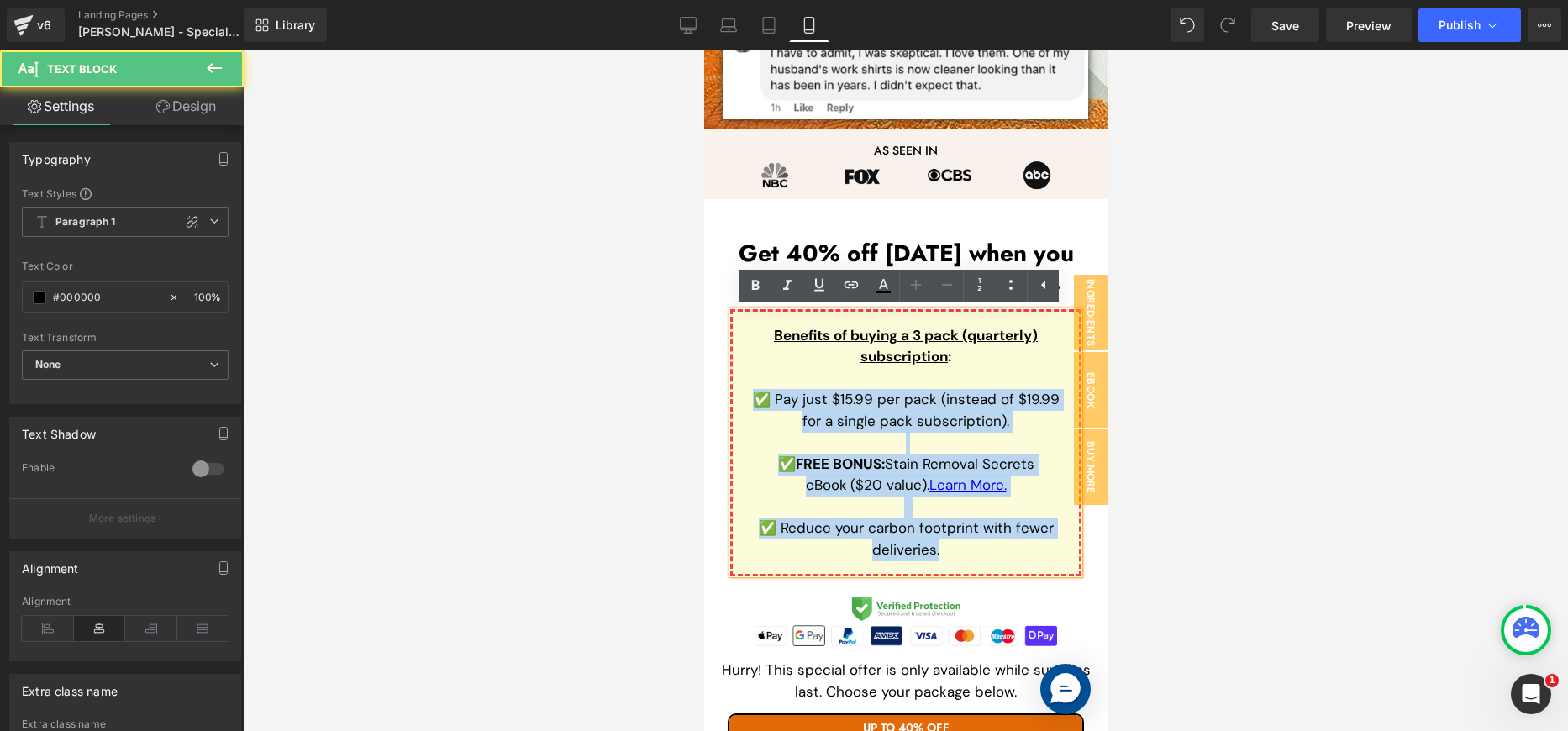
click at [936, 396] on span "✅ Pay just $15.99 per pack (instead of $19.99 for a single pack subscription)." at bounding box center [905, 410] width 307 height 40
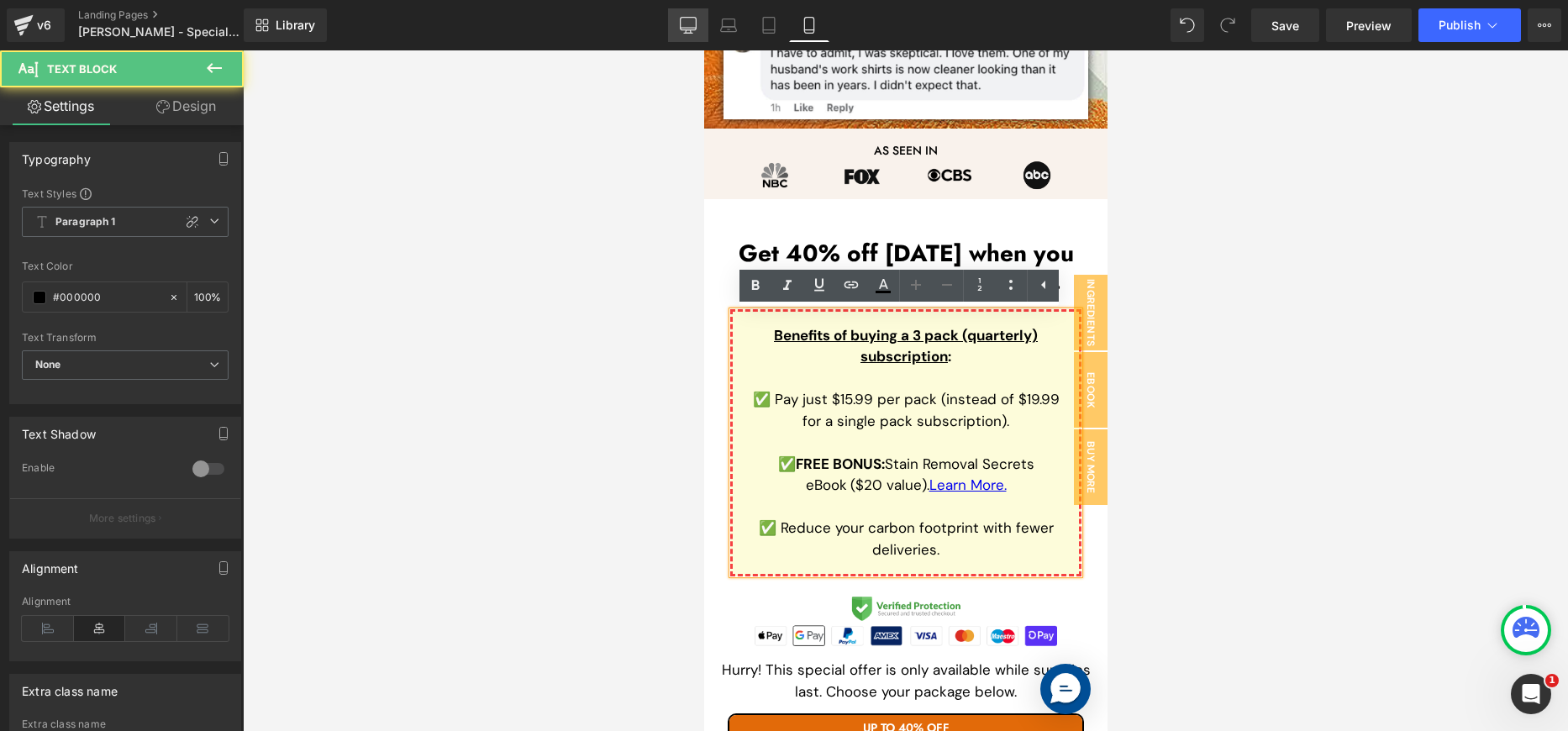
click at [694, 26] on icon at bounding box center [687, 25] width 17 height 17
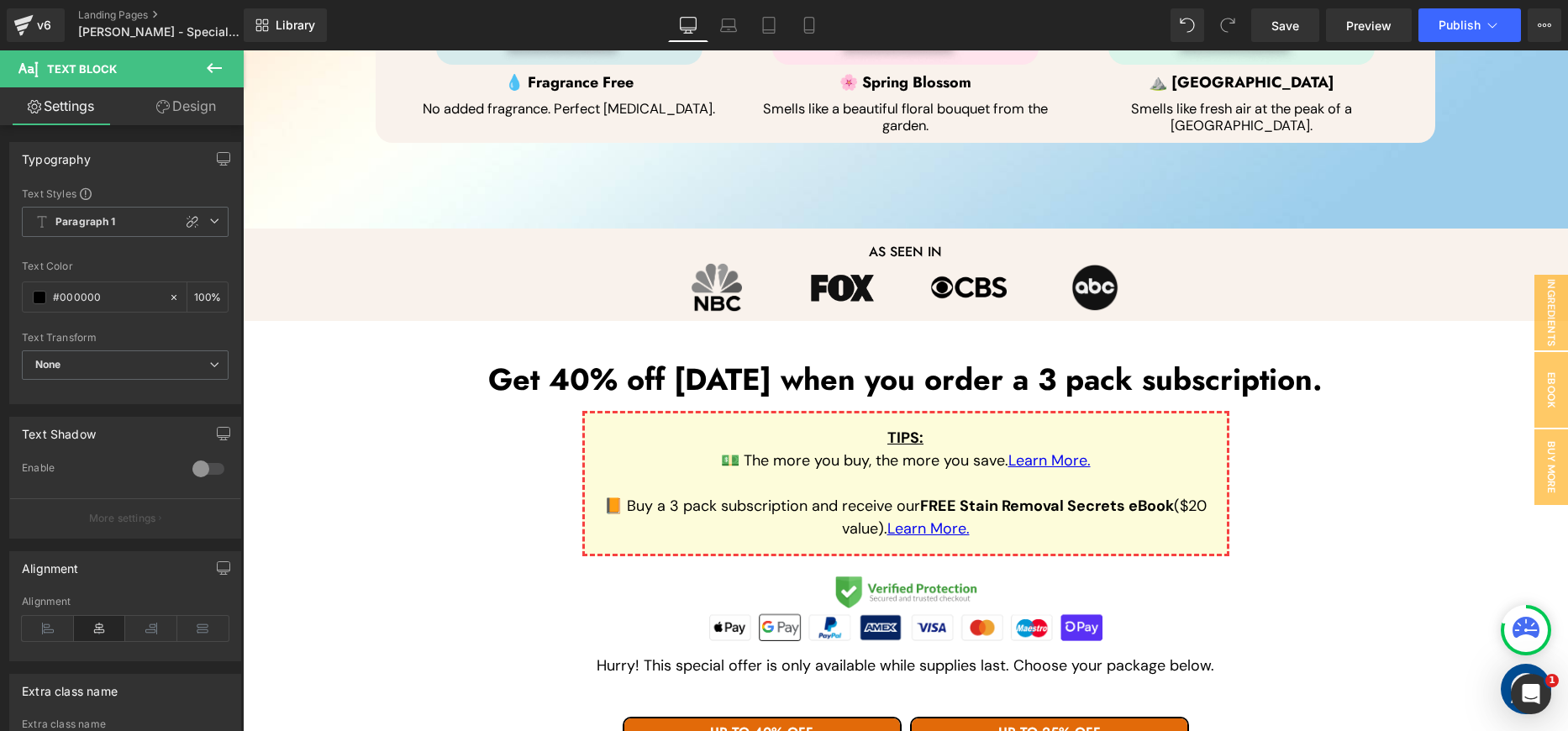
scroll to position [1150, 0]
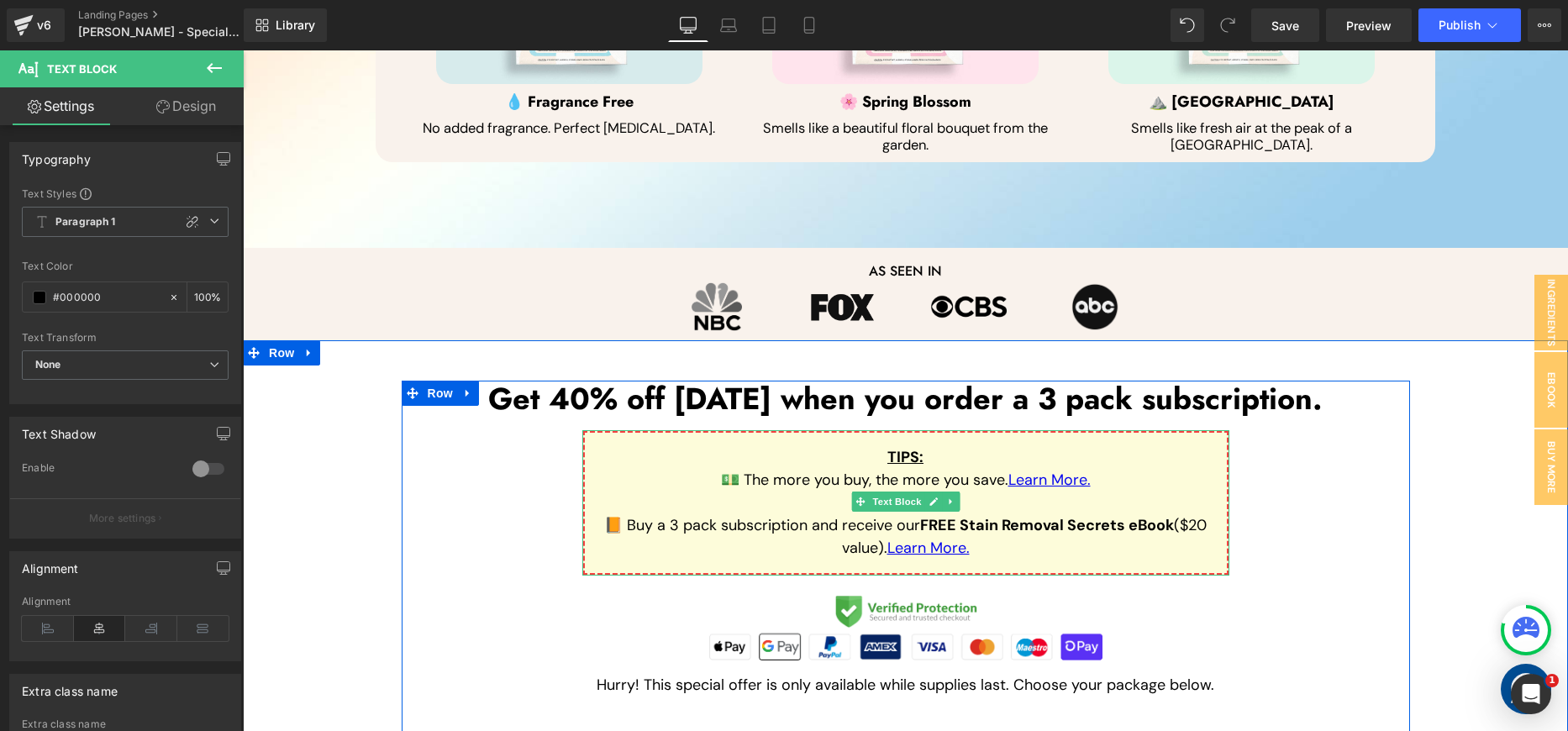
click at [940, 480] on p "💵 The more you buy, the more you save. Learn More." at bounding box center [905, 480] width 615 height 23
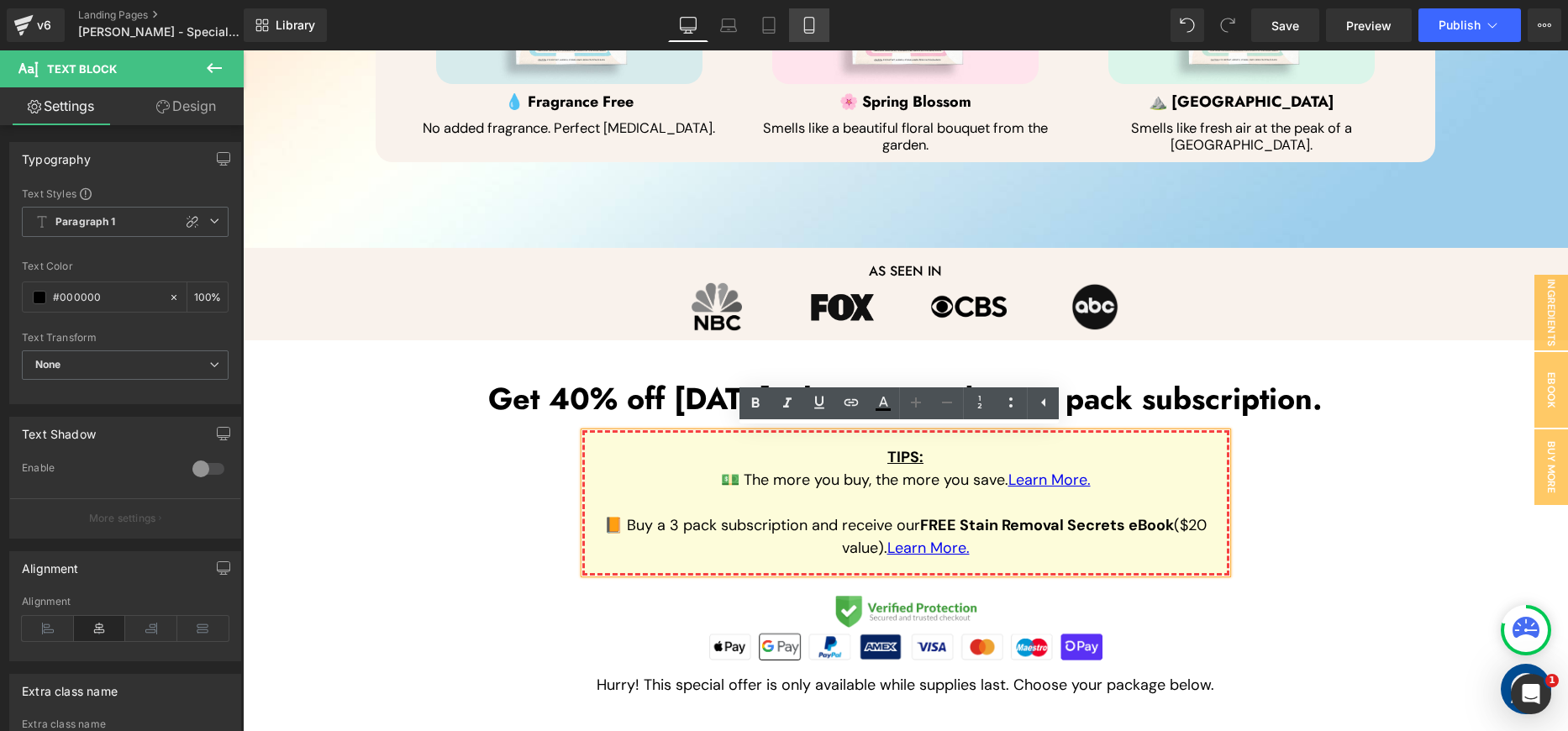
drag, startPoint x: 821, startPoint y: 26, endPoint x: 270, endPoint y: 467, distance: 705.7
click at [821, 26] on link "Mobile" at bounding box center [809, 26] width 40 height 33
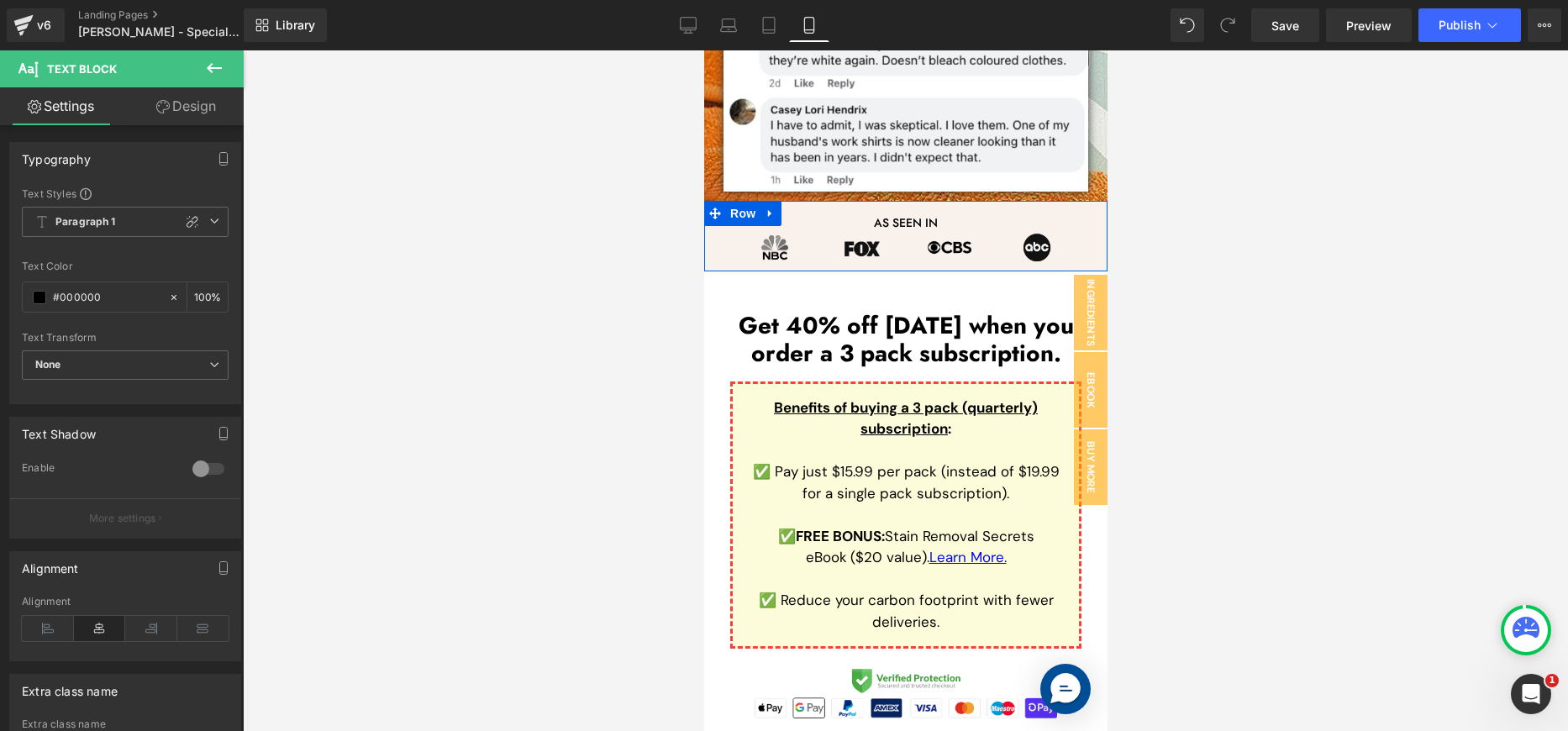
scroll to position [2238, 0]
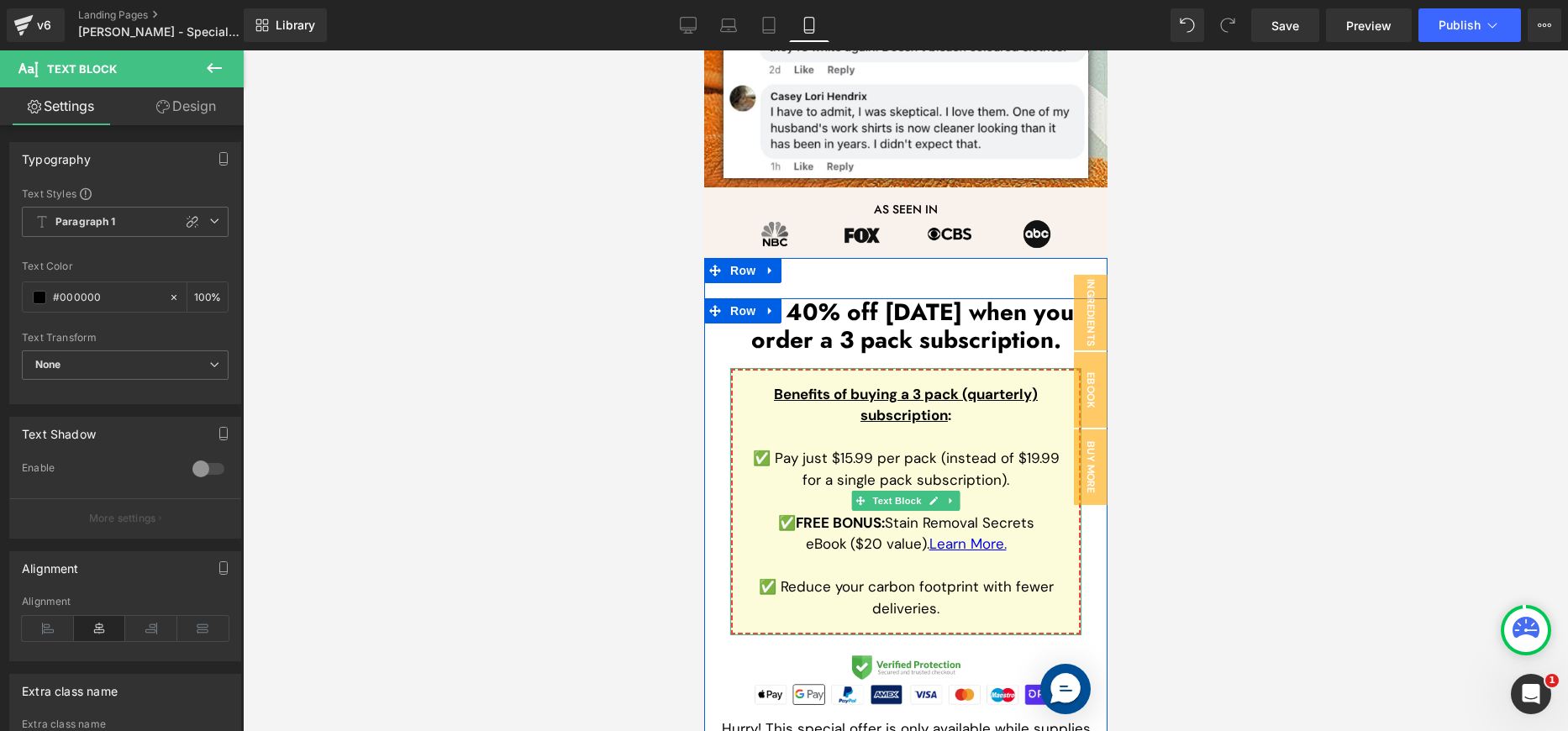
click at [1001, 450] on span "✅ Pay just $15.99 per pack (instead of $19.99 for a single pack subscription)." at bounding box center [905, 469] width 307 height 40
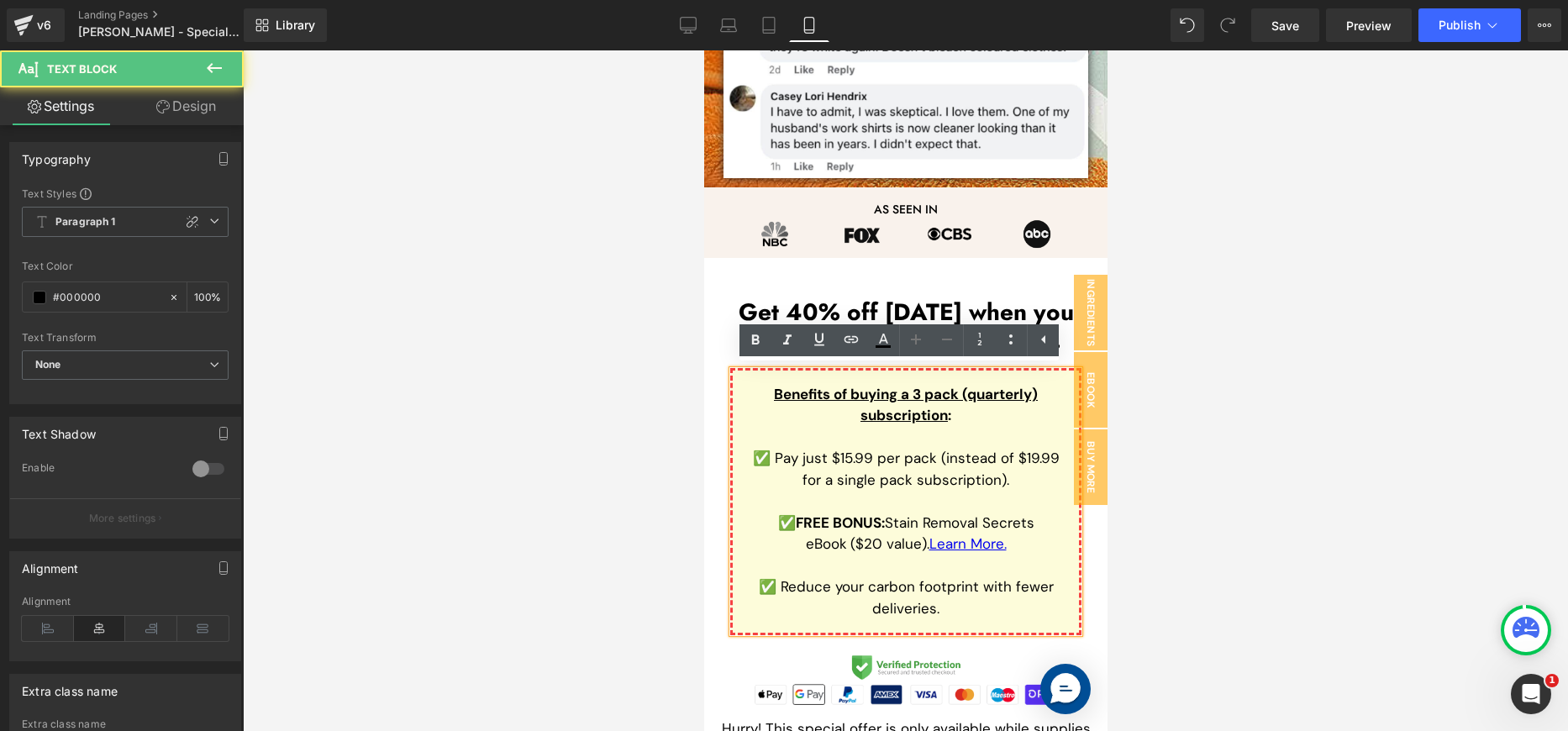
click at [1001, 450] on span "✅ Pay just $15.99 per pack (instead of $19.99 for a single pack subscription)." at bounding box center [905, 469] width 307 height 40
click at [997, 491] on p at bounding box center [905, 501] width 320 height 22
click at [1030, 587] on span "✅ Reduce your carbon footprint with fewer deliveries." at bounding box center [905, 598] width 295 height 40
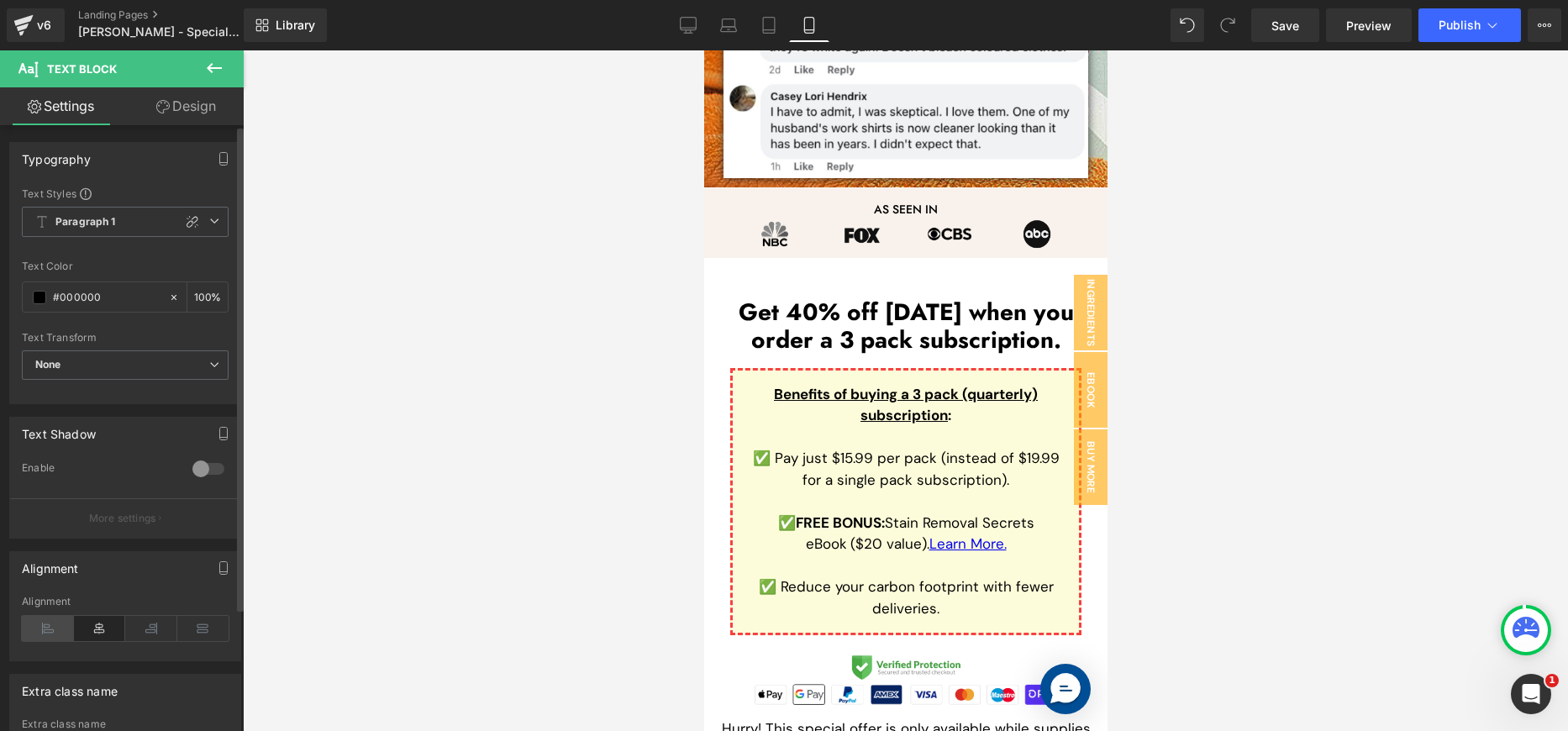
drag, startPoint x: 38, startPoint y: 629, endPoint x: 23, endPoint y: 468, distance: 161.7
click at [38, 629] on icon at bounding box center [47, 629] width 52 height 26
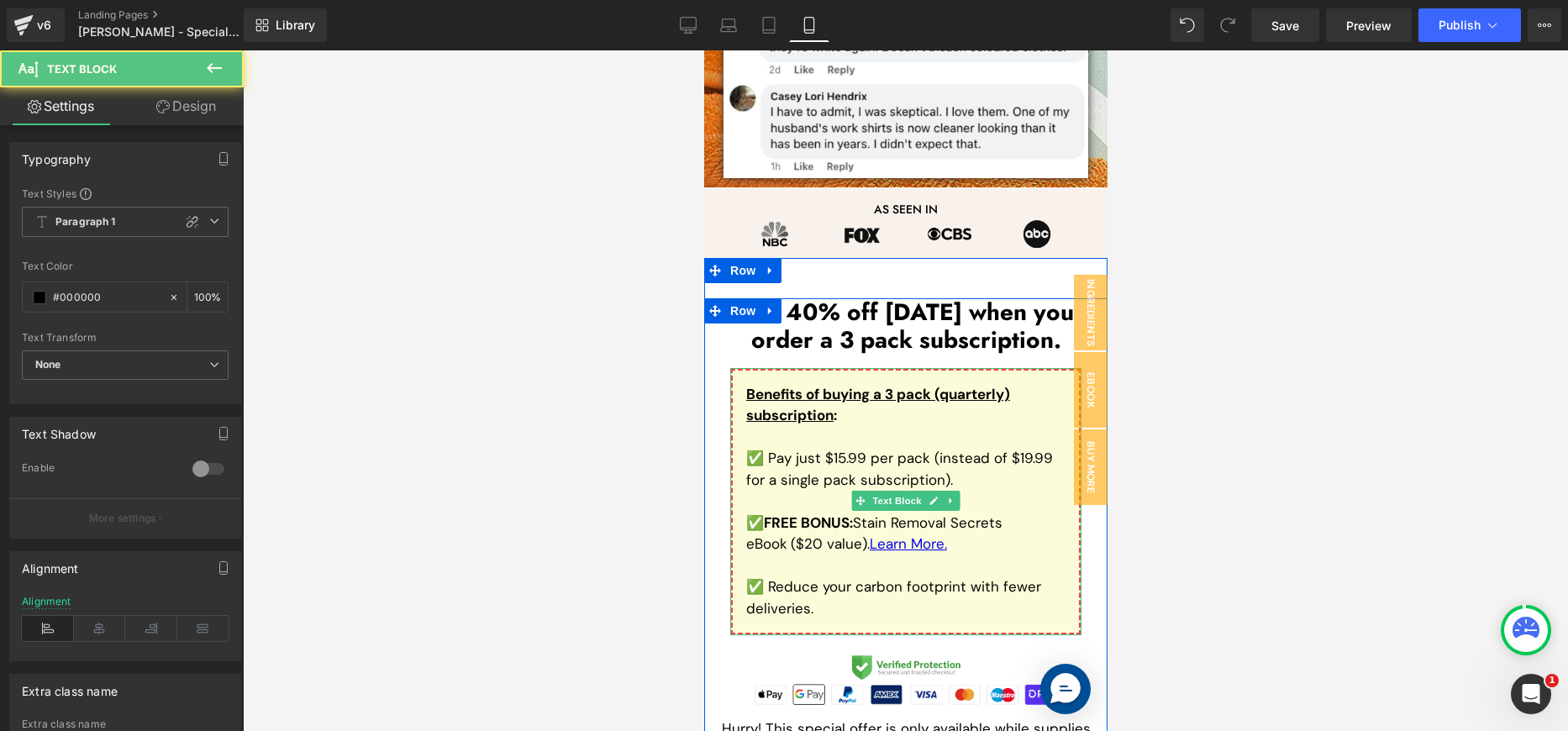
click at [825, 409] on u "Benefits of buying a 3 pack (quarterly) subscription" at bounding box center [877, 404] width 264 height 40
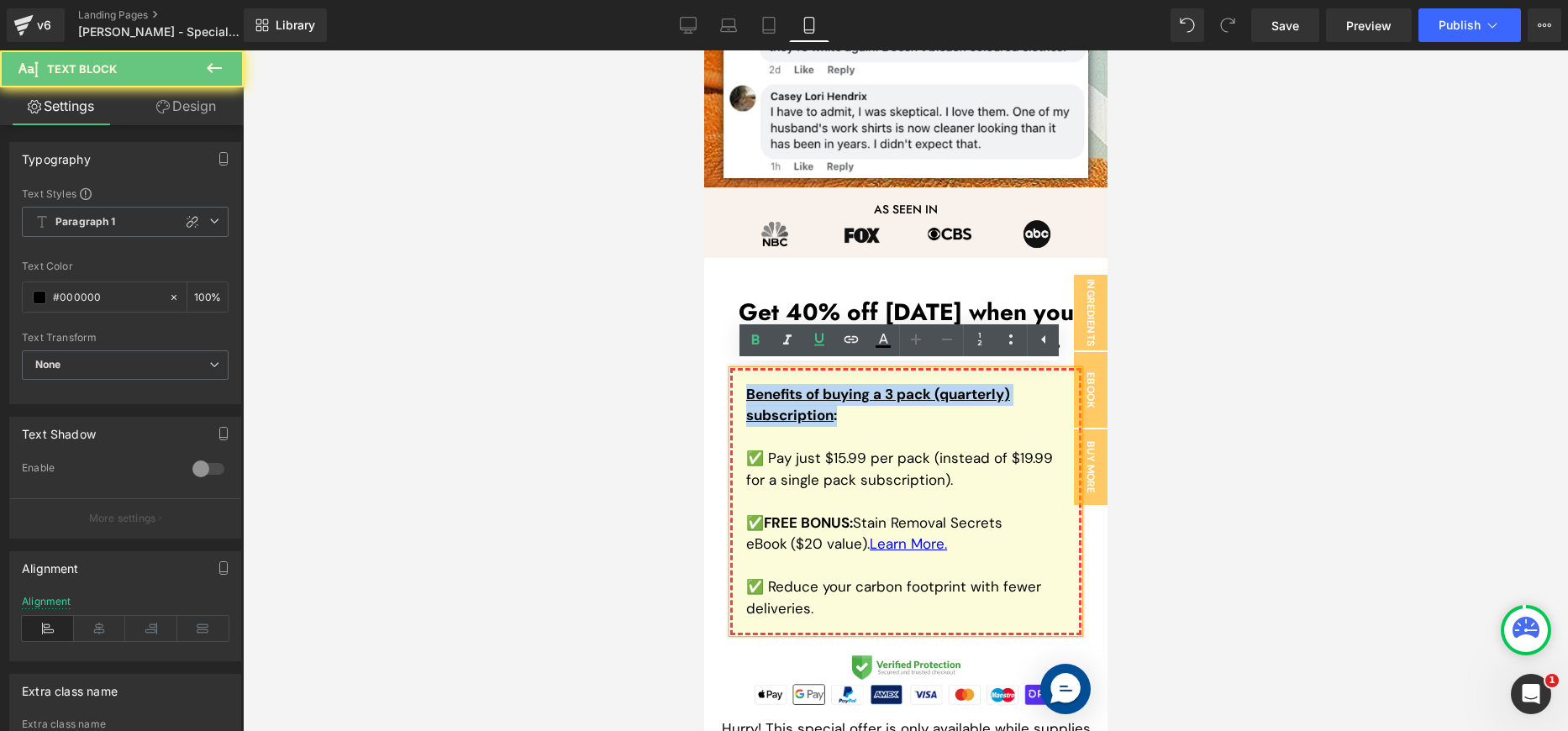
drag, startPoint x: 848, startPoint y: 409, endPoint x: 738, endPoint y: 379, distance: 114.0
click at [738, 379] on div "Benefits of buying a 3 pack (quarterly) subscription : ✅ Pay just $15.99 per pa…" at bounding box center [905, 501] width 351 height 268
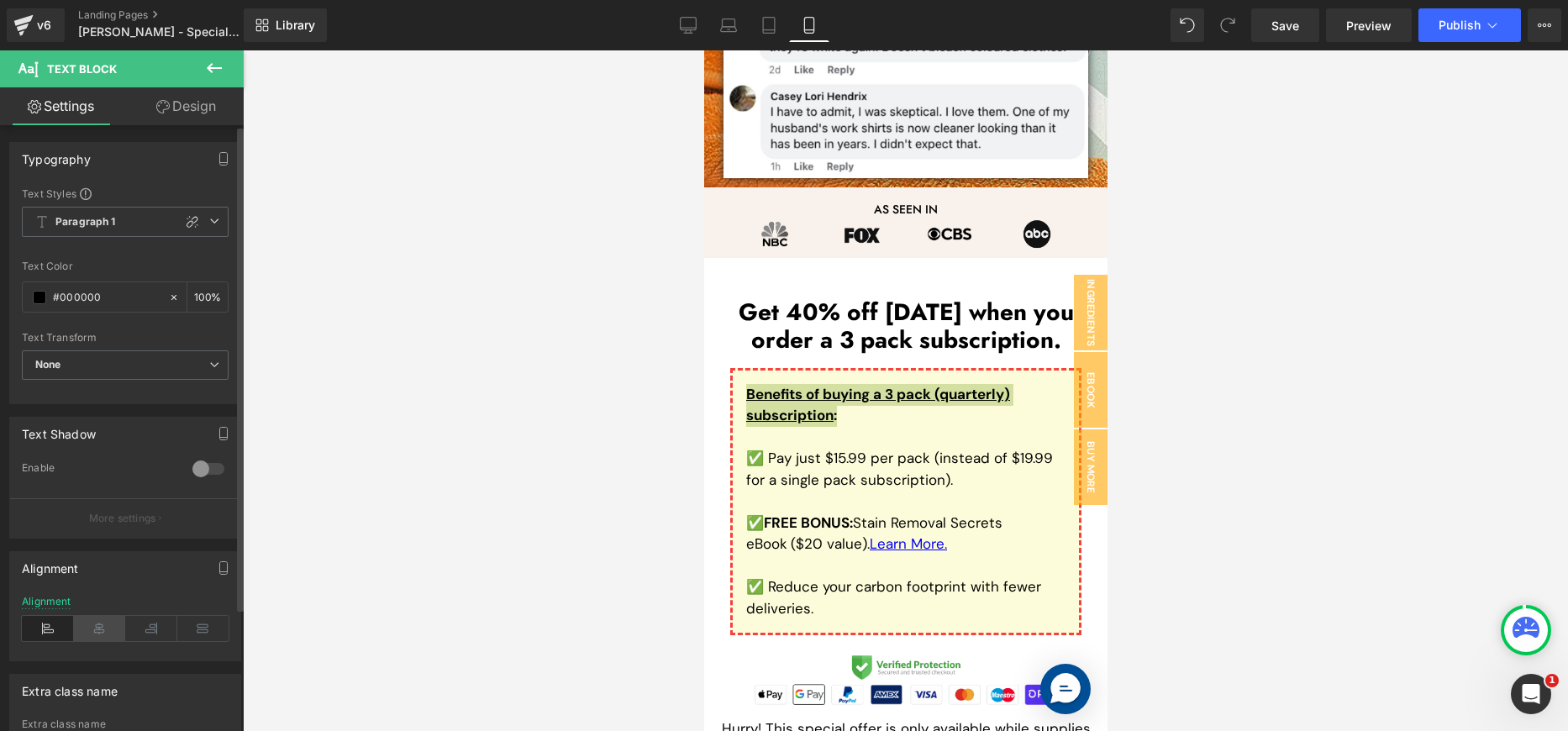
click at [91, 623] on icon at bounding box center [99, 629] width 52 height 26
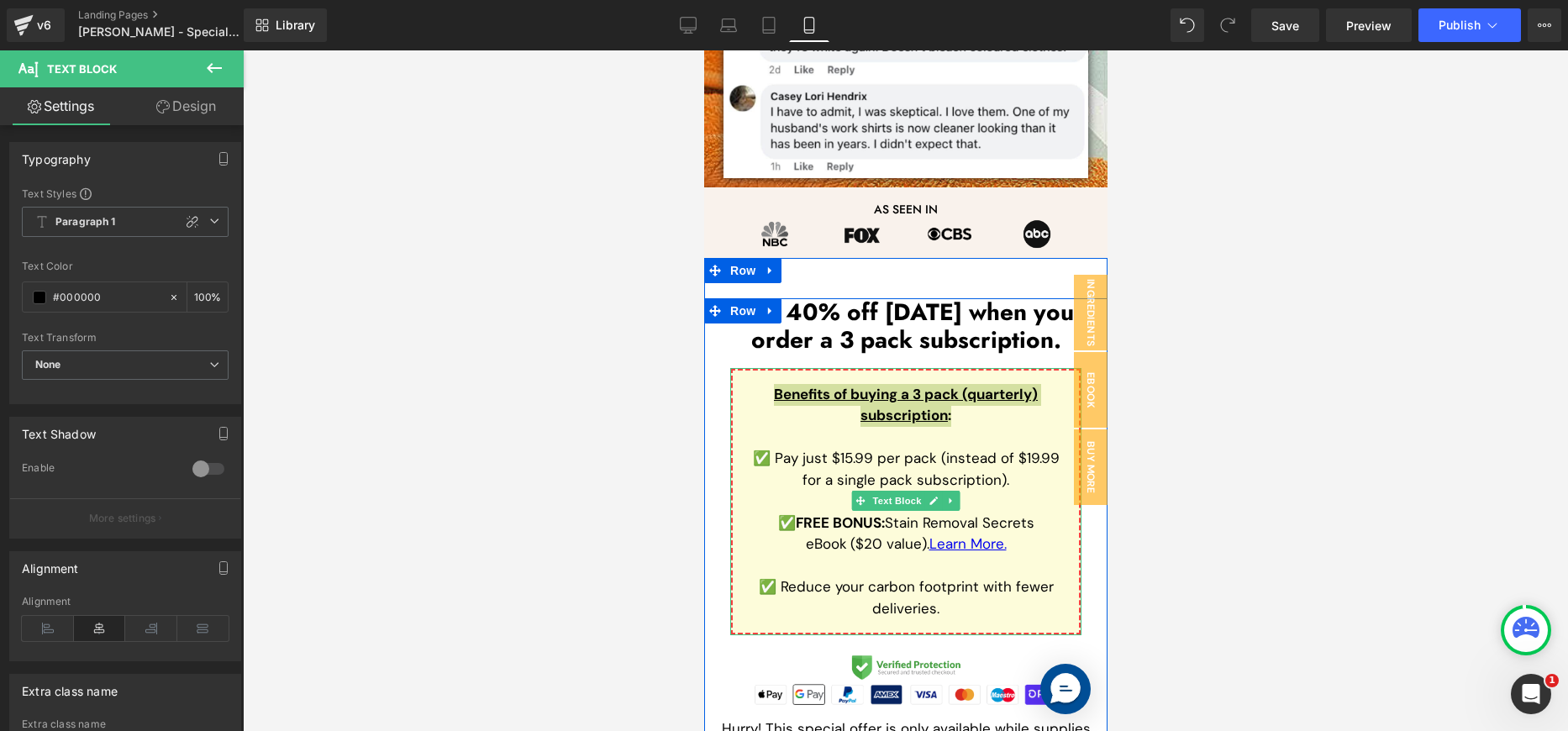
click at [1206, 447] on div at bounding box center [905, 391] width 1325 height 681
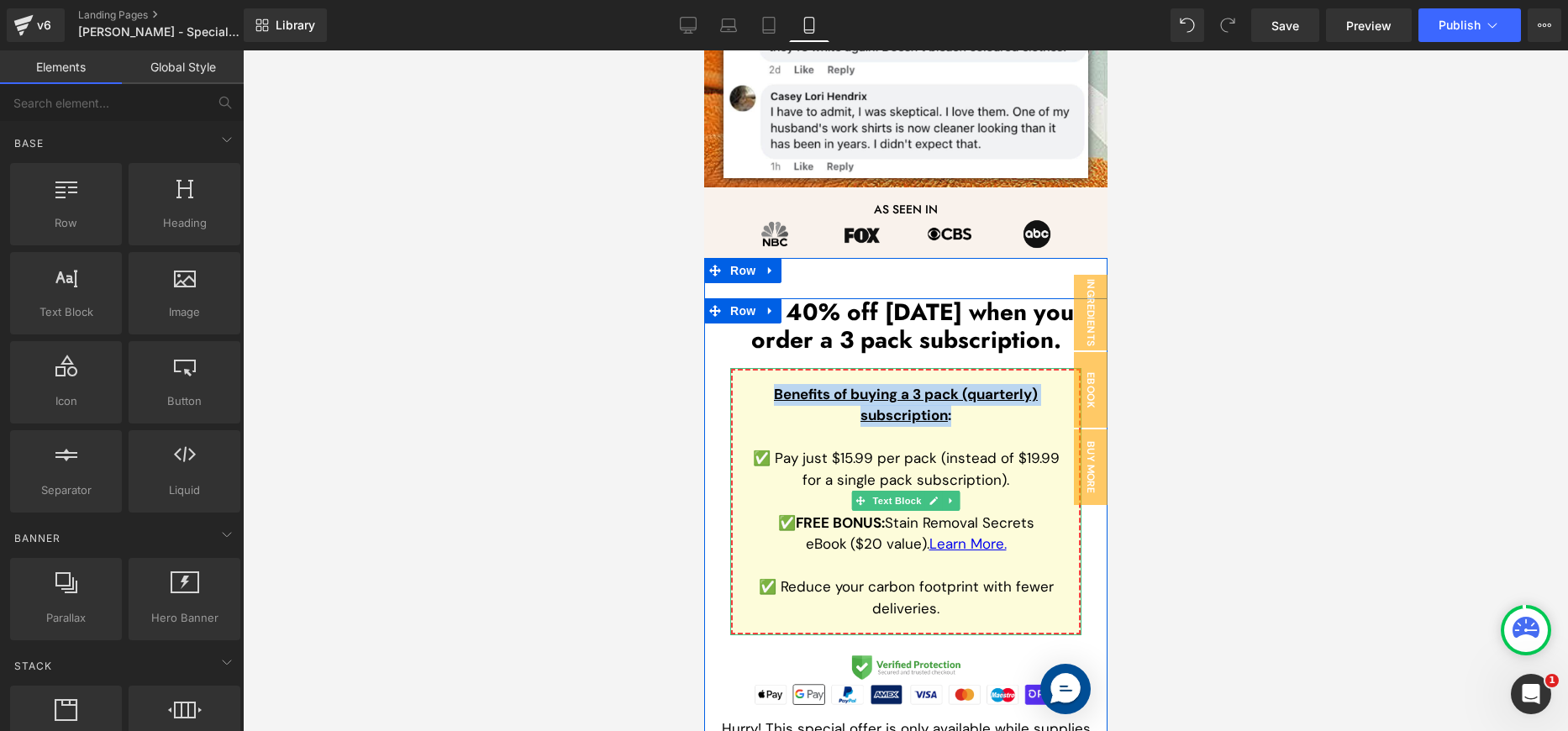
click at [957, 439] on p at bounding box center [905, 438] width 320 height 22
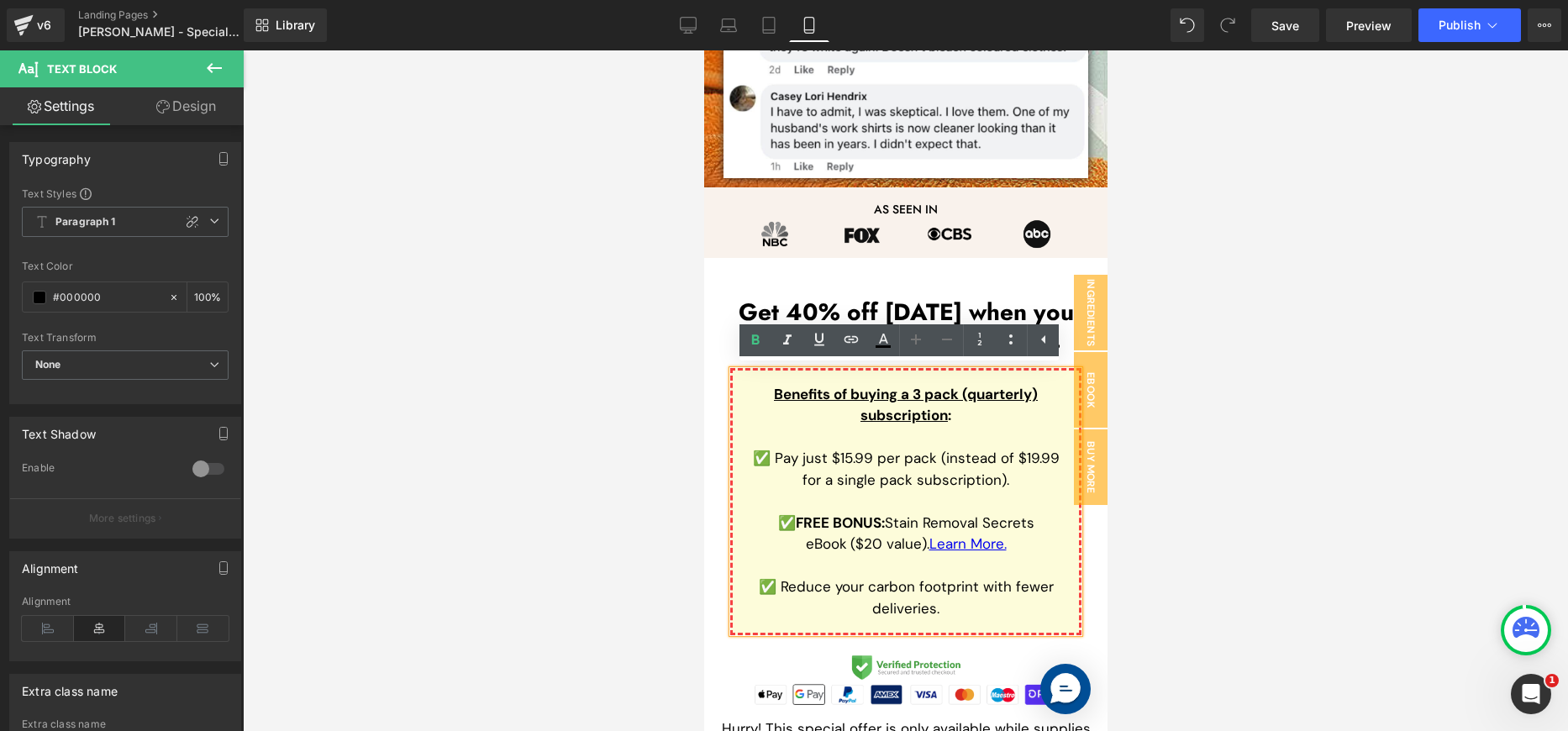
click at [1241, 426] on div at bounding box center [905, 391] width 1325 height 681
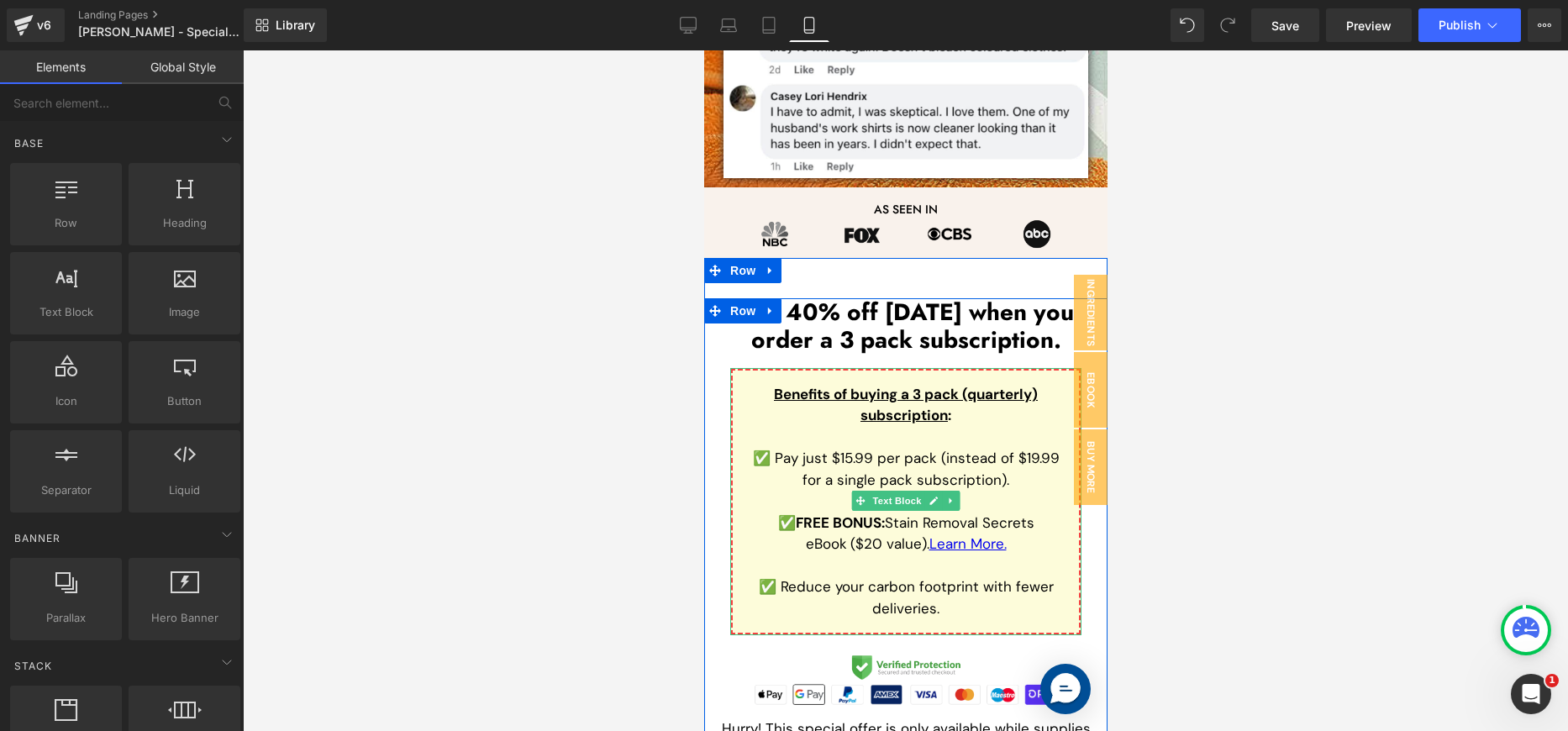
click at [923, 389] on u "Benefits of buying a 3 pack (quarterly) subscription" at bounding box center [904, 404] width 264 height 40
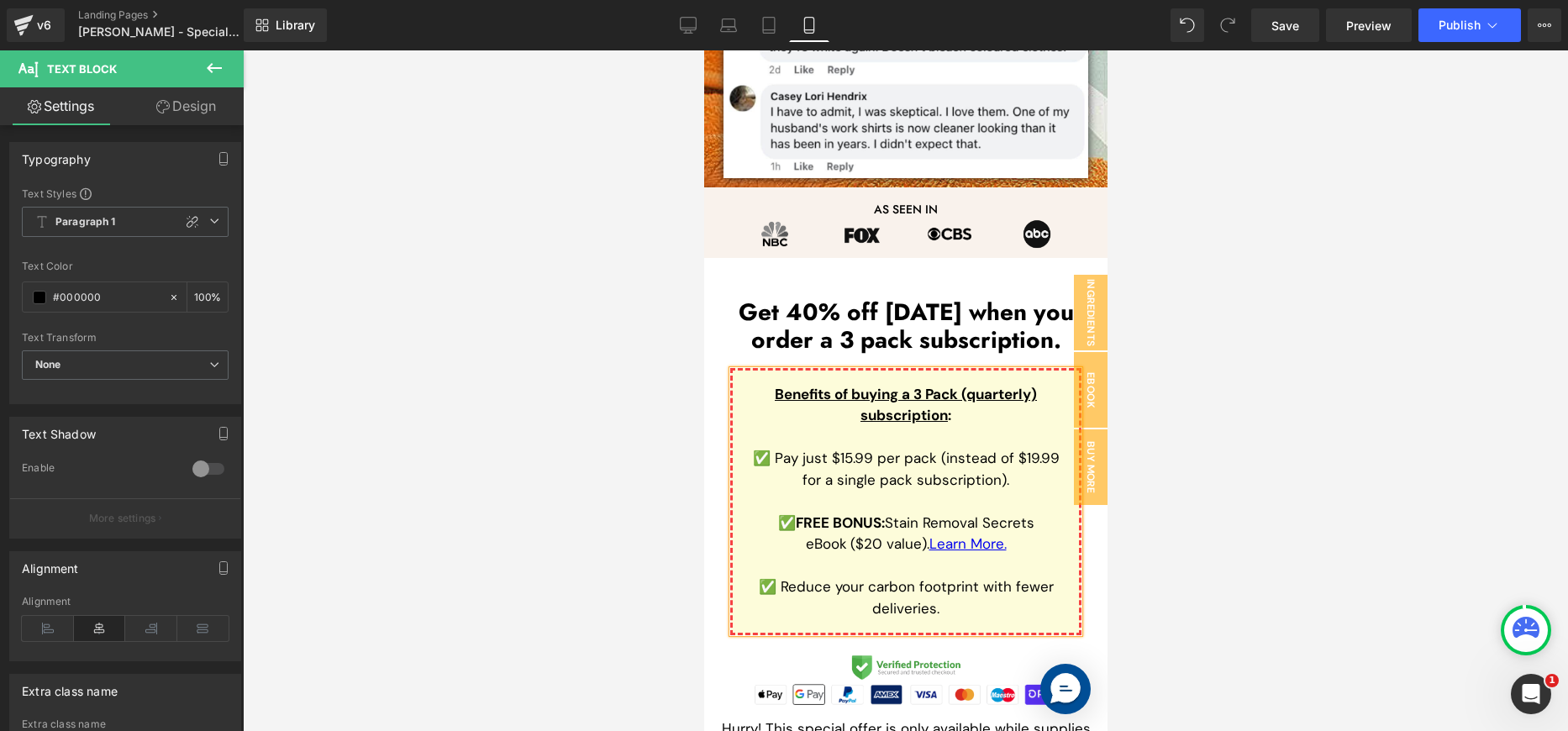
click at [1278, 392] on div at bounding box center [905, 391] width 1325 height 681
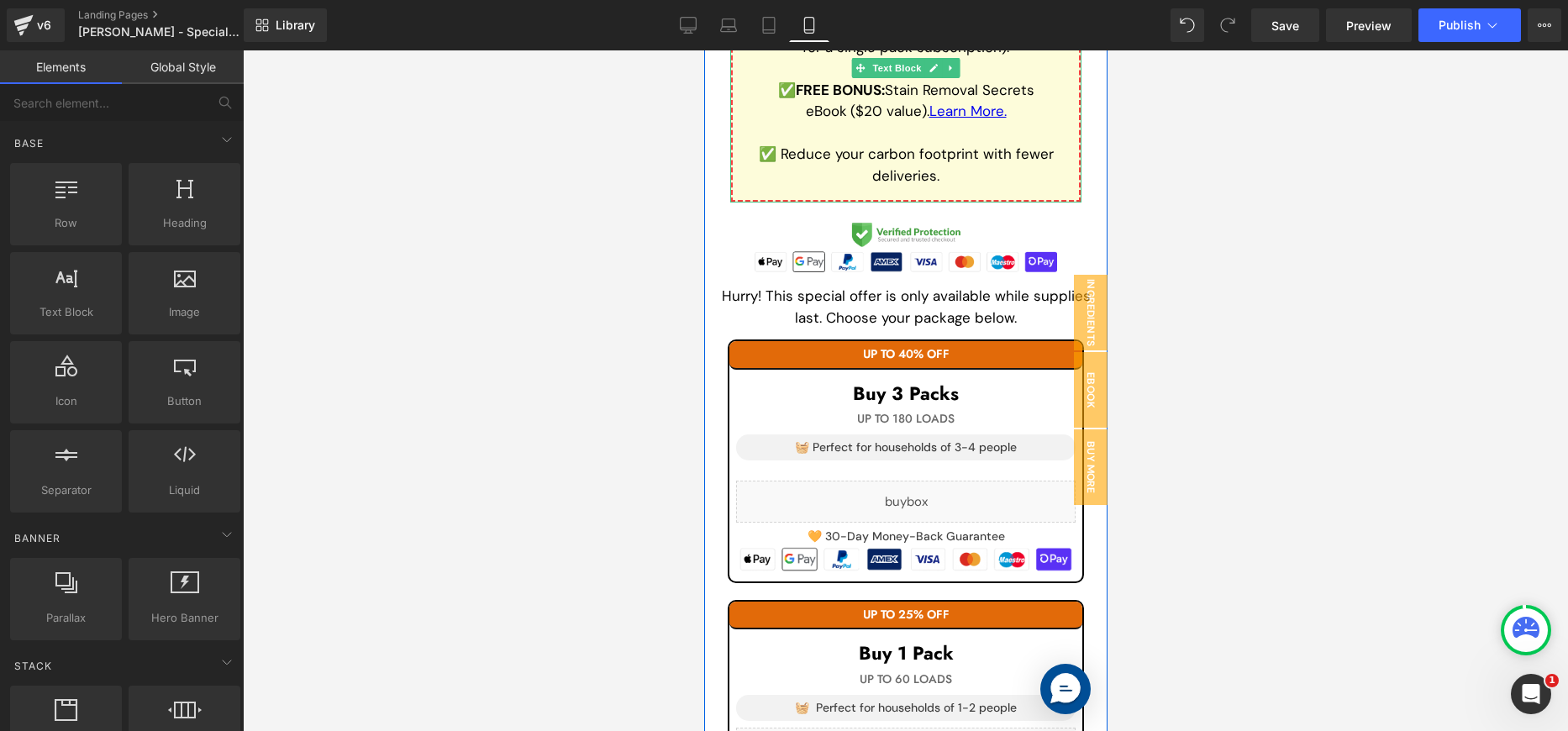
scroll to position [2672, 0]
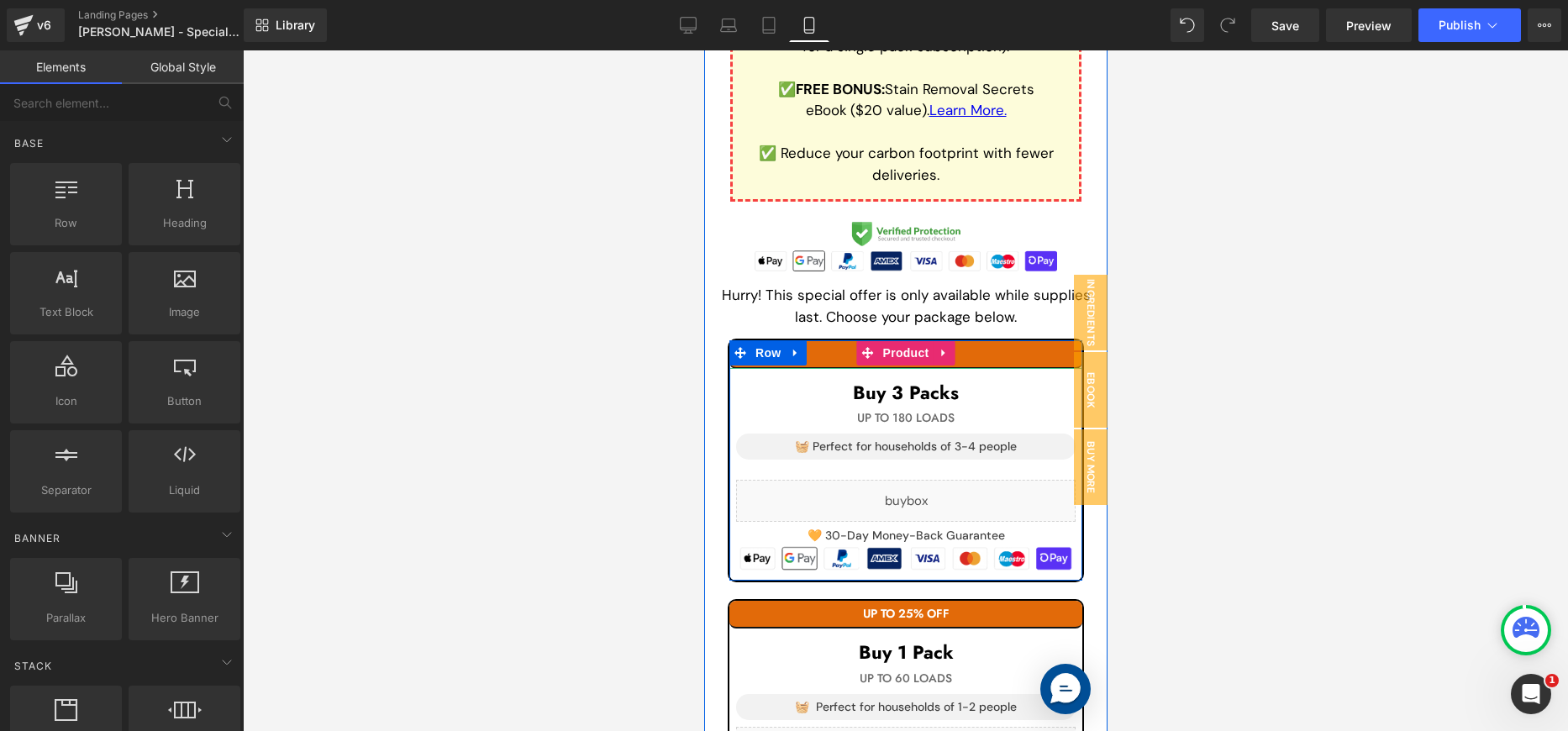
click at [999, 351] on h1 "UP TO 40% OFF" at bounding box center [905, 353] width 353 height 13
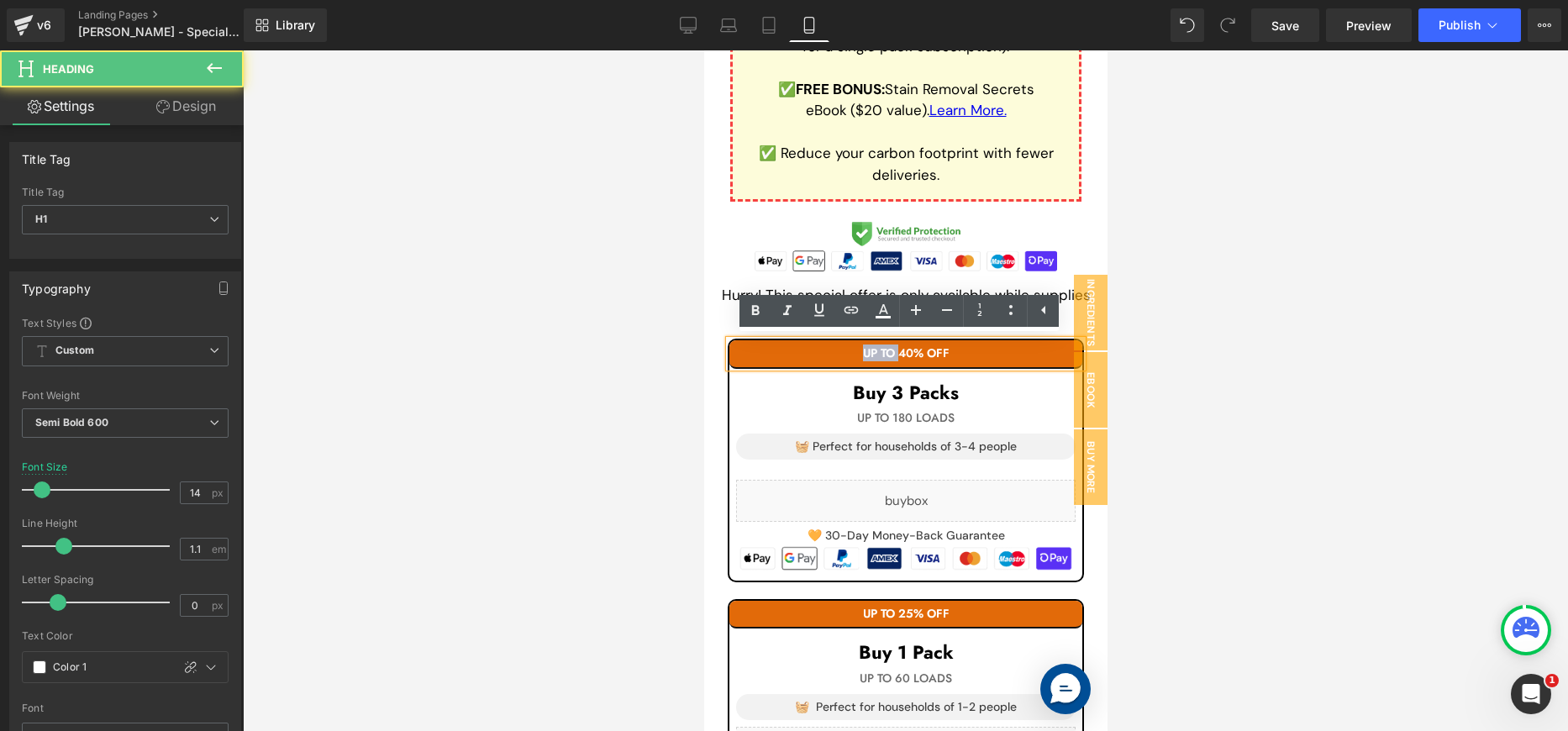
drag, startPoint x: 889, startPoint y: 349, endPoint x: 854, endPoint y: 351, distance: 35.1
click at [854, 351] on h1 "UP TO 40% OFF" at bounding box center [905, 353] width 353 height 13
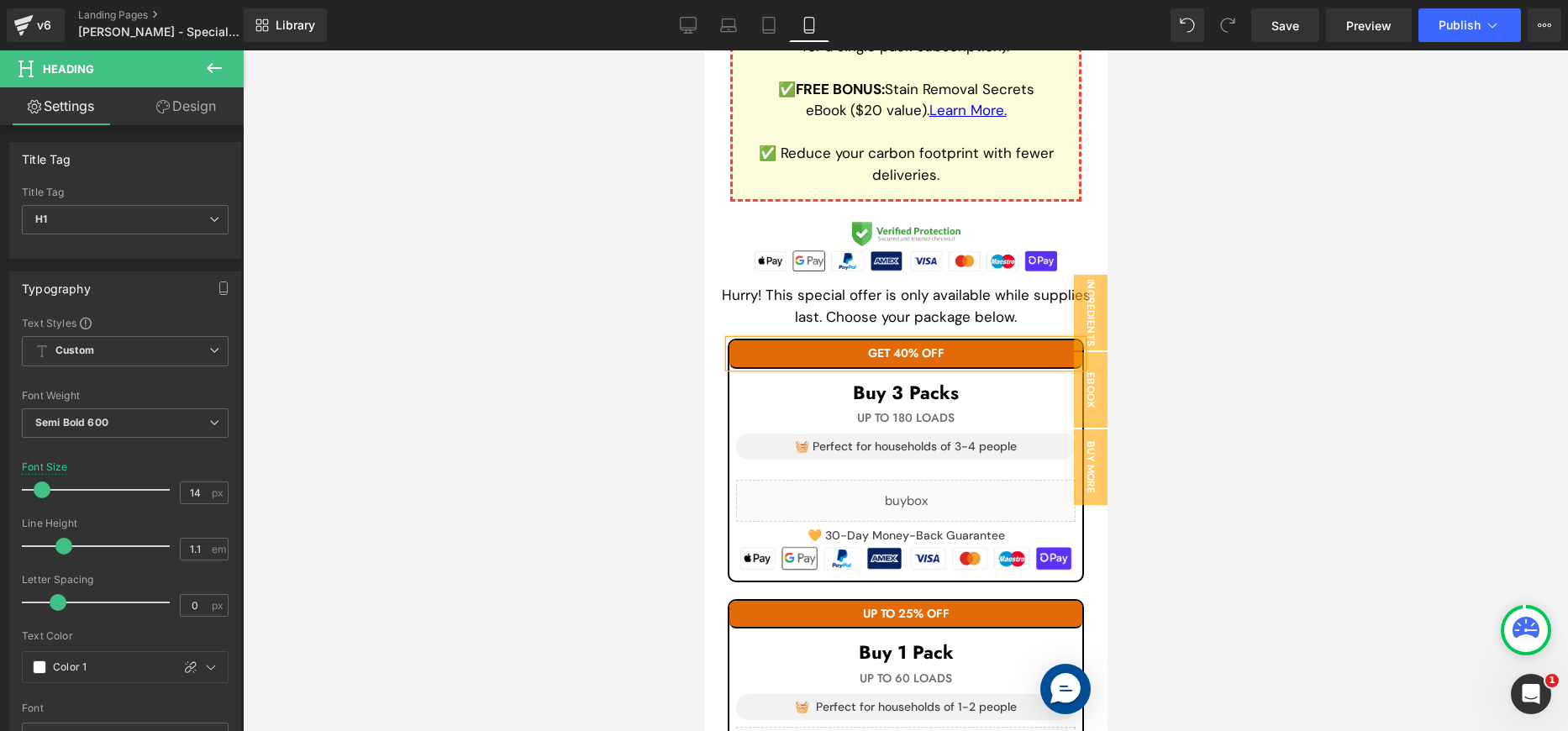
click at [1214, 396] on div at bounding box center [905, 391] width 1325 height 681
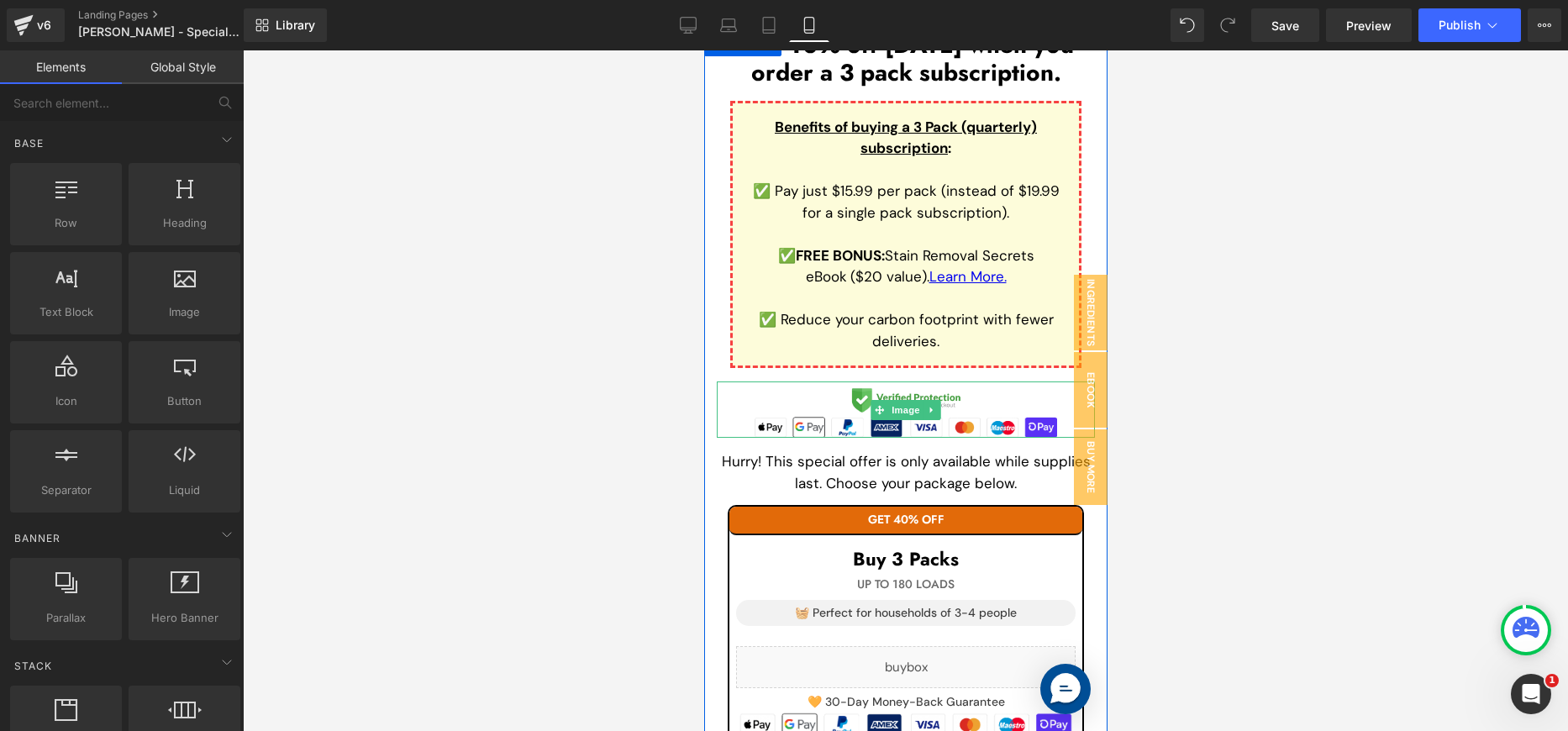
scroll to position [2461, 0]
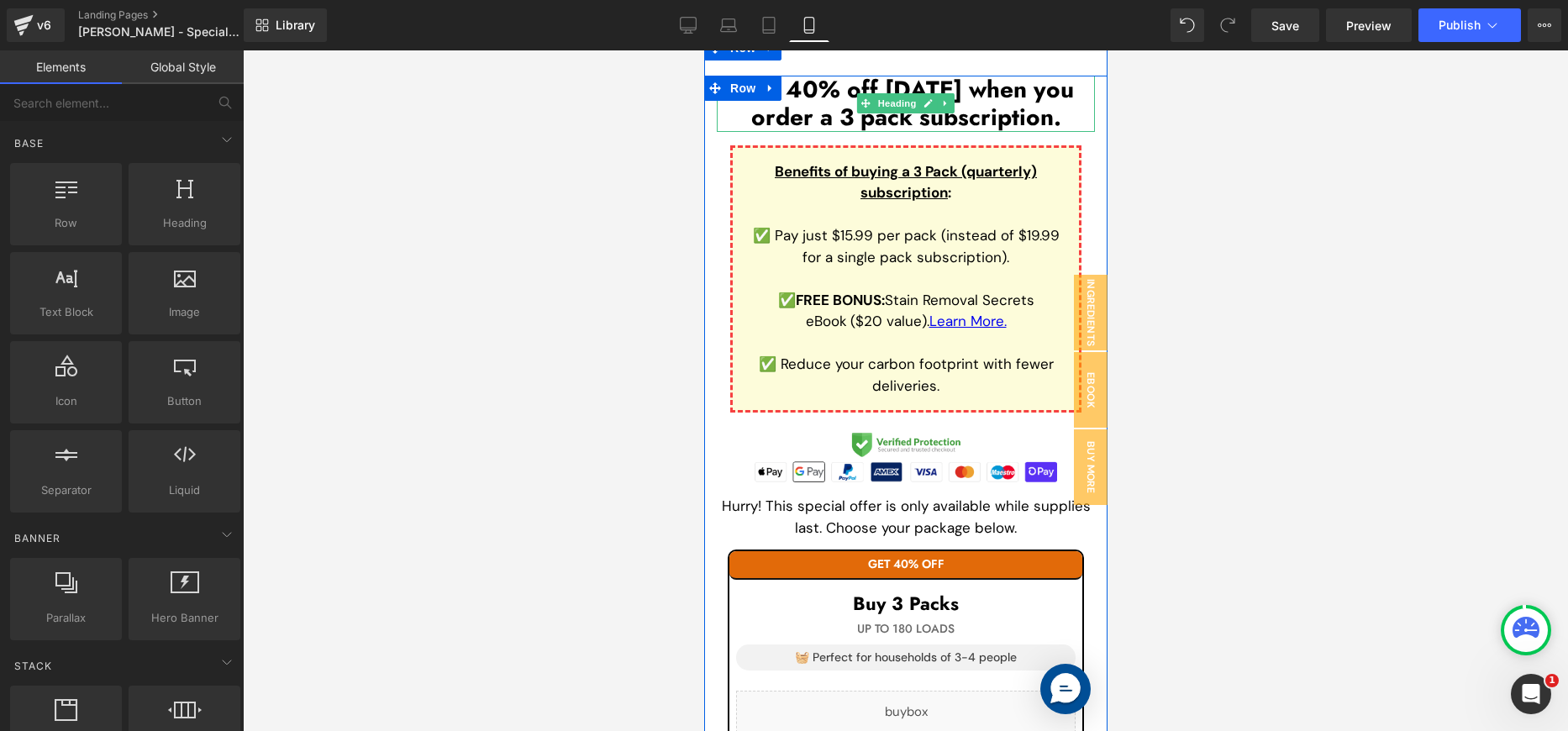
drag, startPoint x: 1726, startPoint y: 149, endPoint x: 1024, endPoint y: 98, distance: 703.9
click at [1024, 98] on h1 "Get 40% off [DATE] when you order a 3 pack subscription." at bounding box center [905, 103] width 379 height 56
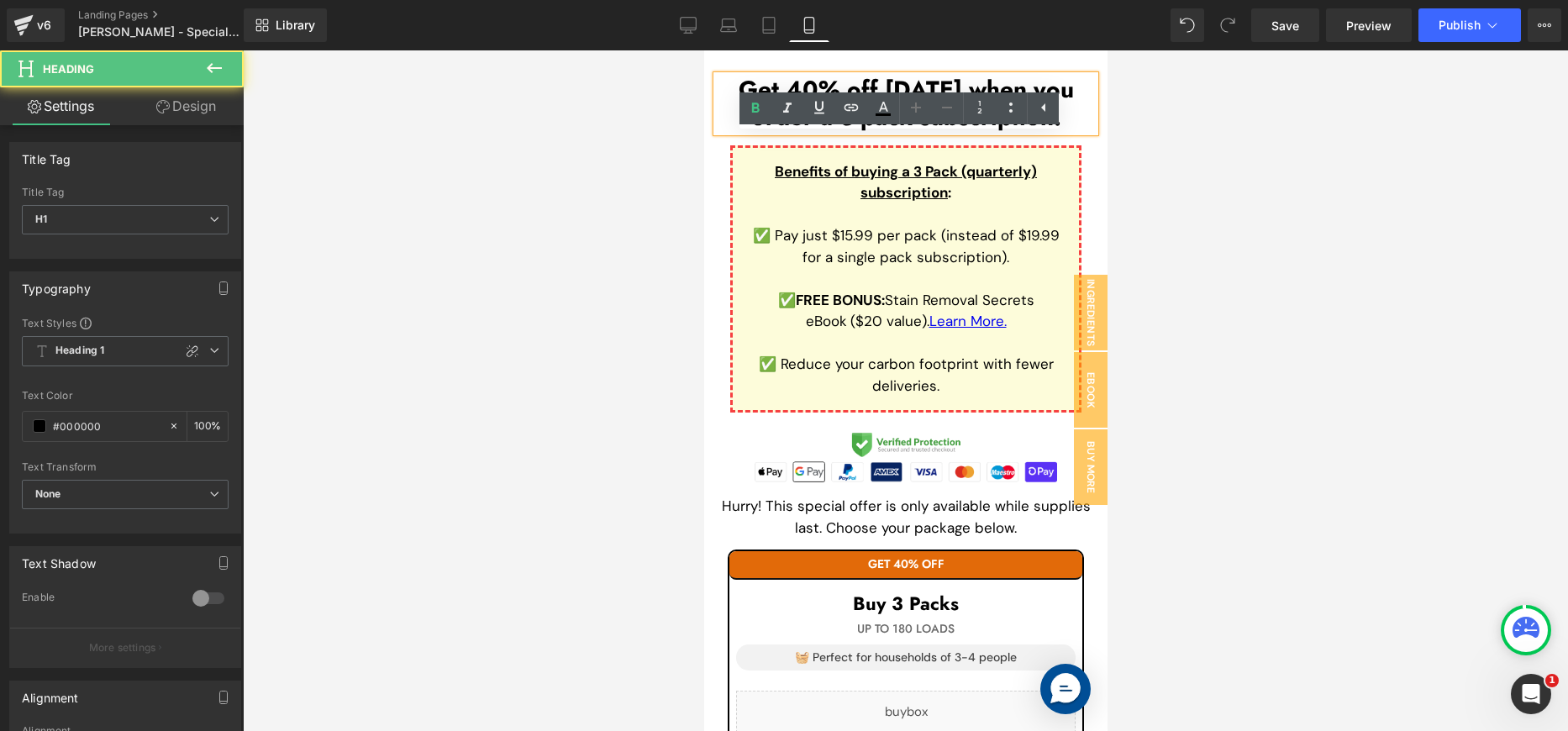
click at [973, 87] on h1 "Get 40% off [DATE] when you order a 3 pack subscription." at bounding box center [905, 103] width 379 height 56
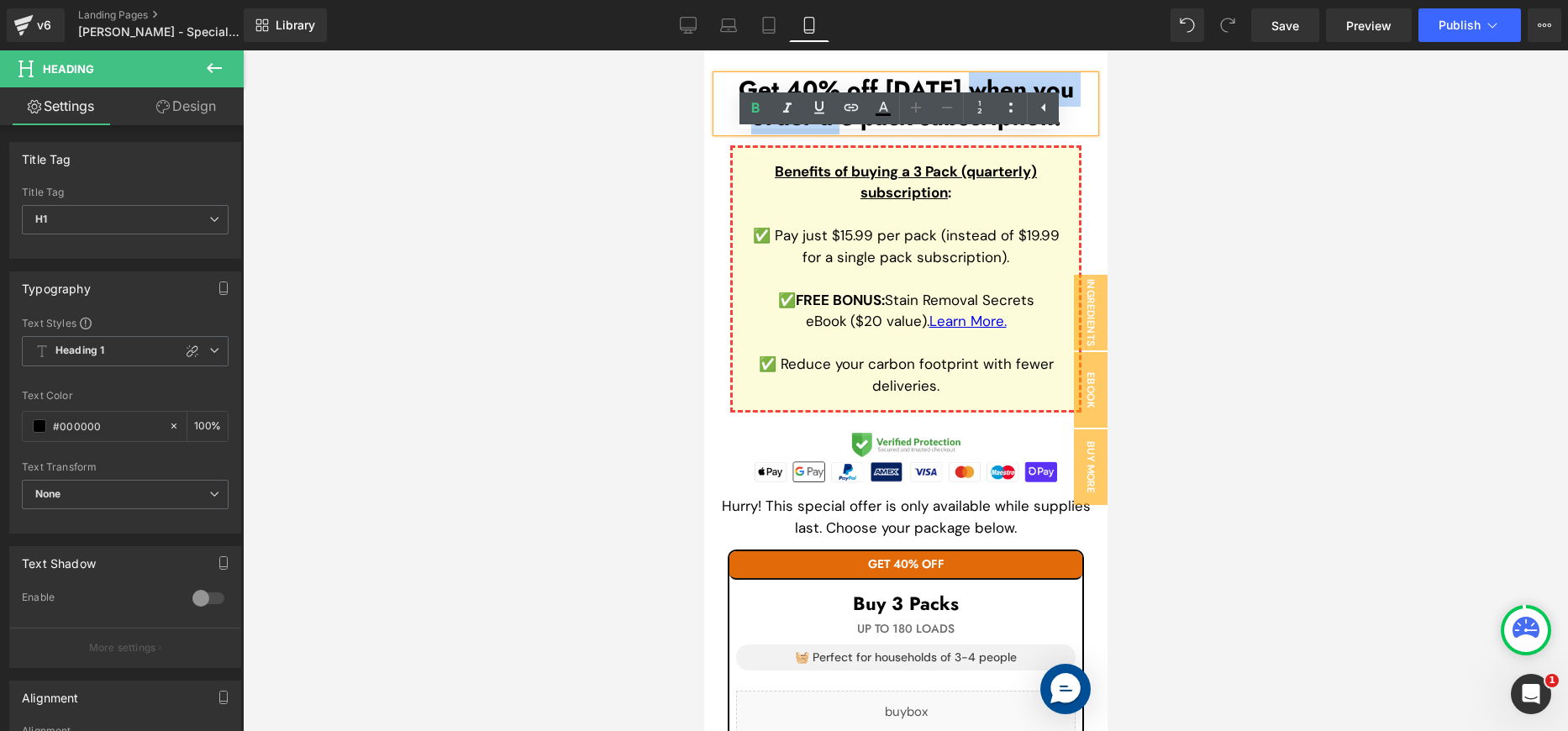
drag, startPoint x: 971, startPoint y: 87, endPoint x: 846, endPoint y: 120, distance: 129.3
click at [846, 120] on h1 "Get 40% off [DATE] when you order a 3 pack subscription." at bounding box center [905, 103] width 379 height 56
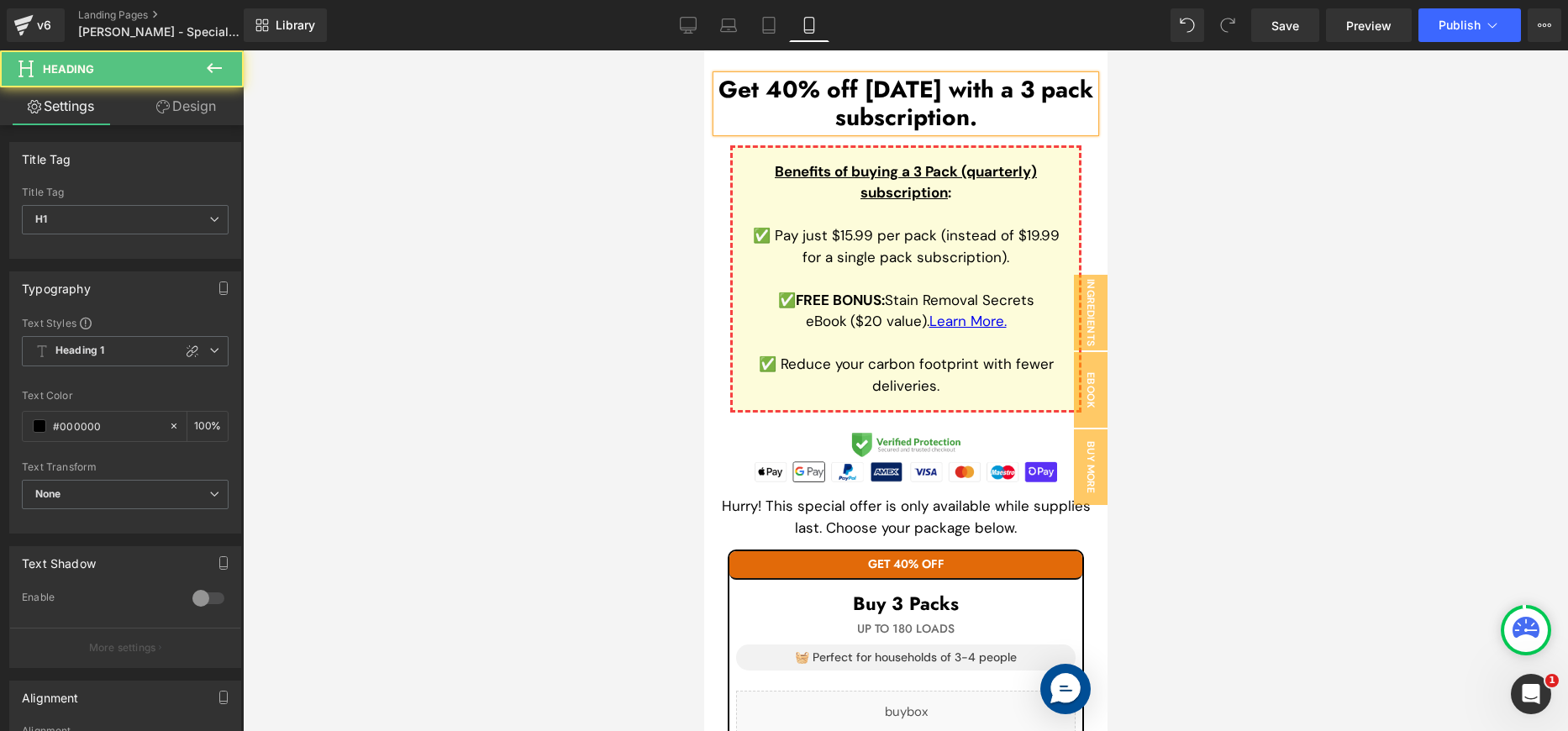
click at [1035, 89] on h1 "Get 40% off [DATE] with a 3 pack subscription." at bounding box center [905, 103] width 379 height 56
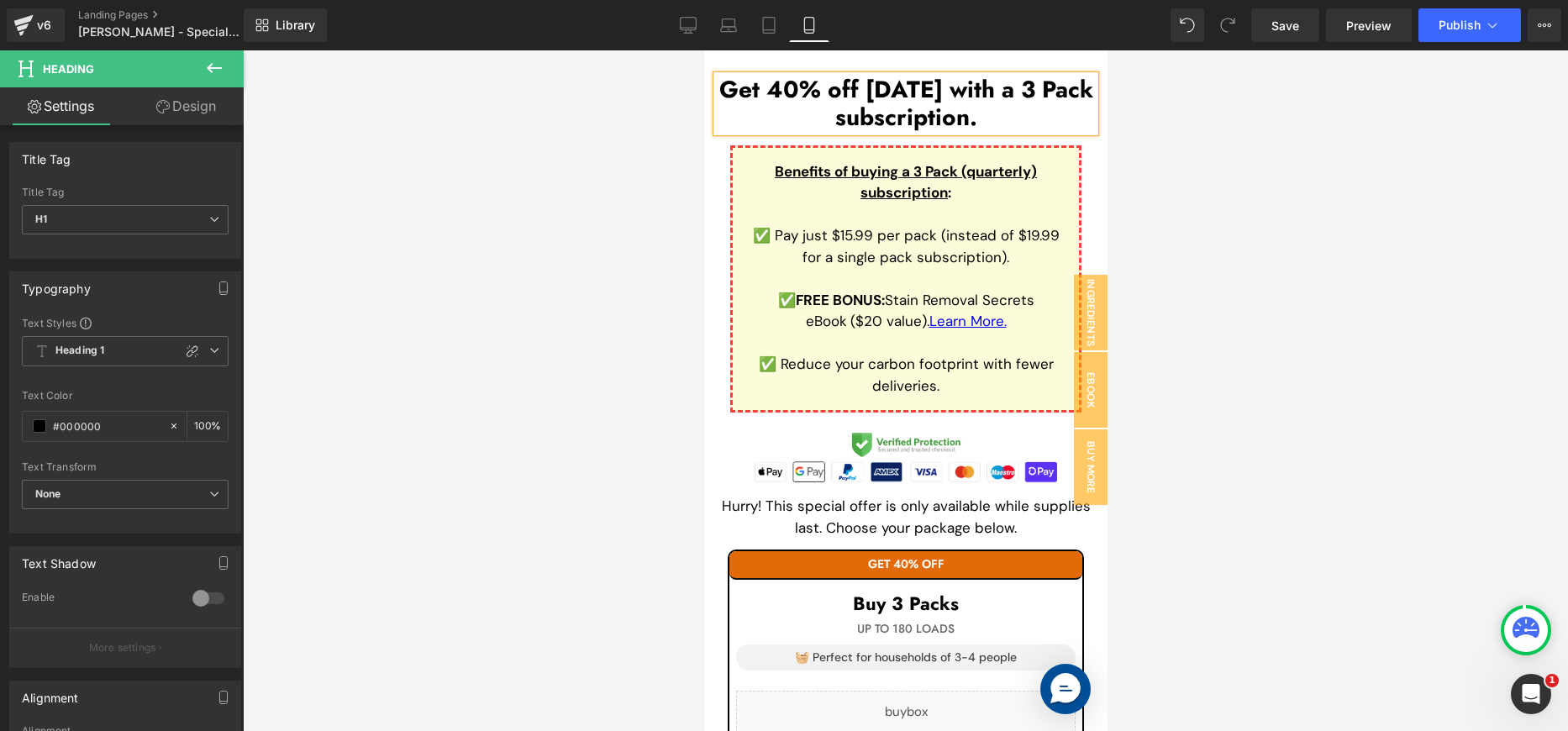
click at [887, 125] on h1 "Get 40% off [DATE] with a 3 Pack subscription." at bounding box center [905, 103] width 379 height 56
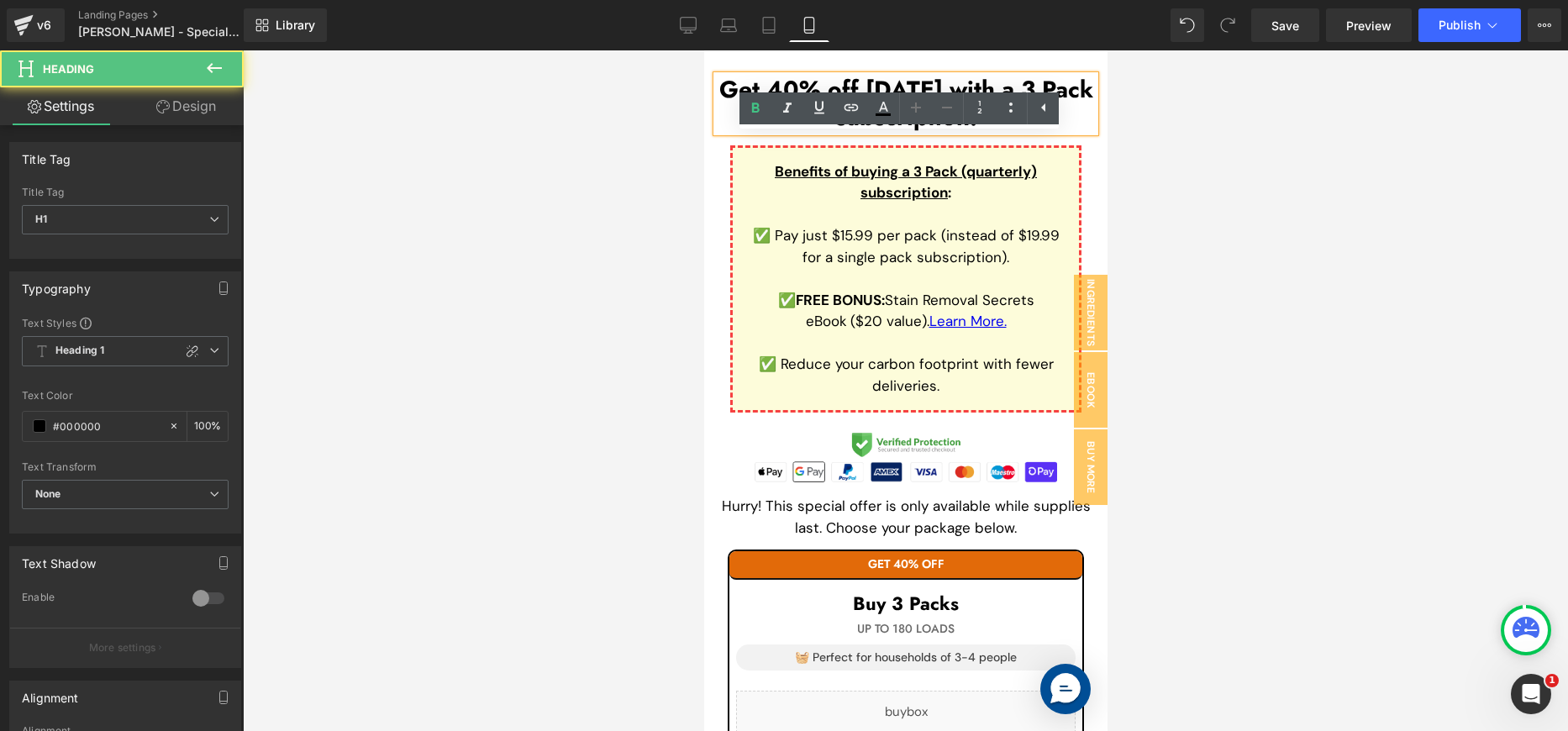
click at [888, 125] on ul "Text Color Highlight Color #333333" at bounding box center [899, 110] width 320 height 36
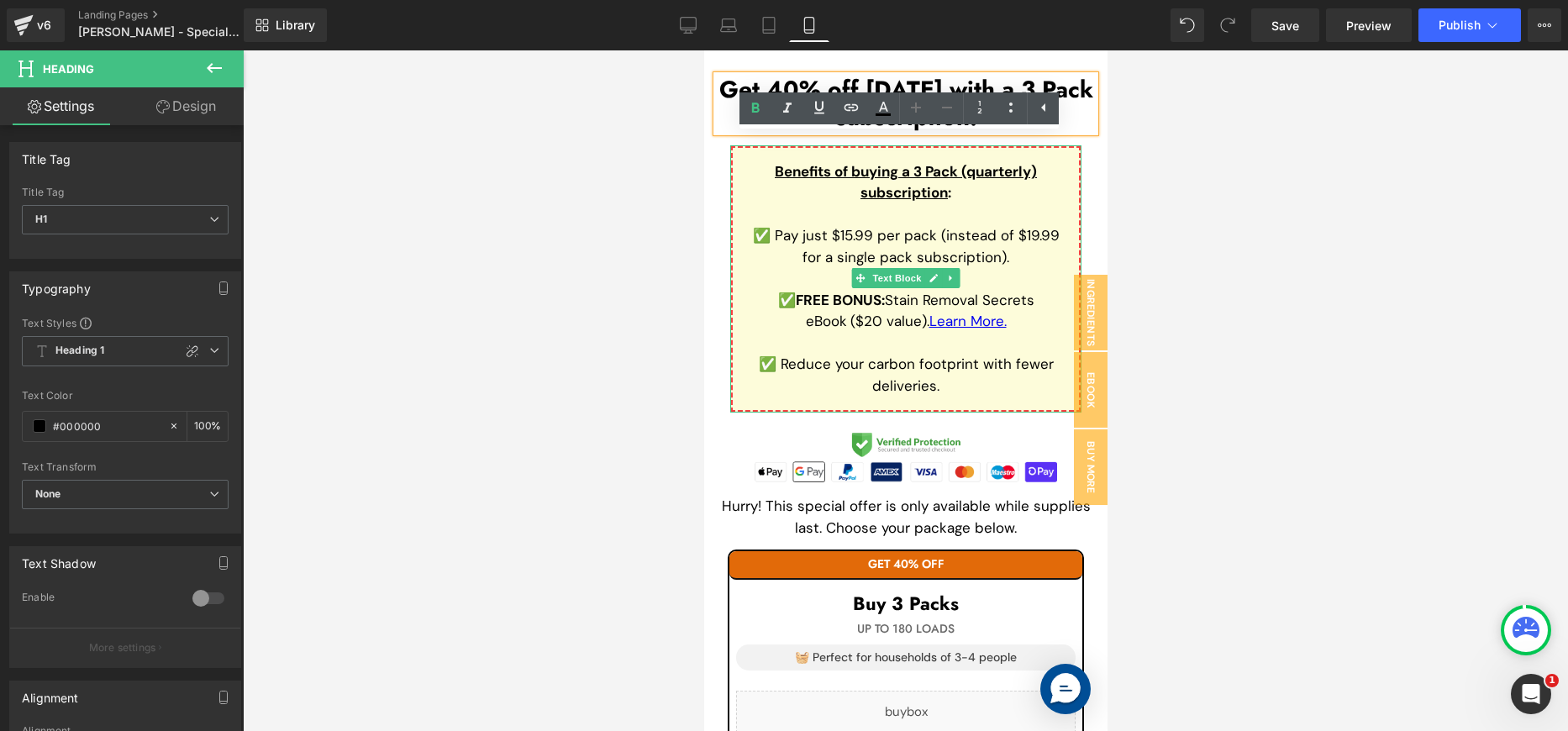
click at [1016, 249] on p "✅ Pay just $15.99 per pack (instead of $19.99 for a single pack subscription)." at bounding box center [905, 247] width 320 height 43
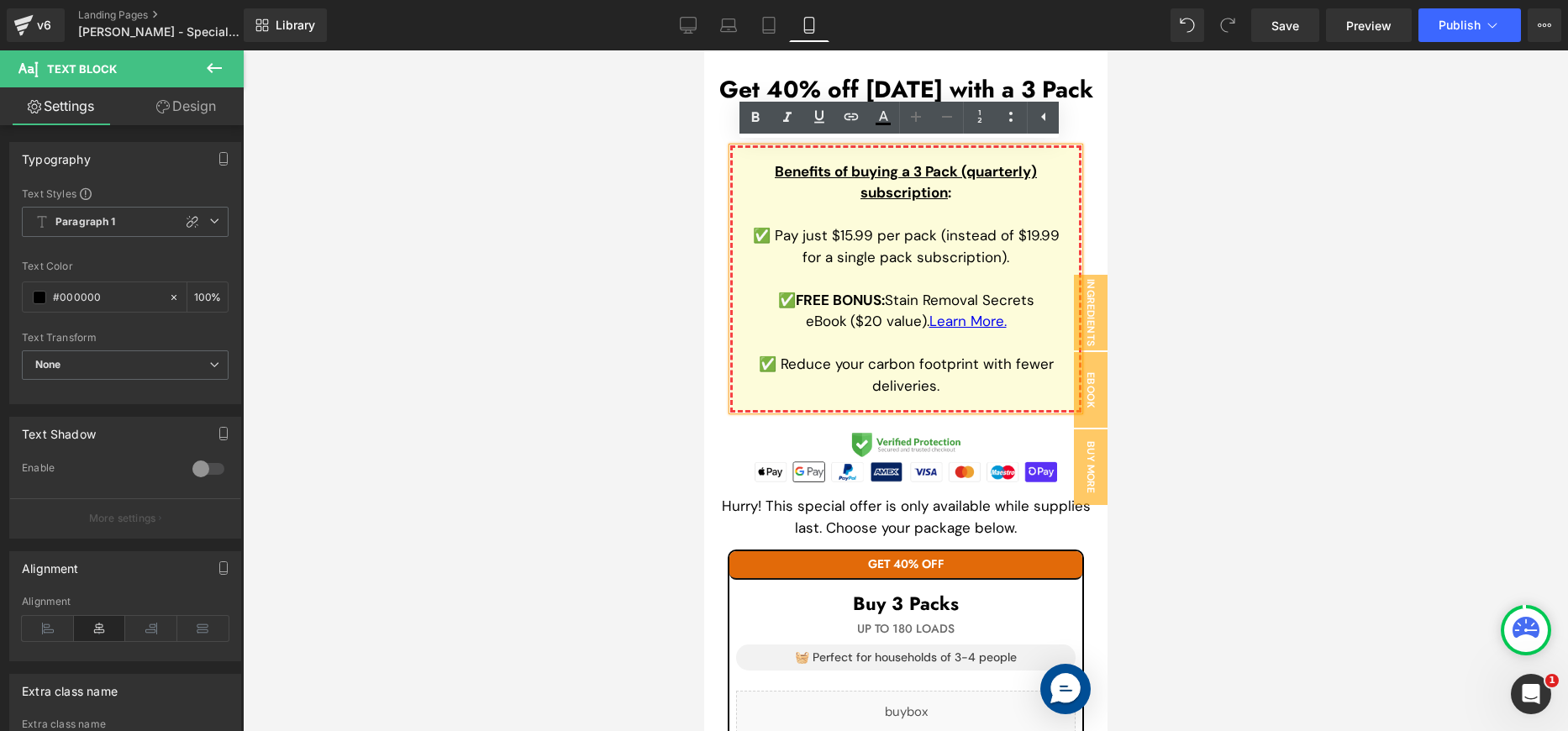
click at [1211, 165] on div at bounding box center [905, 391] width 1325 height 681
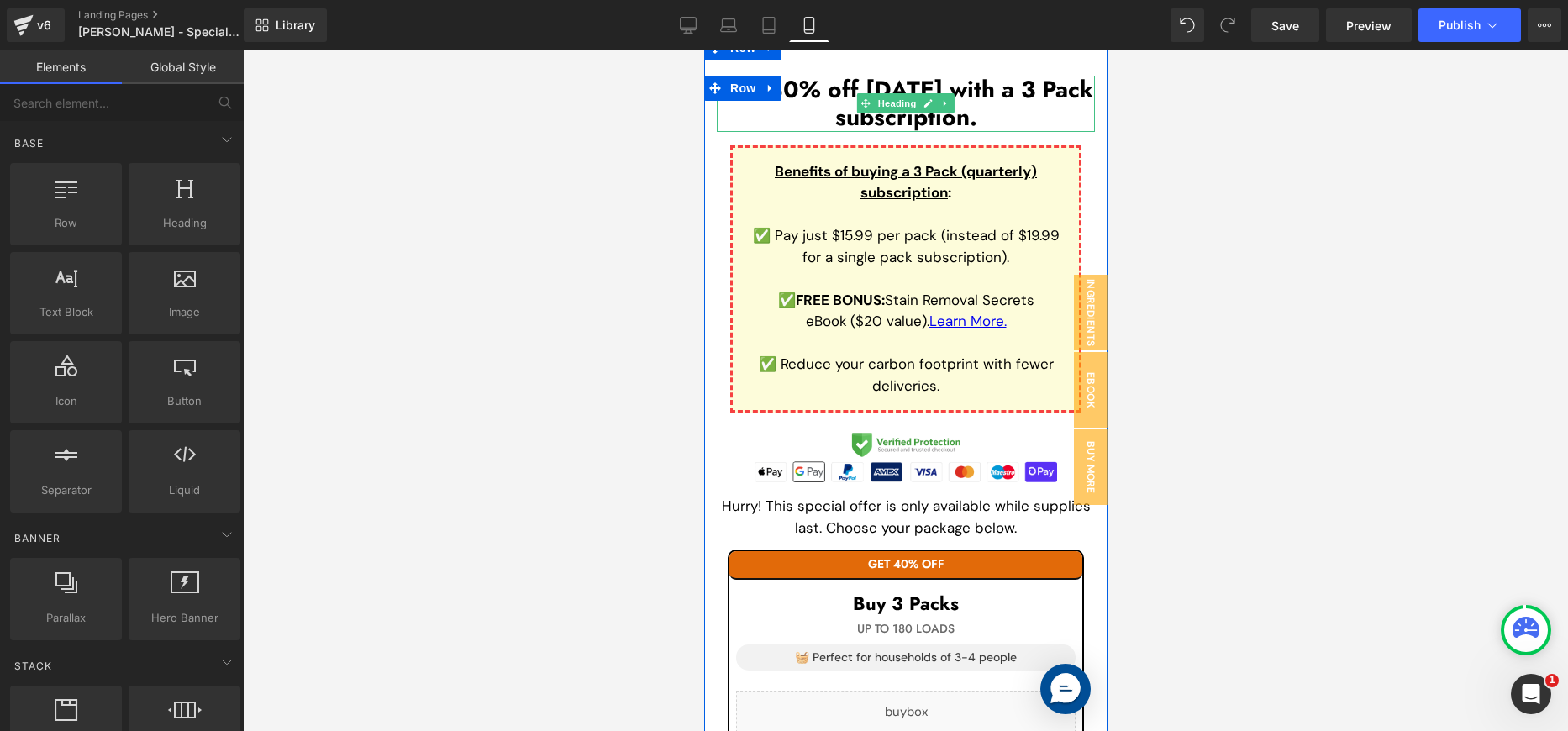
click at [1018, 103] on h1 "Get 40% off [DATE] with a 3 Pack subscription." at bounding box center [905, 103] width 379 height 56
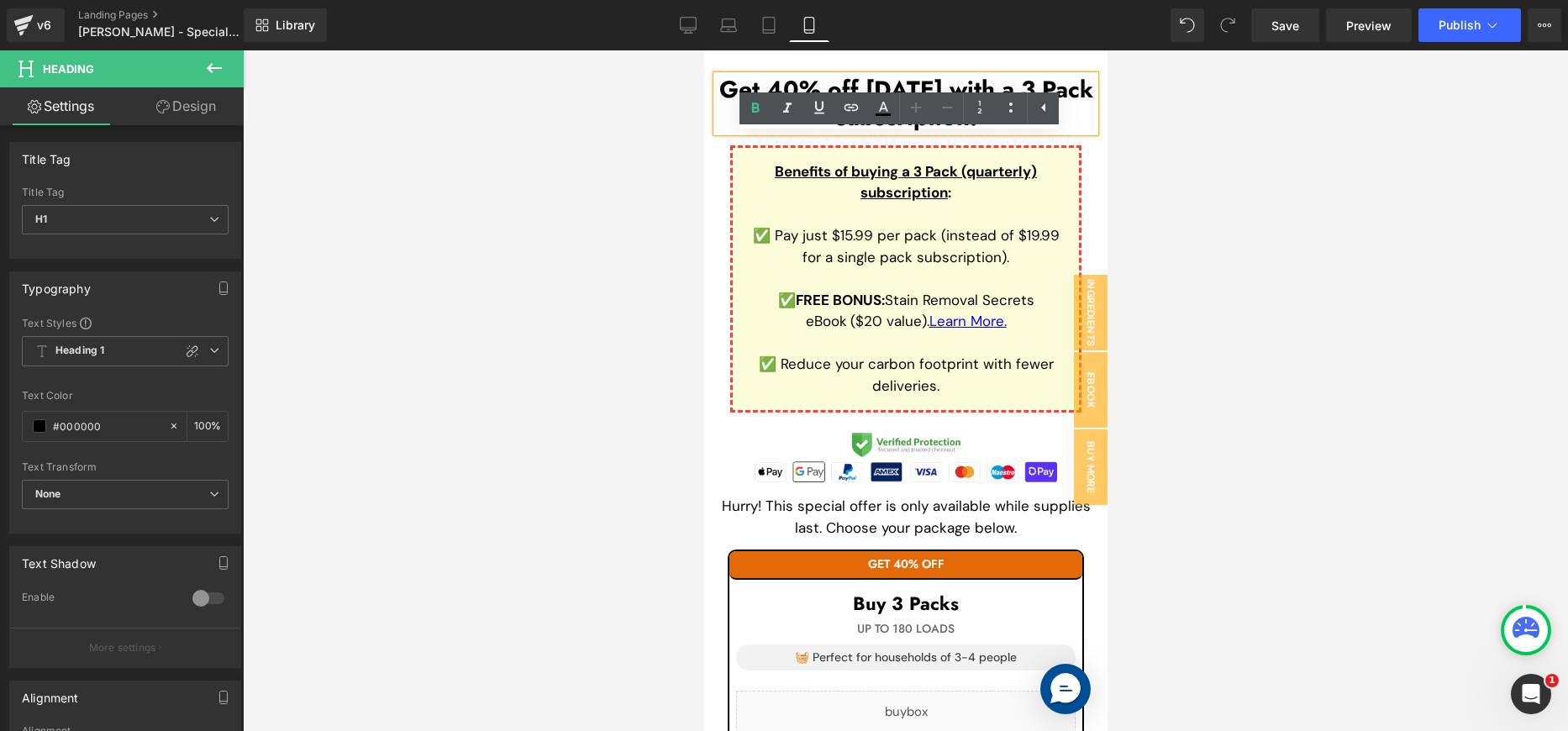
click at [984, 131] on h1 "Get 40% off [DATE] with a 3 Pack subscription." at bounding box center [905, 103] width 379 height 56
click at [959, 129] on h1 "Get 40% off [DATE] with a 3 Pack subscription." at bounding box center [905, 103] width 379 height 56
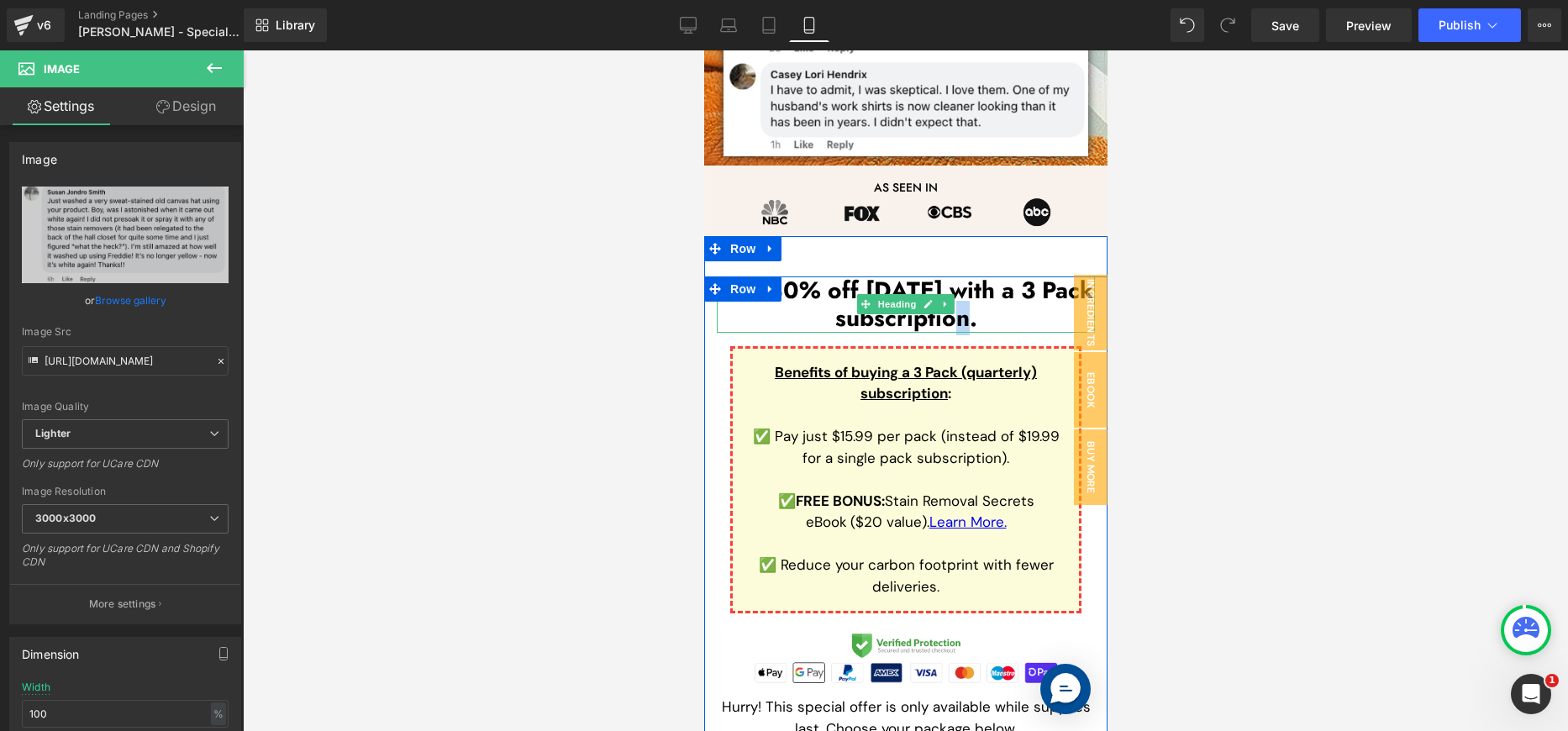
click at [887, 287] on h1 "Get 40% off [DATE] with a 3 Pack subscription." at bounding box center [905, 304] width 379 height 56
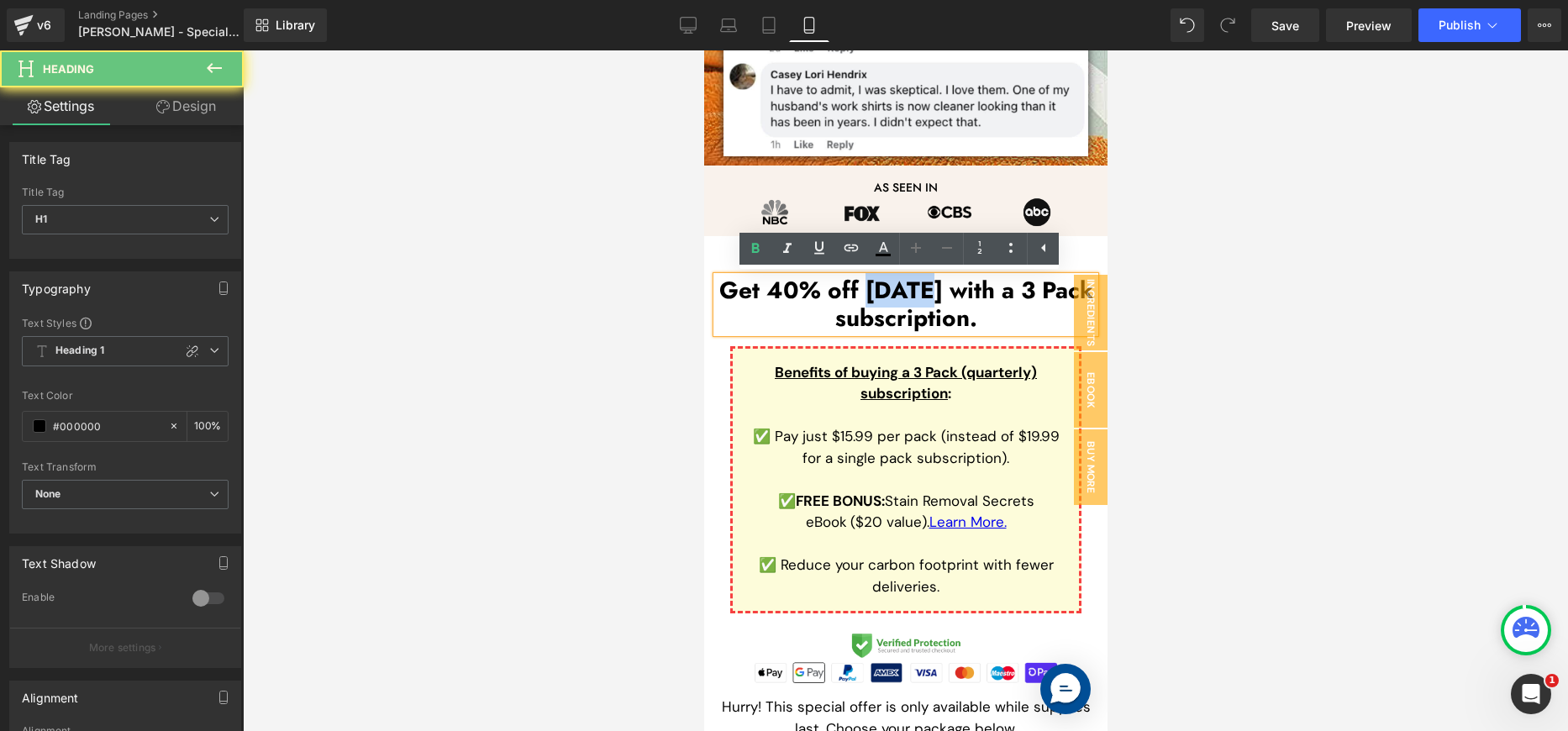
click at [887, 287] on h1 "Get 40% off [DATE] with a 3 Pack subscription." at bounding box center [905, 304] width 379 height 56
click at [878, 309] on h1 "Get 40% off [DATE] with a 3 Pack subscription." at bounding box center [905, 304] width 379 height 56
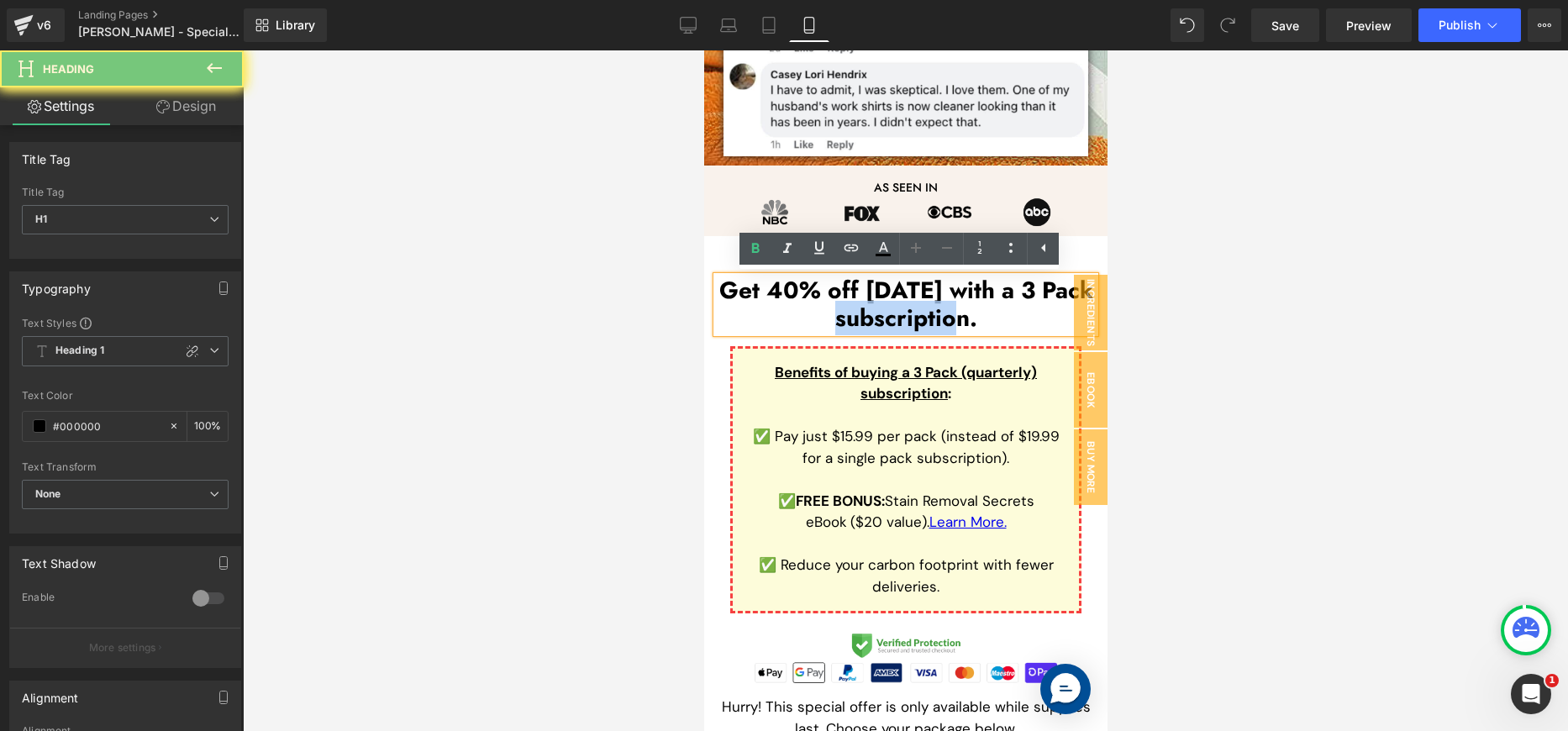
click at [878, 309] on h1 "Get 40% off [DATE] with a 3 Pack subscription." at bounding box center [905, 304] width 379 height 56
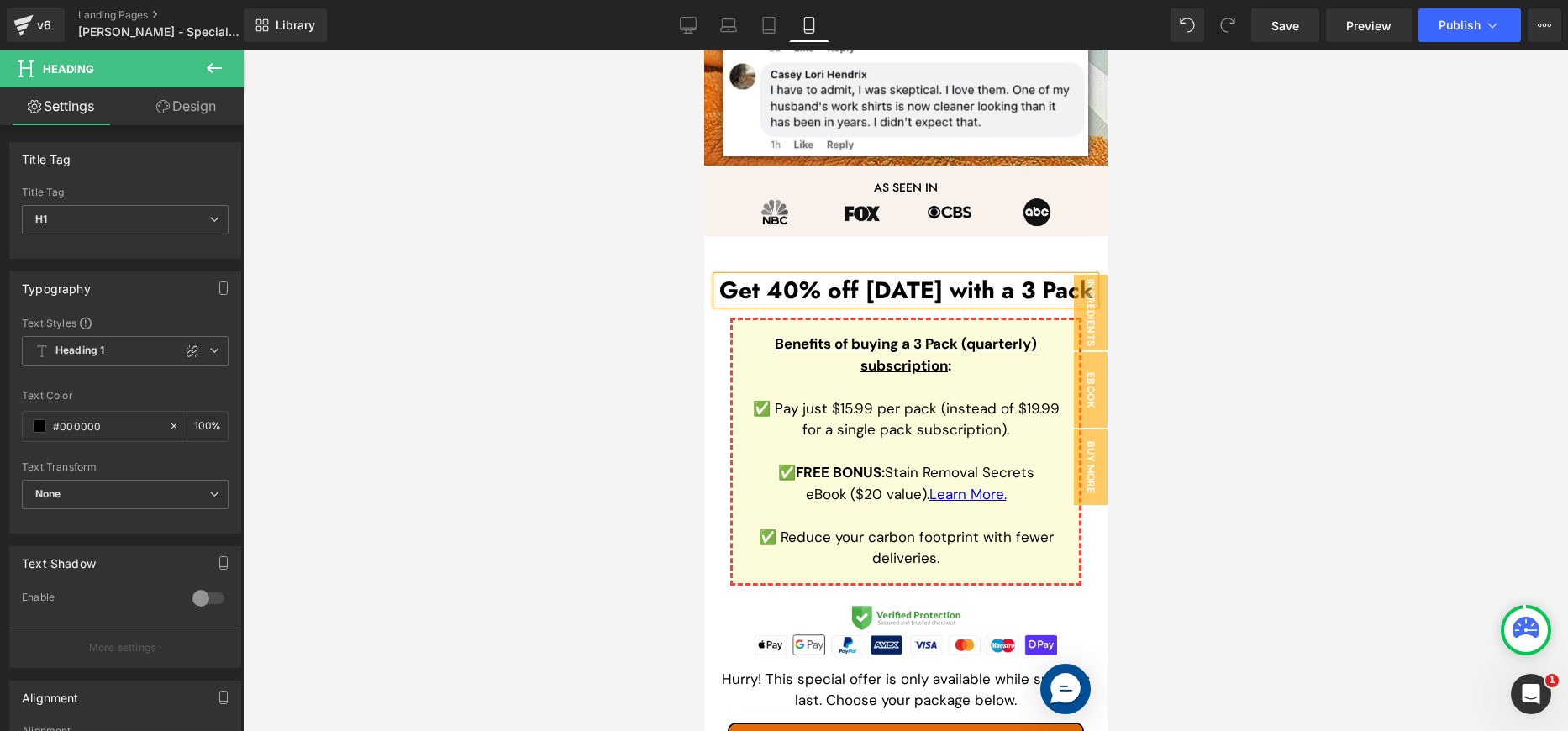
click at [1290, 273] on div at bounding box center [905, 391] width 1325 height 681
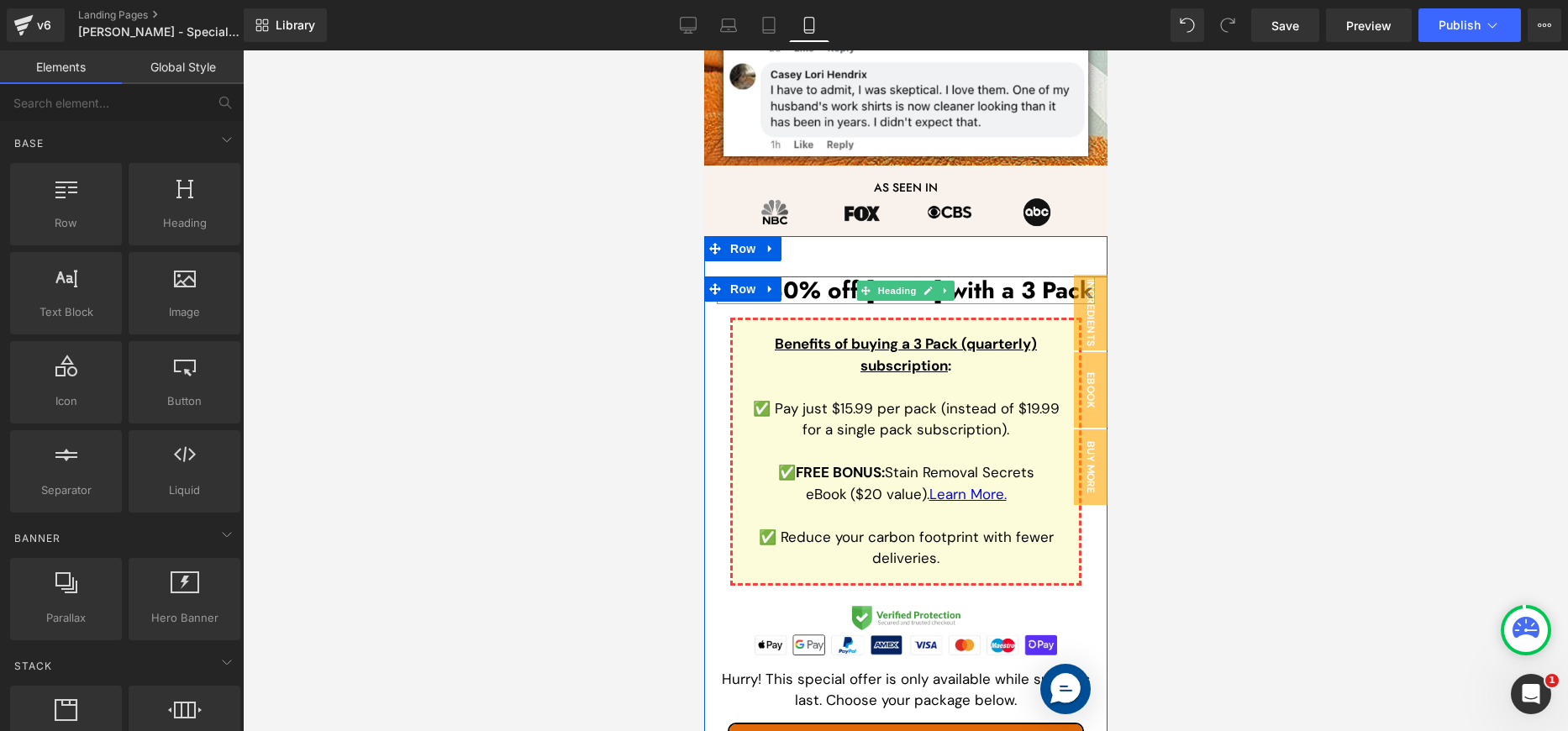
click at [1000, 286] on h1 "Get 40% off [DATE] with a 3 Pack" at bounding box center [905, 290] width 379 height 28
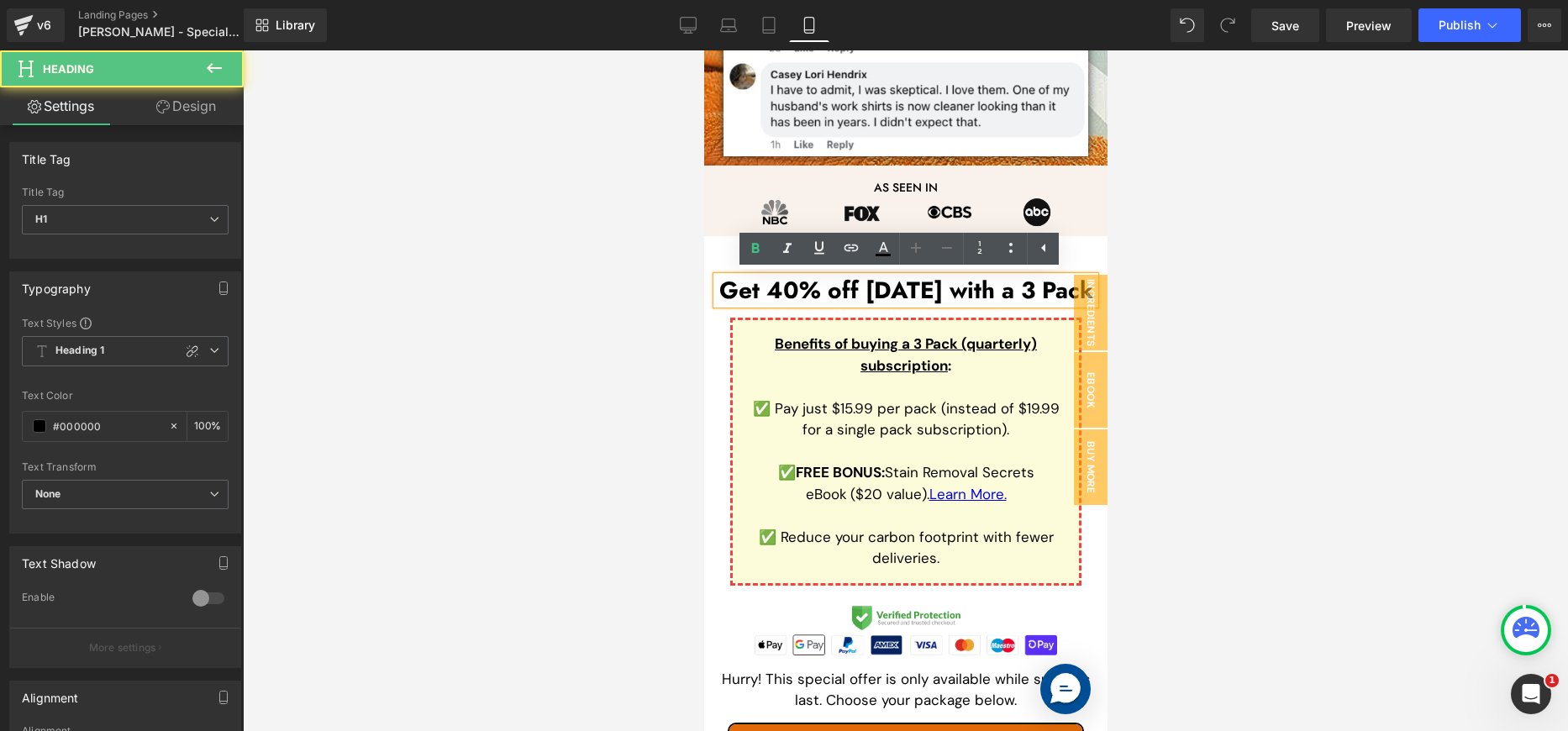
click at [830, 285] on h1 "Get 40% off [DATE] with a 3 Pack" at bounding box center [905, 290] width 379 height 28
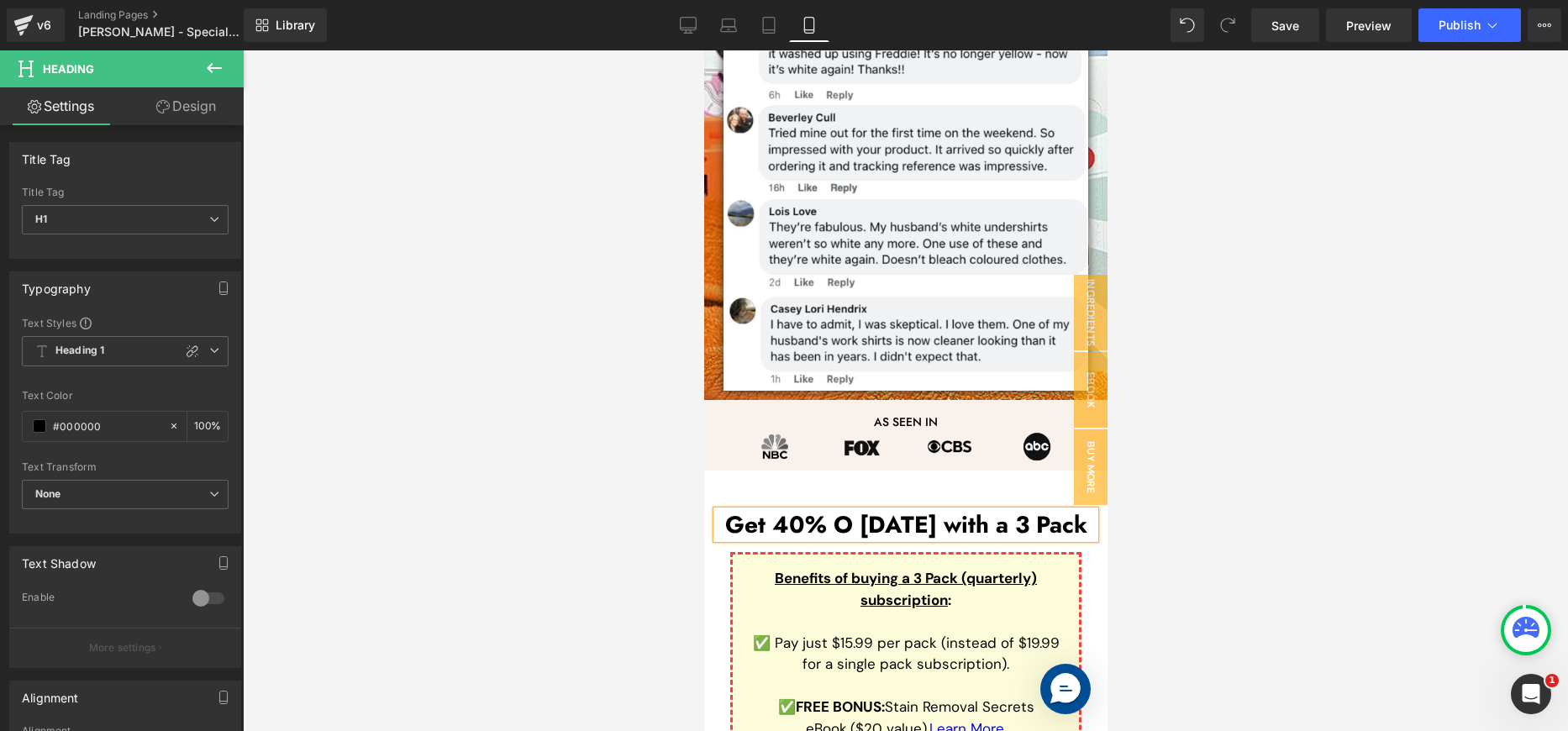
scroll to position [2029, 0]
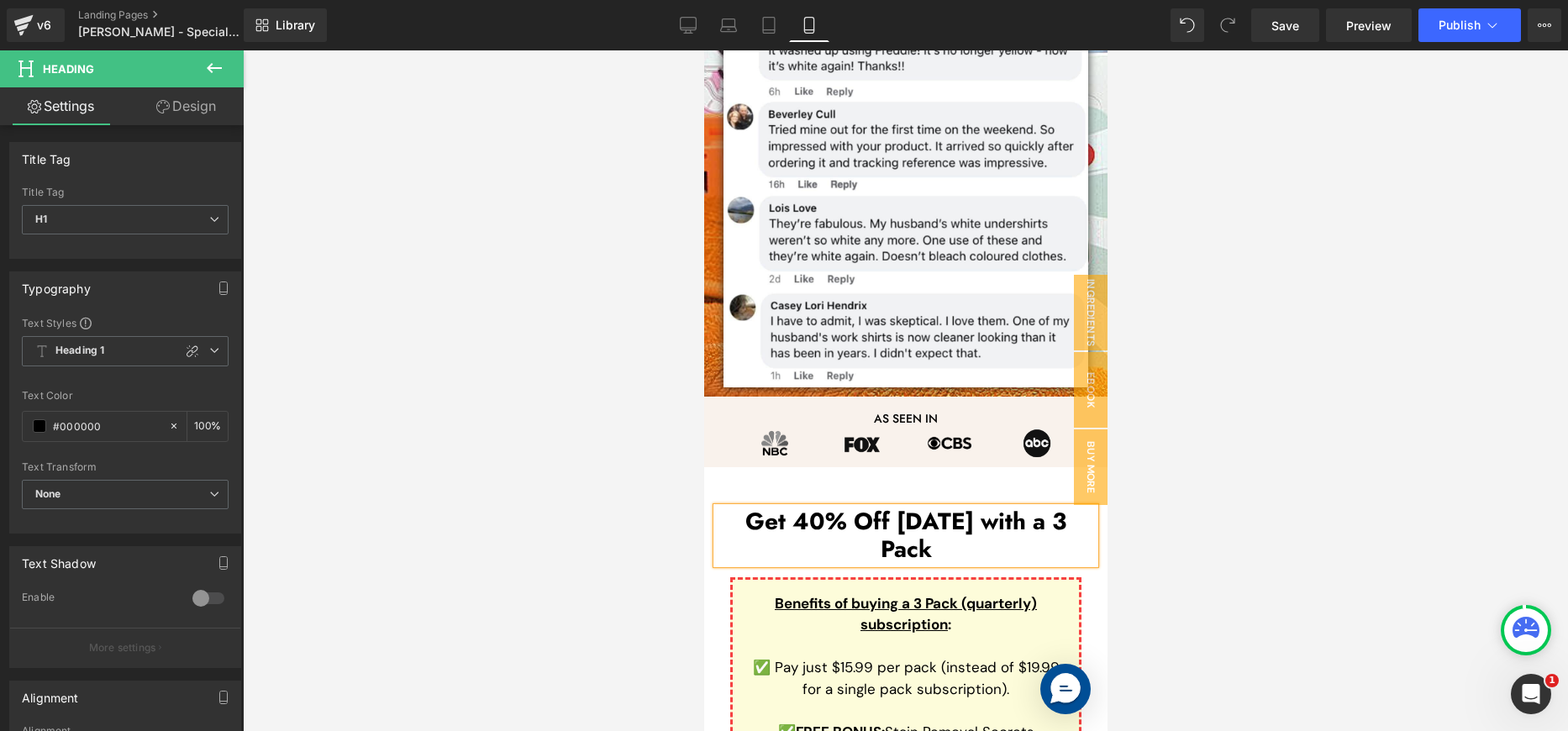
click at [865, 520] on h1 "Get 40% Off [DATE] with a 3 Pack" at bounding box center [905, 536] width 379 height 56
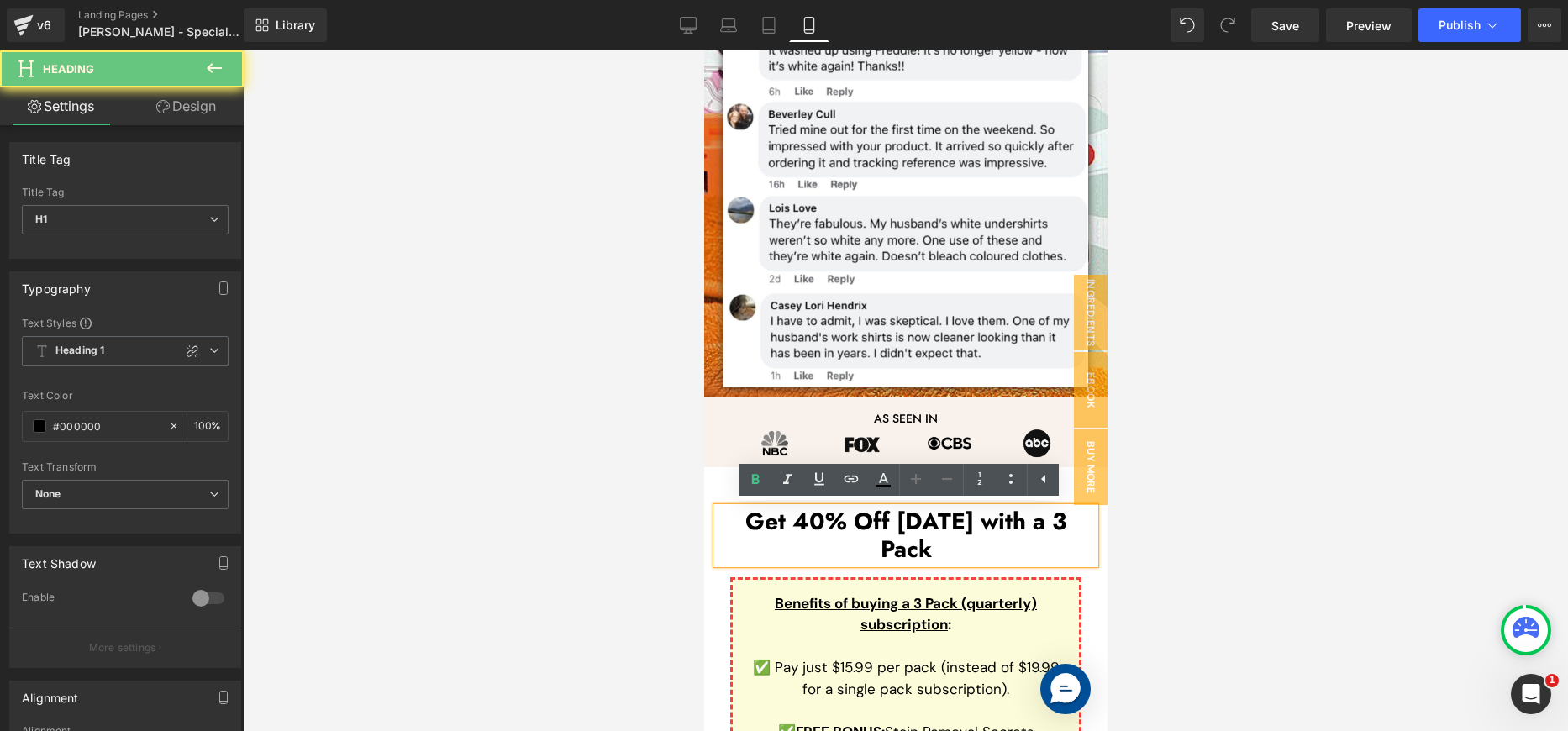
click at [872, 521] on h1 "Get 40% Off [DATE] with a 3 Pack" at bounding box center [905, 536] width 379 height 56
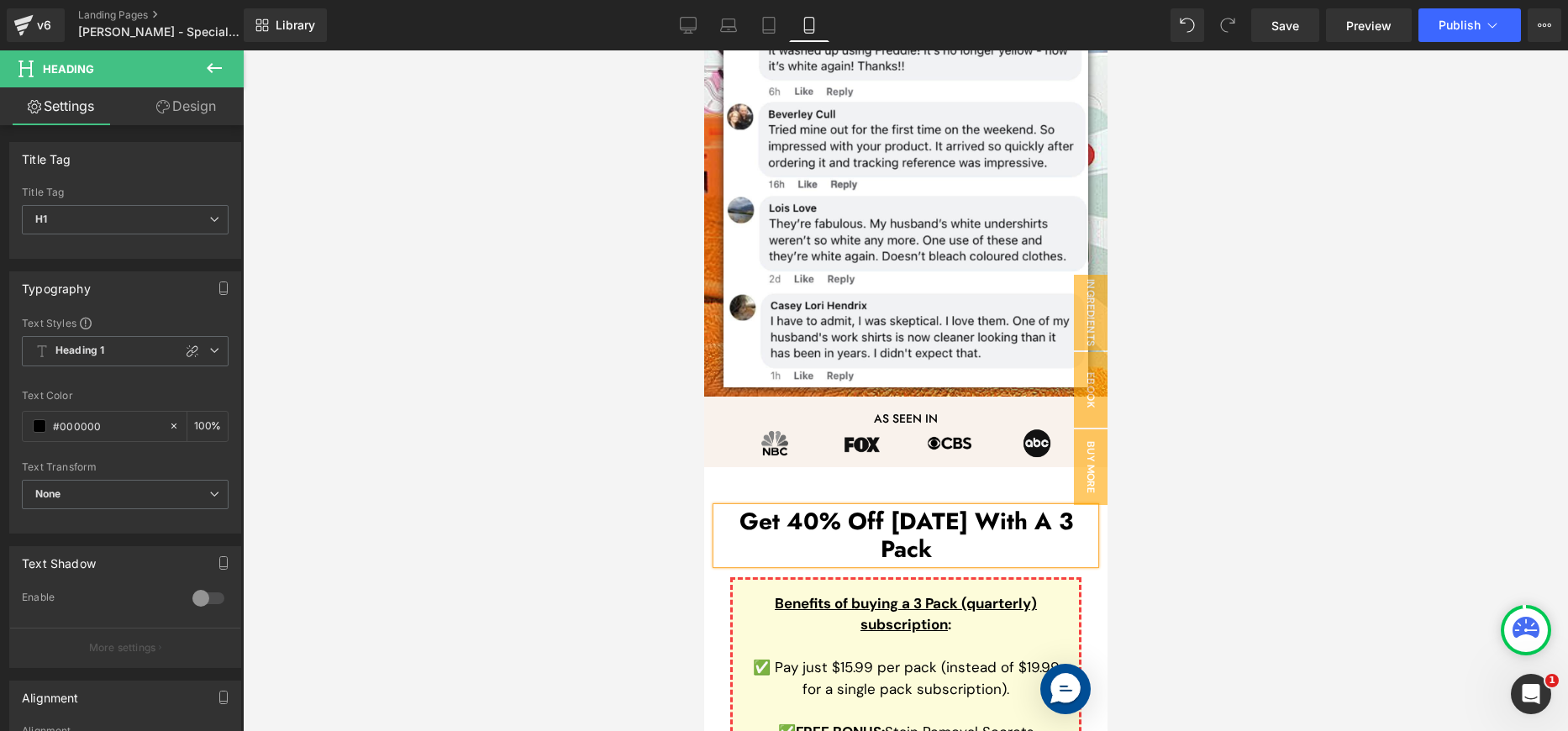
click at [868, 544] on h1 "Get 40% Off [DATE] With A 3 Pack" at bounding box center [905, 536] width 379 height 56
click at [1150, 534] on div at bounding box center [905, 391] width 1325 height 681
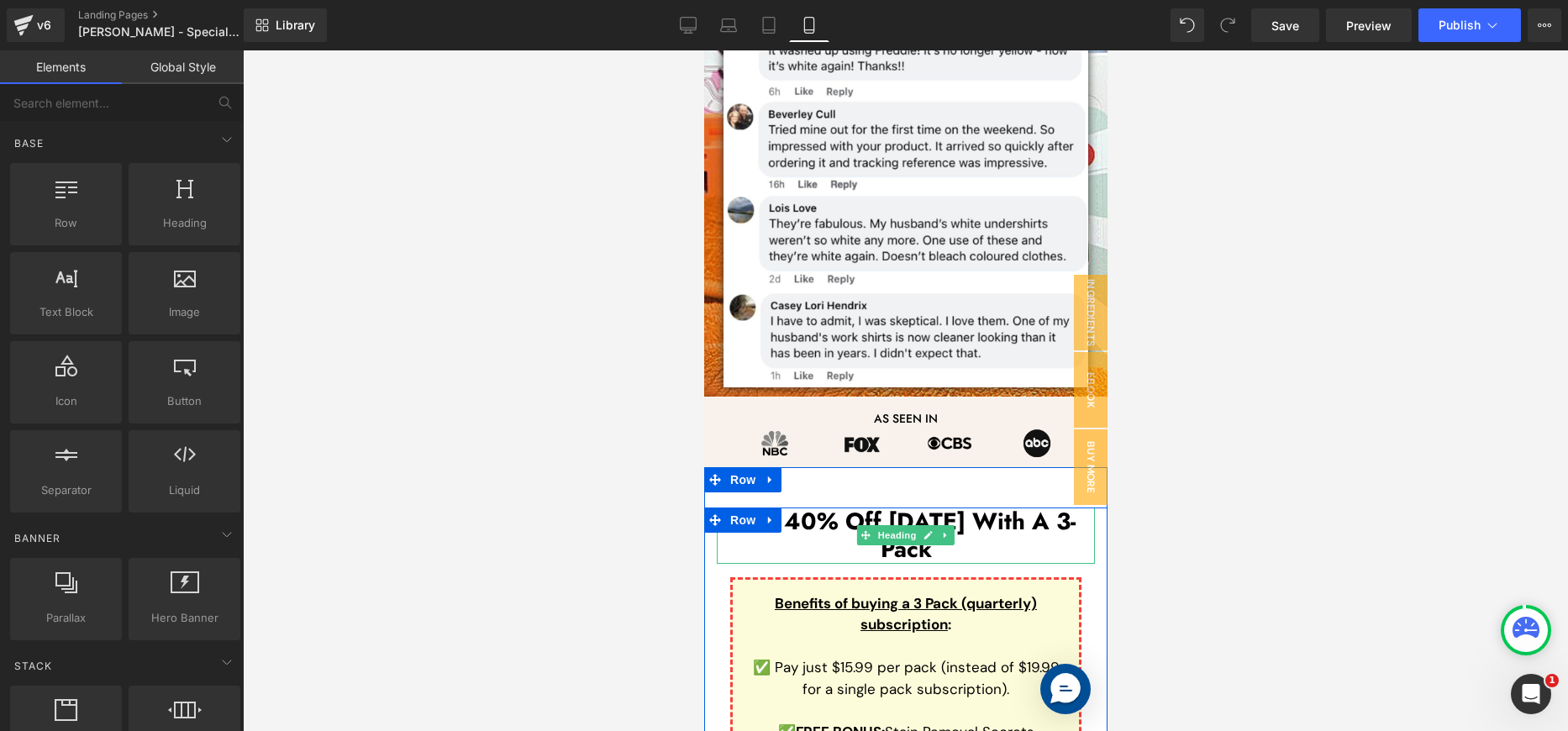
click at [1044, 525] on h1 "Get 40% Off [DATE] With A 3-Pack" at bounding box center [905, 536] width 379 height 56
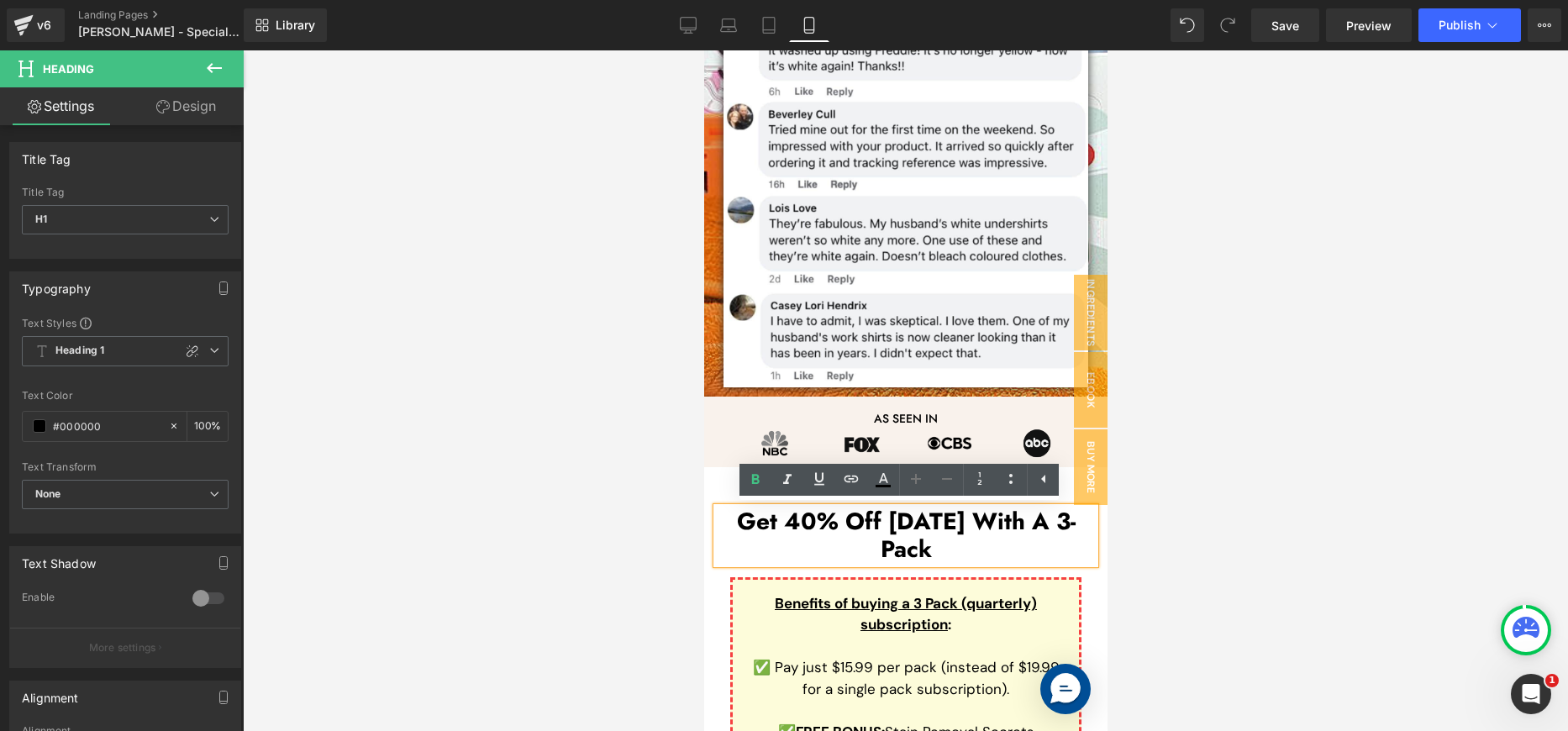
click at [958, 526] on h1 "Get 40% Off [DATE] With A 3-Pack" at bounding box center [905, 536] width 379 height 56
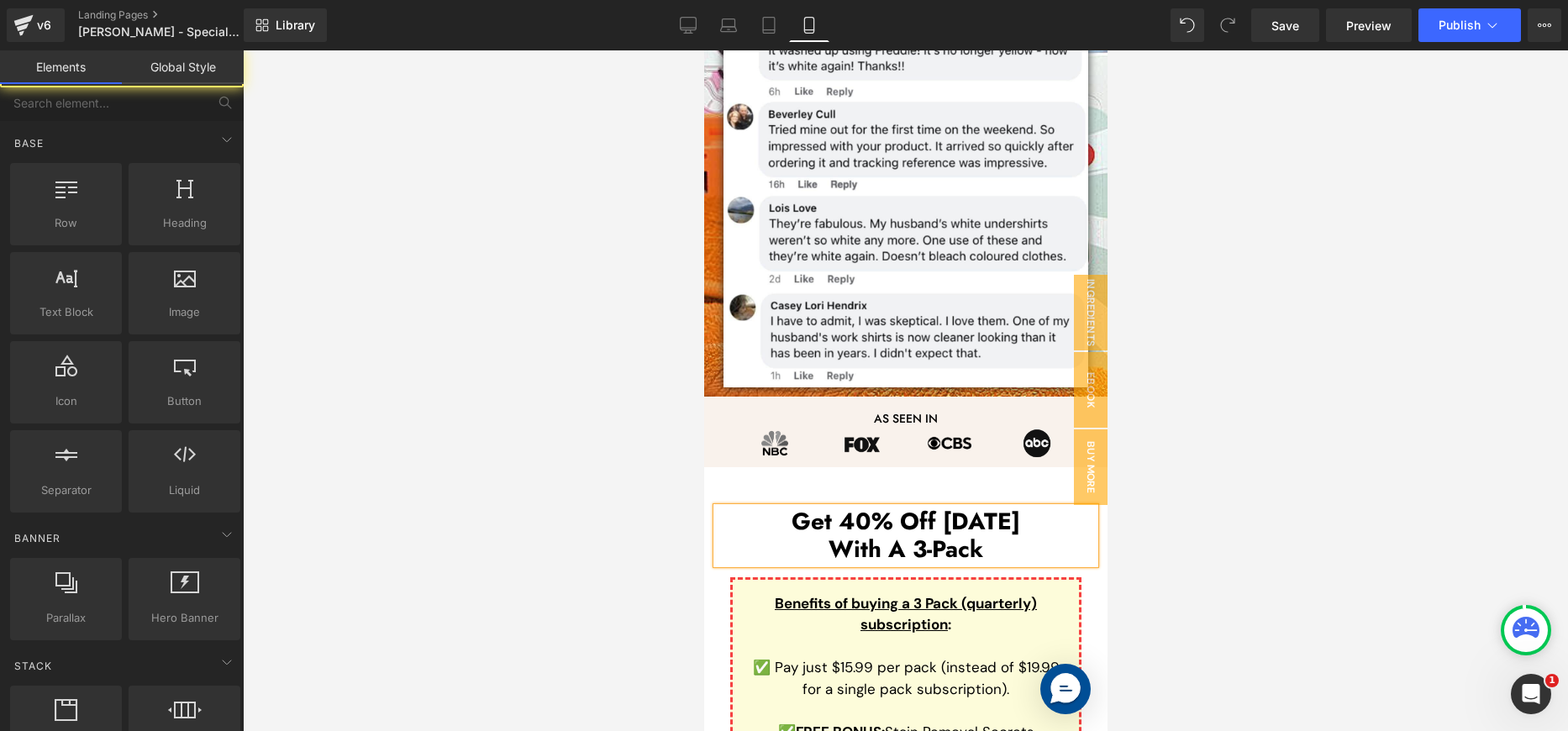
click at [1181, 460] on div at bounding box center [905, 391] width 1325 height 681
click at [1291, 535] on div at bounding box center [905, 391] width 1325 height 681
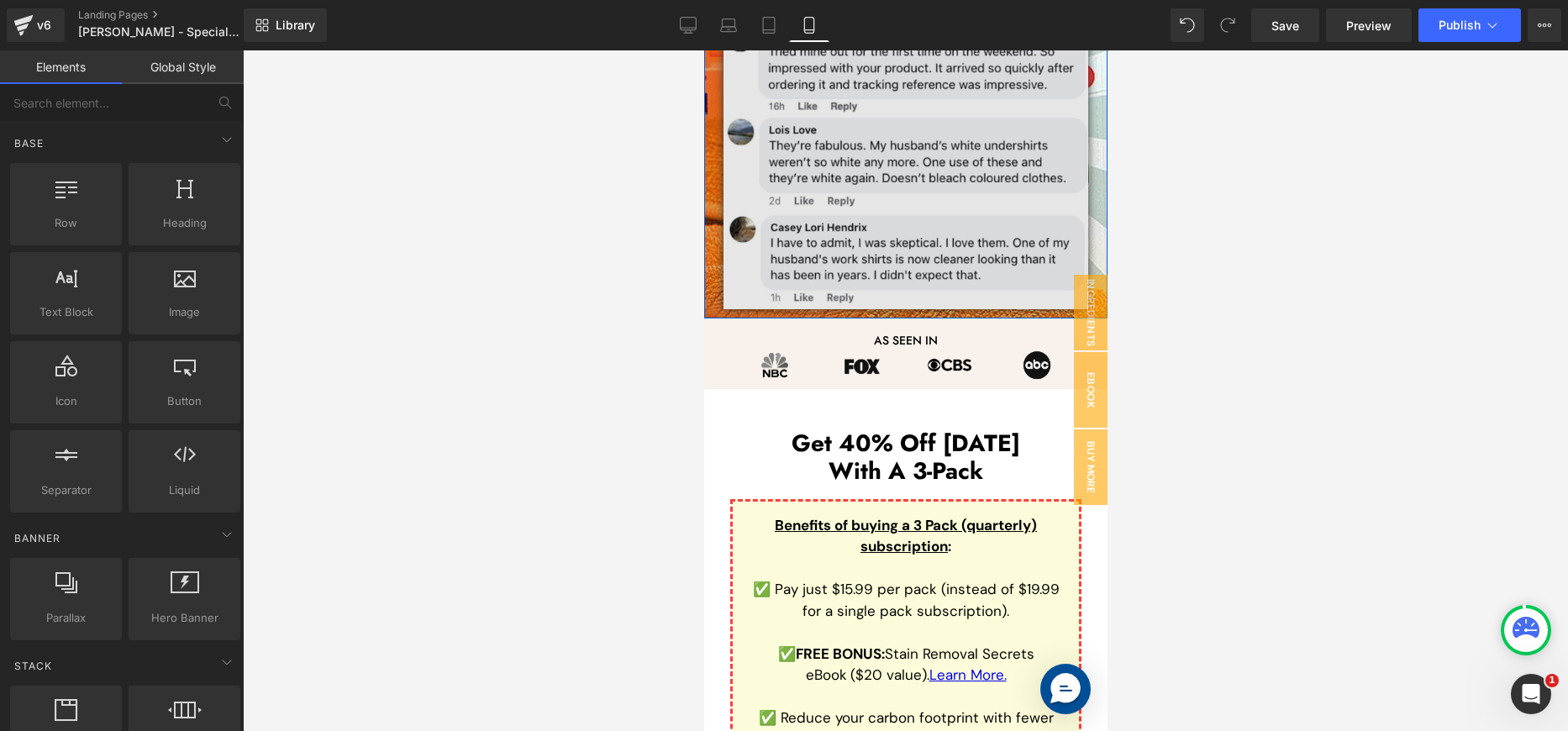
scroll to position [2112, 0]
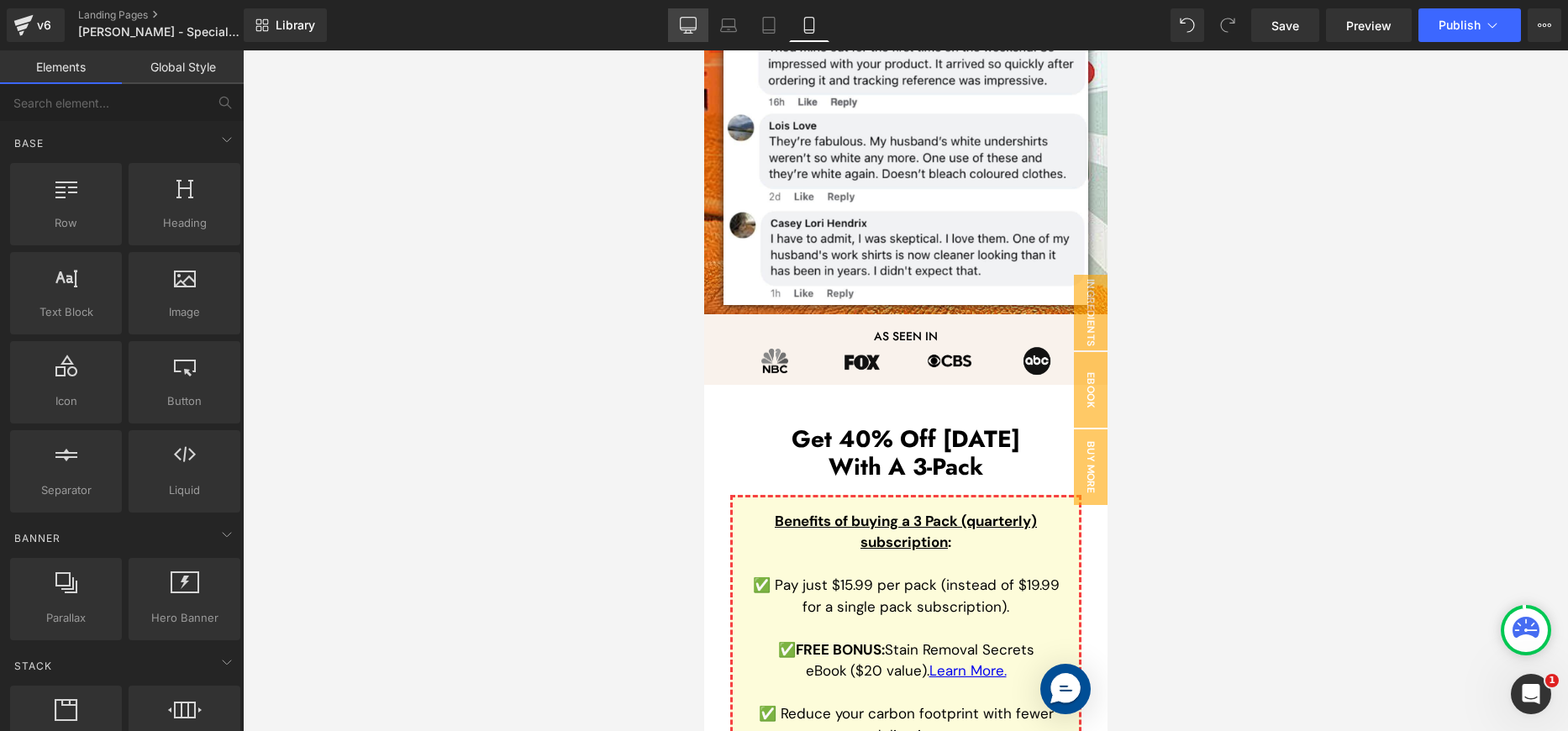
click at [692, 29] on icon at bounding box center [688, 24] width 16 height 13
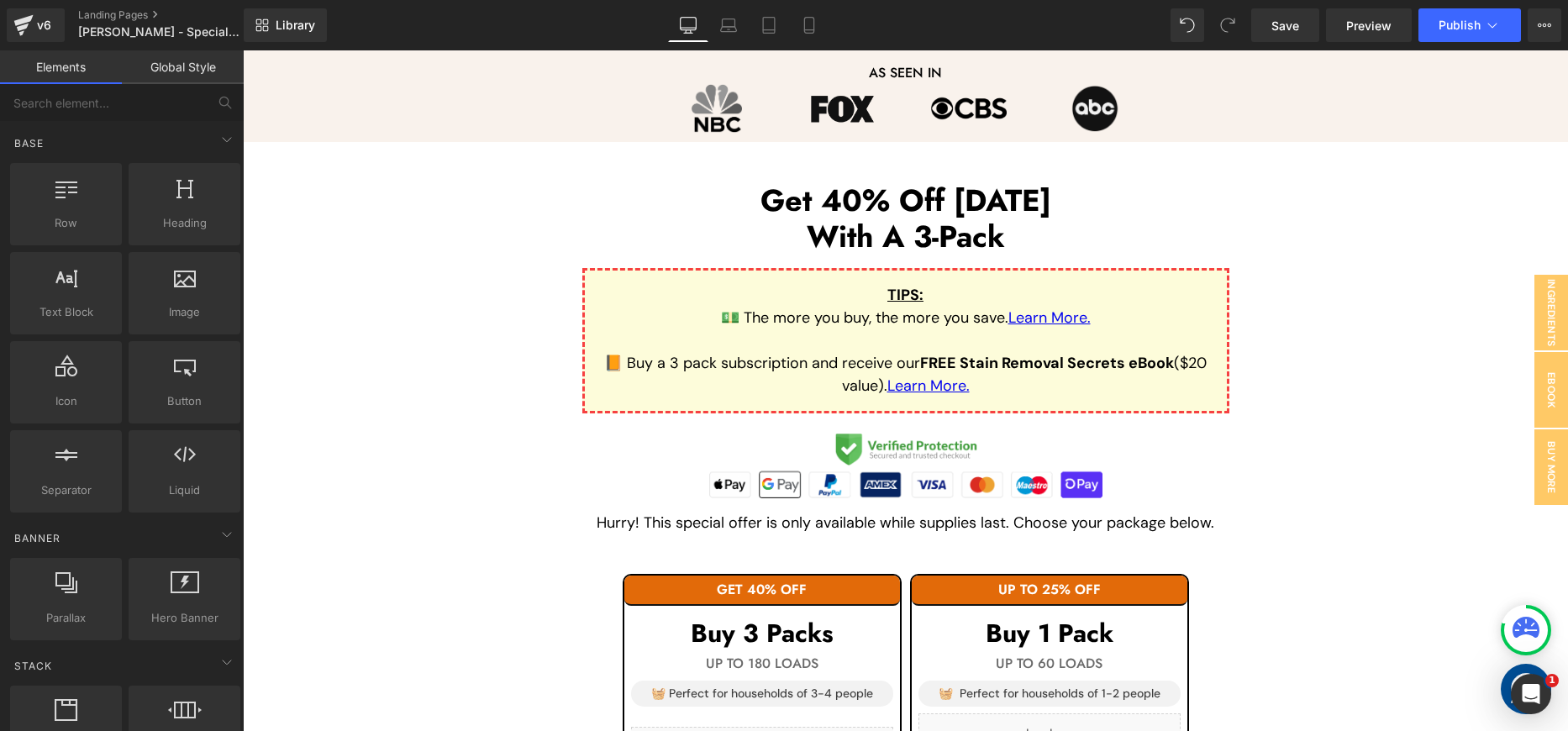
scroll to position [1348, 0]
click at [825, 13] on link "Mobile" at bounding box center [809, 26] width 40 height 33
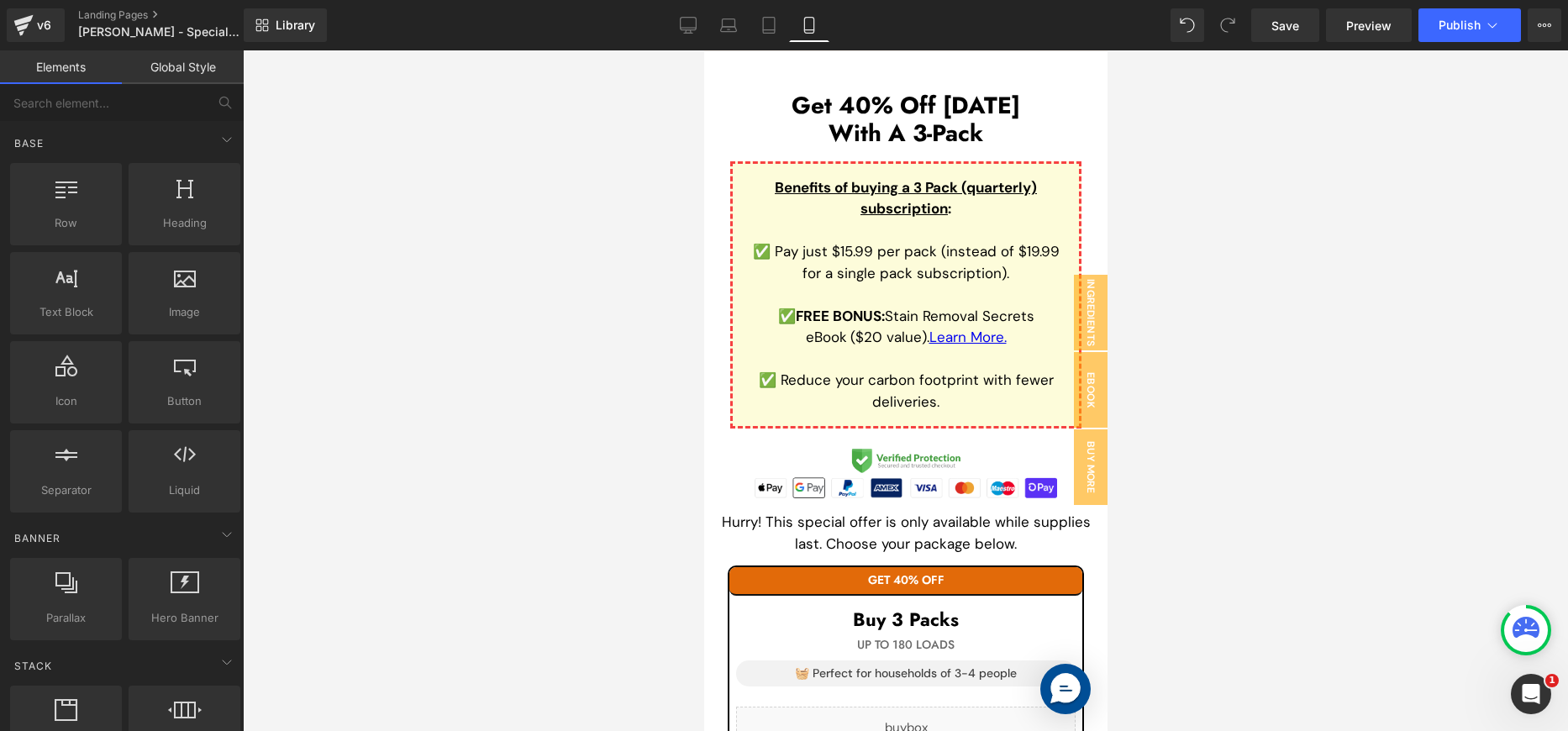
scroll to position [2446, 0]
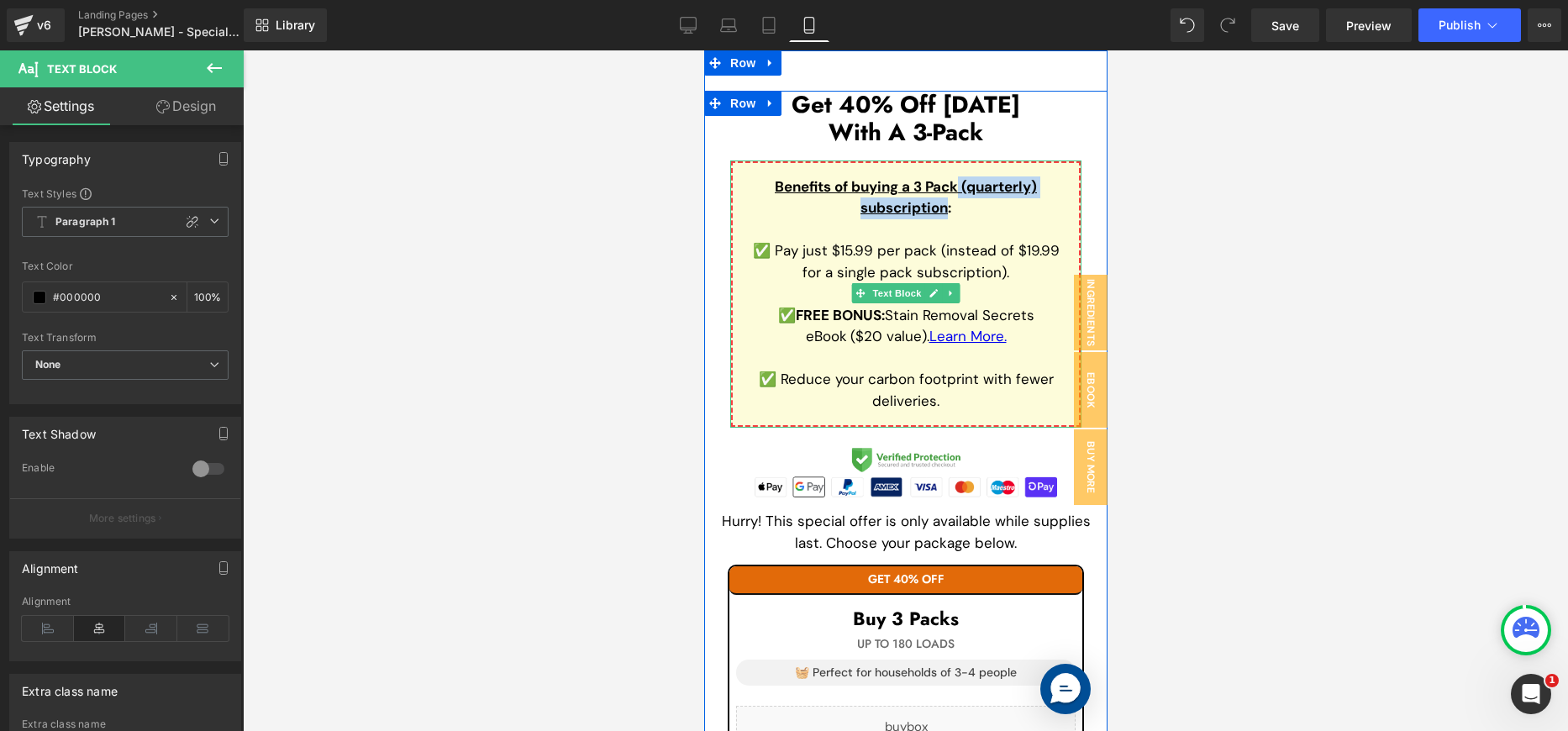
drag, startPoint x: 1001, startPoint y: 196, endPoint x: 939, endPoint y: 208, distance: 63.2
click at [939, 208] on u "Benefits of buying a 3 Pack (quarterly) subscription" at bounding box center [904, 197] width 262 height 40
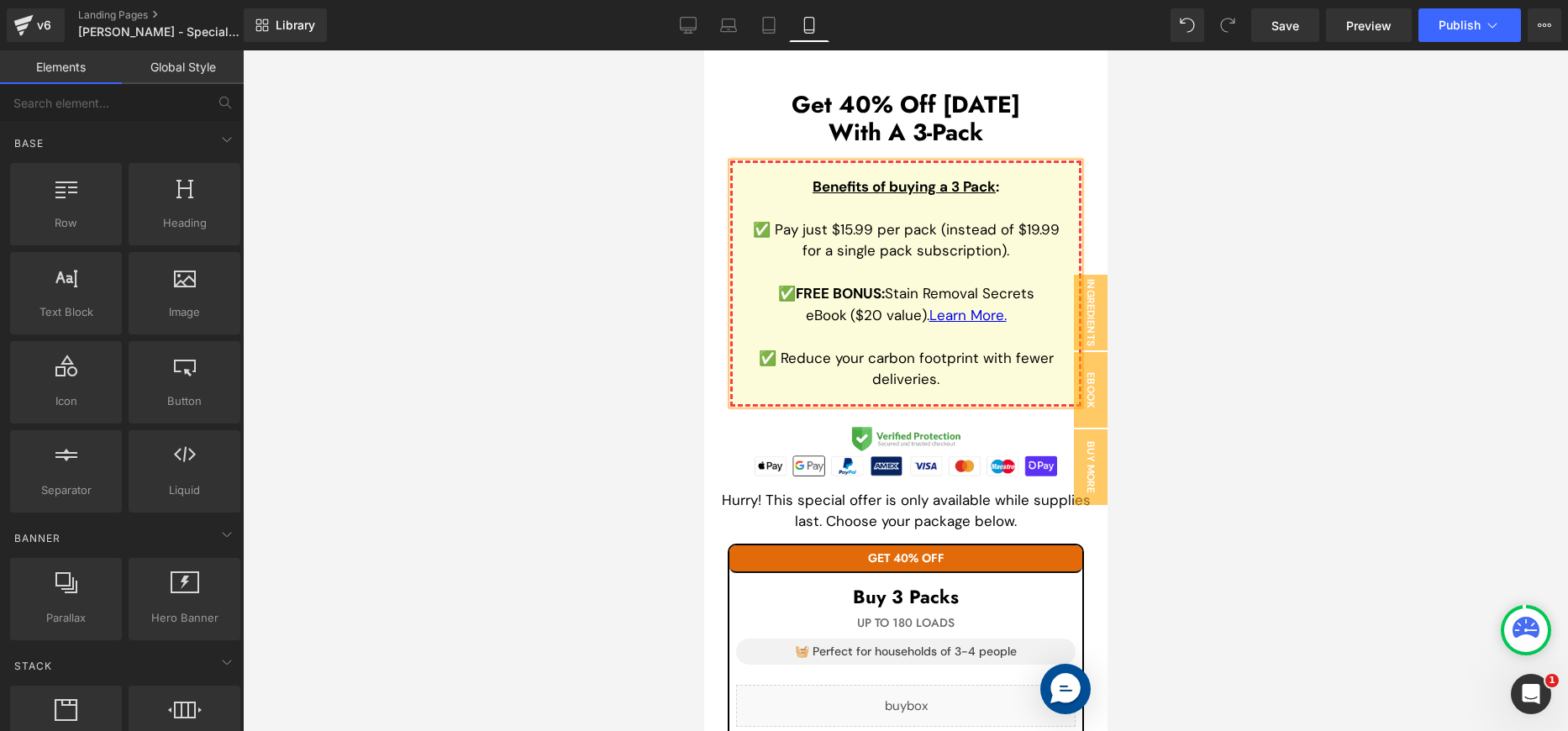
click at [1229, 301] on div at bounding box center [905, 391] width 1325 height 681
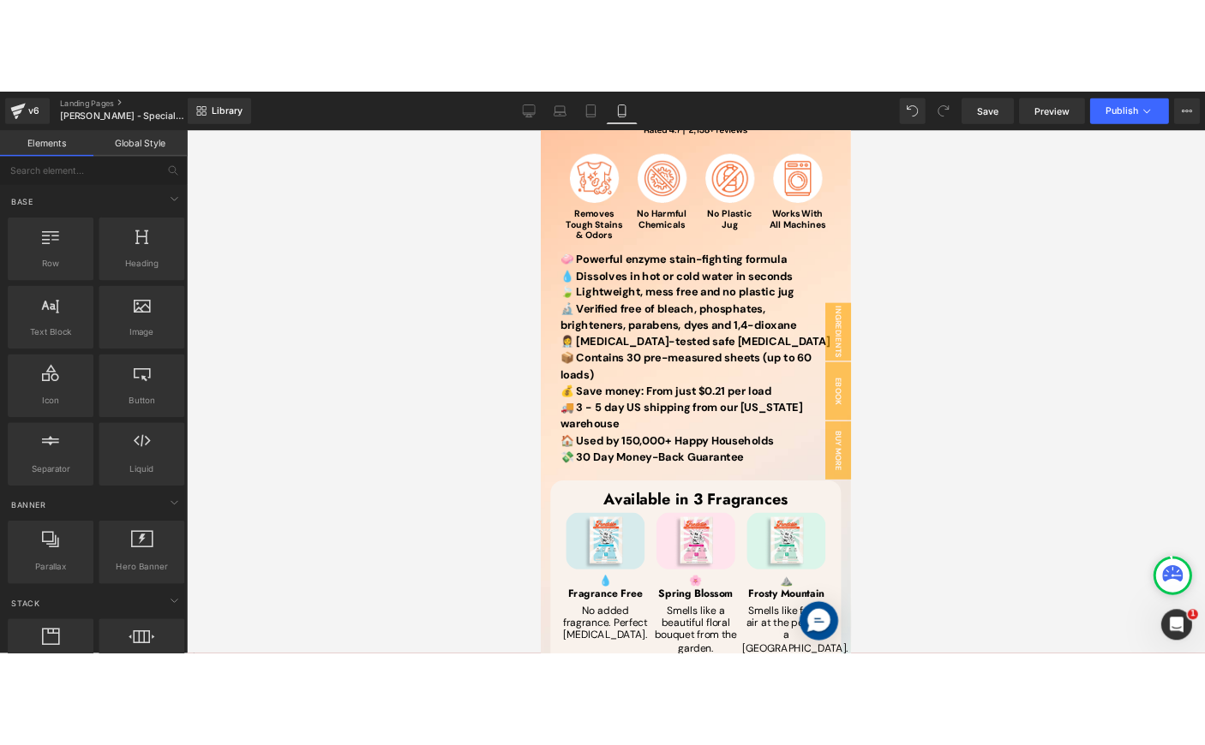
scroll to position [0, 0]
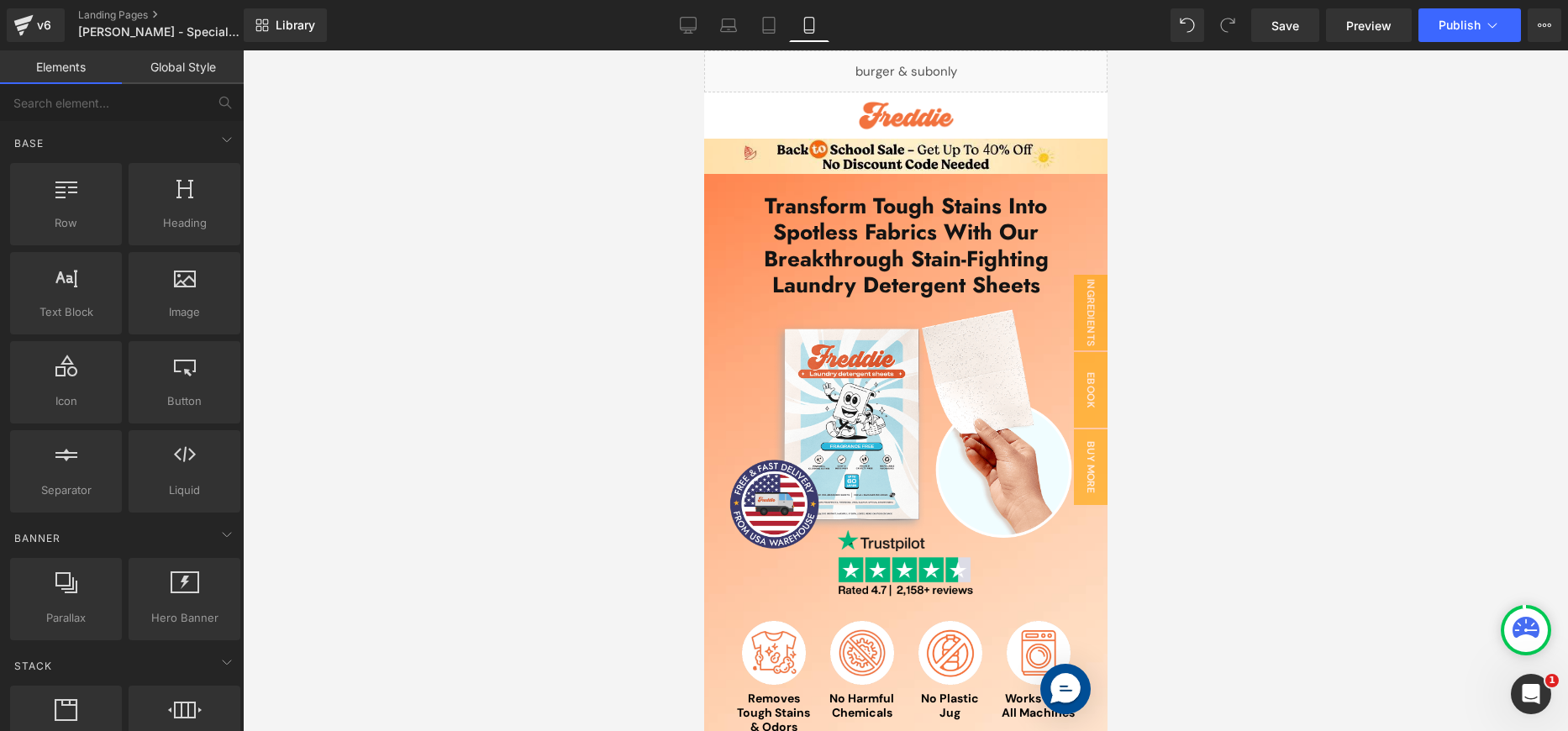
drag, startPoint x: 1104, startPoint y: 152, endPoint x: 2051, endPoint y: 96, distance: 948.7
click at [1470, 28] on span "Publish" at bounding box center [1459, 26] width 42 height 14
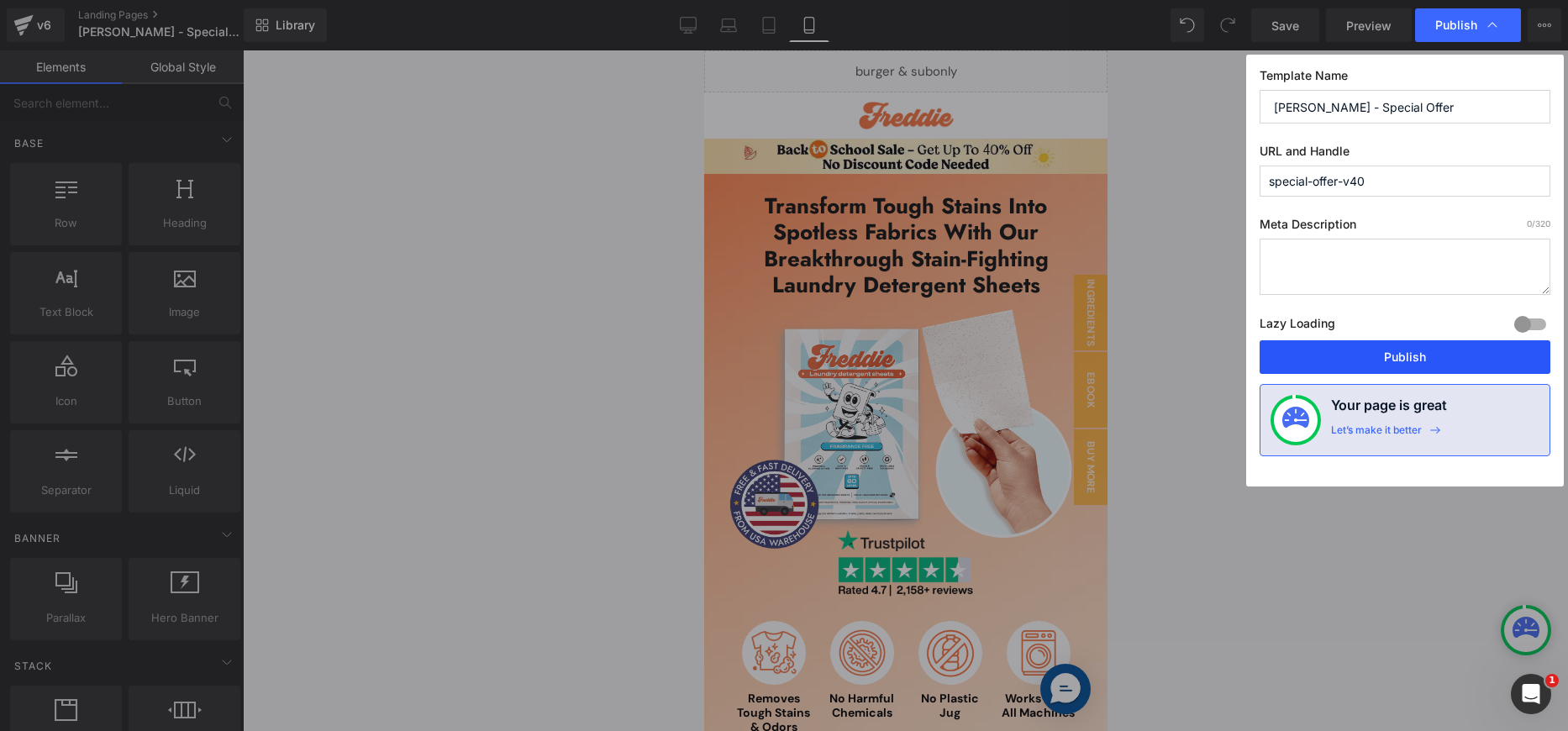
click at [1425, 360] on button "Publish" at bounding box center [1404, 357] width 290 height 33
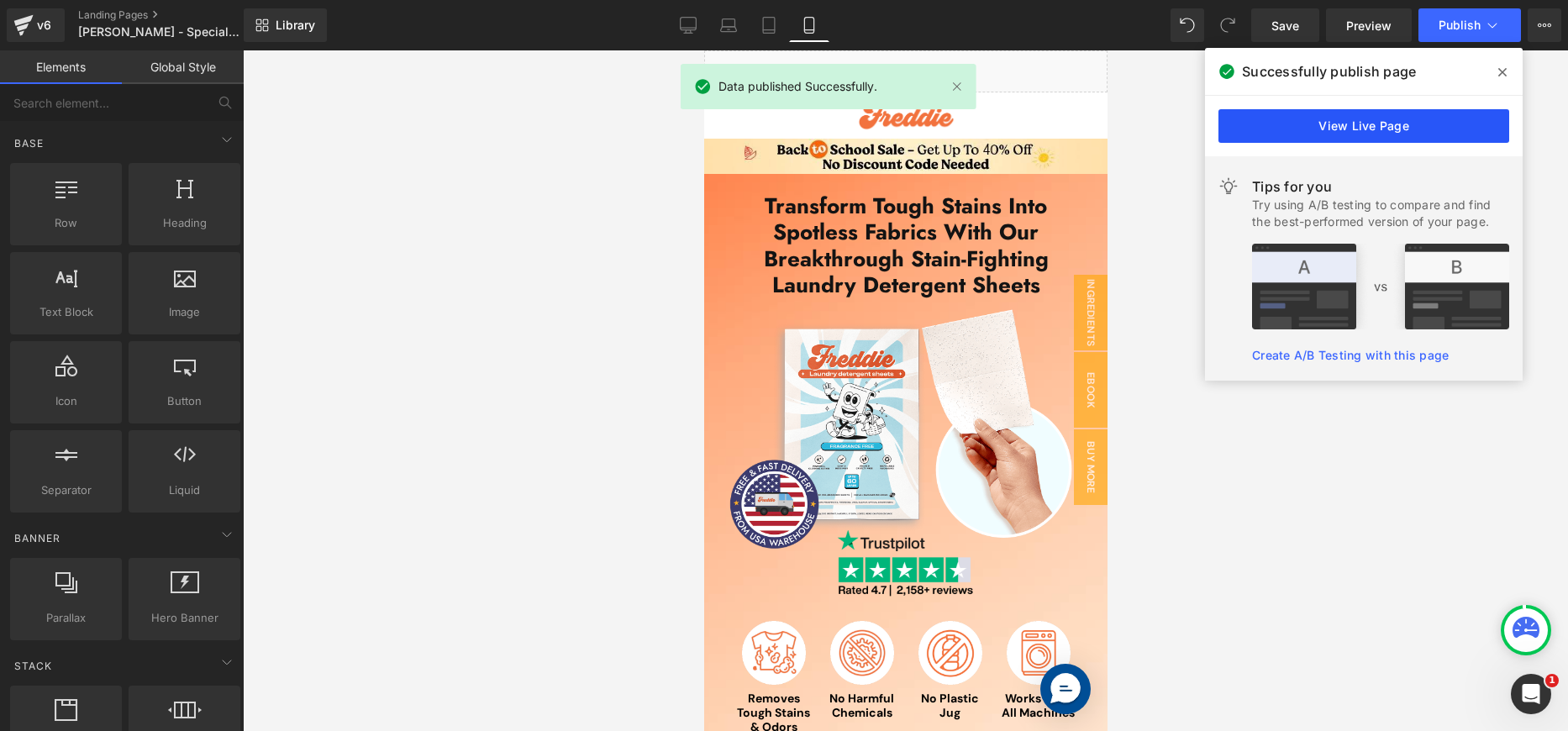
click at [1414, 128] on link "View Live Page" at bounding box center [1363, 126] width 290 height 33
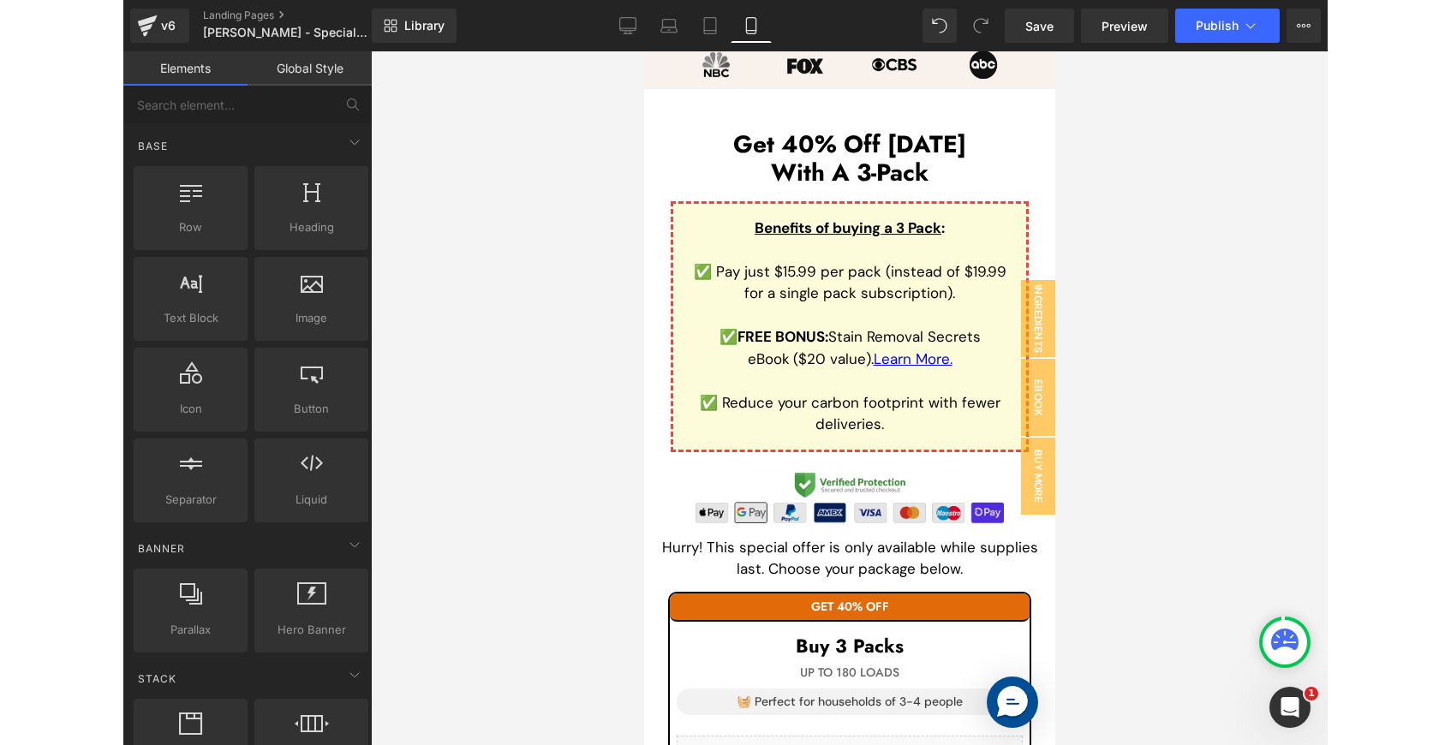
scroll to position [2488, 0]
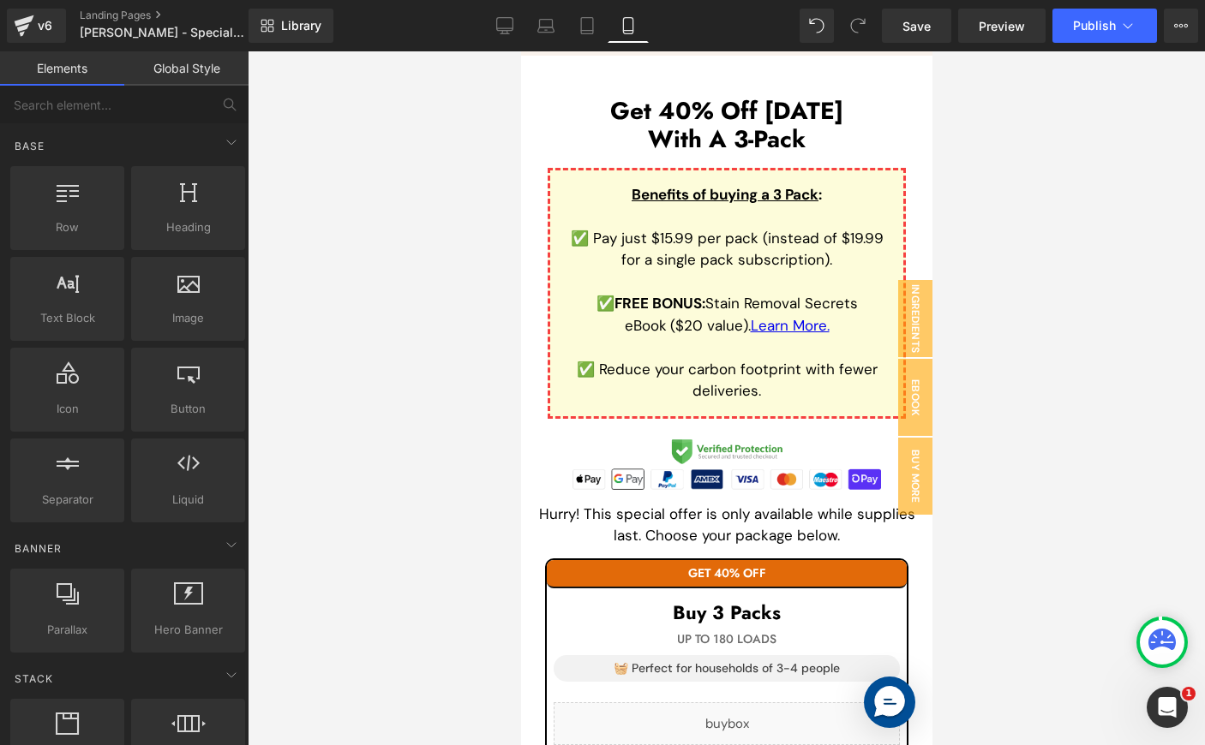
click at [854, 325] on p "✅ FREE BONUS: Stain Removal Secrets eBook ($20 value). Learn More." at bounding box center [726, 315] width 326 height 44
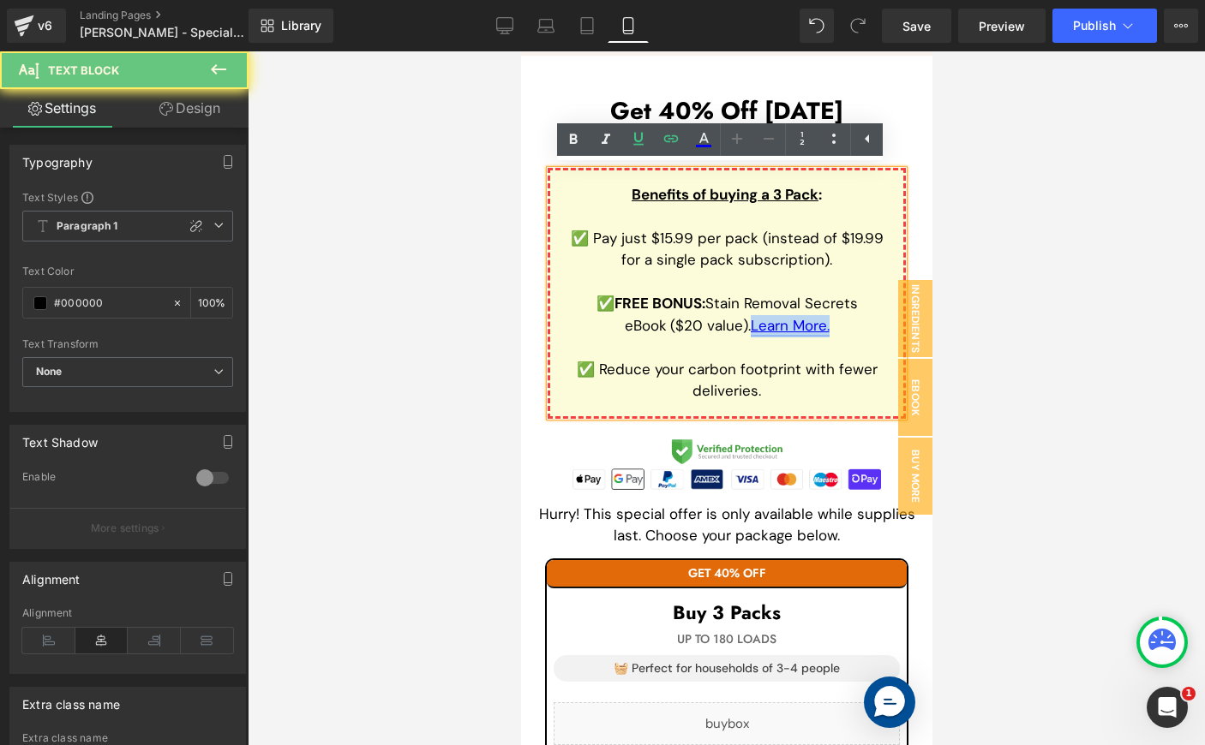
drag, startPoint x: 844, startPoint y: 320, endPoint x: 745, endPoint y: 316, distance: 99.5
click at [745, 316] on p "✅ FREE BONUS: Stain Removal Secrets eBook ($20 value). Learn More." at bounding box center [726, 315] width 326 height 44
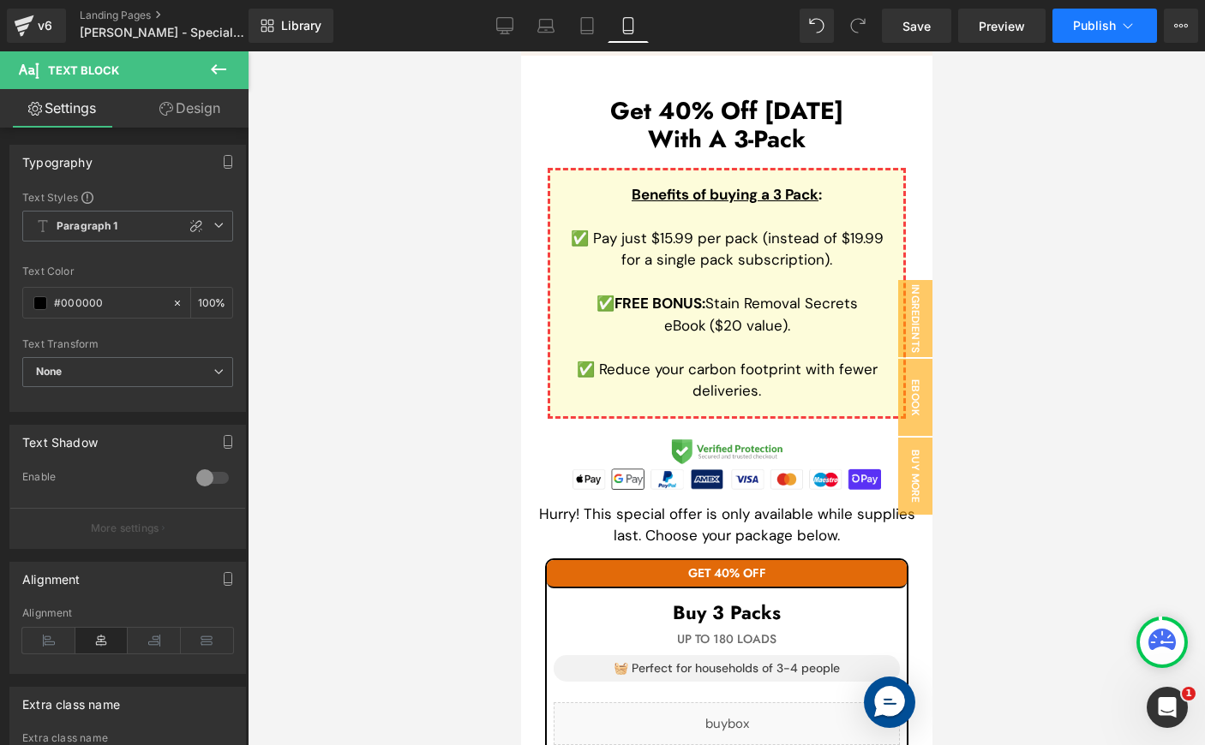
click at [1123, 38] on button "Publish" at bounding box center [1104, 26] width 105 height 34
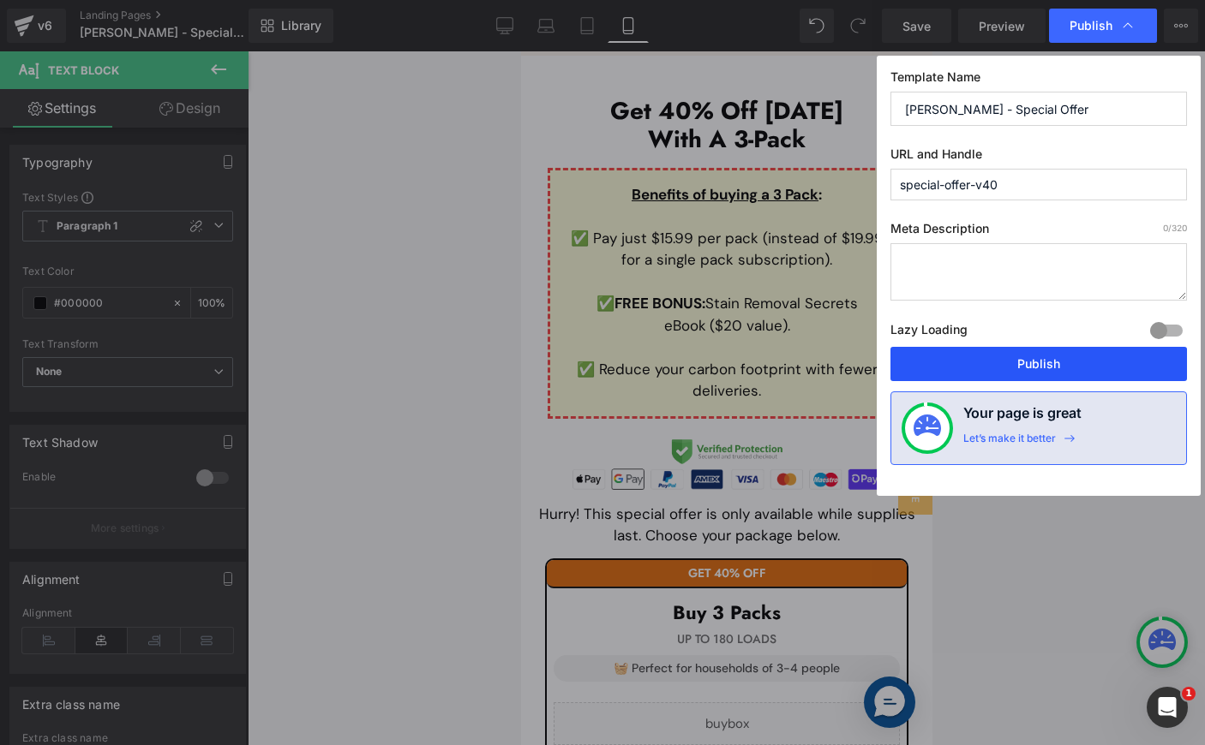
click at [1070, 362] on button "Publish" at bounding box center [1038, 364] width 296 height 34
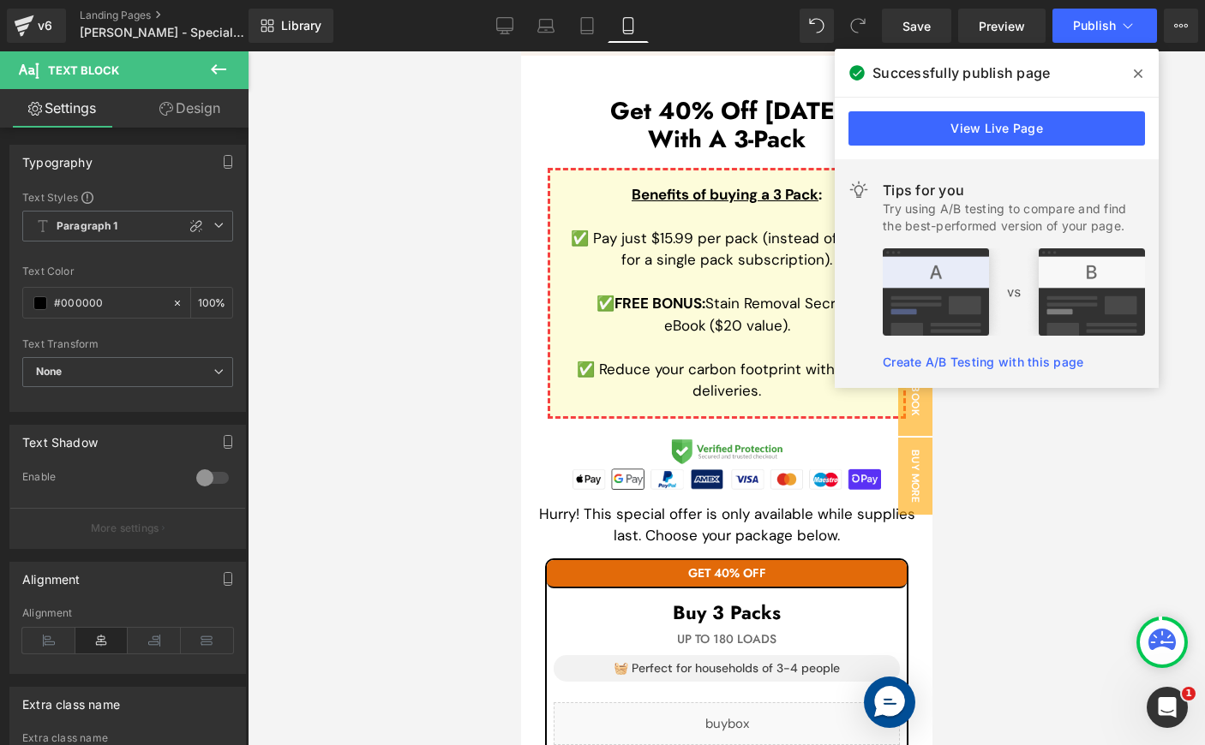
click at [1005, 99] on div "View Live Page" at bounding box center [997, 129] width 324 height 62
click at [1002, 124] on link "View Live Page" at bounding box center [996, 128] width 296 height 34
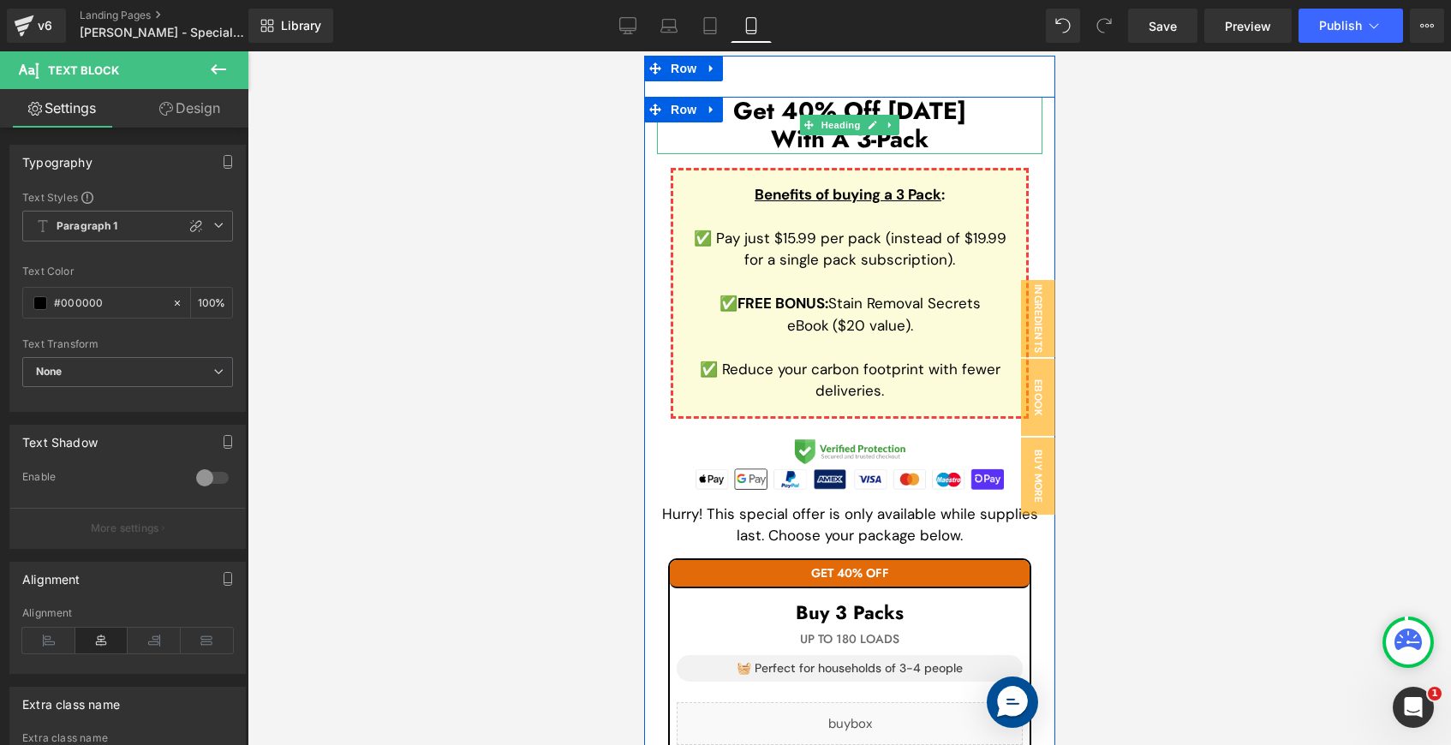
click at [456, 258] on div at bounding box center [850, 398] width 1204 height 694
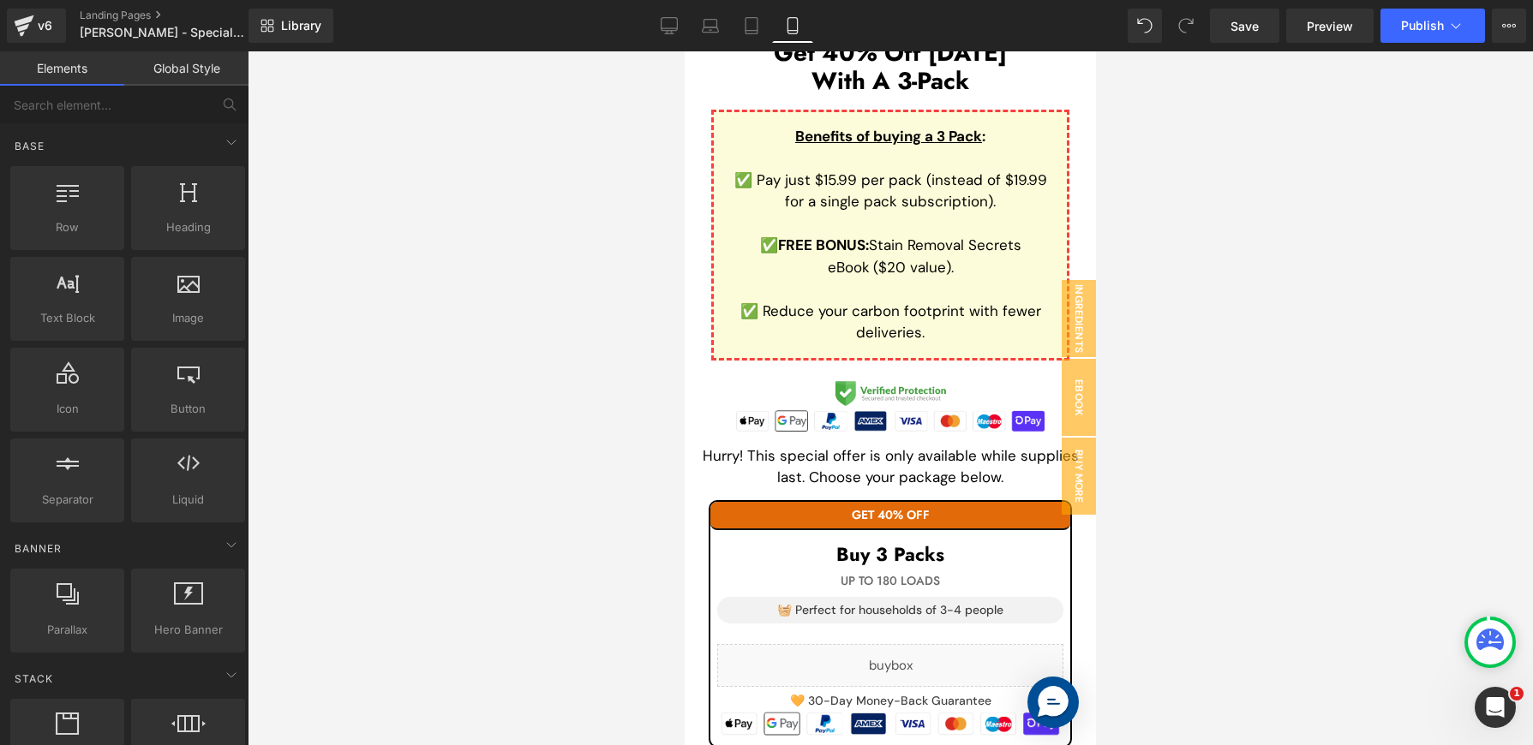
scroll to position [2557, 0]
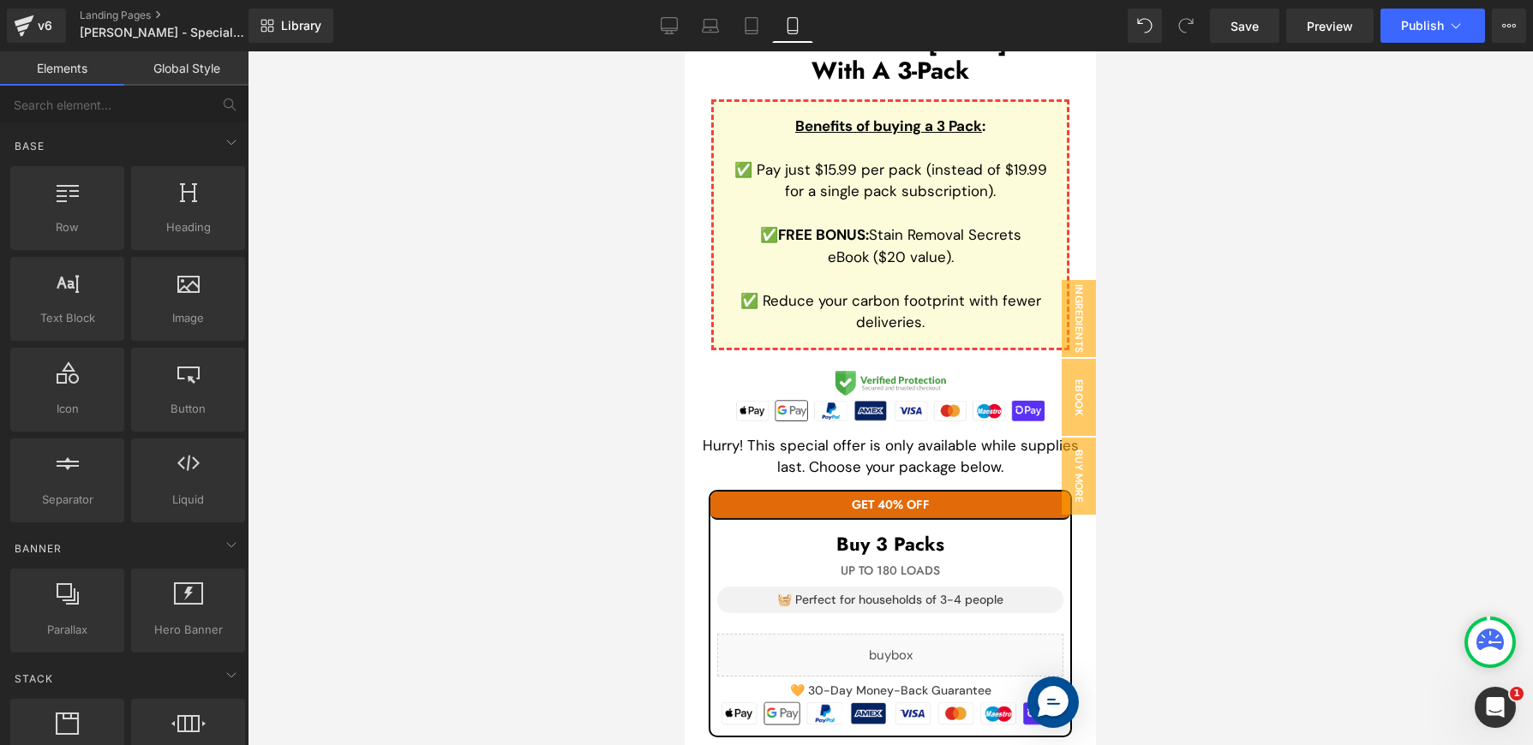
click at [939, 278] on p at bounding box center [890, 279] width 326 height 22
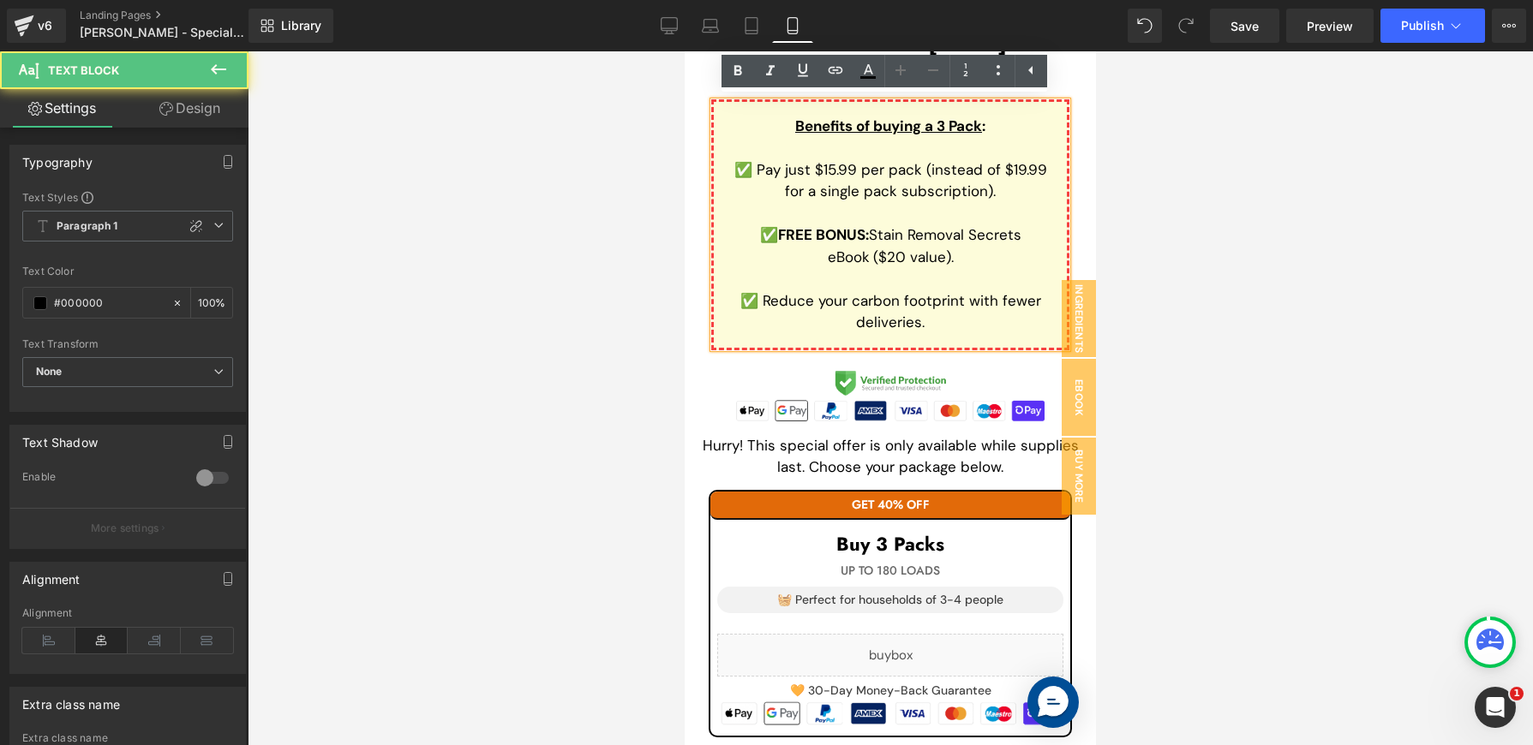
click at [941, 320] on p "✅ Reduce your carbon footprint with fewer deliveries." at bounding box center [890, 312] width 326 height 44
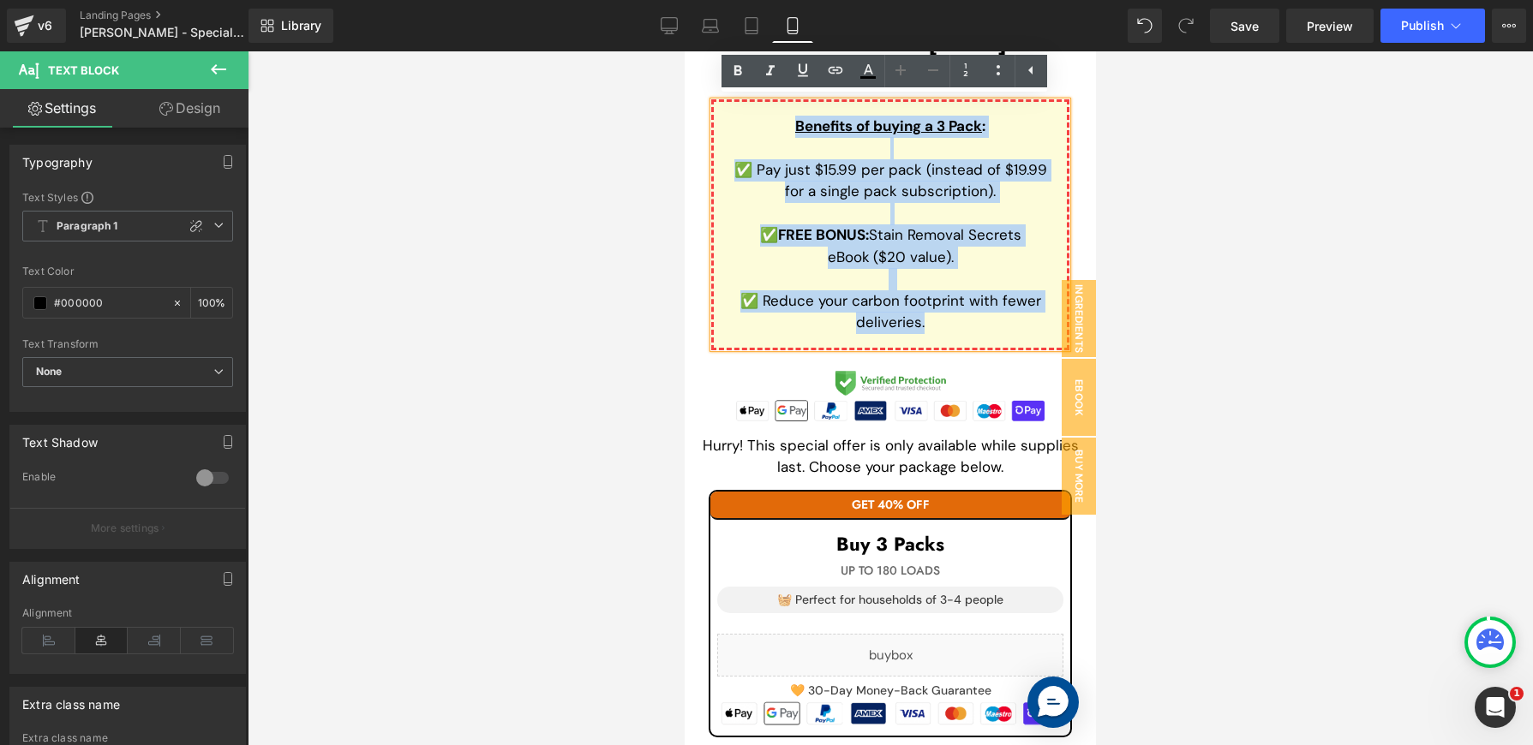
drag, startPoint x: 941, startPoint y: 325, endPoint x: 718, endPoint y: 116, distance: 305.5
click at [718, 116] on div "Benefits of buying a 3 Pack : ✅ Pay just $15.99 per pack (instead of $19.99 for…" at bounding box center [890, 224] width 358 height 251
copy div "Benefits of buying a 3 Pack : ✅ Pay just $15.99 per pack (instead of $19.99 for…"
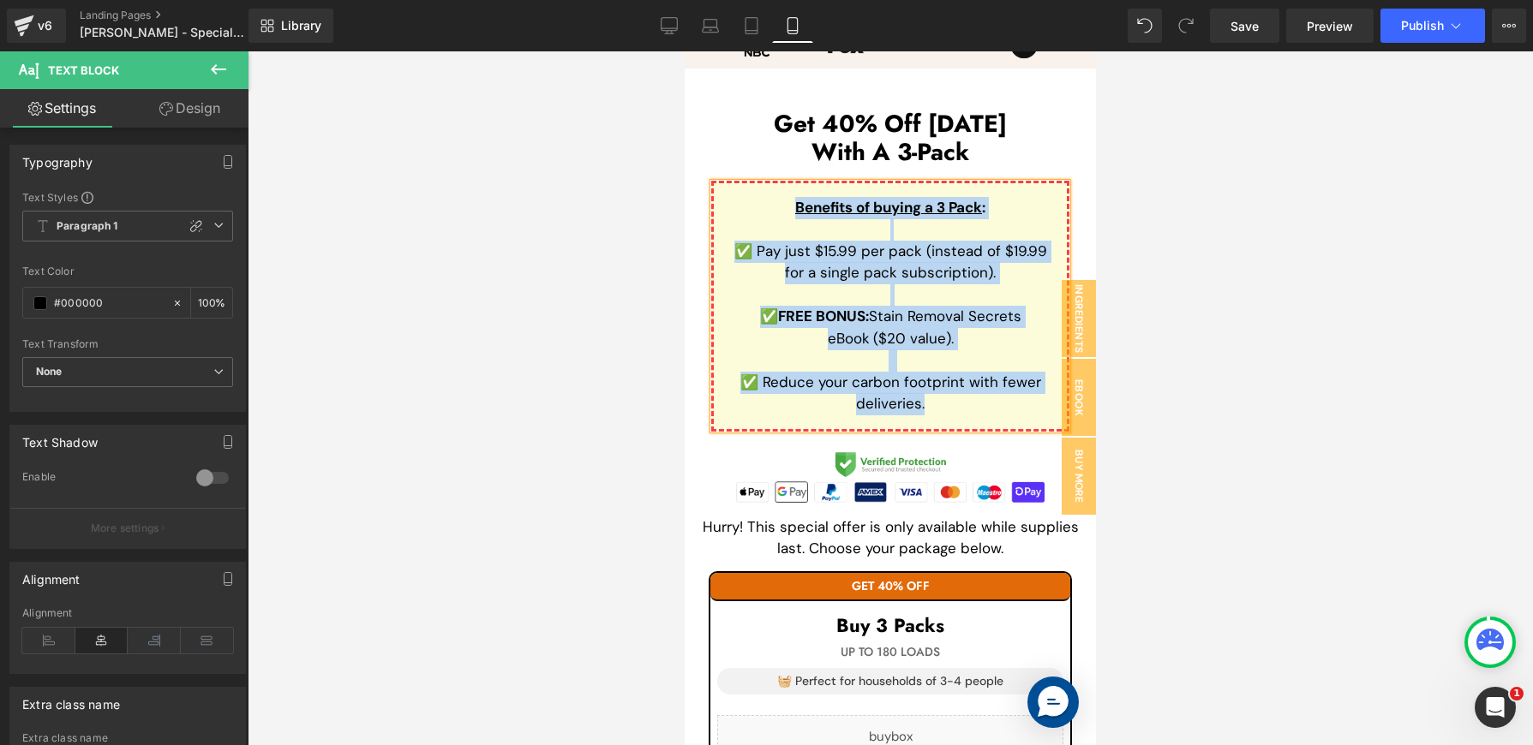
scroll to position [2374, 0]
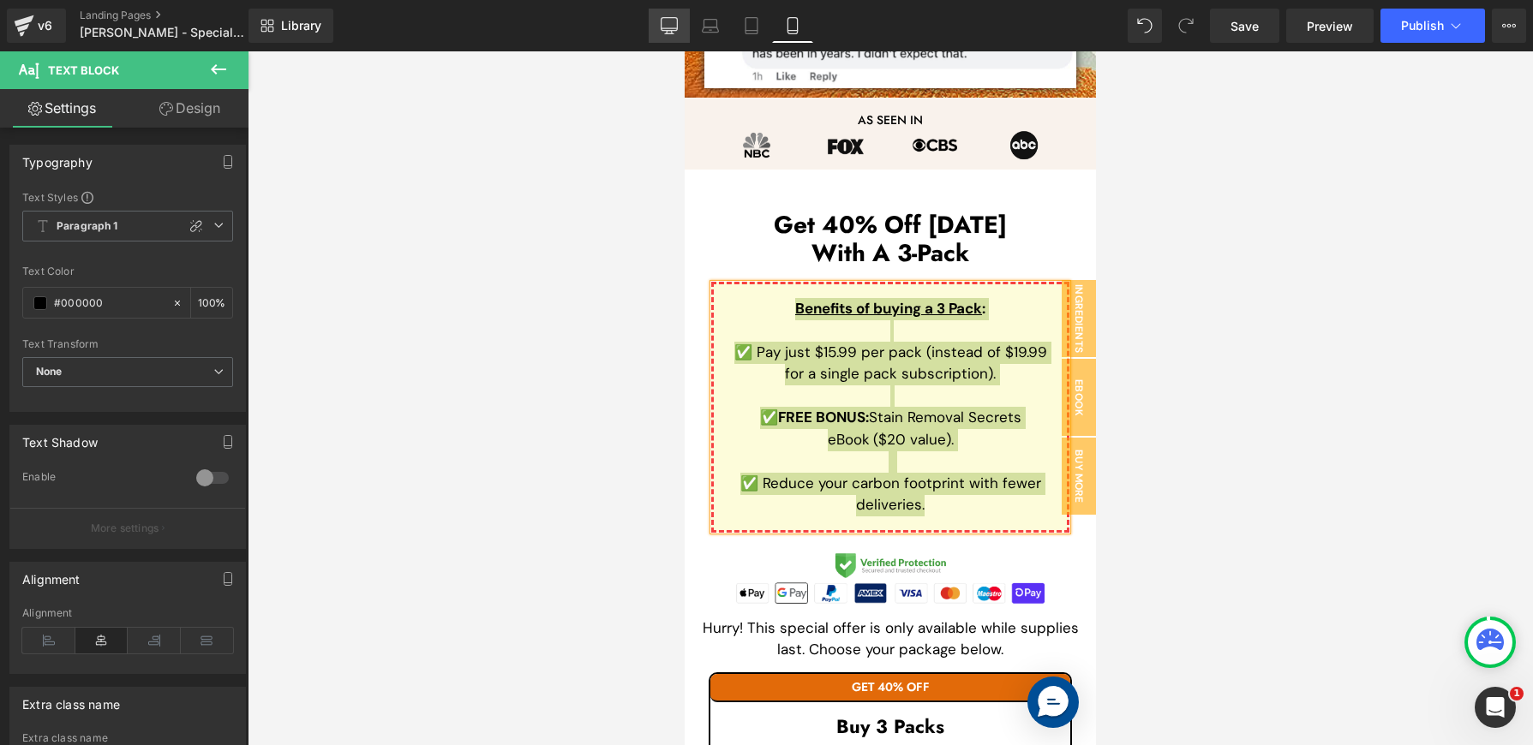
click at [661, 31] on icon at bounding box center [669, 25] width 17 height 17
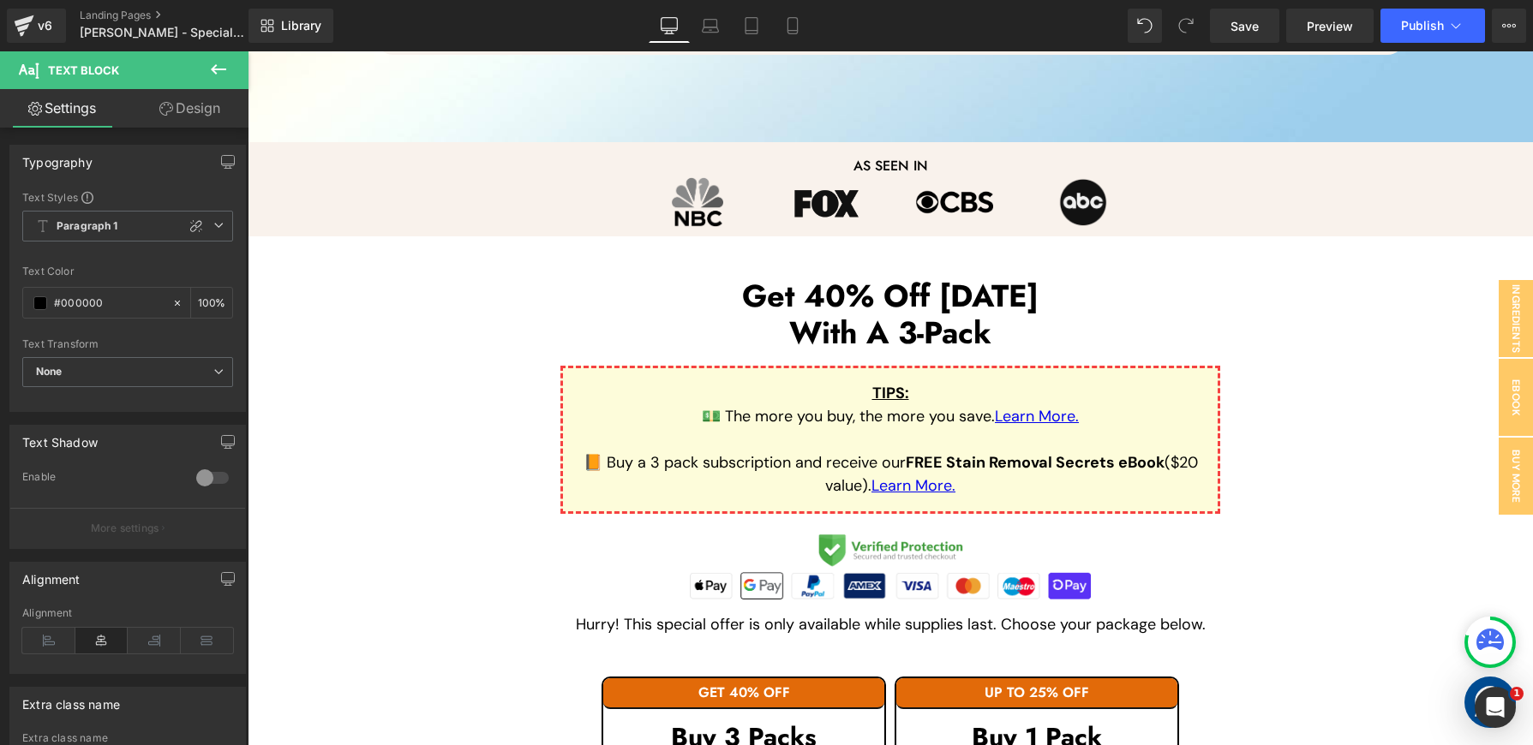
scroll to position [1350, 0]
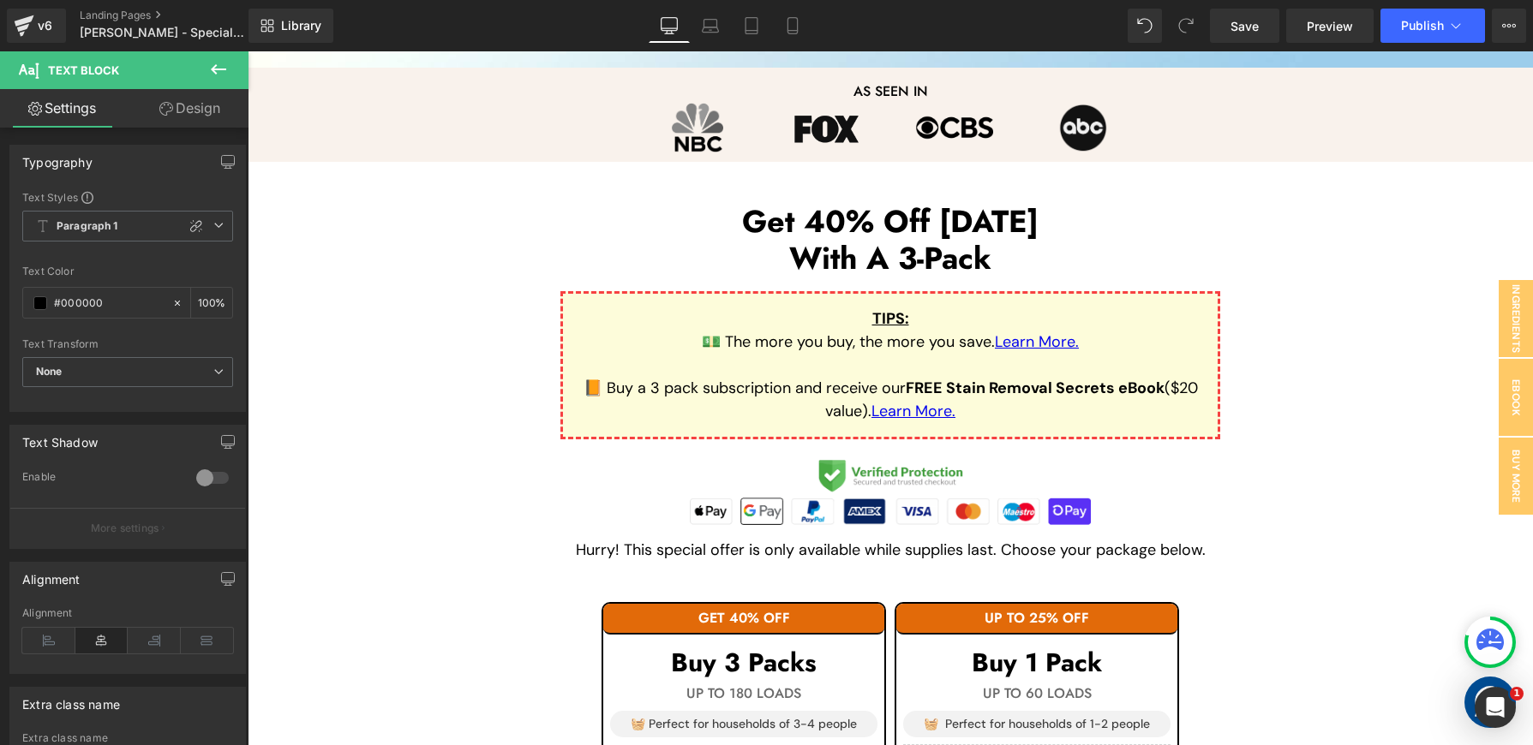
click at [935, 344] on p "💵 The more you buy, the more you save. Learn More." at bounding box center [890, 342] width 627 height 23
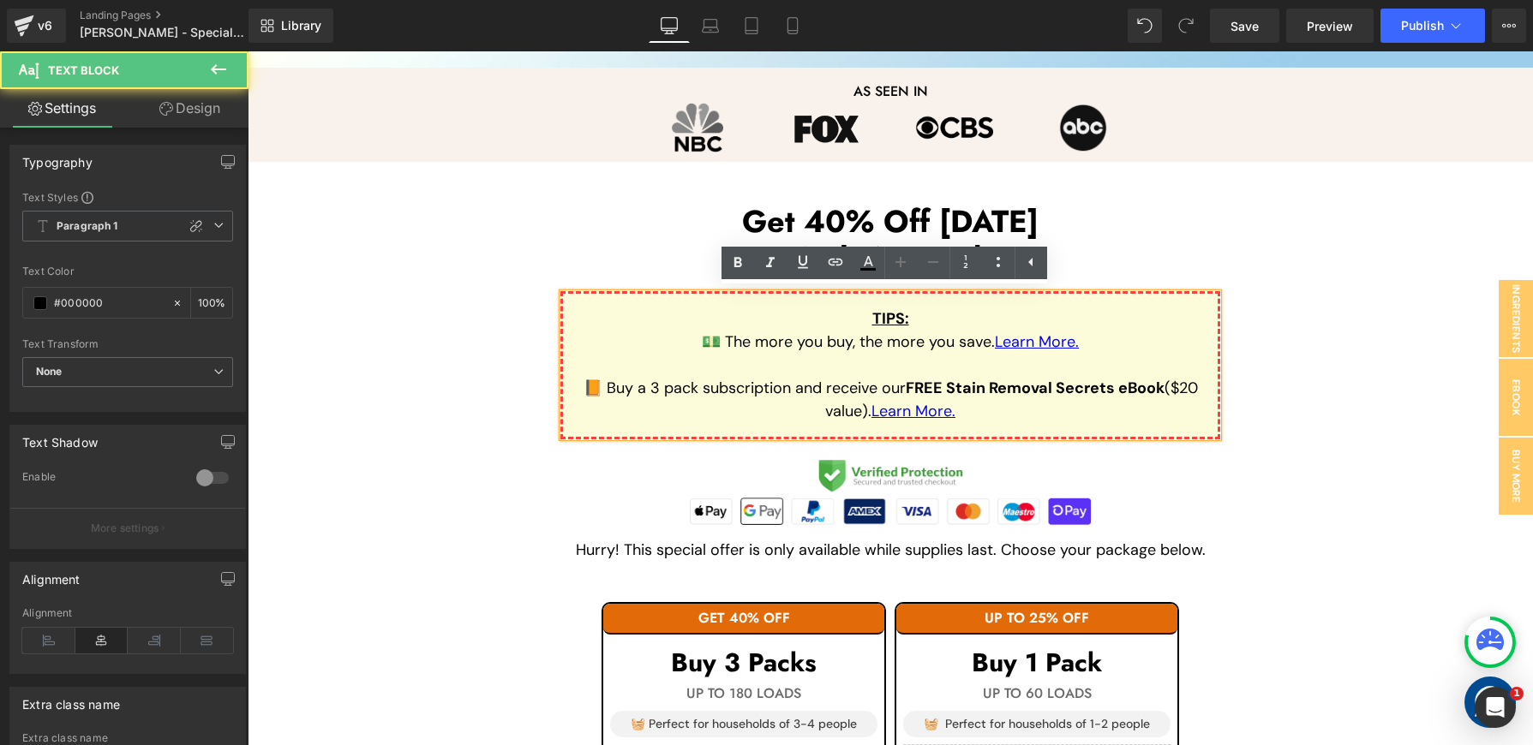
click at [936, 345] on p "💵 The more you buy, the more you save. Learn More." at bounding box center [890, 342] width 627 height 23
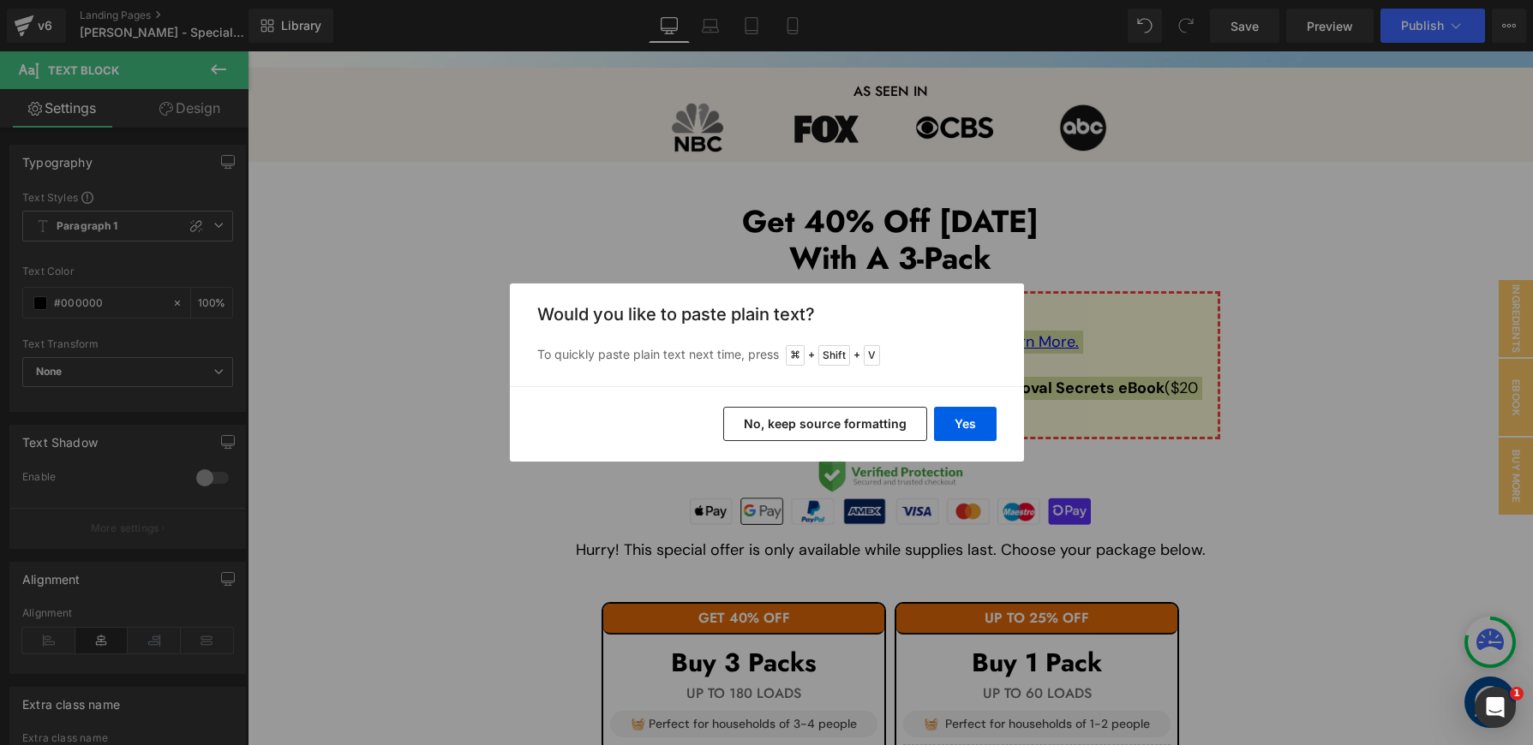
click at [895, 416] on button "No, keep source formatting" at bounding box center [825, 424] width 204 height 34
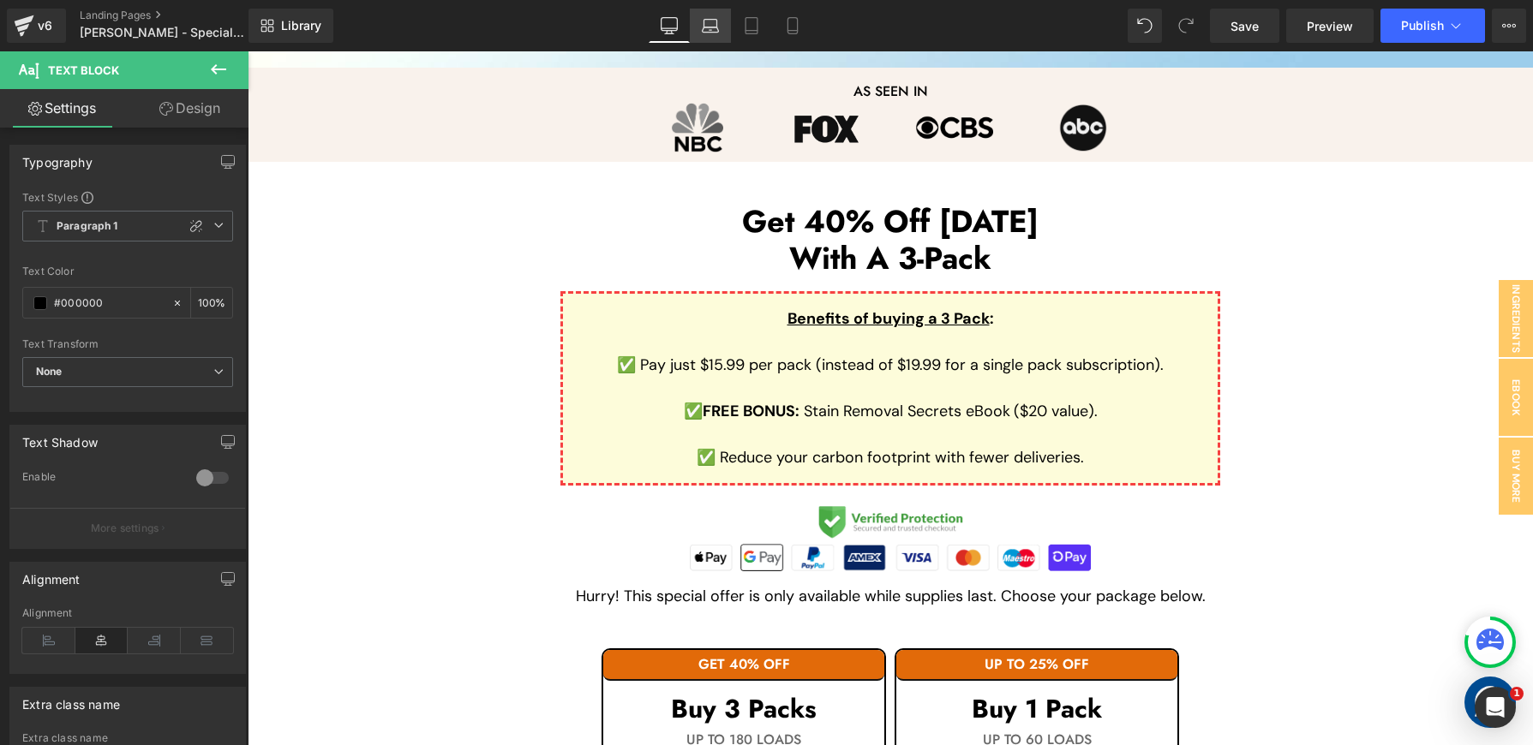
click at [717, 30] on icon at bounding box center [710, 25] width 17 height 17
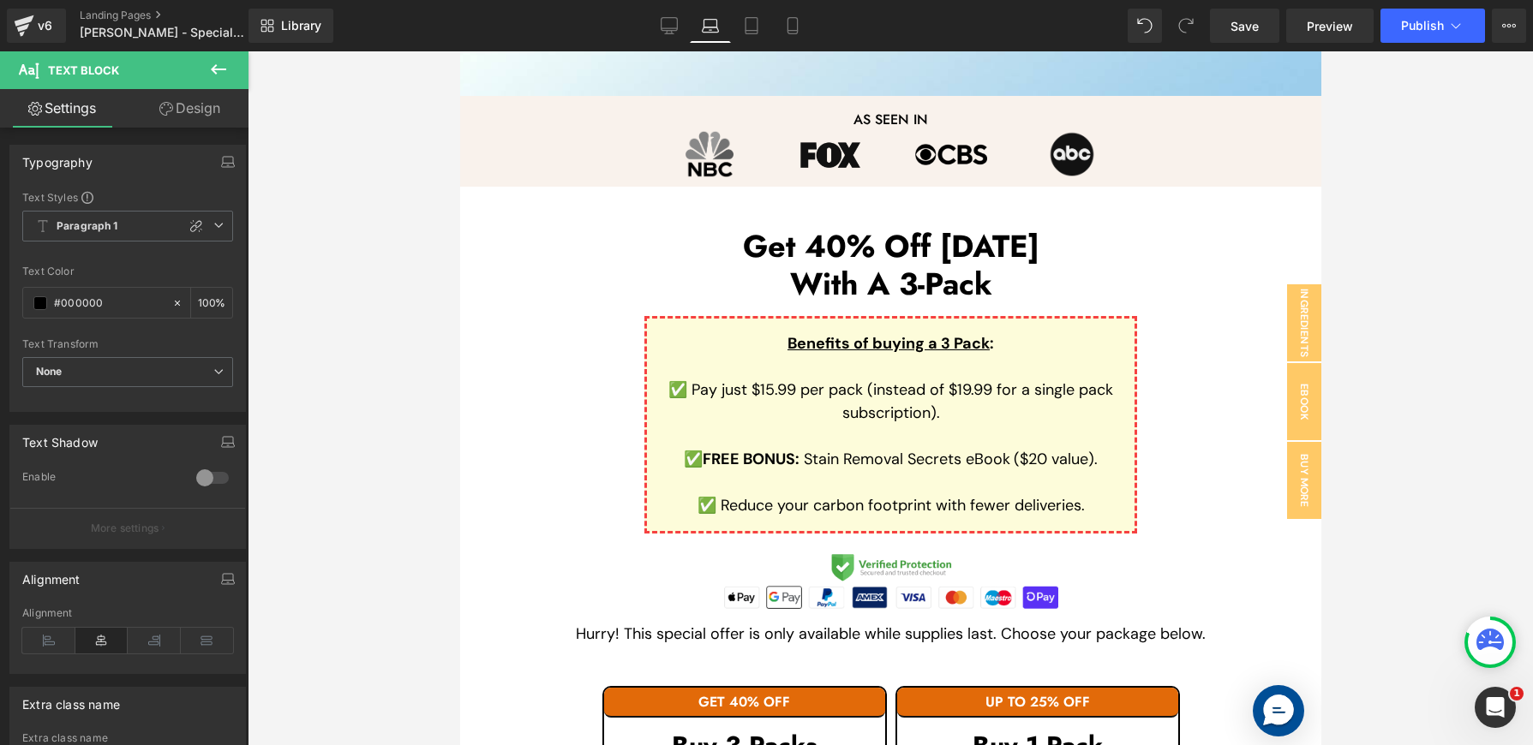
scroll to position [1277, 0]
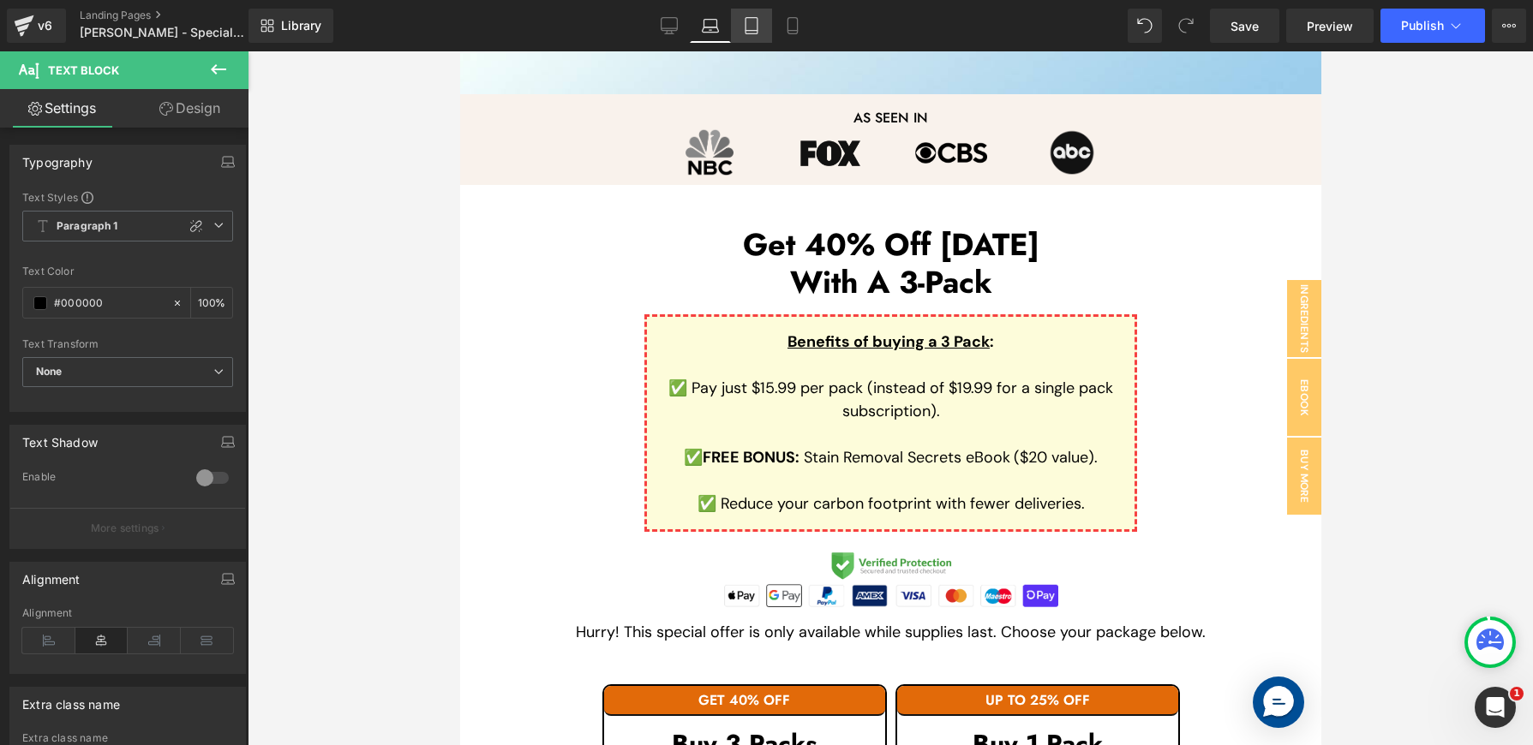
click at [757, 26] on icon at bounding box center [751, 26] width 12 height 16
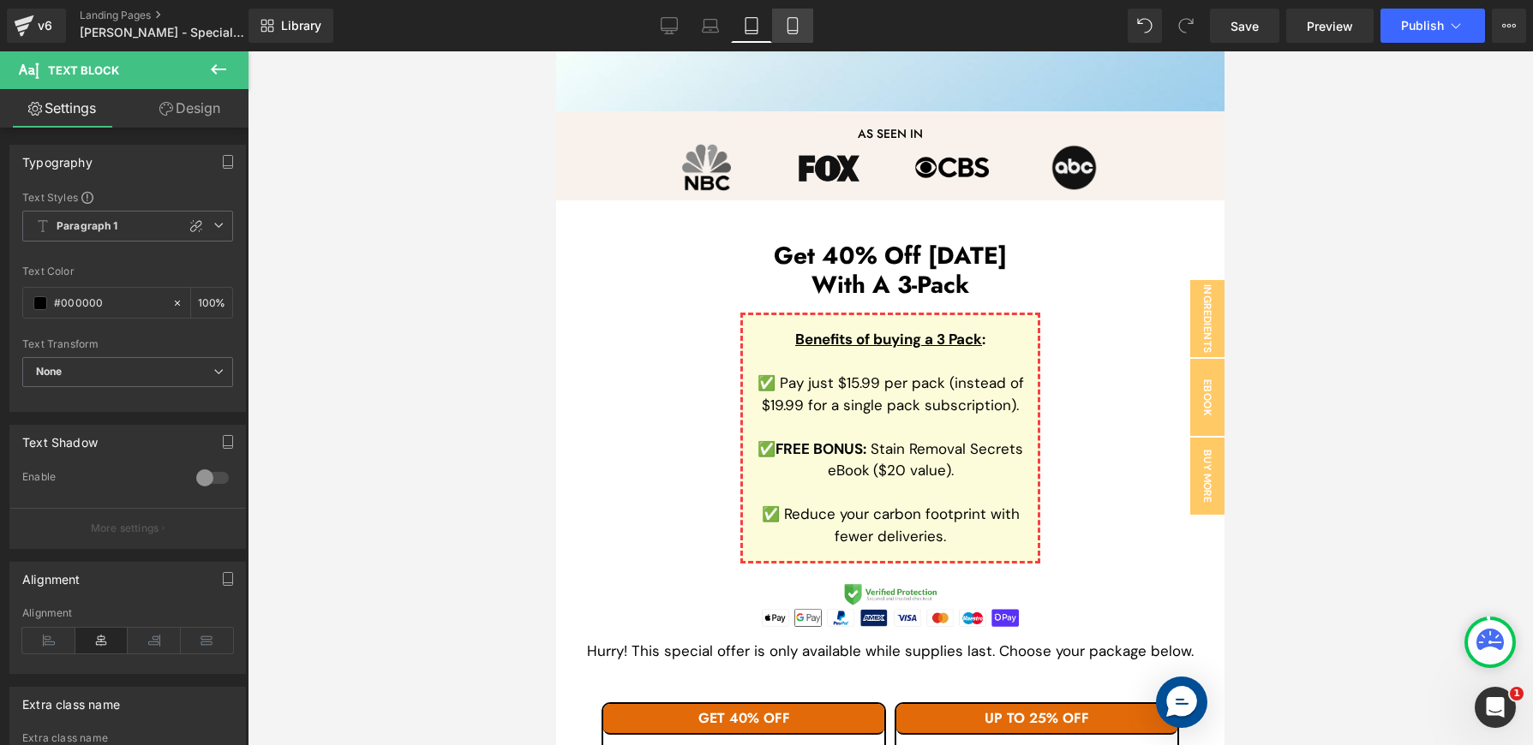
click at [793, 33] on icon at bounding box center [791, 26] width 9 height 16
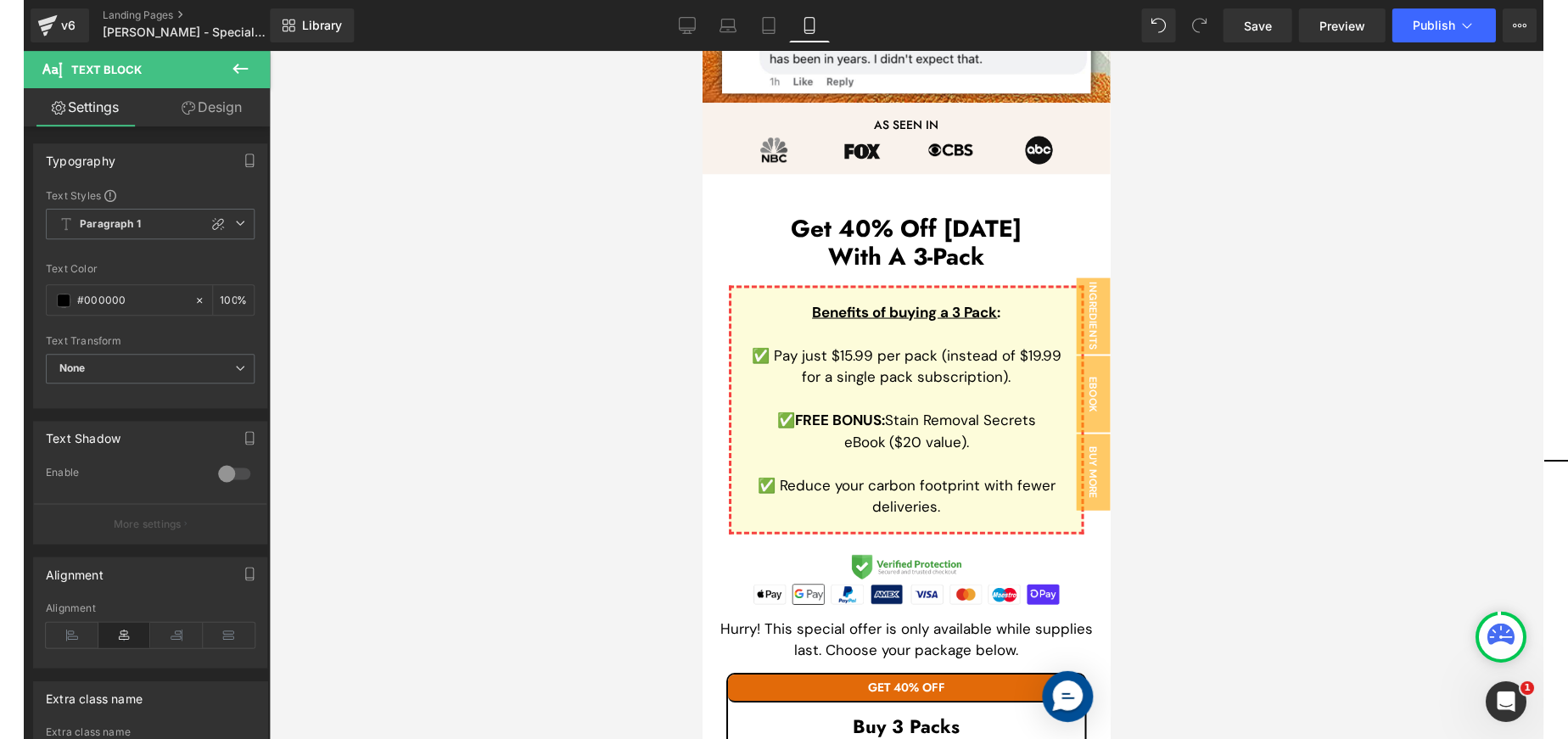
scroll to position [2358, 0]
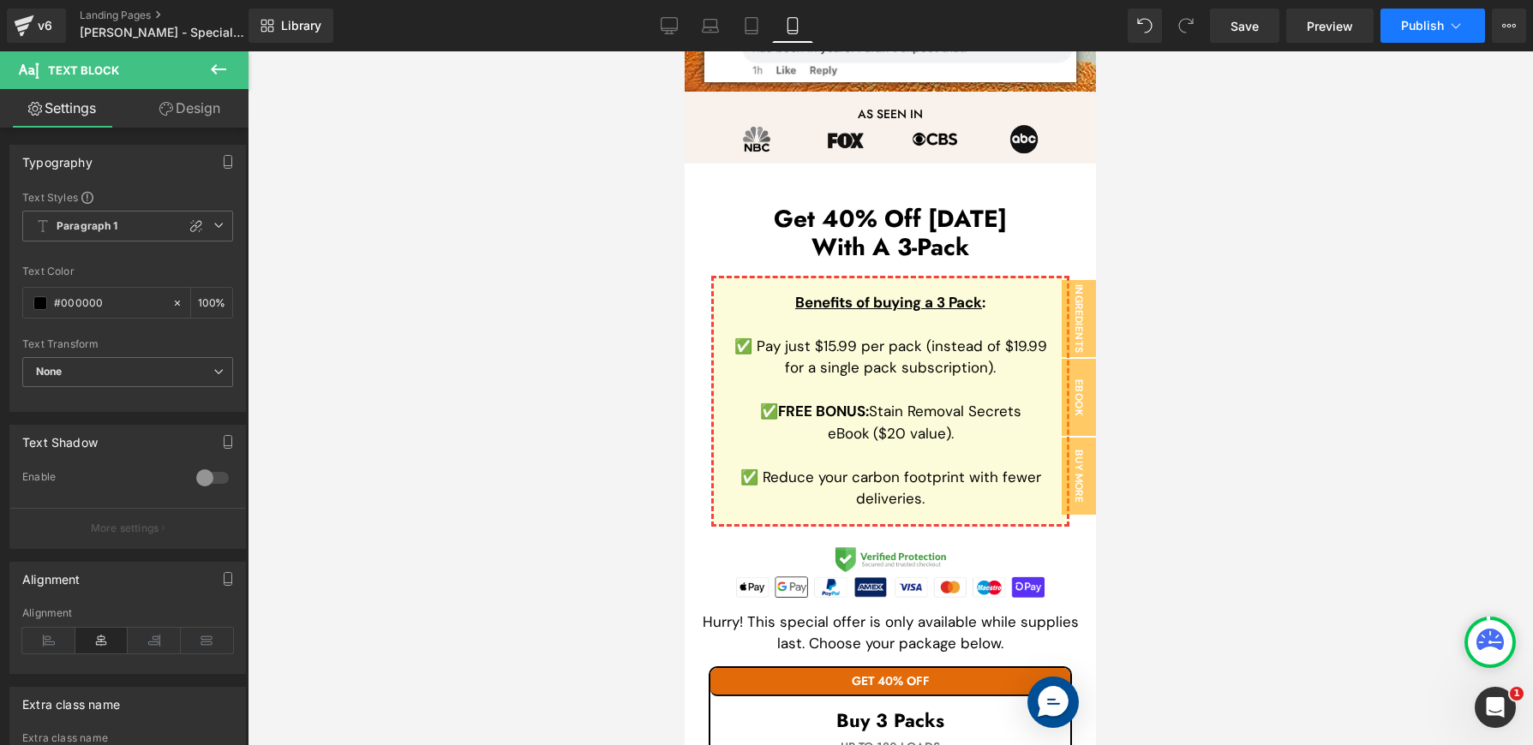
click at [1434, 27] on span "Publish" at bounding box center [1422, 26] width 43 height 14
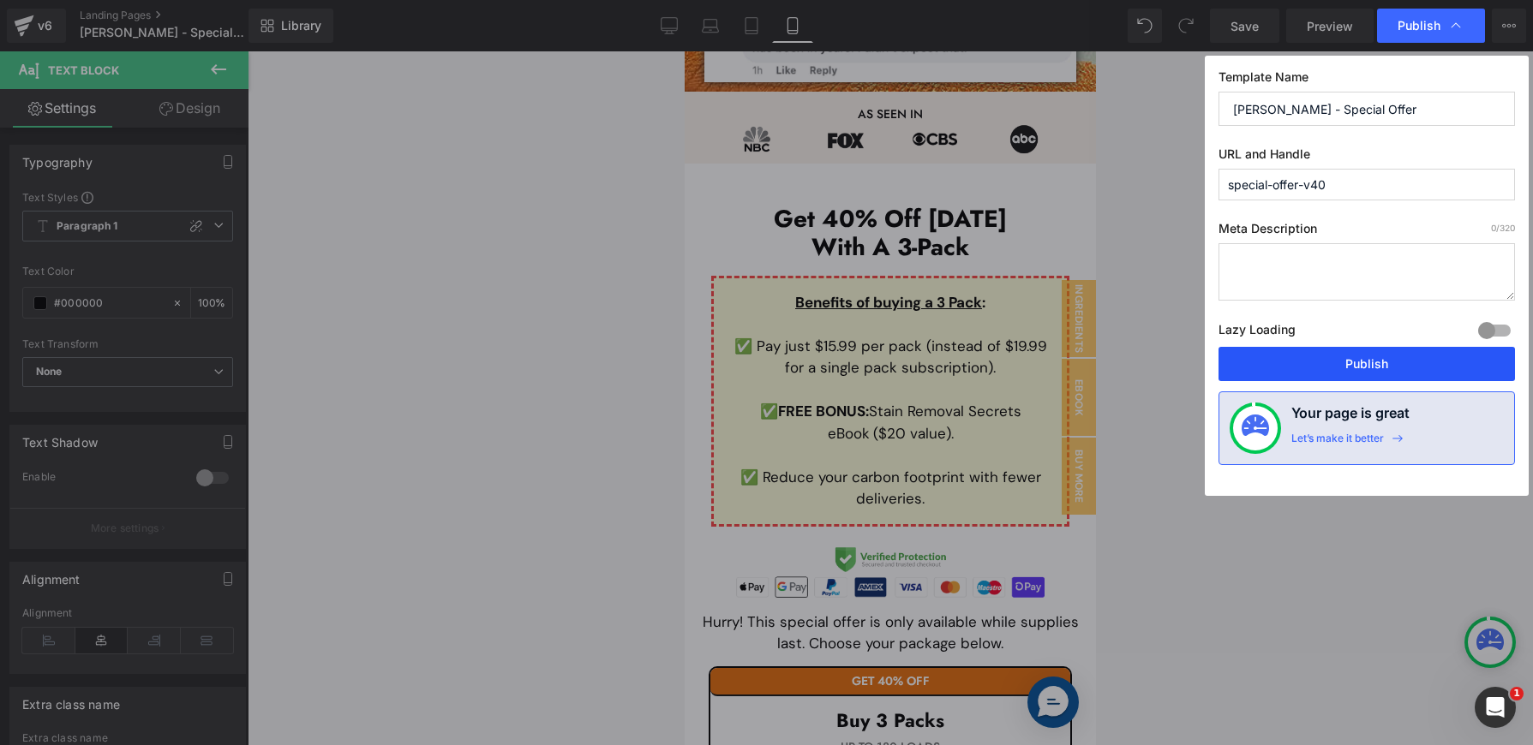
click at [1405, 350] on button "Publish" at bounding box center [1366, 364] width 296 height 34
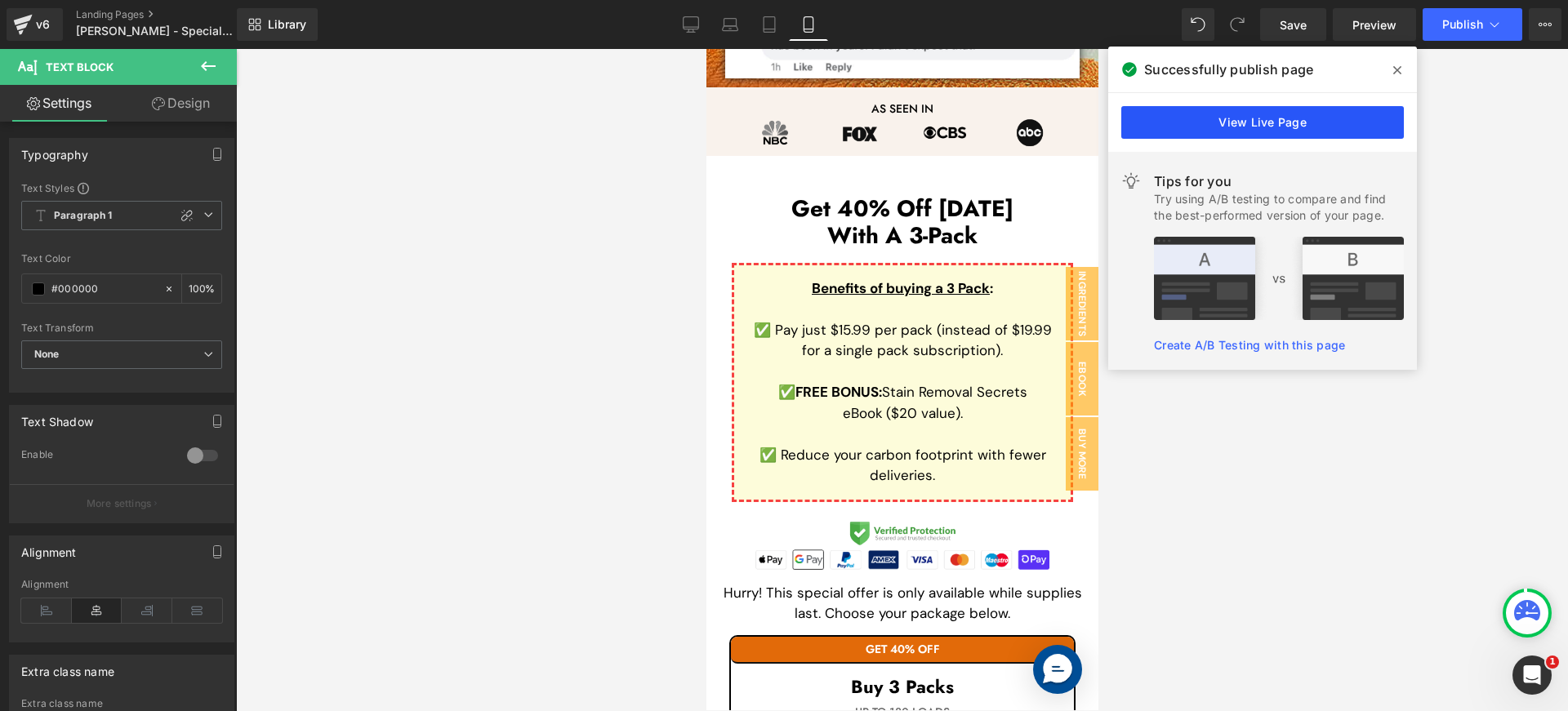
click at [1265, 128] on link "View Live Page" at bounding box center [1262, 122] width 282 height 32
